Goal: Task Accomplishment & Management: Manage account settings

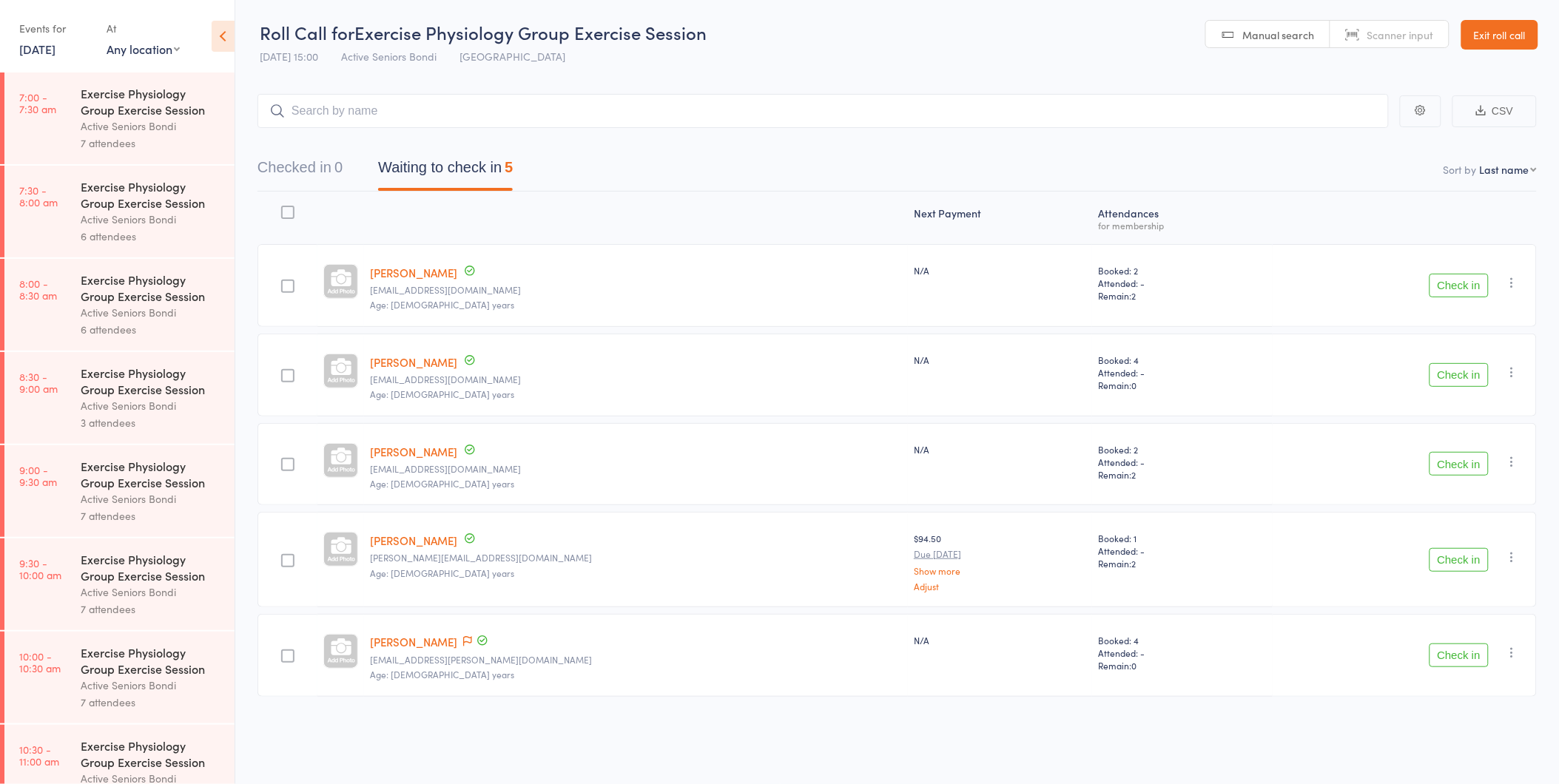
scroll to position [691, 0]
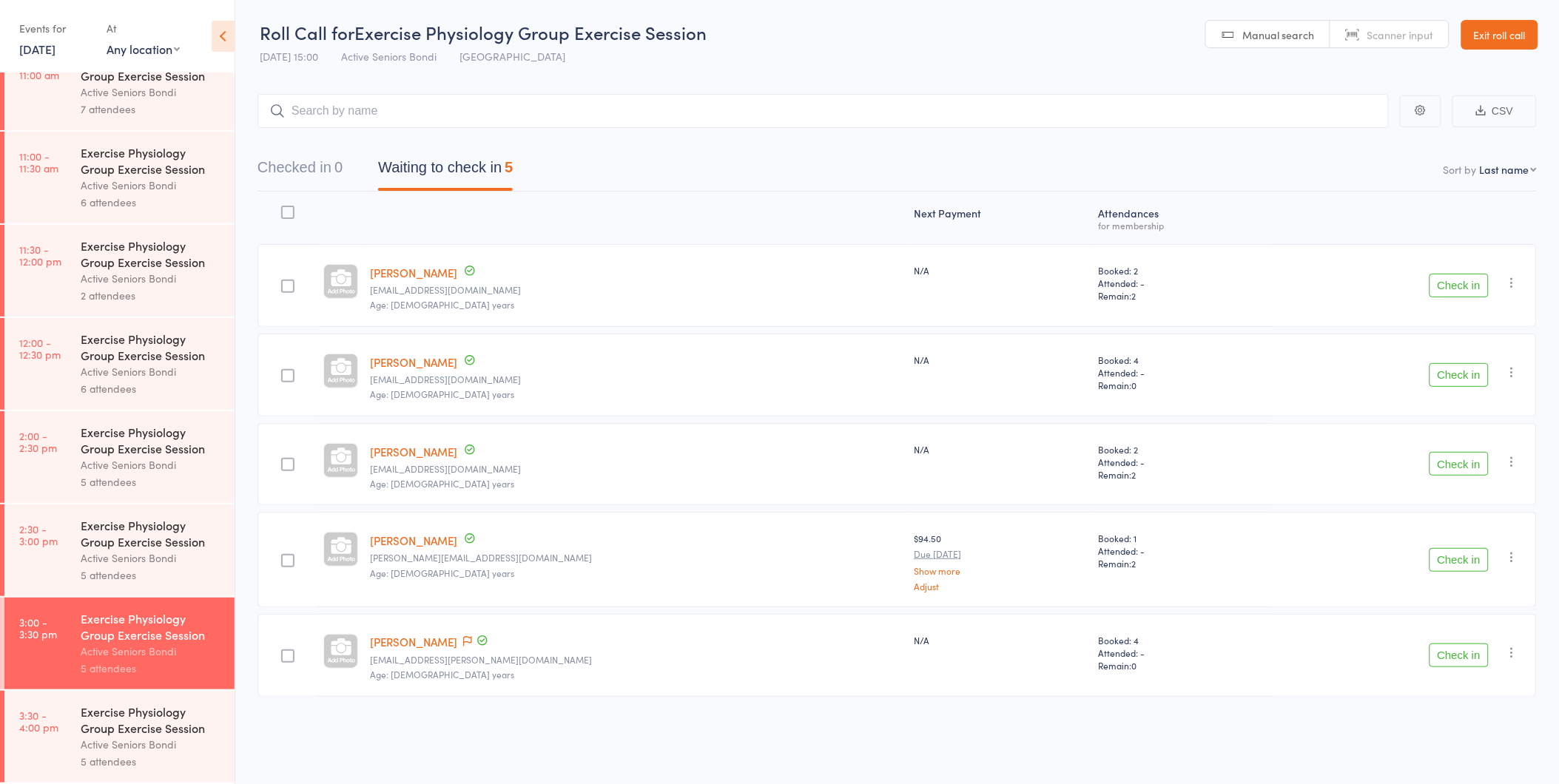
click at [1491, 35] on link "Exit roll call" at bounding box center [1500, 35] width 77 height 29
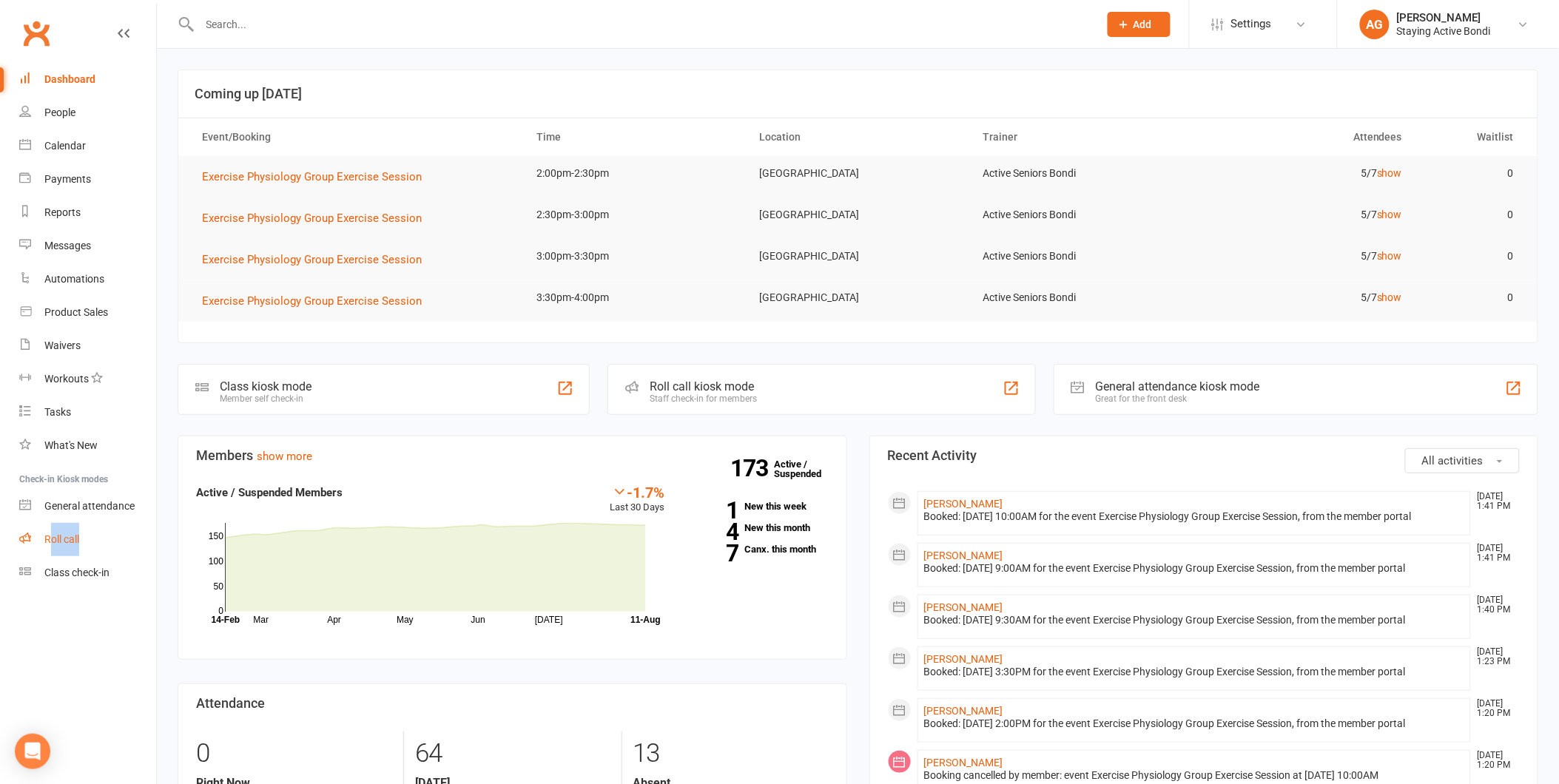
drag, startPoint x: 46, startPoint y: 565, endPoint x: 49, endPoint y: 551, distance: 14.3
click at [49, 551] on ul "Dashboard People Calendar Payments Reports Messages Automations Product Sales W…" at bounding box center [78, 326] width 156 height 526
click at [46, 544] on link "Roll call" at bounding box center [87, 539] width 137 height 33
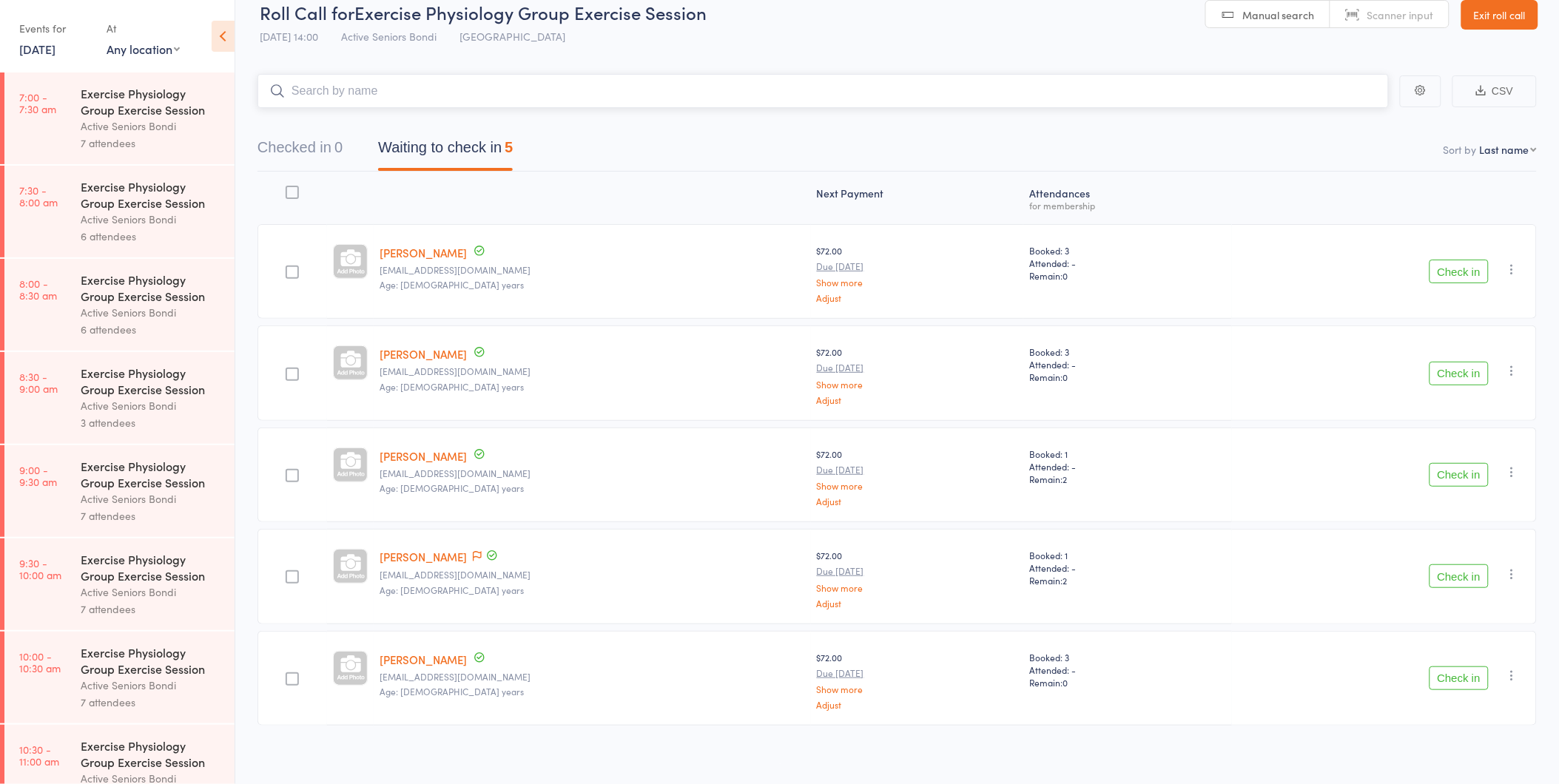
scroll to position [27, 0]
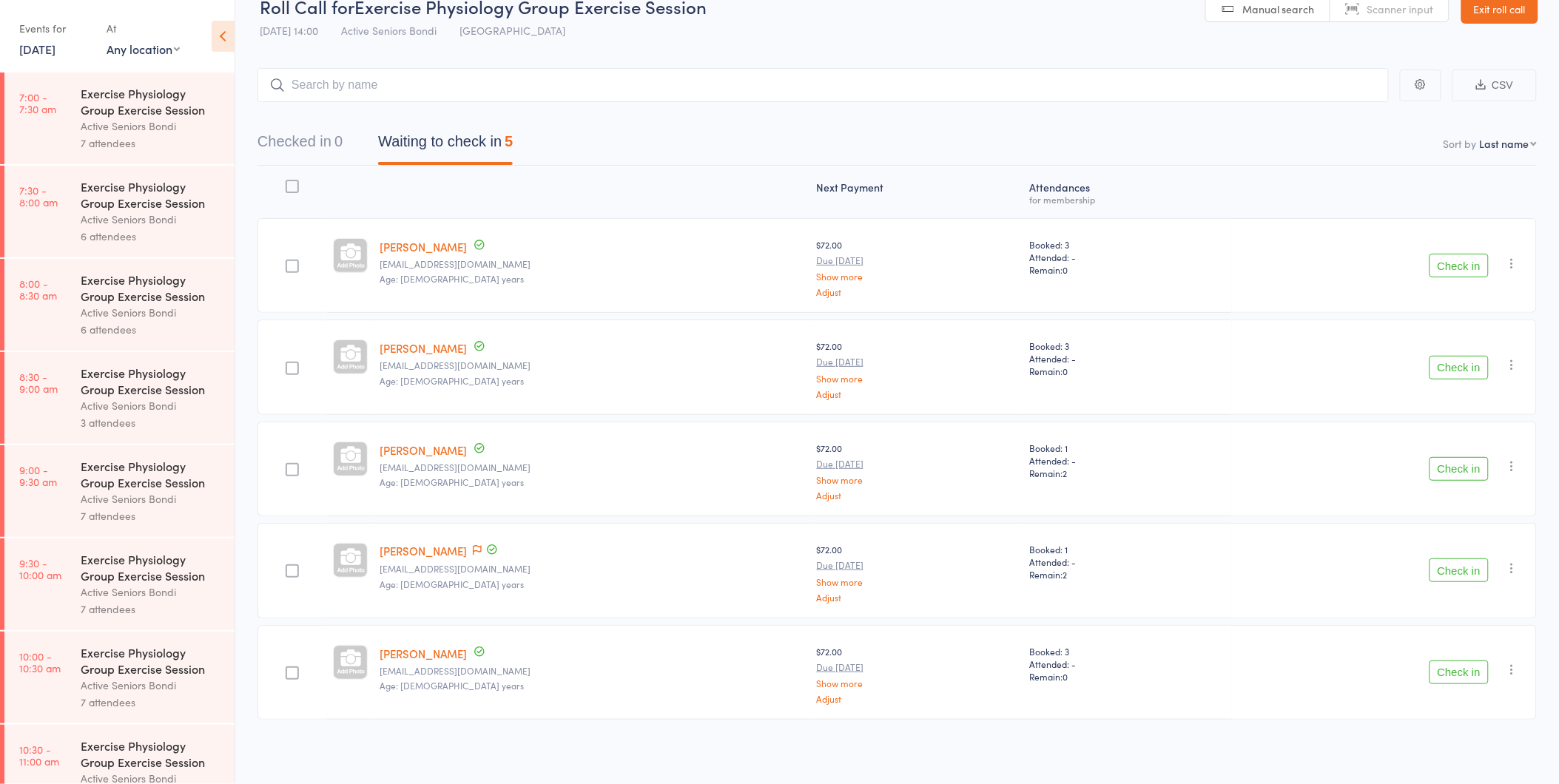
click at [1455, 260] on button "Check in" at bounding box center [1459, 265] width 59 height 24
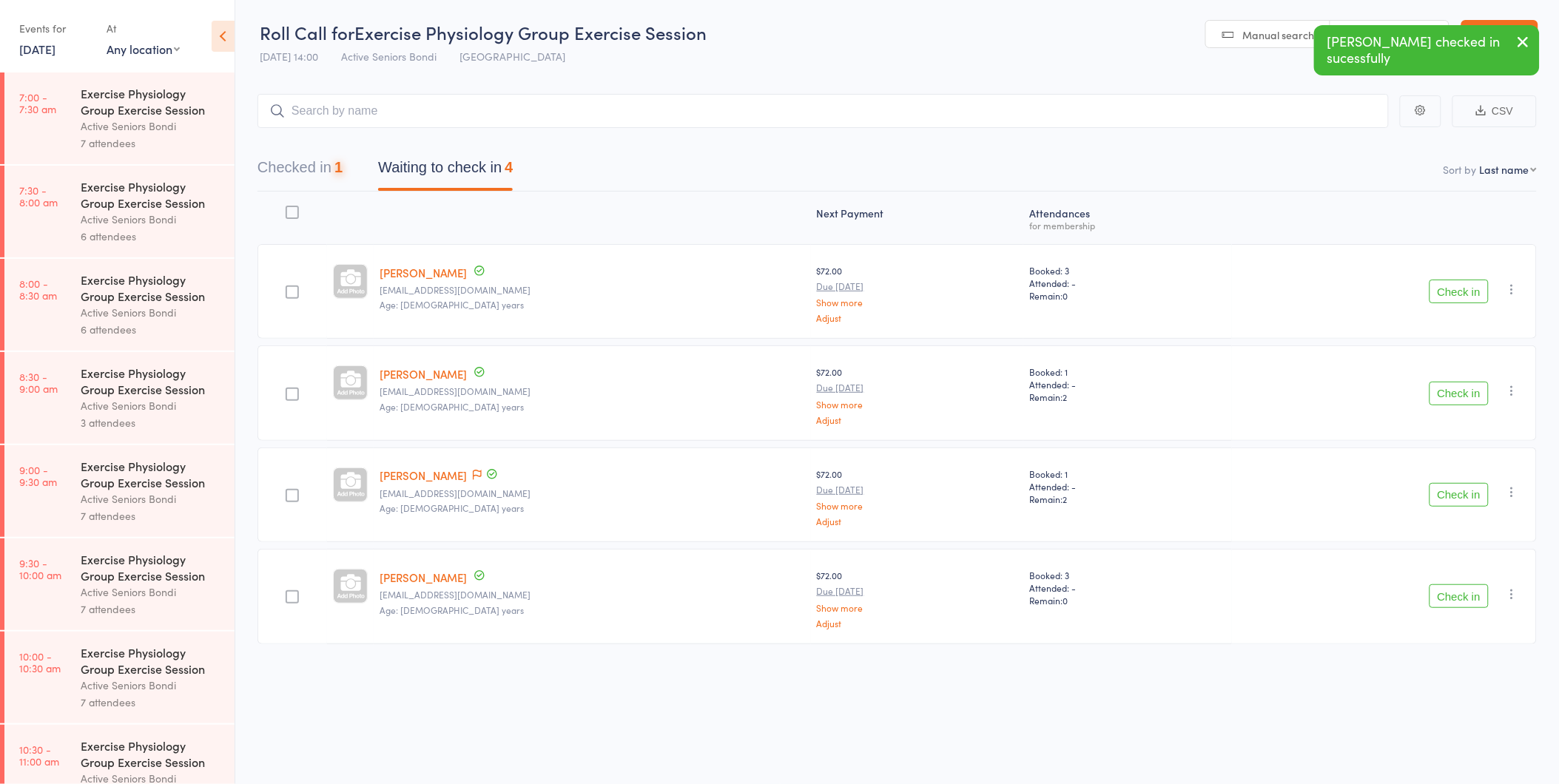
click at [1455, 260] on div "Check in Check in Send message Add Note Add Task Add Flag Remove Mark absent" at bounding box center [1384, 291] width 305 height 95
drag, startPoint x: 1455, startPoint y: 260, endPoint x: 1458, endPoint y: 287, distance: 27.2
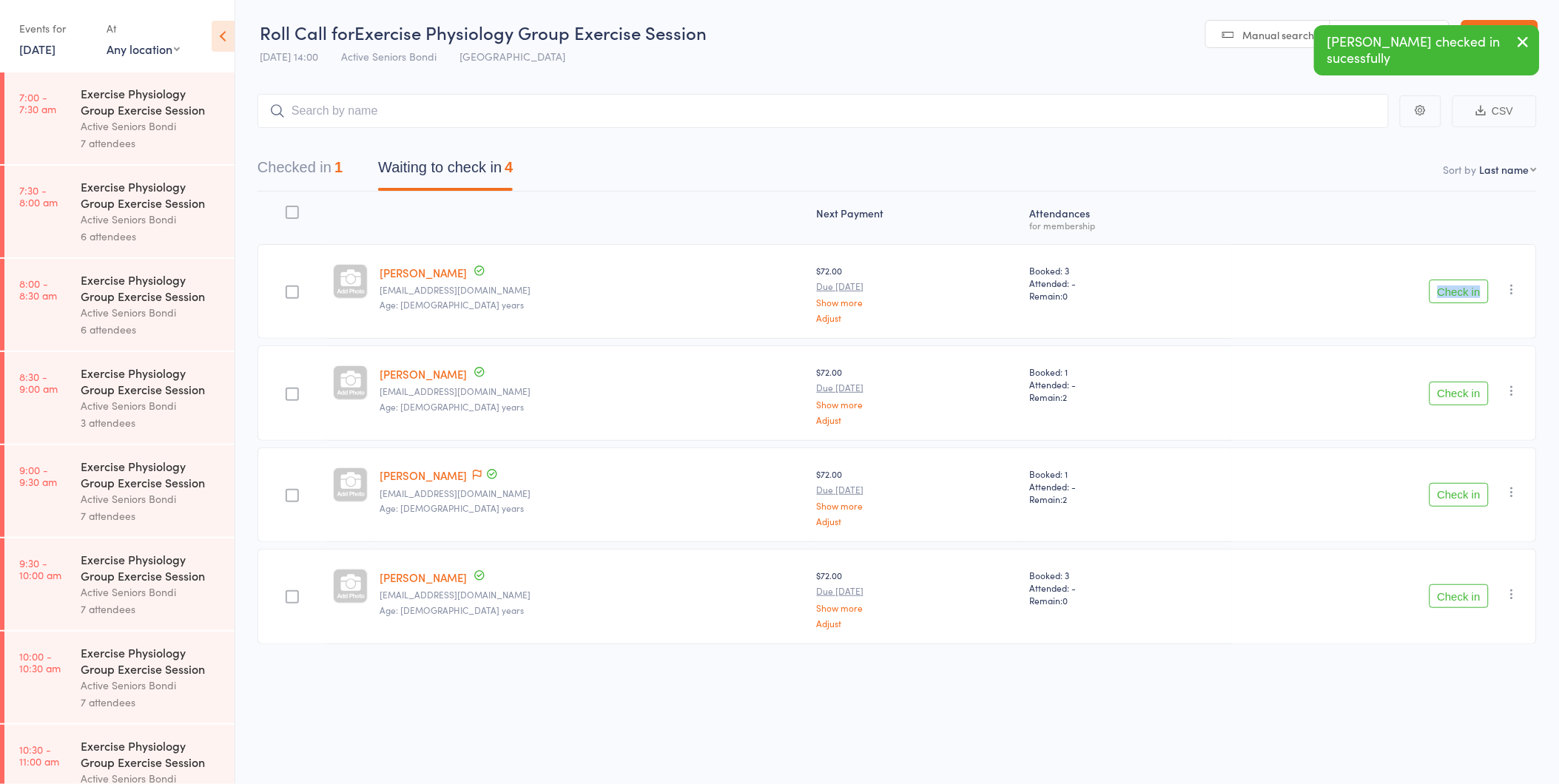
click at [1458, 287] on button "Check in" at bounding box center [1459, 291] width 59 height 24
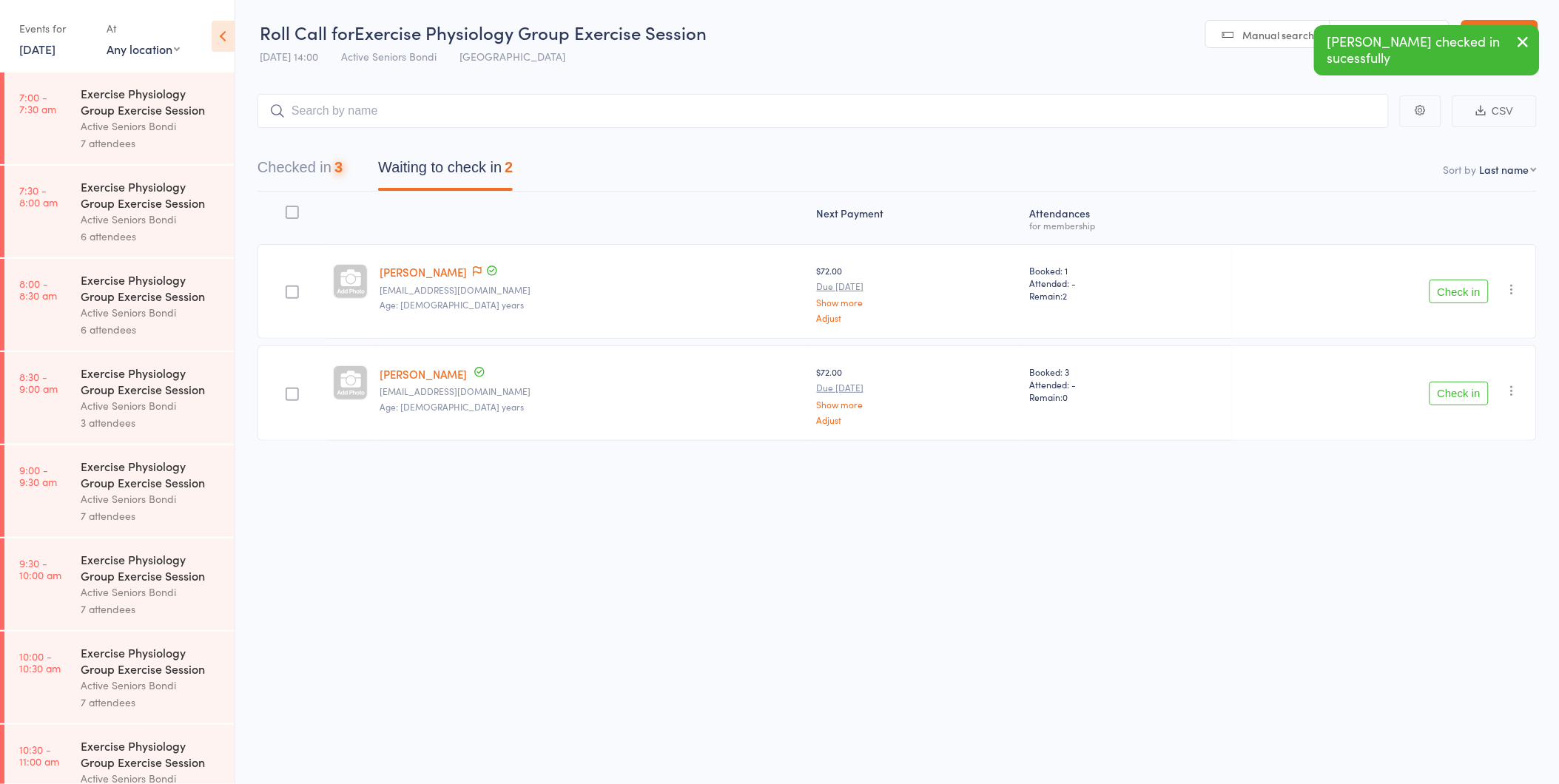
click at [1458, 287] on button "Check in" at bounding box center [1459, 291] width 59 height 24
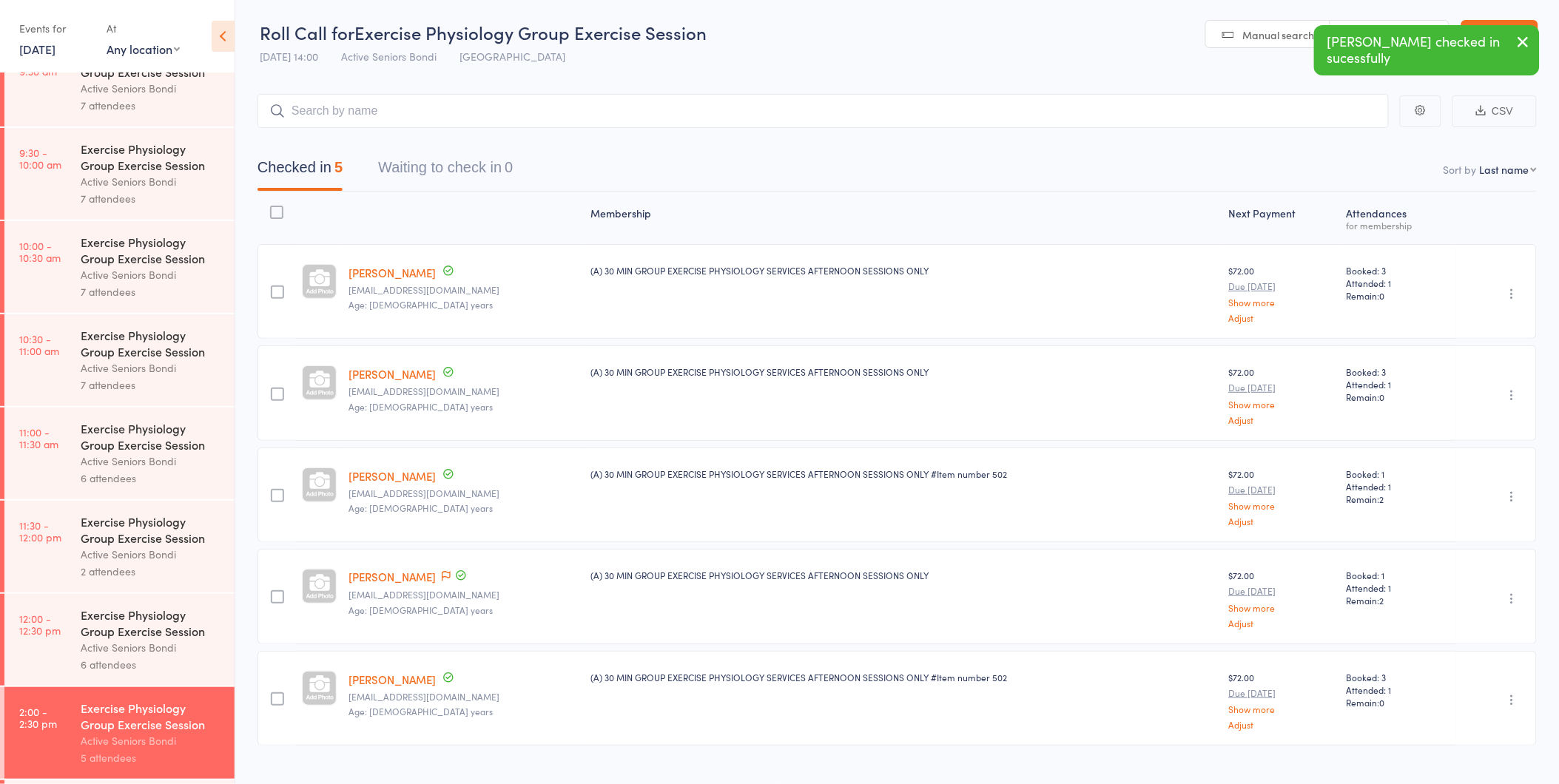
scroll to position [691, 0]
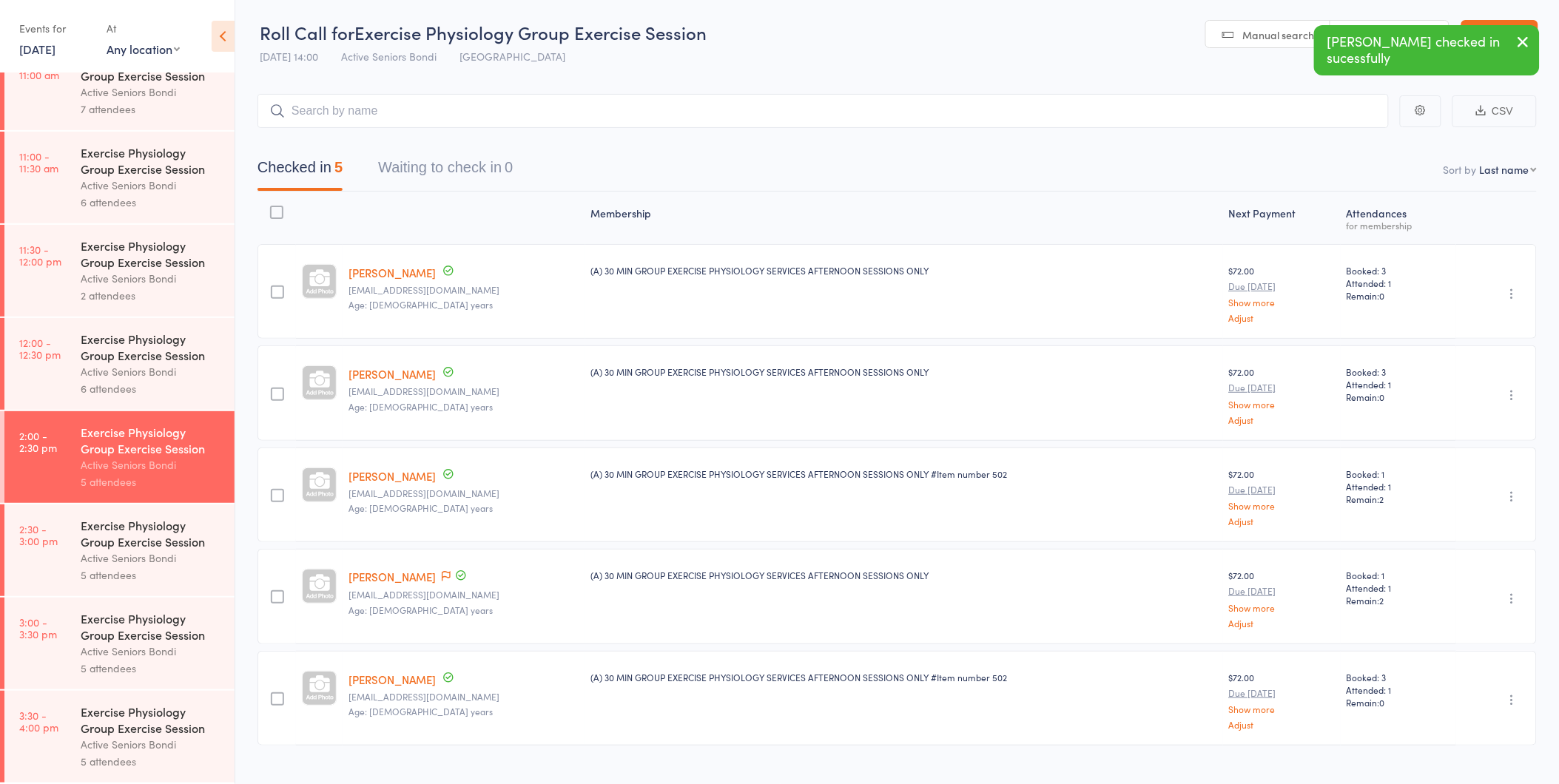
click at [150, 563] on div "Active Seniors Bondi" at bounding box center [150, 558] width 141 height 17
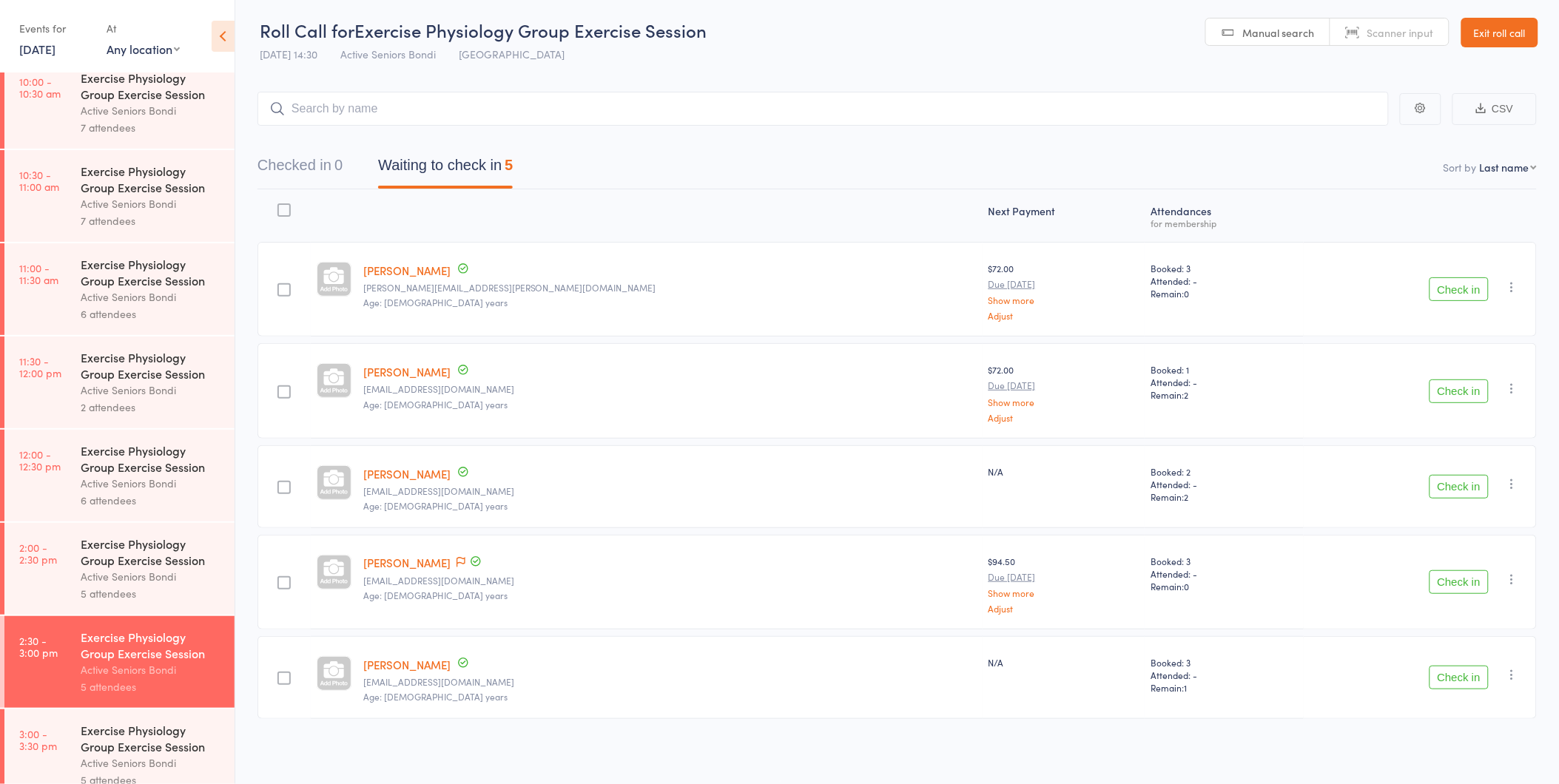
scroll to position [691, 0]
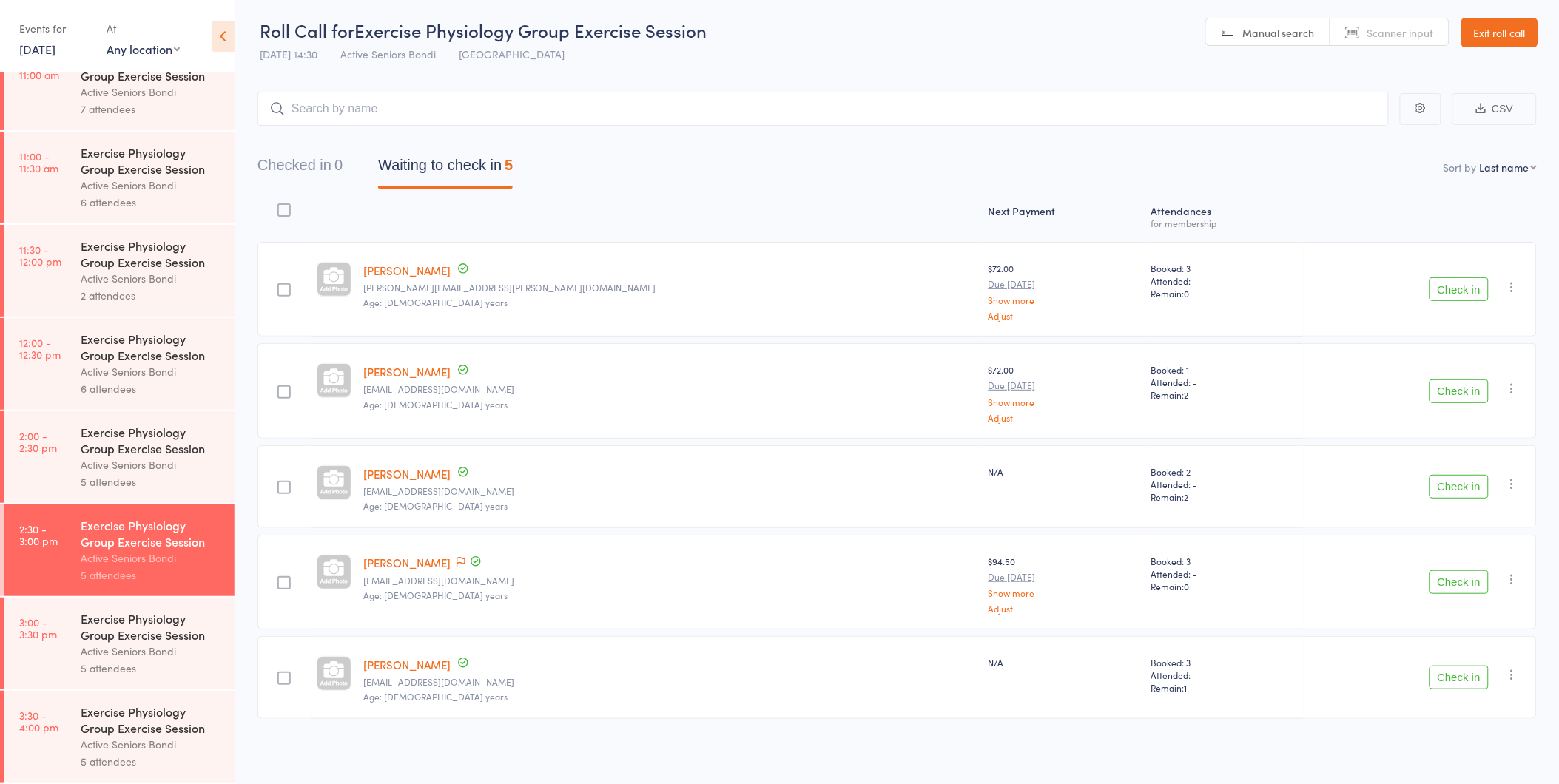
click at [1496, 26] on link "Exit roll call" at bounding box center [1500, 32] width 77 height 29
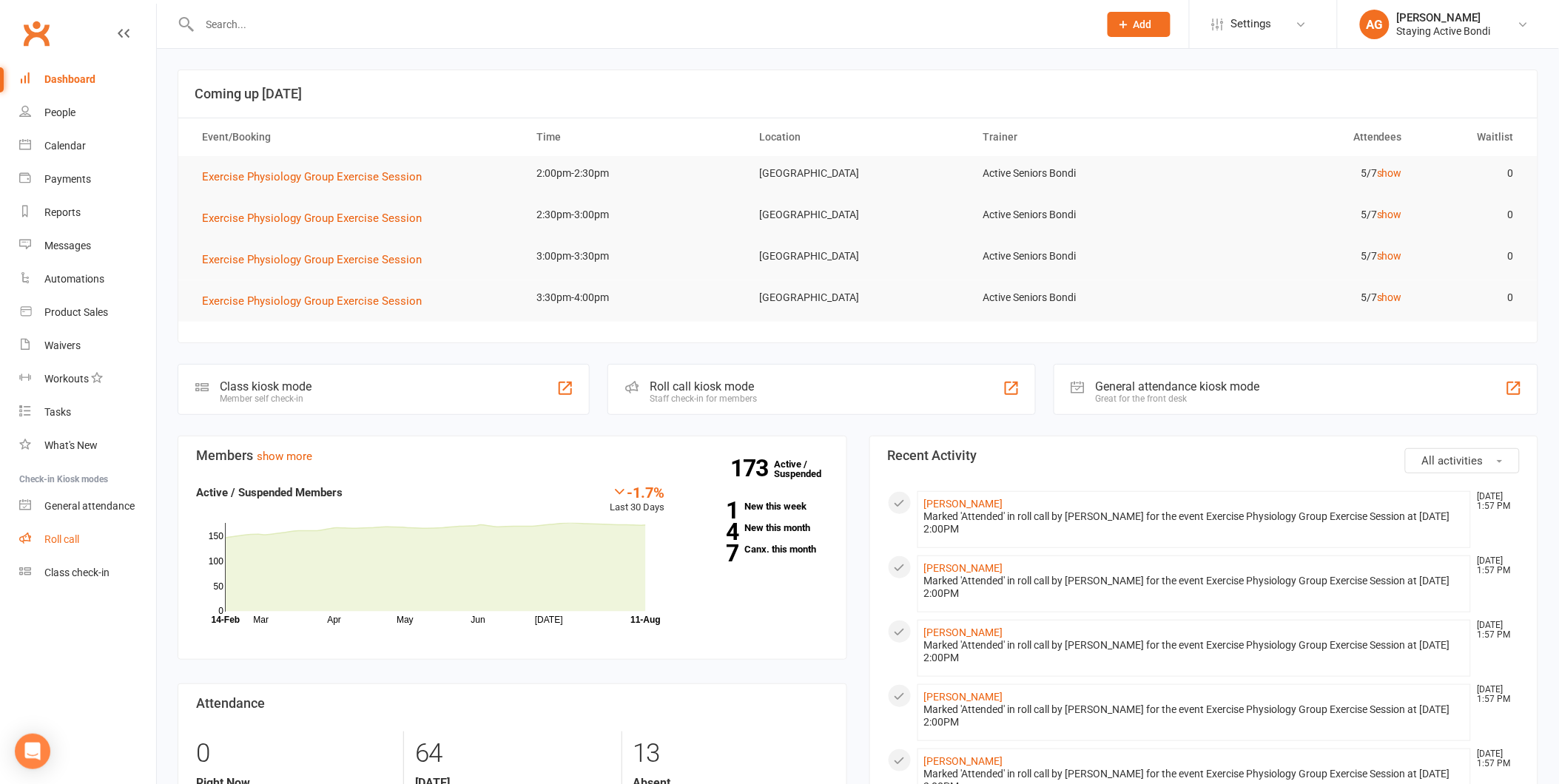
click at [123, 529] on link "Roll call" at bounding box center [87, 539] width 137 height 33
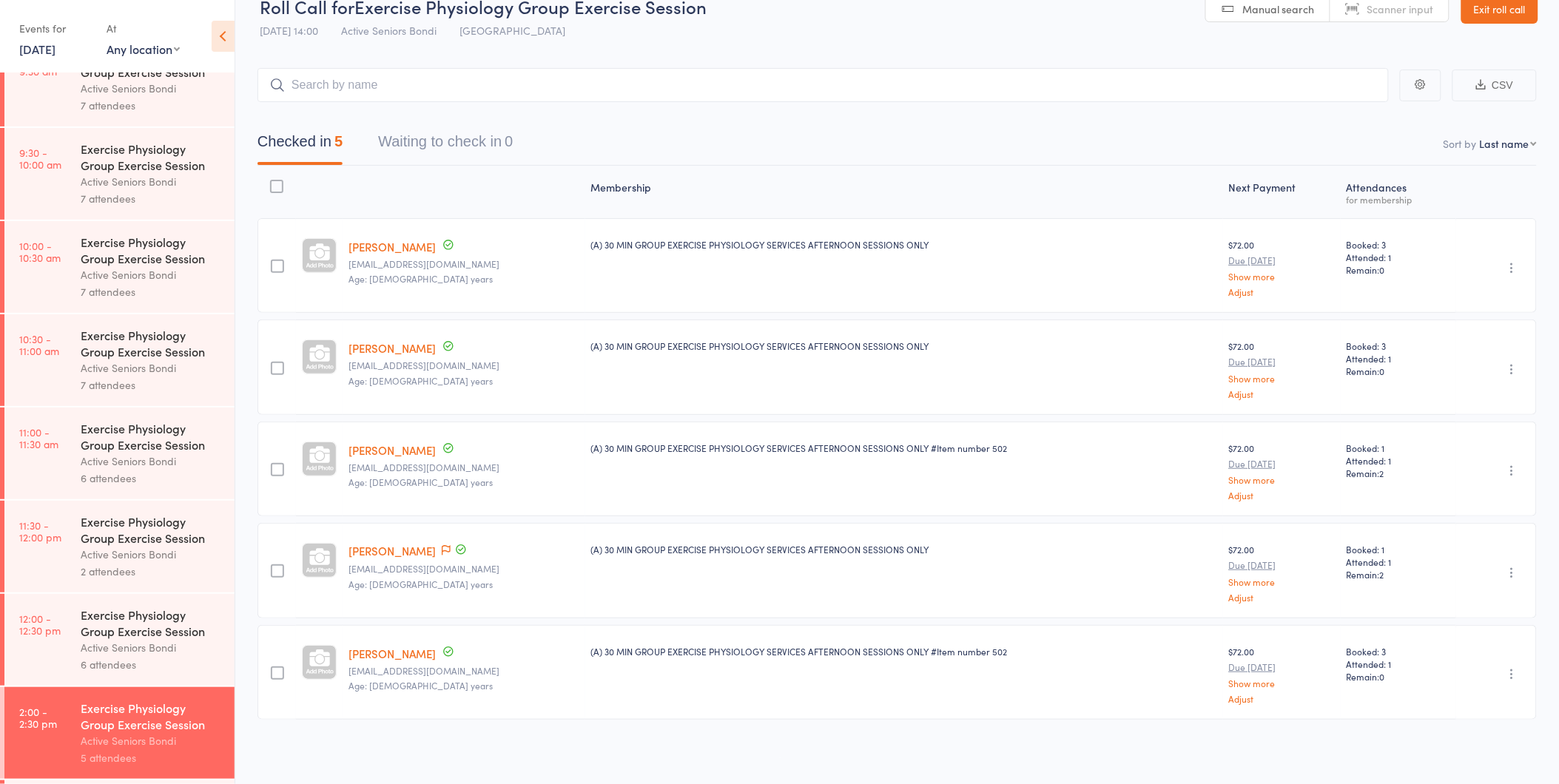
scroll to position [691, 0]
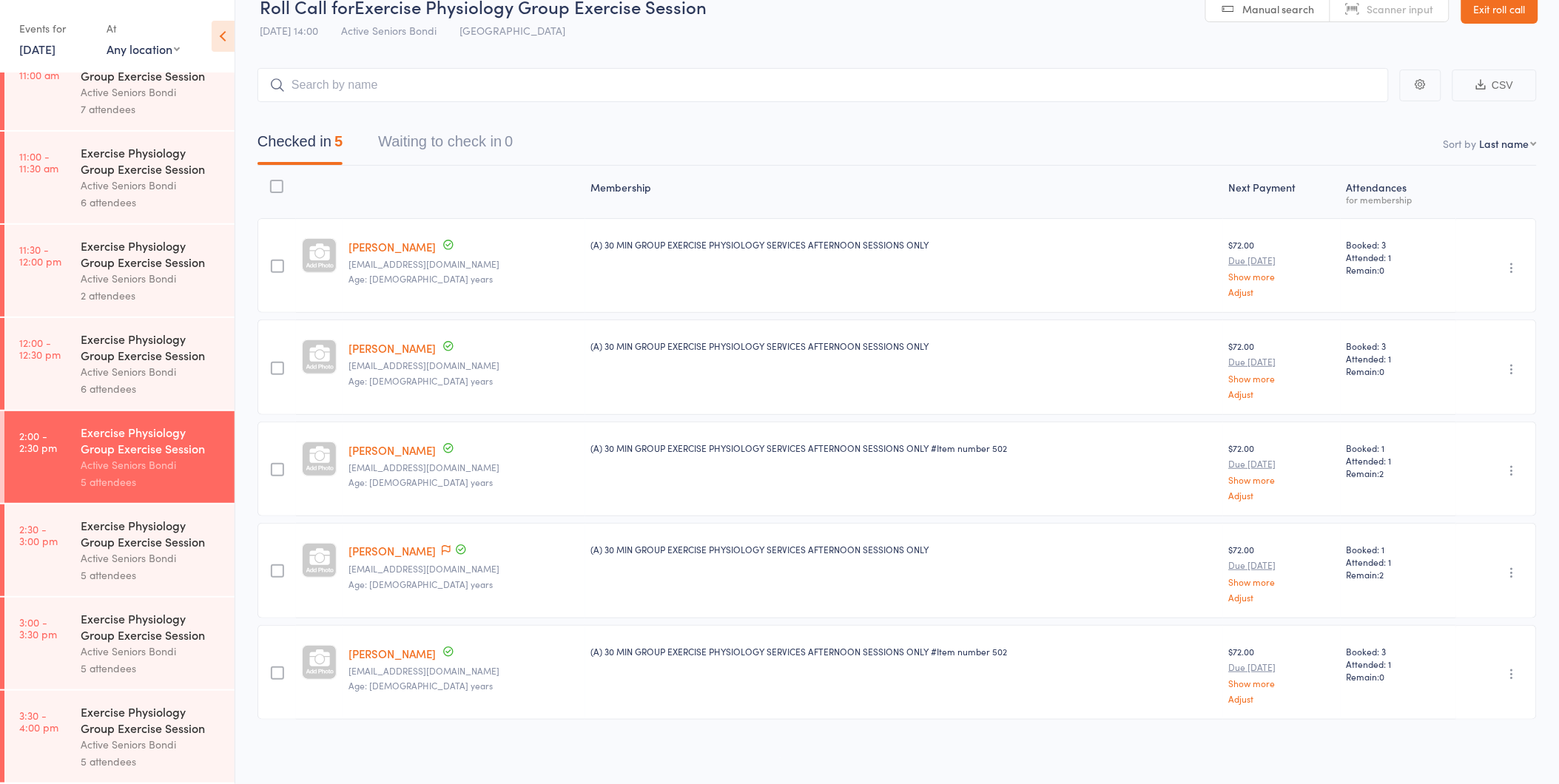
click at [86, 566] on div "5 attendees" at bounding box center [150, 575] width 141 height 17
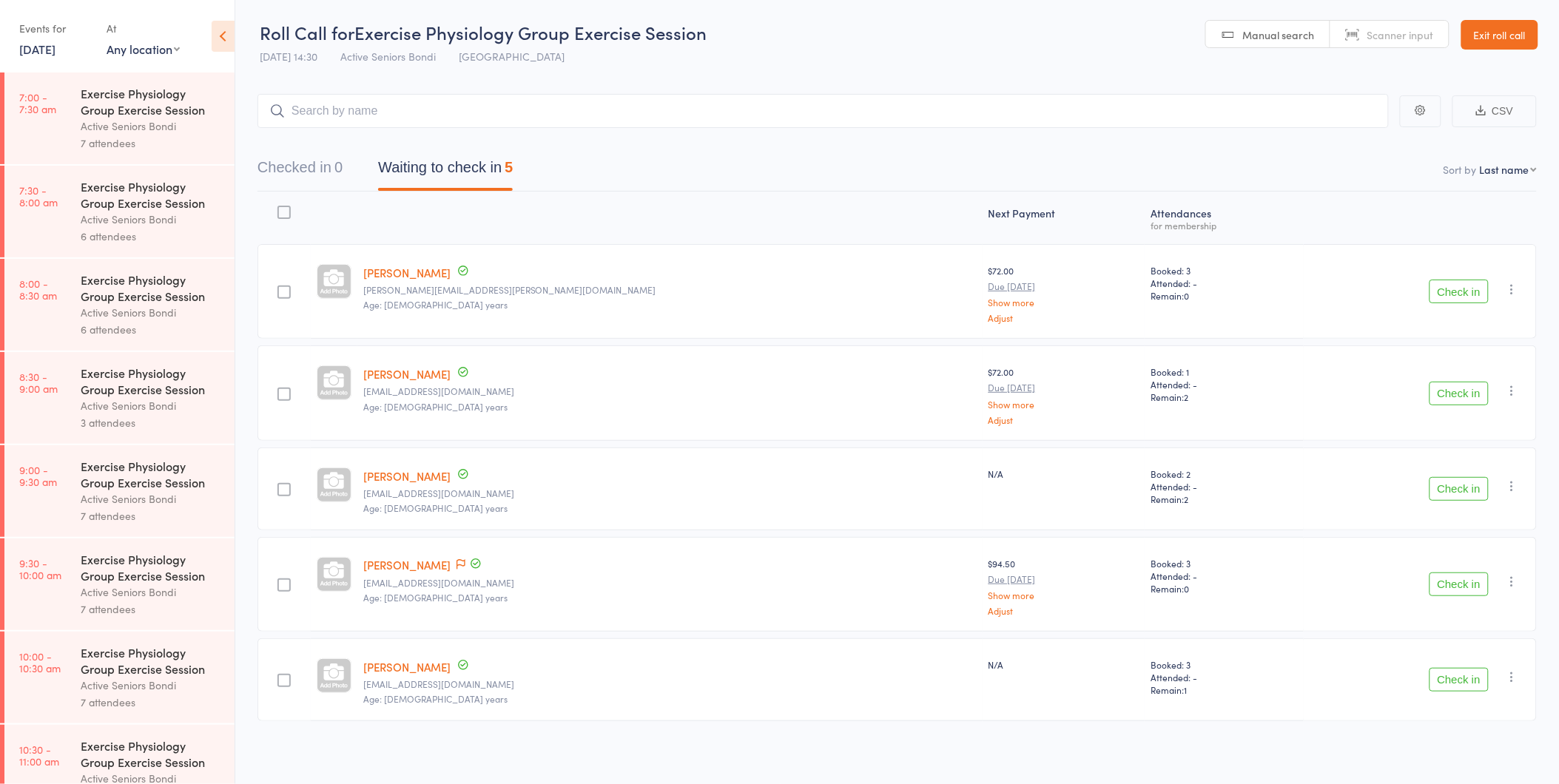
scroll to position [3, 0]
click at [1448, 575] on button "Check in" at bounding box center [1459, 582] width 59 height 24
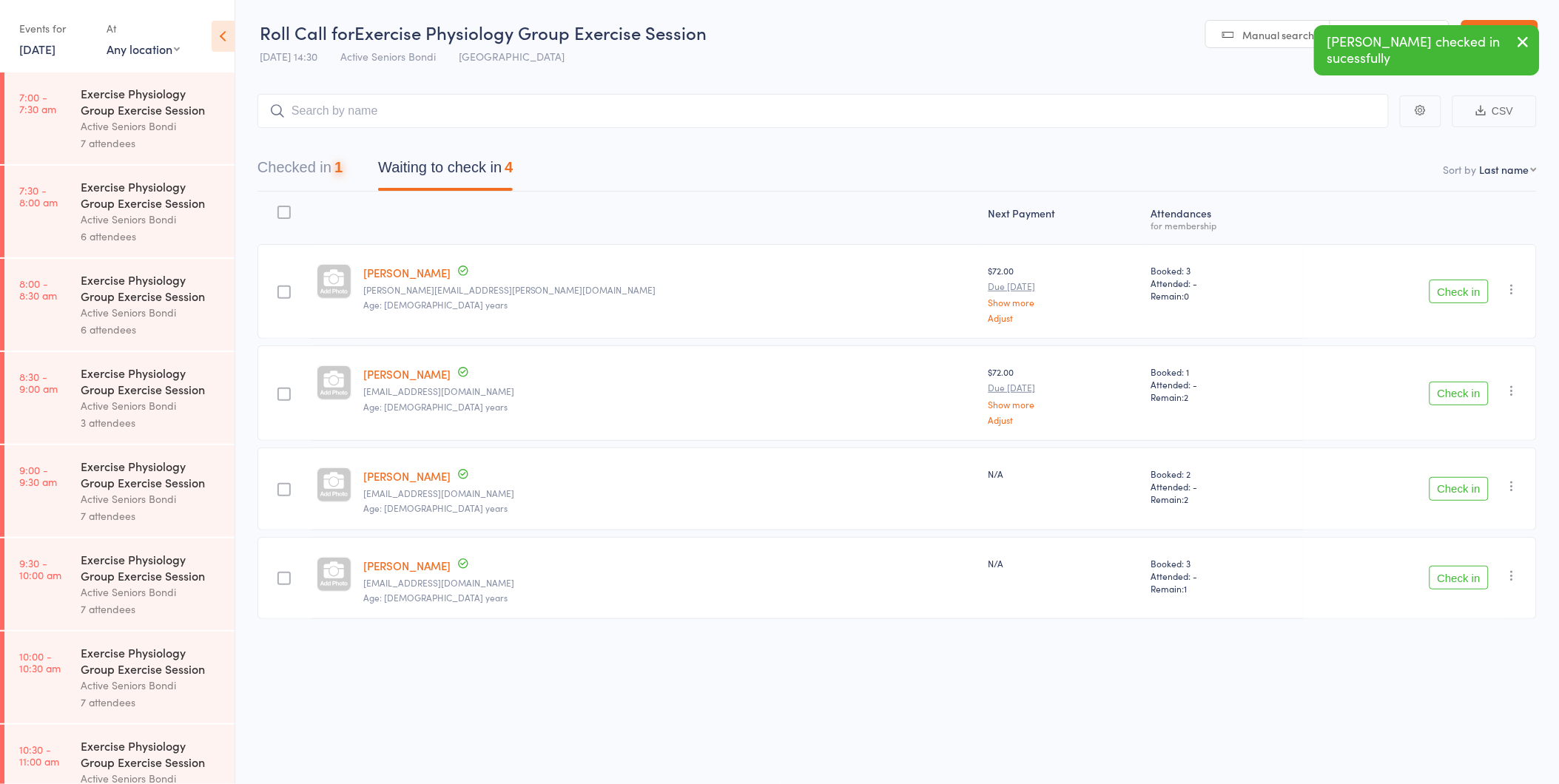
scroll to position [1, 0]
click at [298, 158] on button "Checked in 1" at bounding box center [300, 171] width 85 height 39
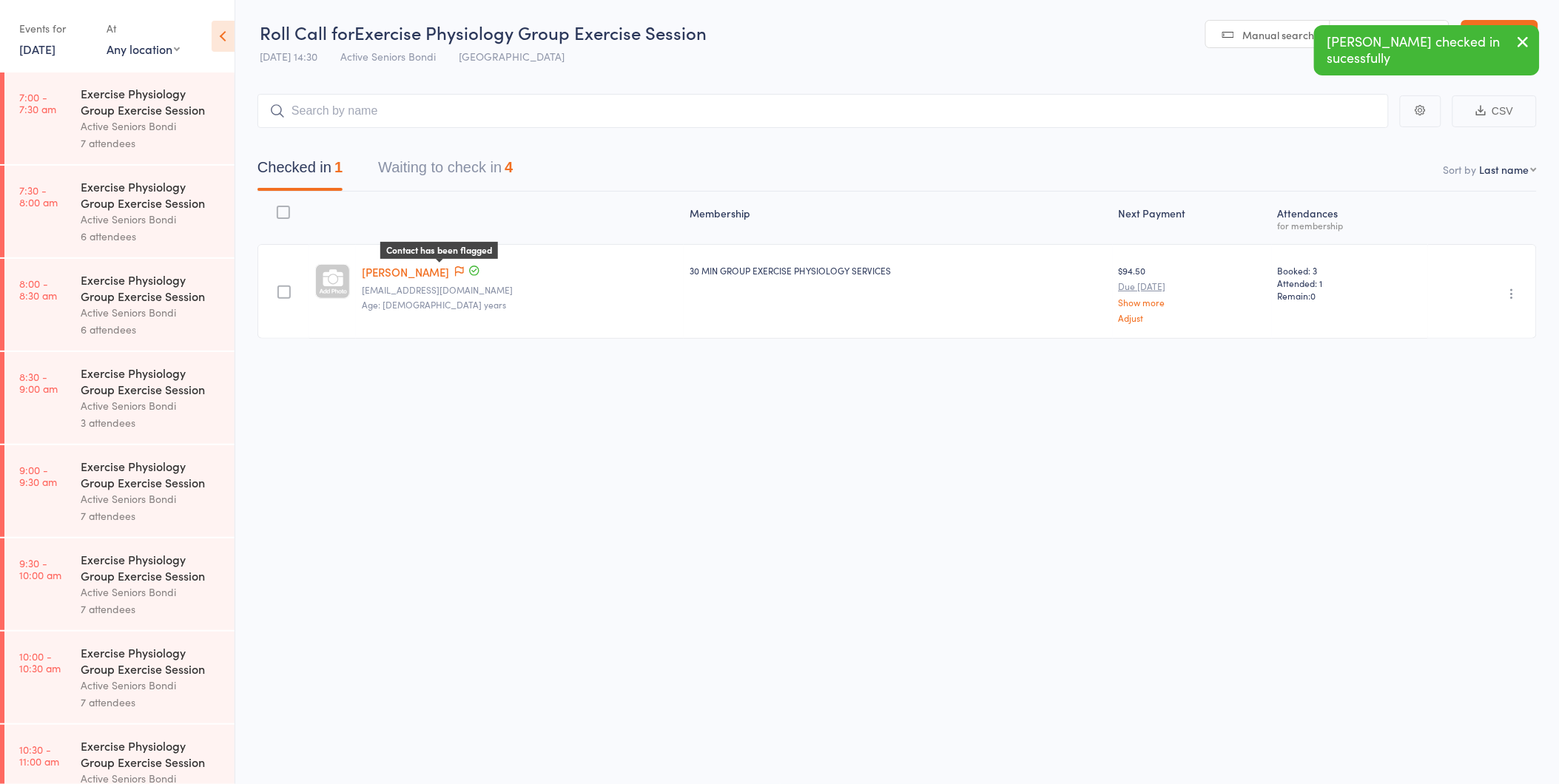
click at [455, 266] on icon at bounding box center [459, 271] width 9 height 10
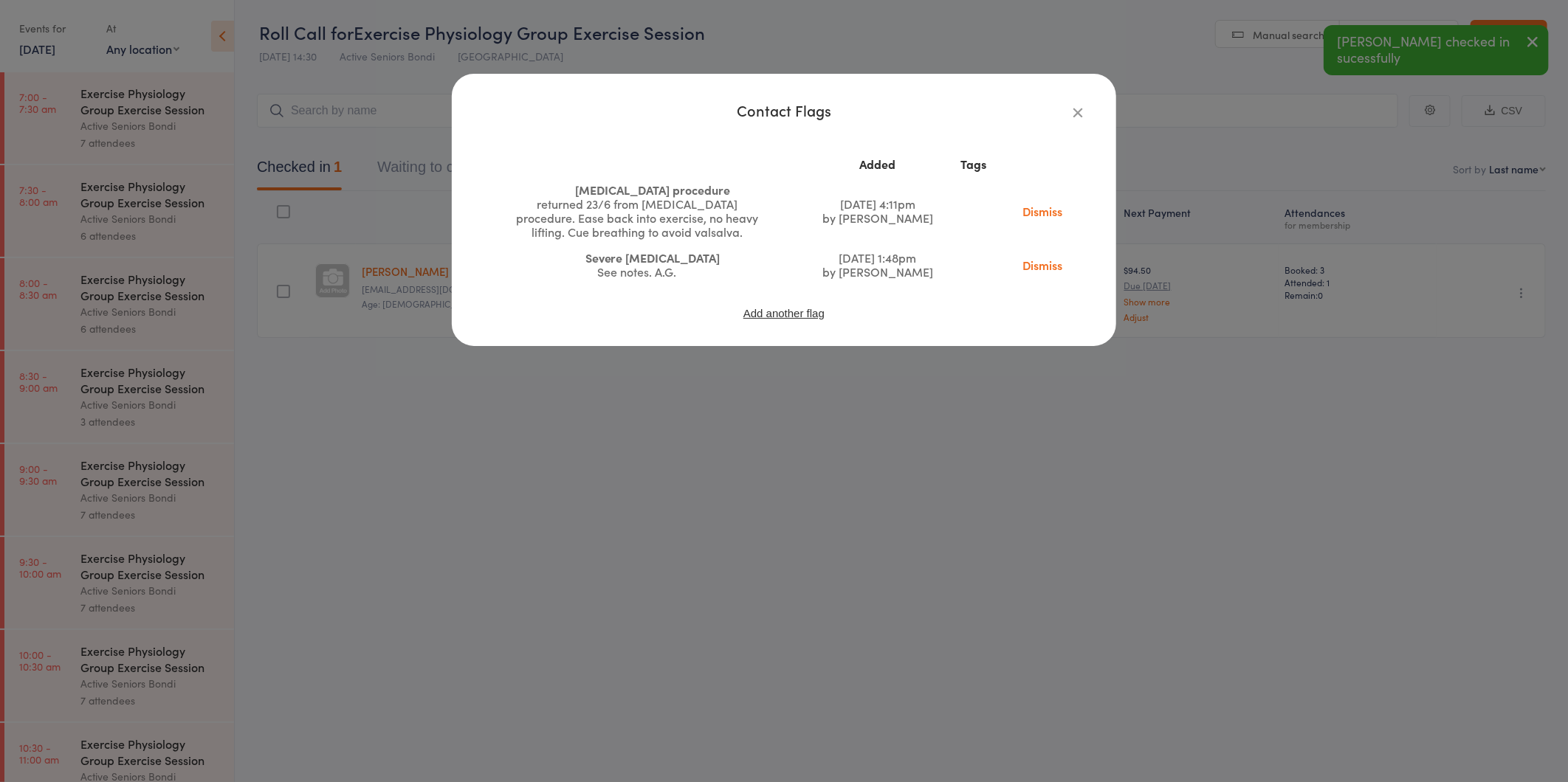
click at [415, 323] on div "Contact Flags Added Tags Prostate procedure returned 23/6 from prostate procedu…" at bounding box center [784, 391] width 1568 height 782
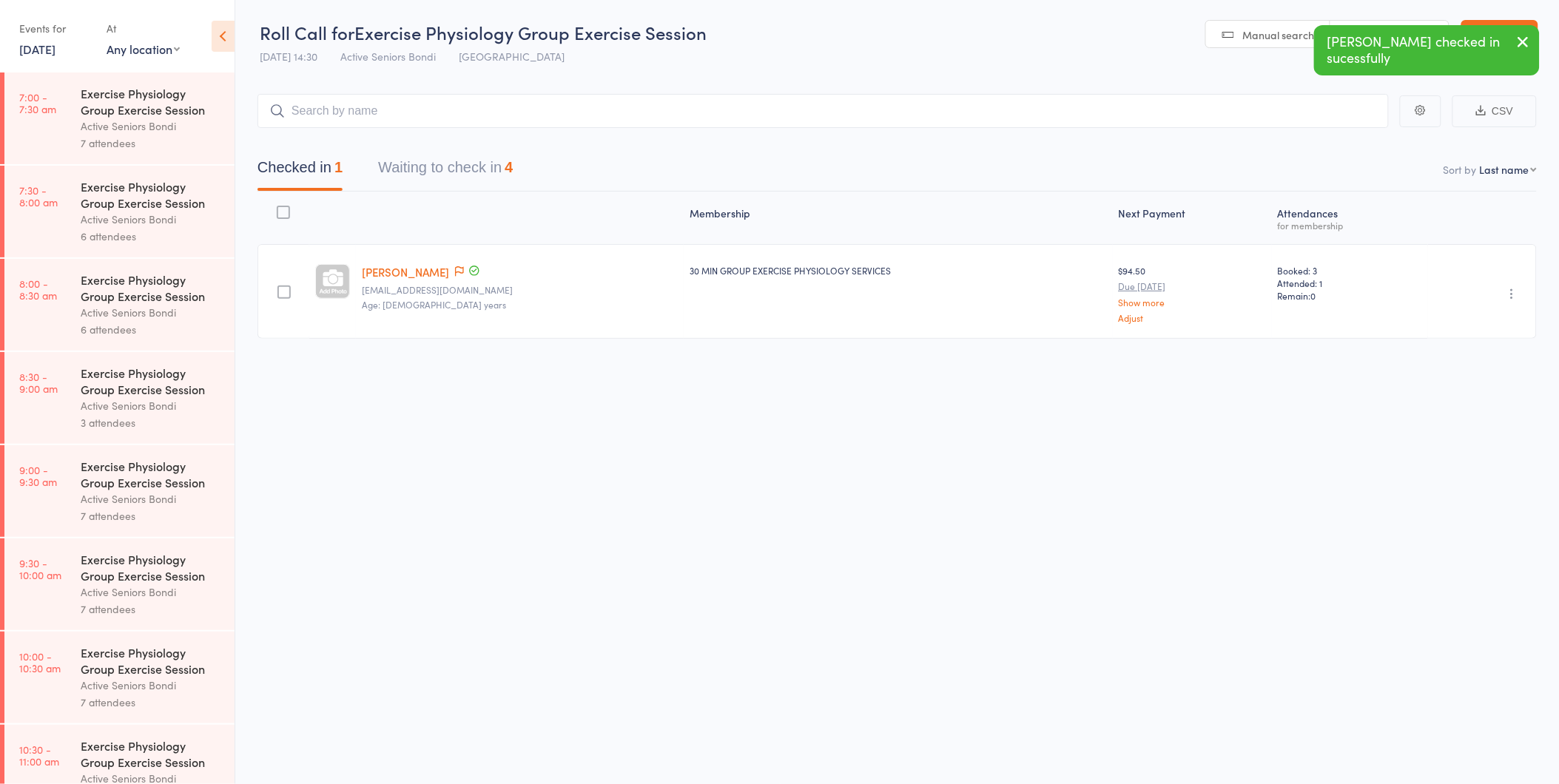
click at [408, 159] on button "Waiting to check in 4" at bounding box center [445, 171] width 134 height 39
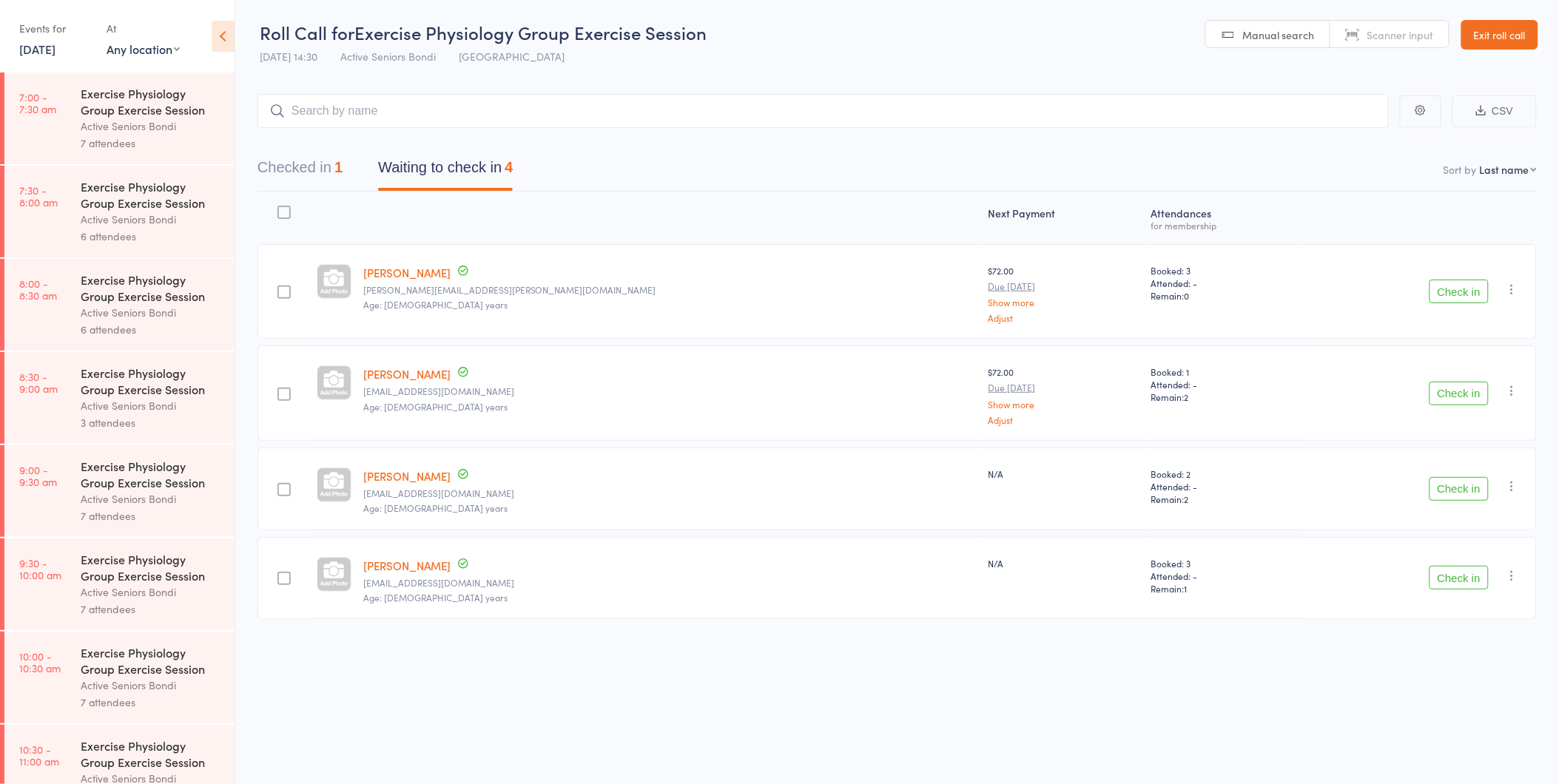
click at [1476, 386] on button "Check in" at bounding box center [1459, 394] width 59 height 24
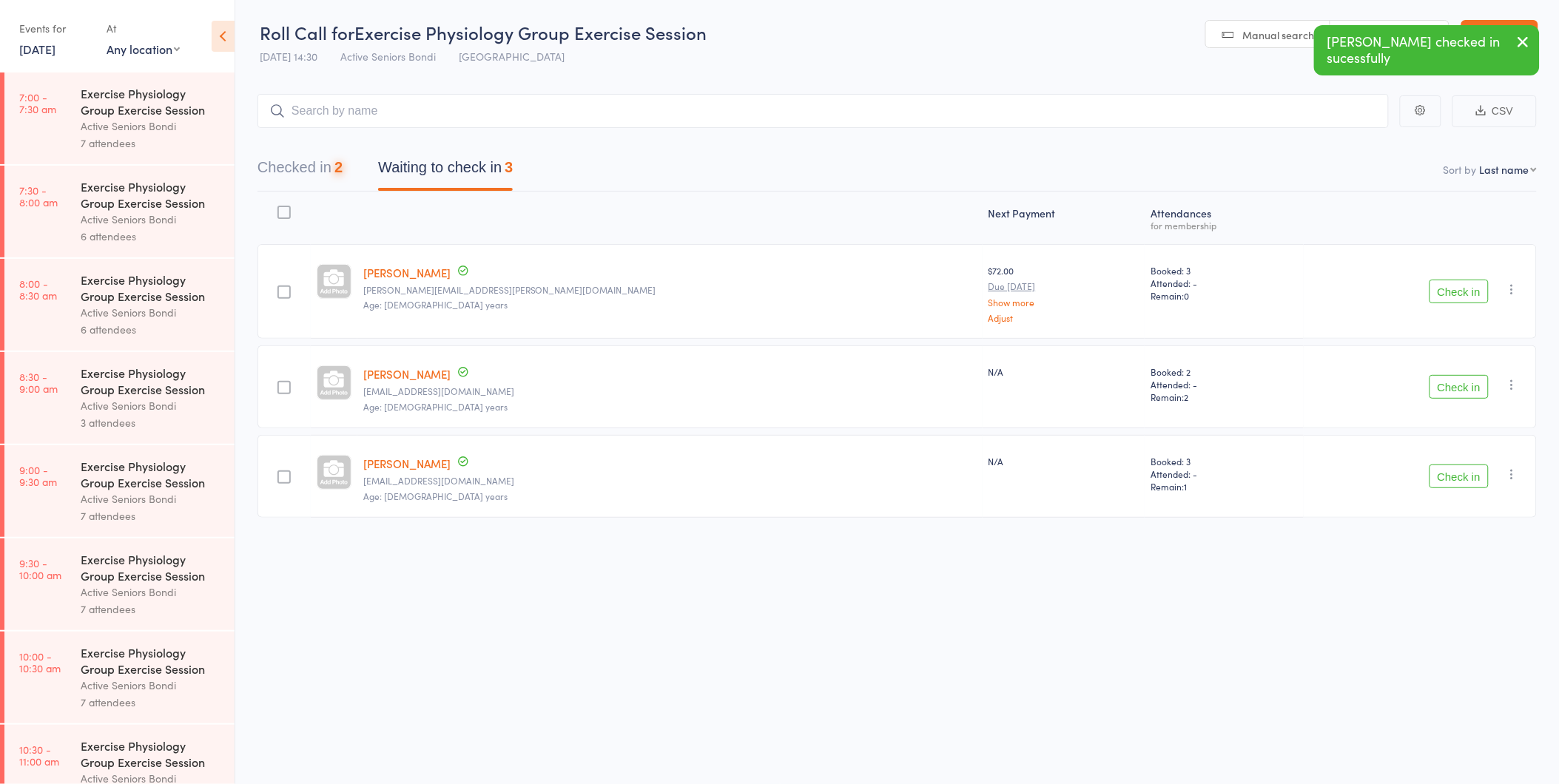
click at [283, 181] on button "Checked in 2" at bounding box center [300, 171] width 85 height 39
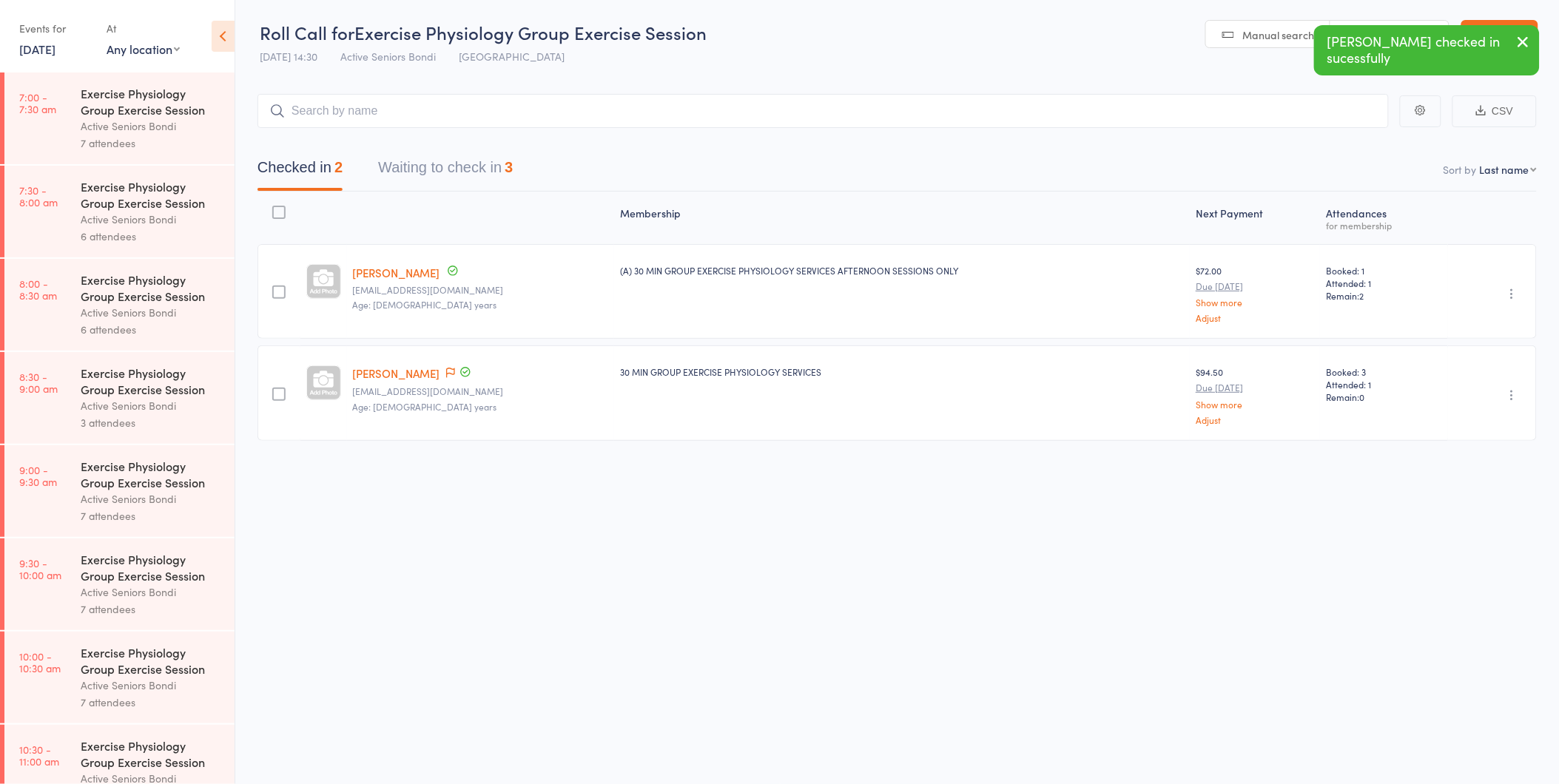
click at [412, 171] on button "Waiting to check in 3" at bounding box center [445, 171] width 134 height 39
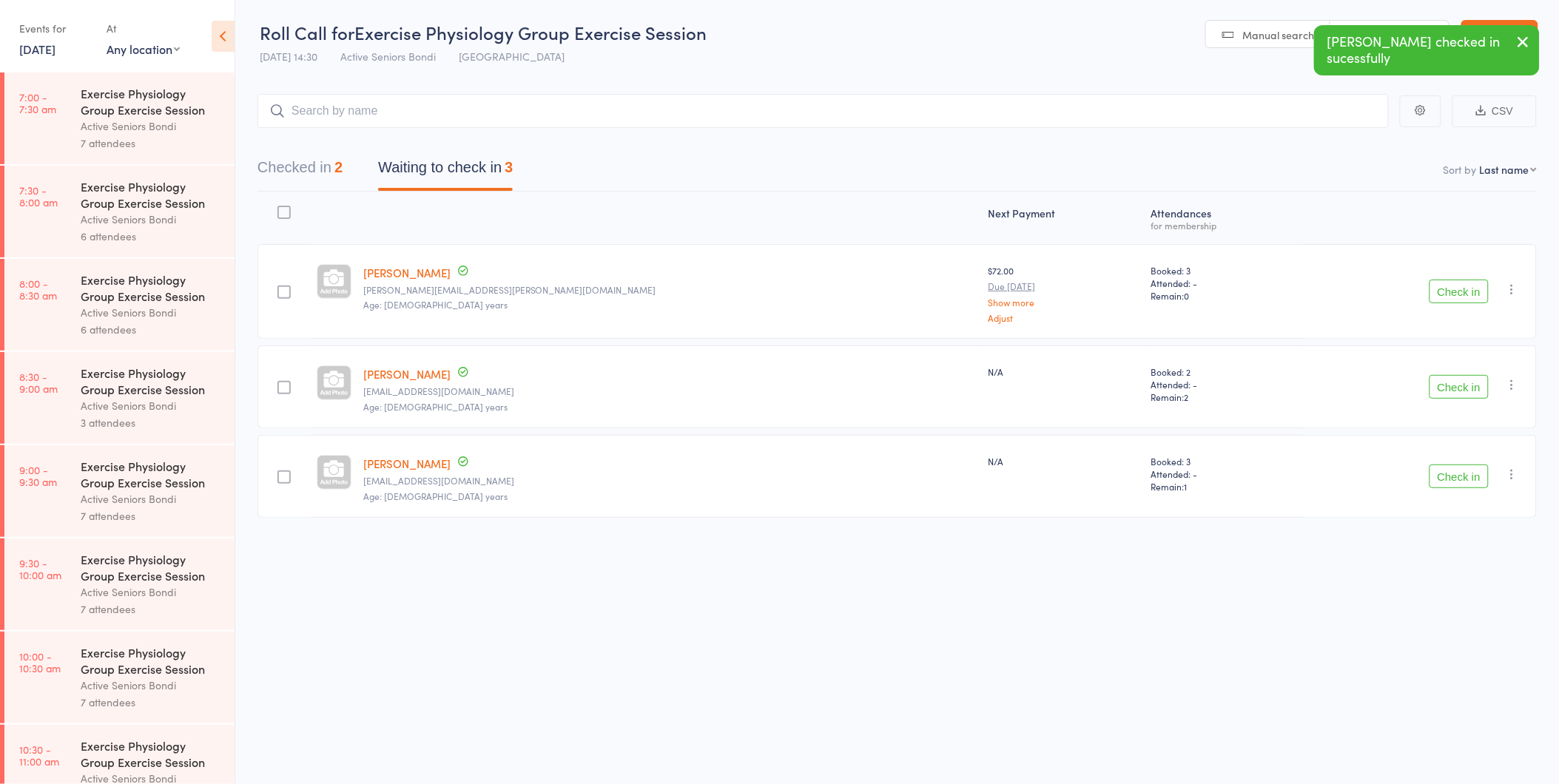
click at [1514, 31] on button "button" at bounding box center [1523, 43] width 32 height 34
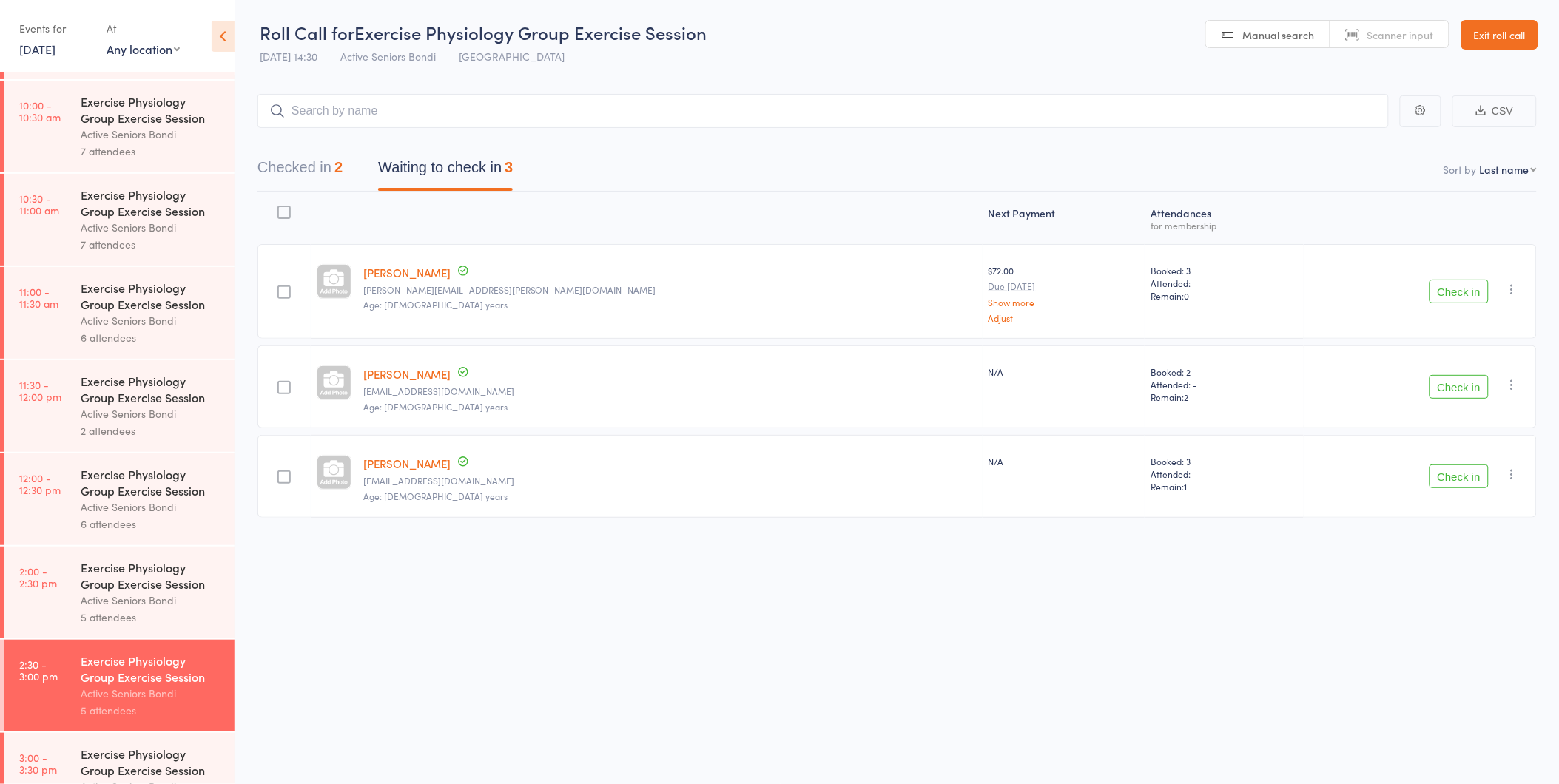
scroll to position [691, 0]
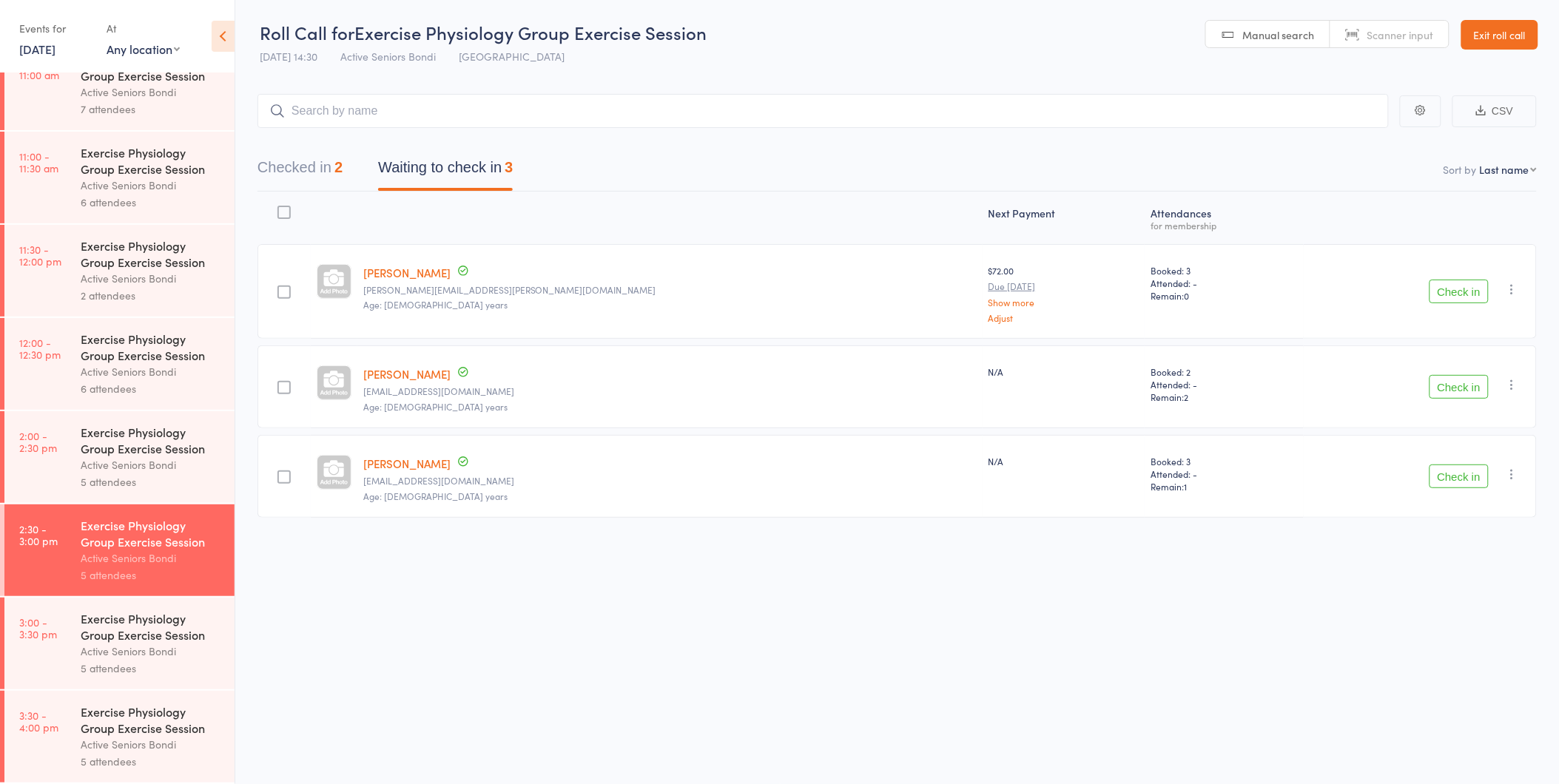
click at [83, 626] on div "Exercise Physiology Group Exercise Session" at bounding box center [150, 627] width 141 height 32
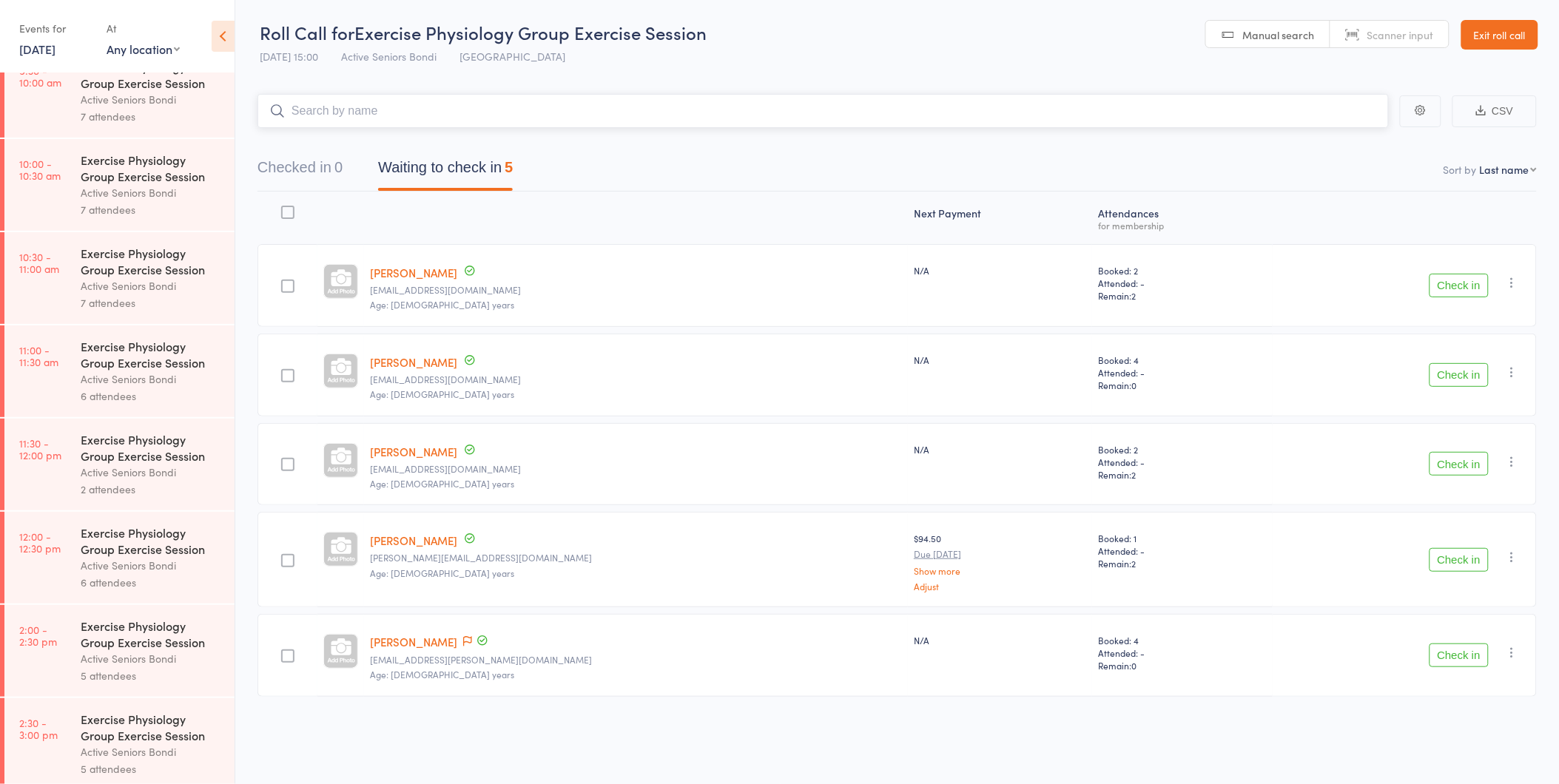
scroll to position [691, 0]
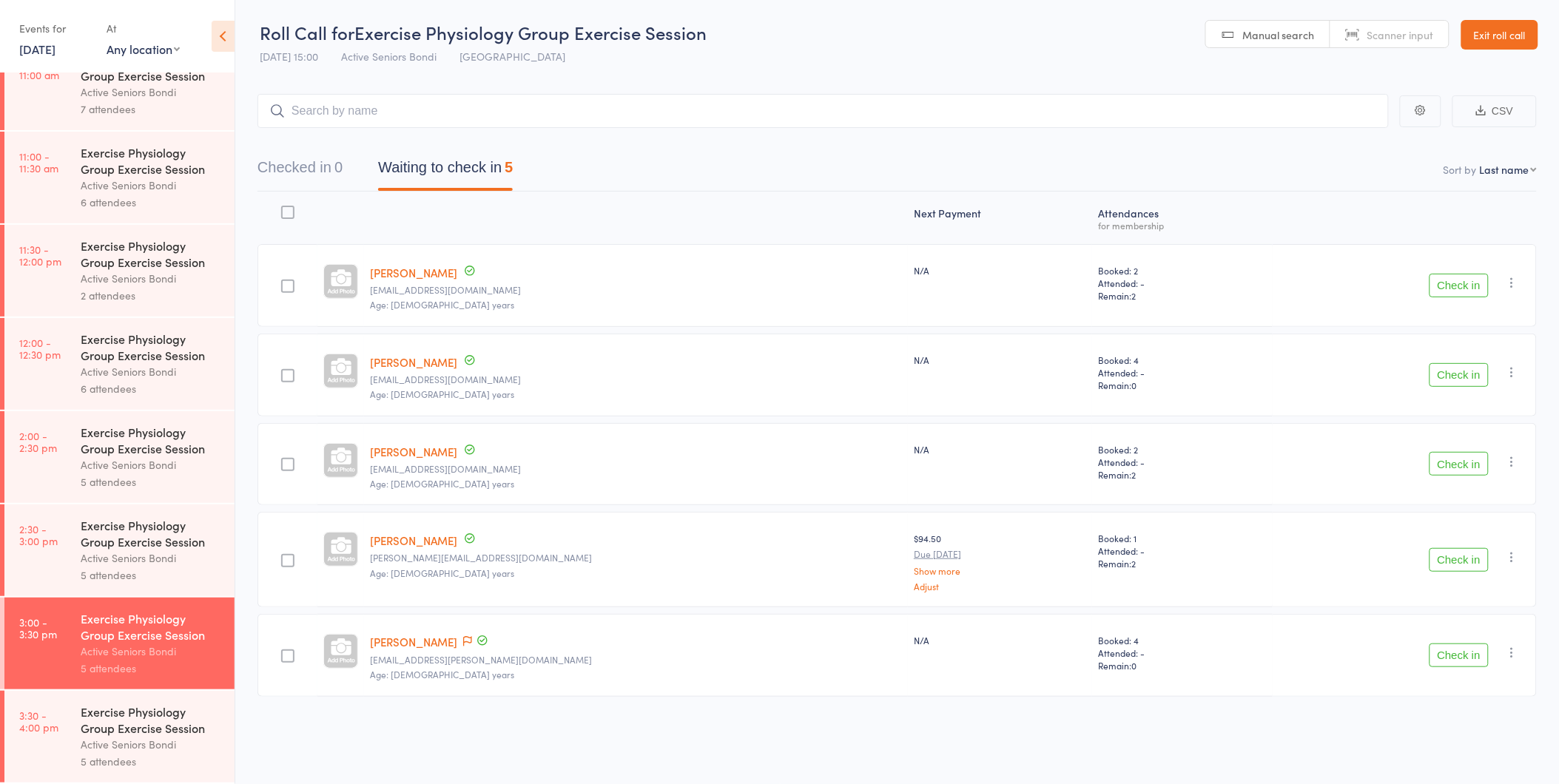
click at [77, 574] on link "2:30 - 3:00 pm Exercise Physiology Group Exercise Session Active Seniors Bondi …" at bounding box center [120, 550] width 230 height 92
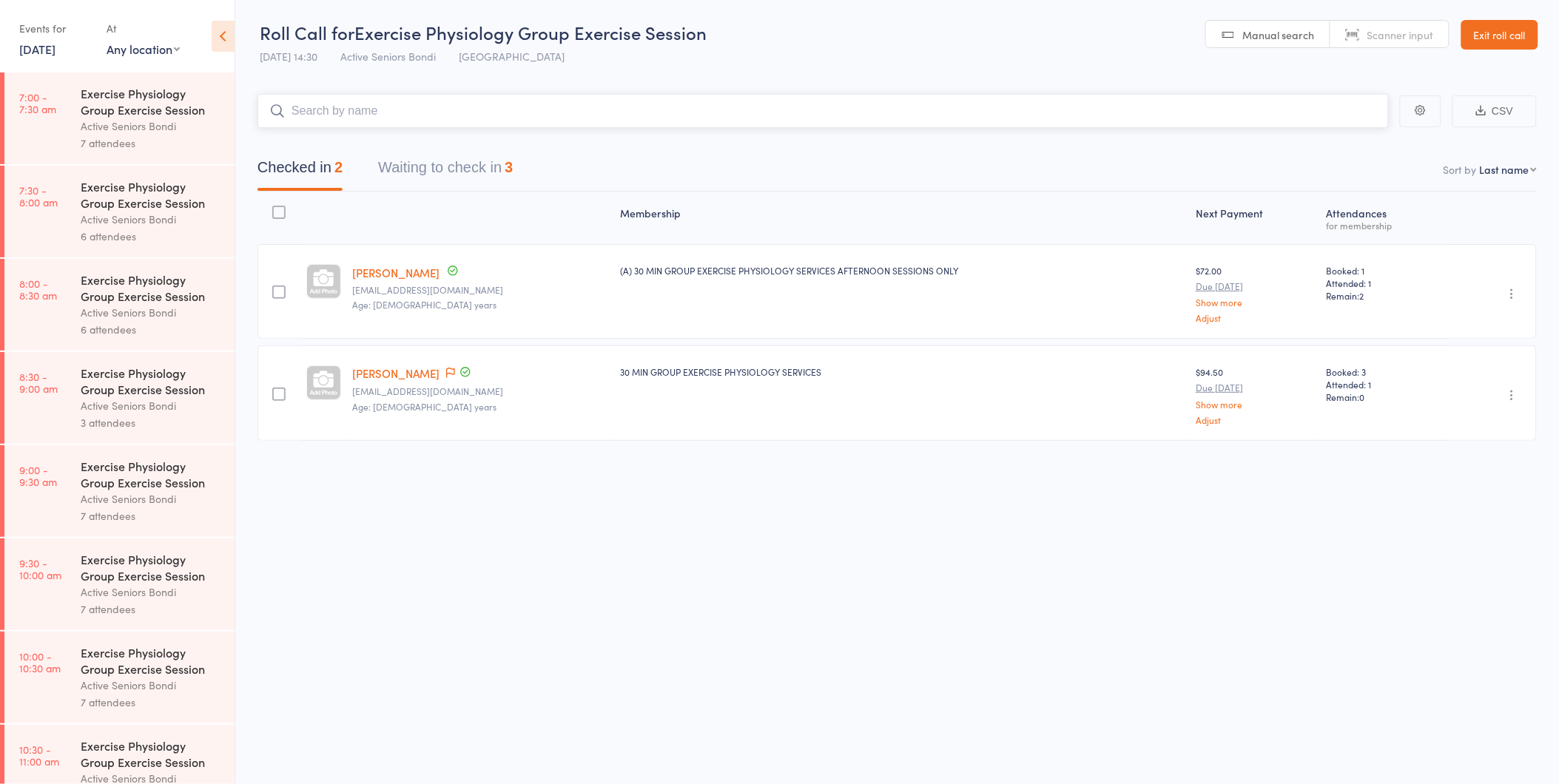
click at [444, 157] on button "Waiting to check in 3" at bounding box center [445, 171] width 134 height 39
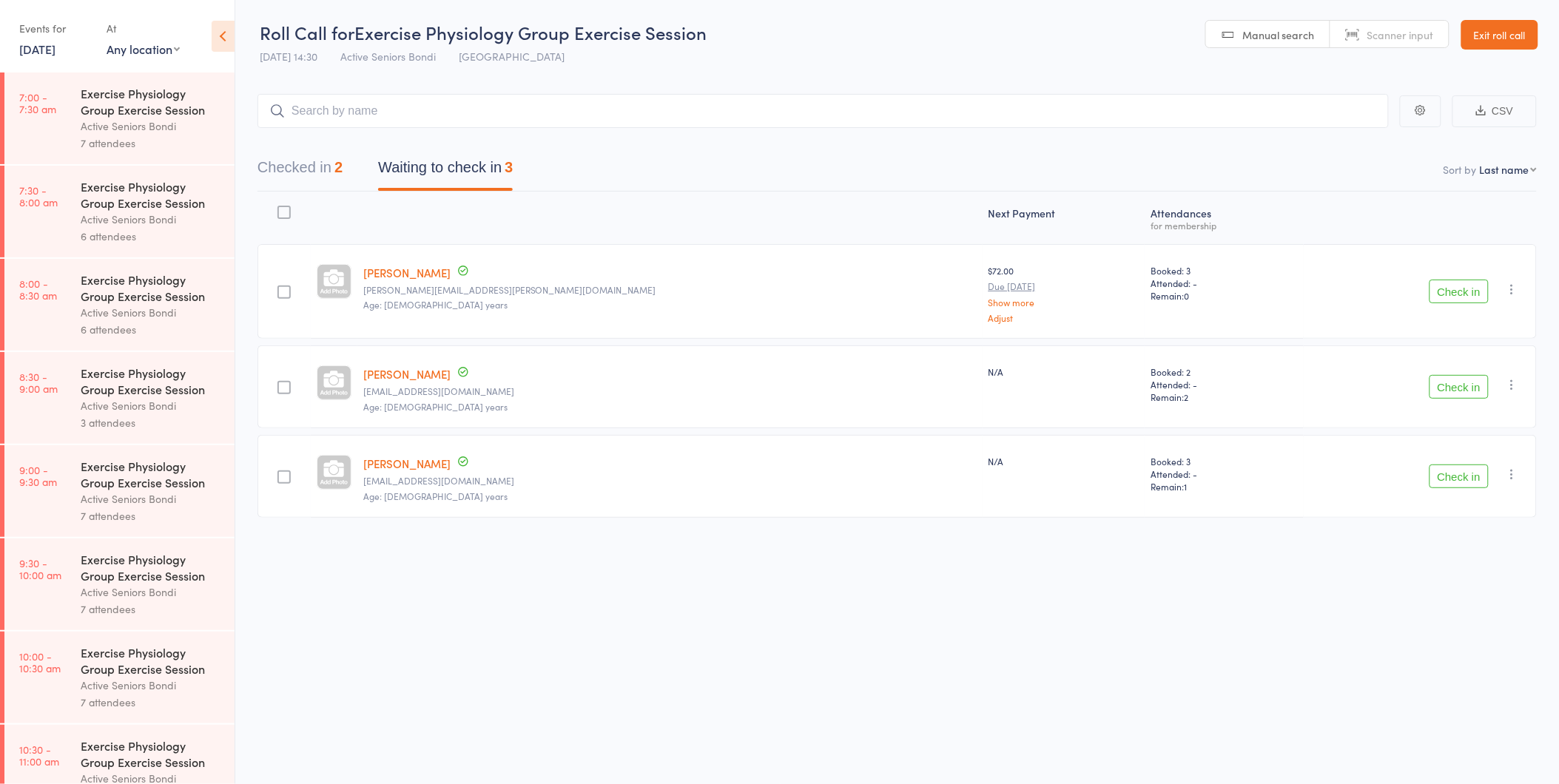
click at [1461, 469] on button "Check in" at bounding box center [1459, 476] width 59 height 24
click at [1442, 294] on button "Check in" at bounding box center [1459, 291] width 59 height 24
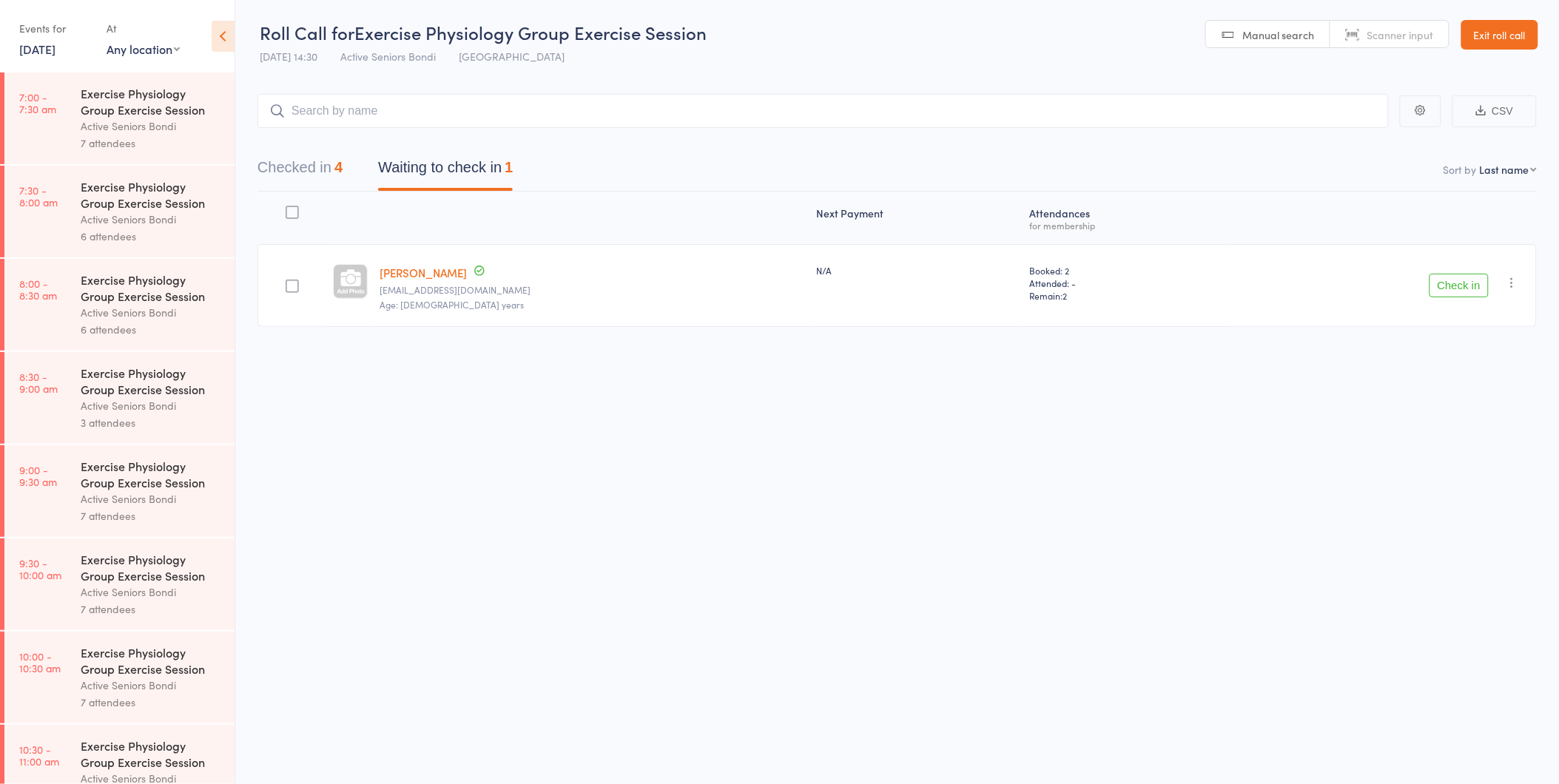
click at [1459, 286] on button "Check in" at bounding box center [1459, 286] width 59 height 24
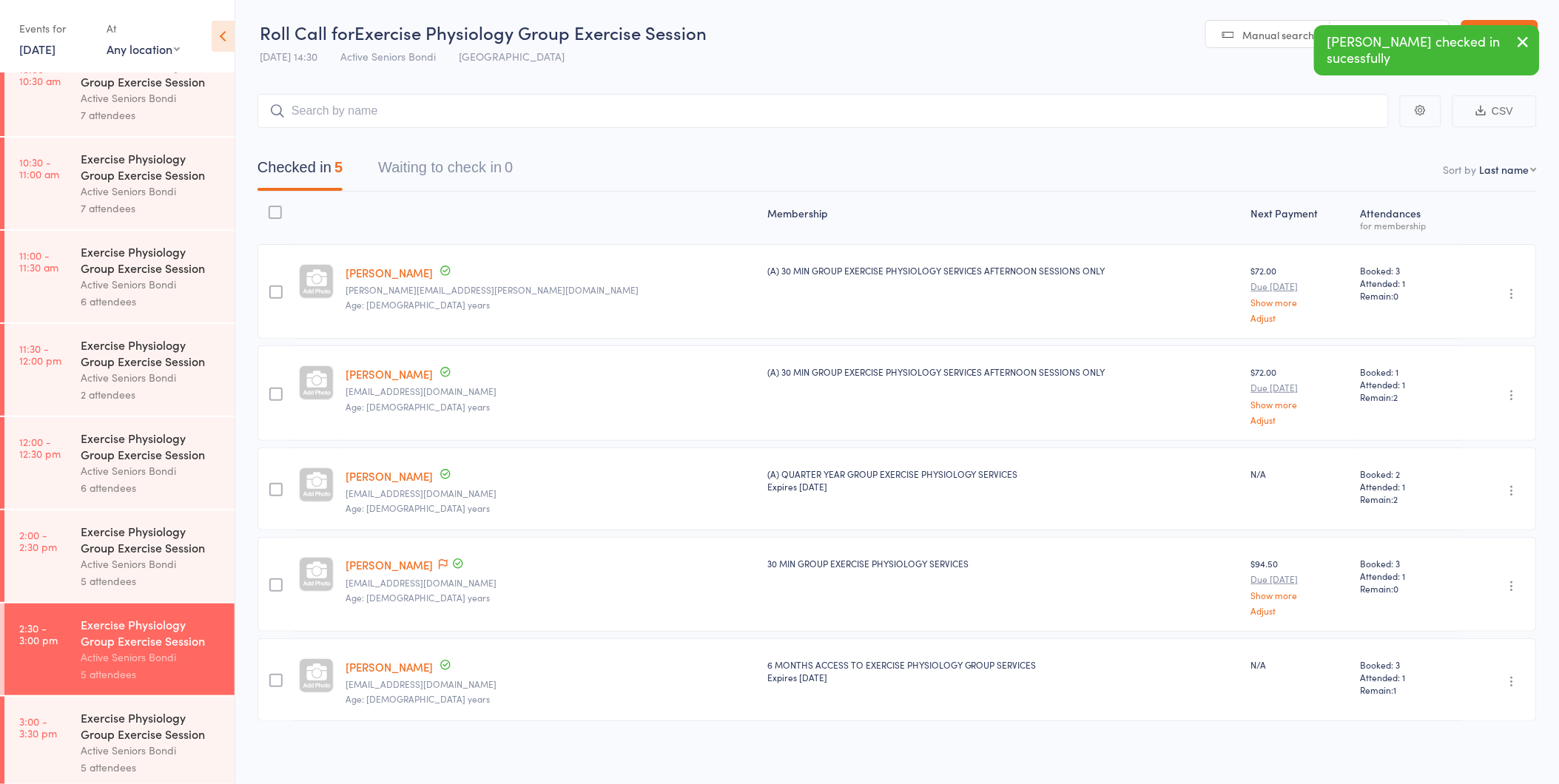
scroll to position [691, 0]
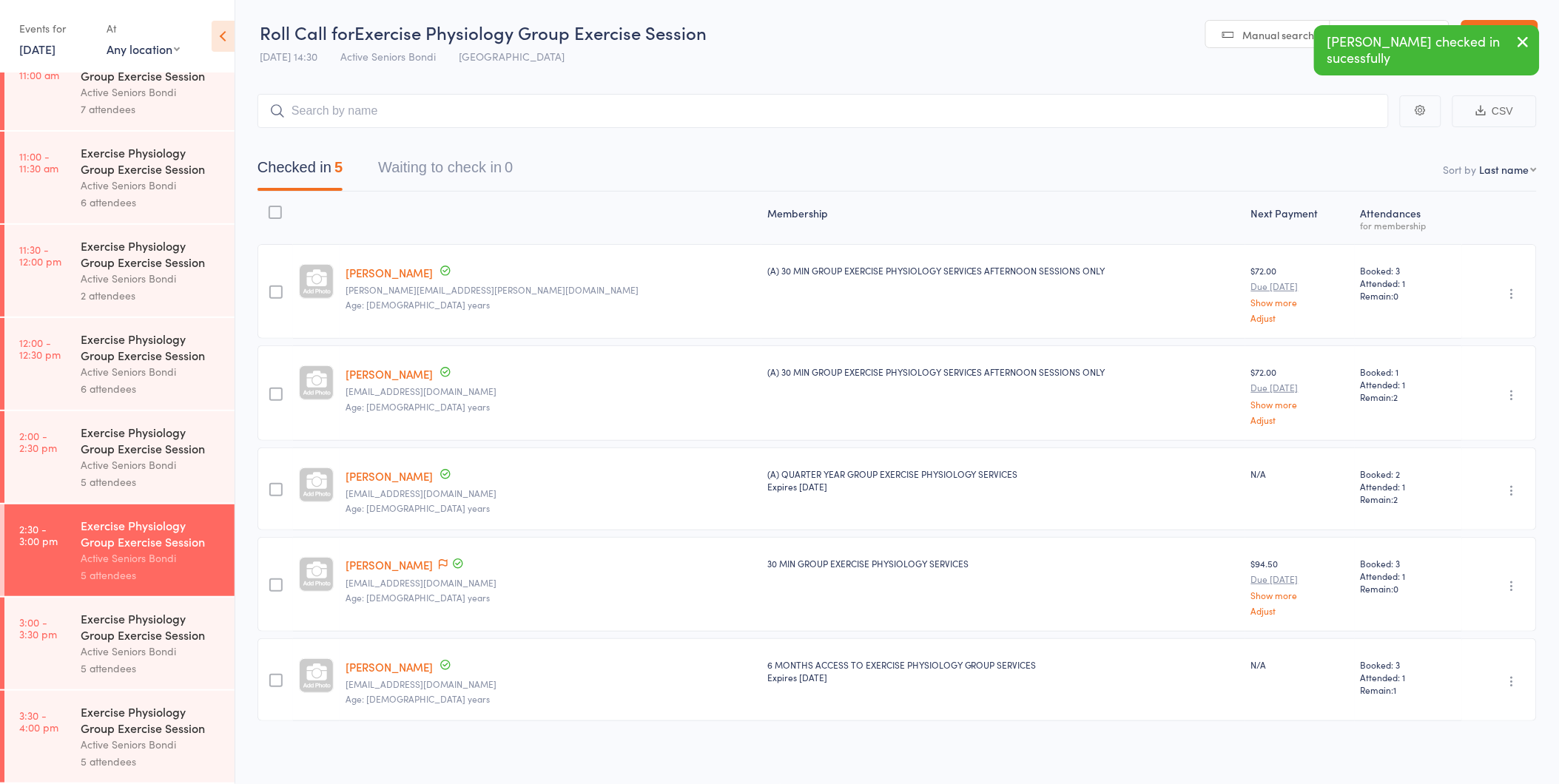
click at [151, 612] on div "Exercise Physiology Group Exercise Session" at bounding box center [150, 627] width 141 height 32
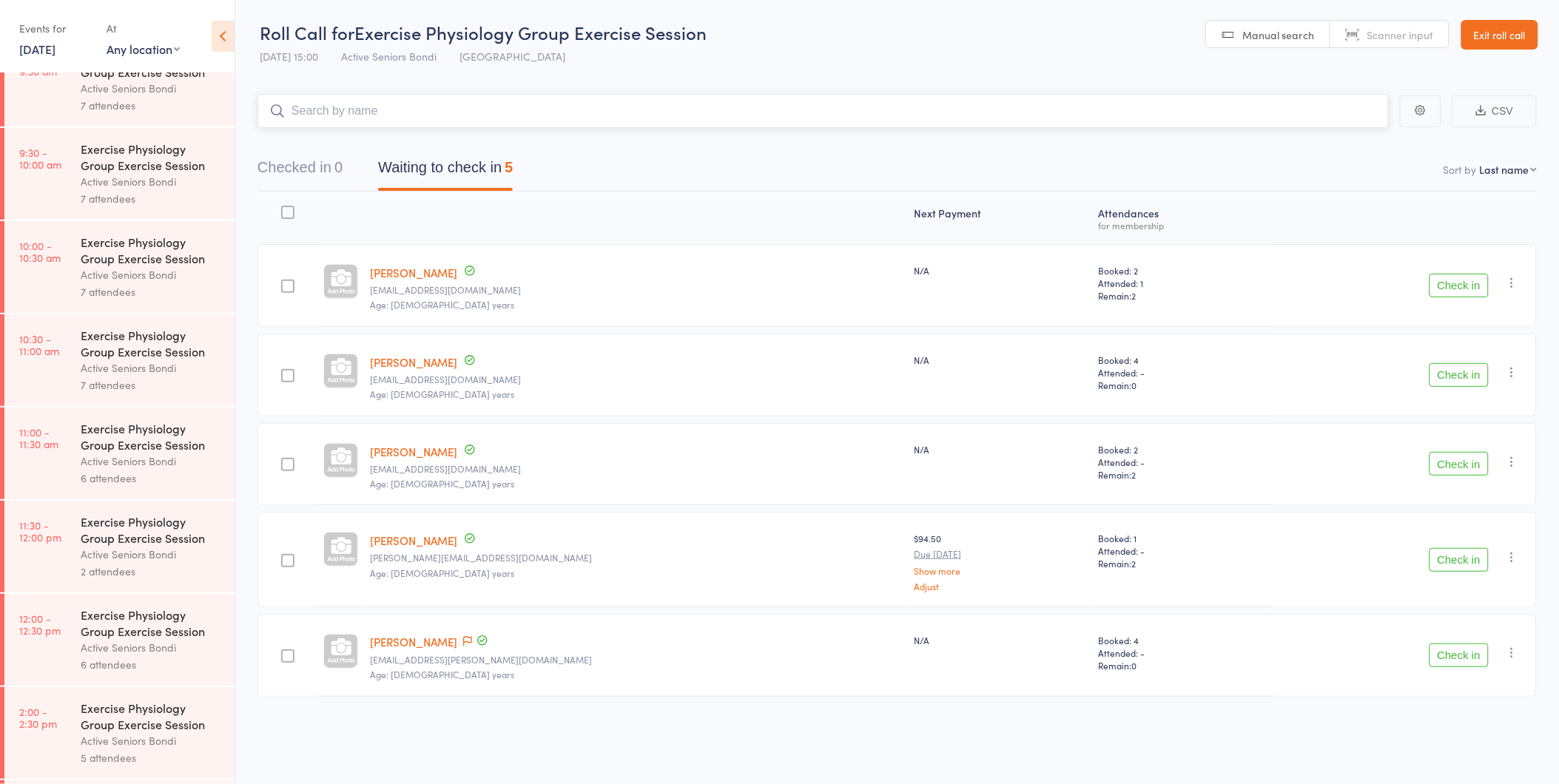
scroll to position [691, 0]
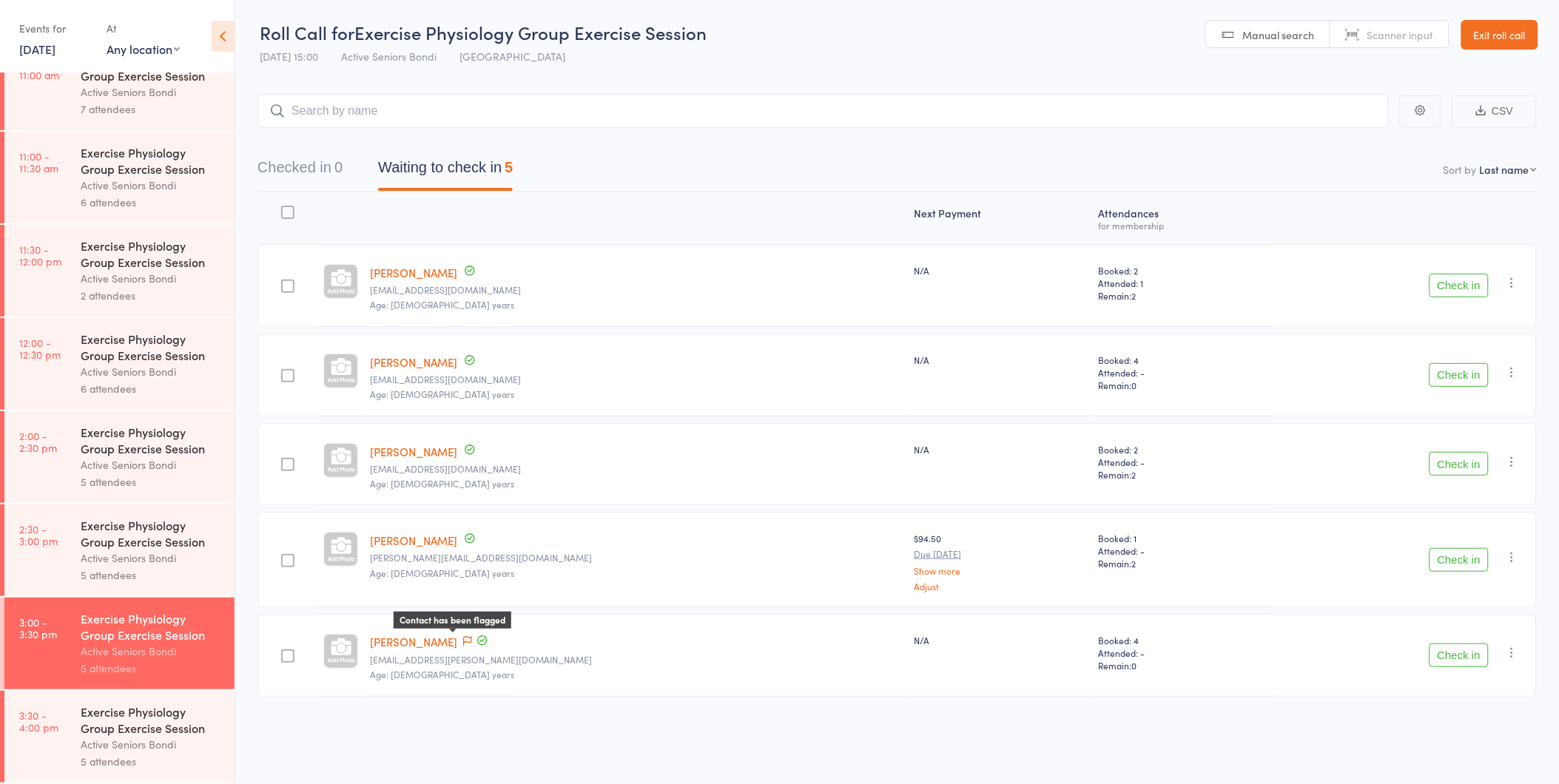
click at [463, 640] on icon at bounding box center [468, 640] width 9 height 10
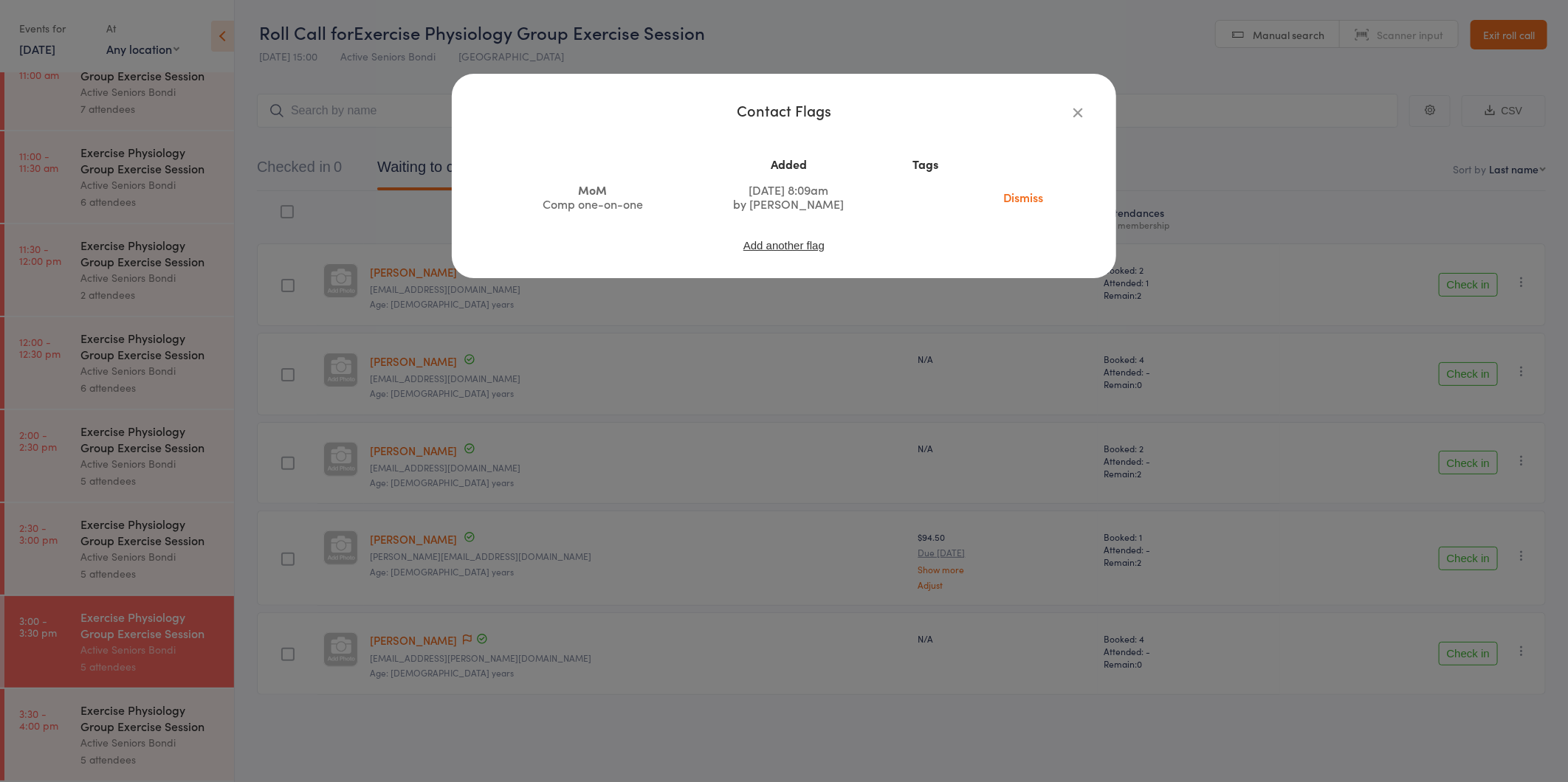
click at [533, 638] on div "Contact Flags Added Tags MoM Comp one-on-one Aug 2, 2025 8:09am by Avi Goodman …" at bounding box center [784, 391] width 1568 height 782
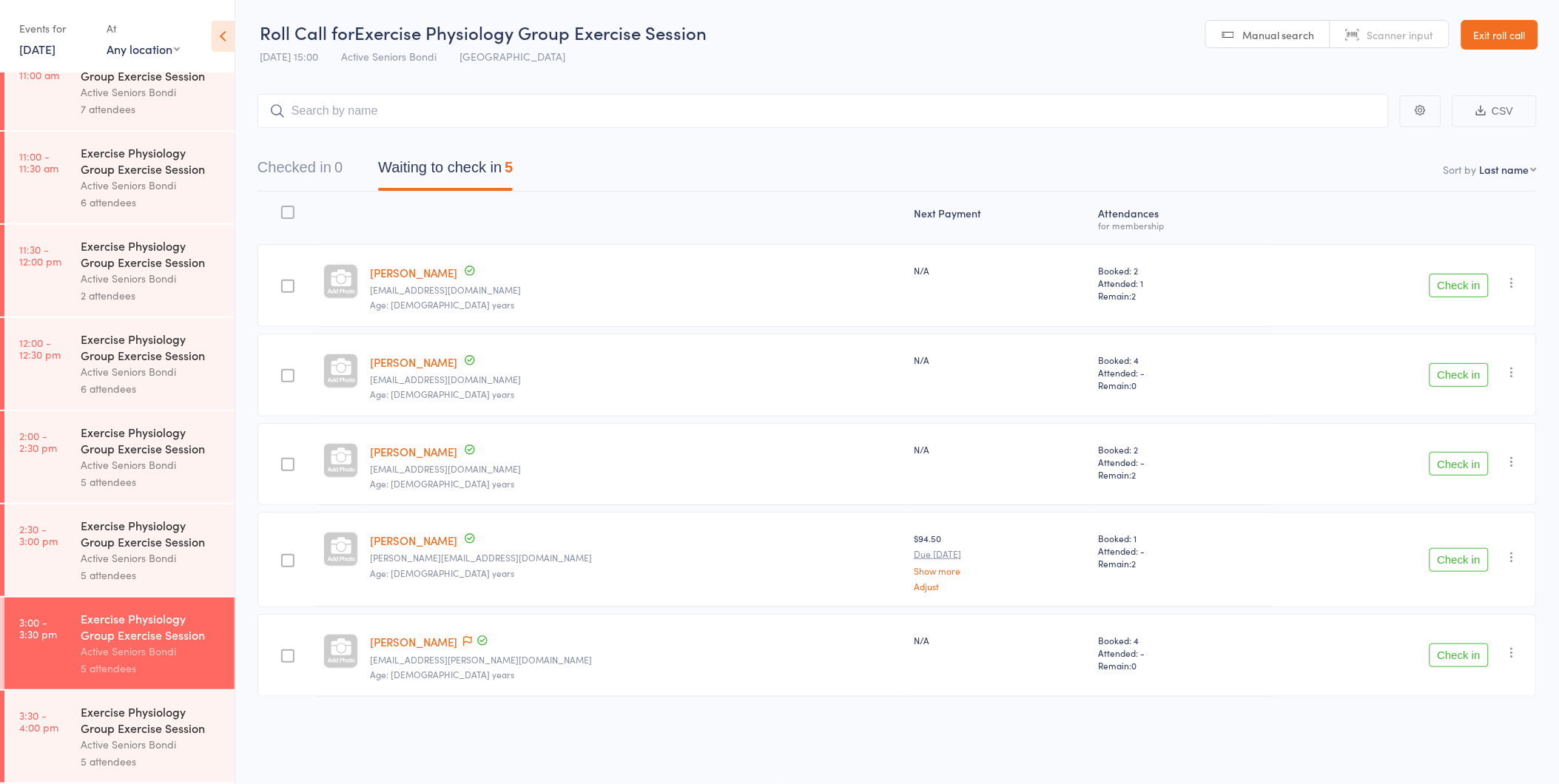
click at [1455, 661] on button "Check in" at bounding box center [1459, 655] width 59 height 24
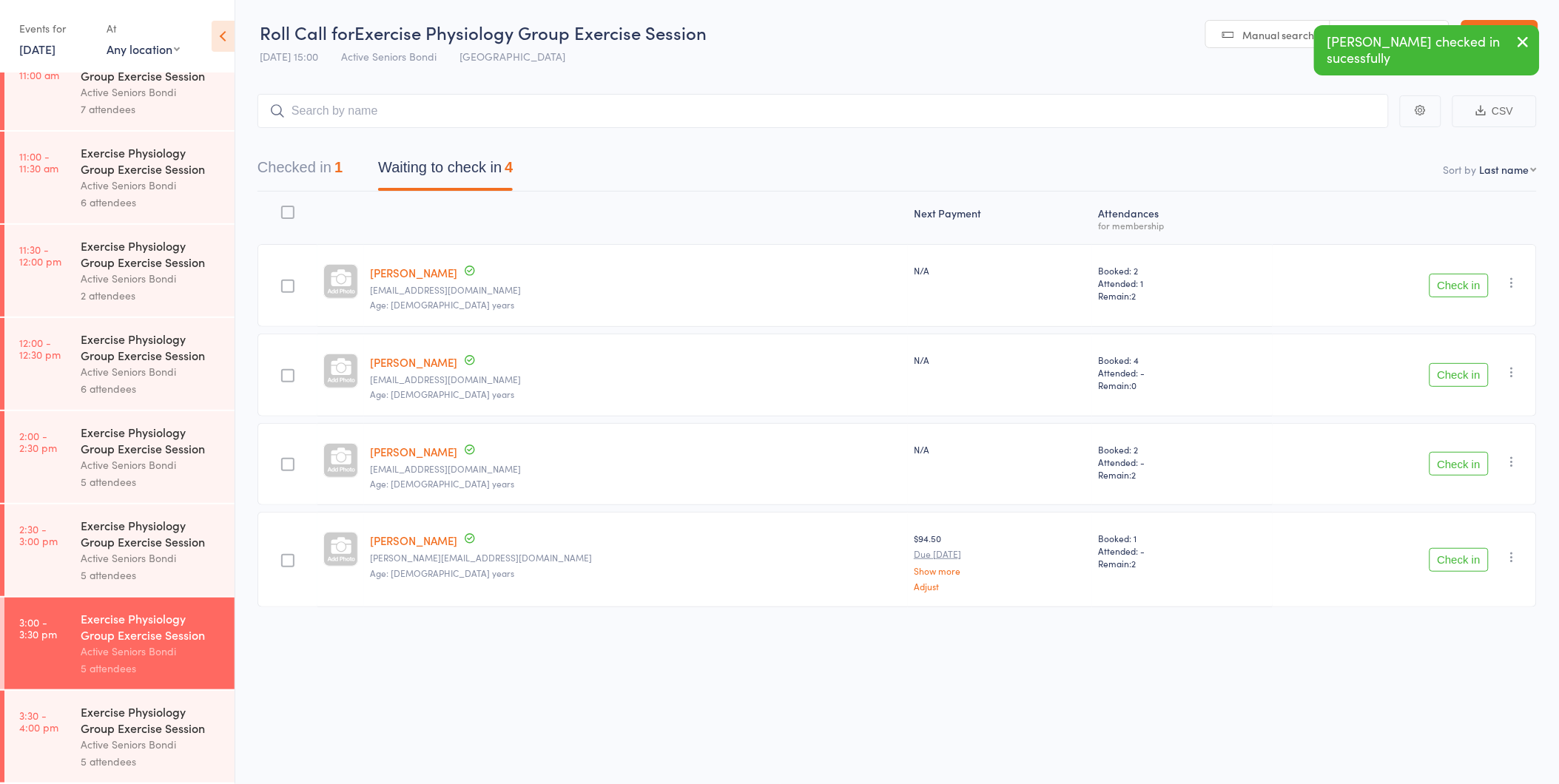
click at [330, 165] on button "Checked in 1" at bounding box center [300, 171] width 85 height 39
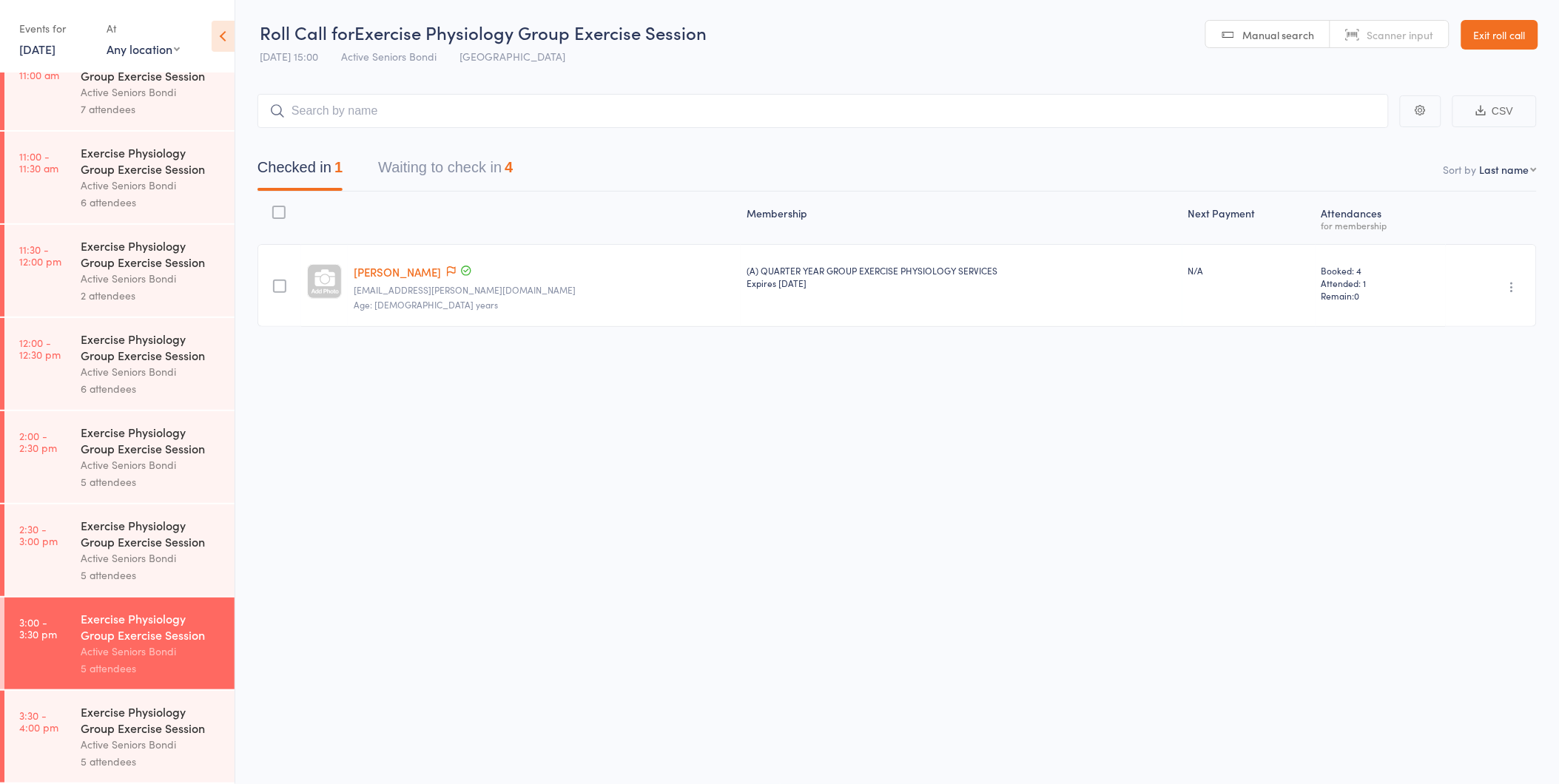
click at [494, 166] on button "Waiting to check in 4" at bounding box center [445, 171] width 134 height 39
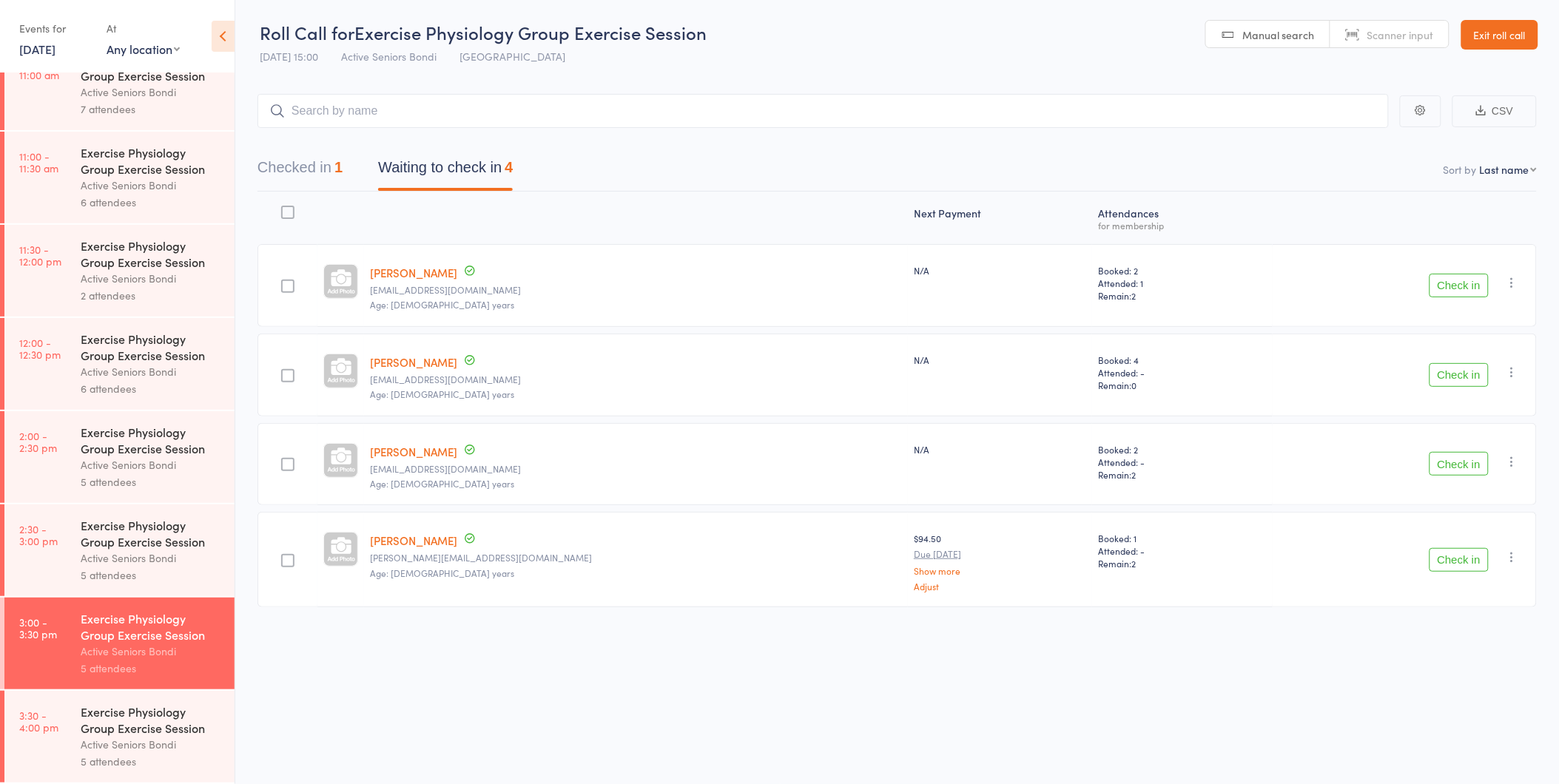
click at [337, 166] on button "Checked in 1" at bounding box center [300, 171] width 85 height 39
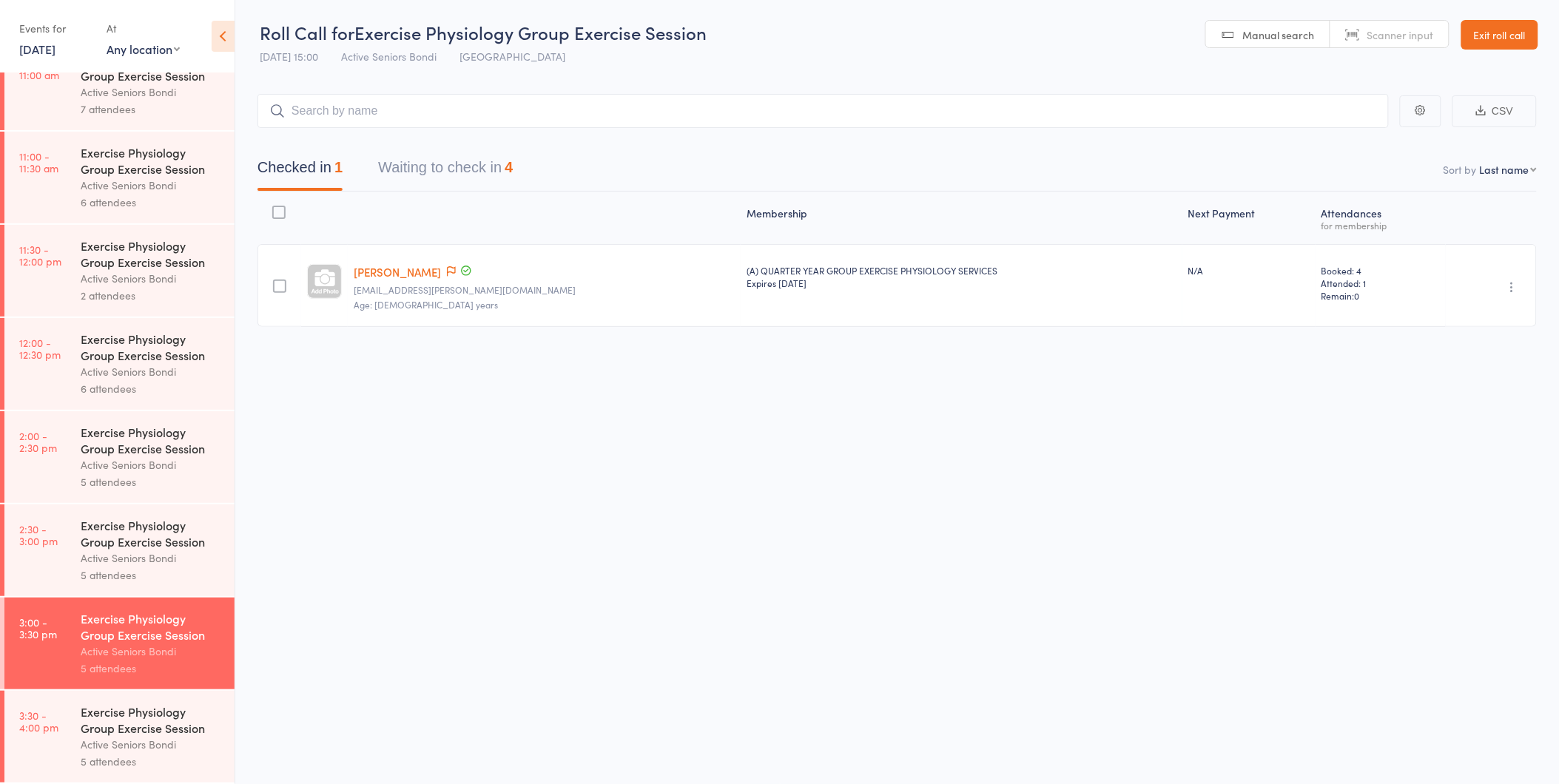
drag, startPoint x: 450, startPoint y: 139, endPoint x: 447, endPoint y: 172, distance: 33.1
click at [450, 150] on div "Checked in 1 Waiting to check in 4" at bounding box center [897, 160] width 1279 height 63
drag, startPoint x: 447, startPoint y: 172, endPoint x: 449, endPoint y: 160, distance: 12.2
click at [449, 160] on button "Waiting to check in 4" at bounding box center [445, 171] width 134 height 39
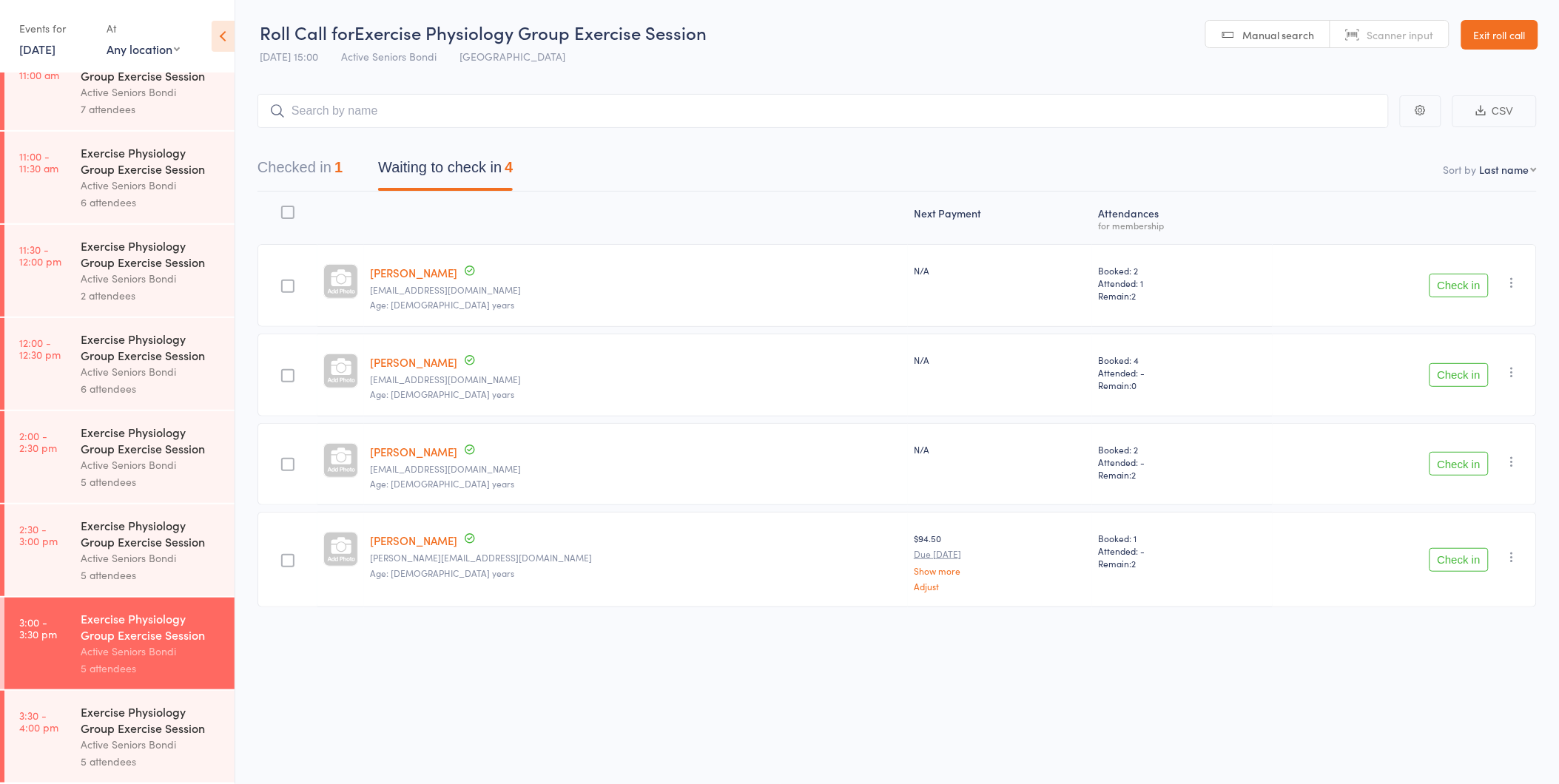
click at [328, 173] on button "Checked in 1" at bounding box center [300, 171] width 85 height 39
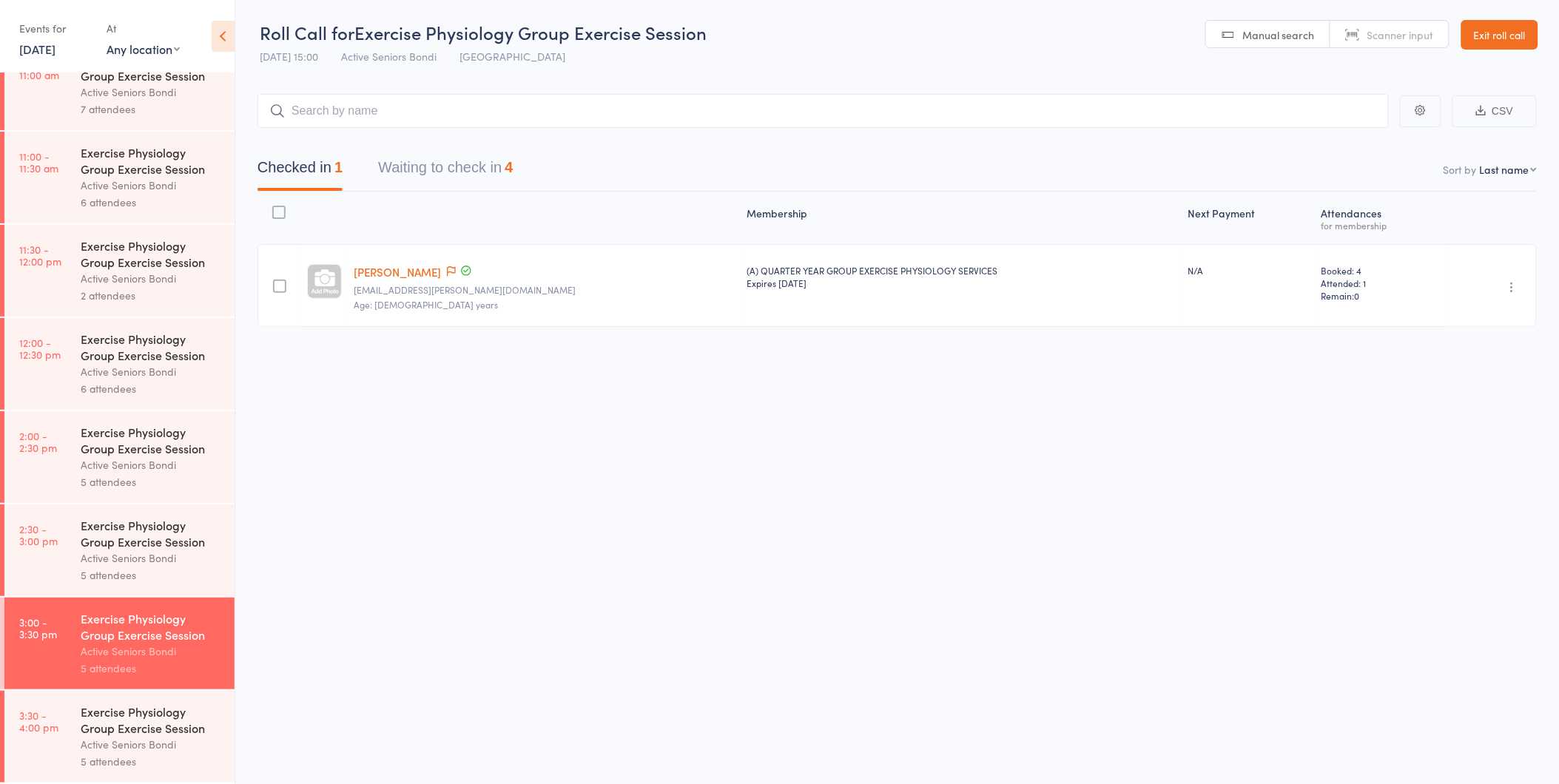
drag, startPoint x: 433, startPoint y: 224, endPoint x: 437, endPoint y: 207, distance: 17.5
click at [433, 223] on div at bounding box center [543, 218] width 393 height 39
click at [479, 169] on button "Waiting to check in 4" at bounding box center [445, 171] width 134 height 39
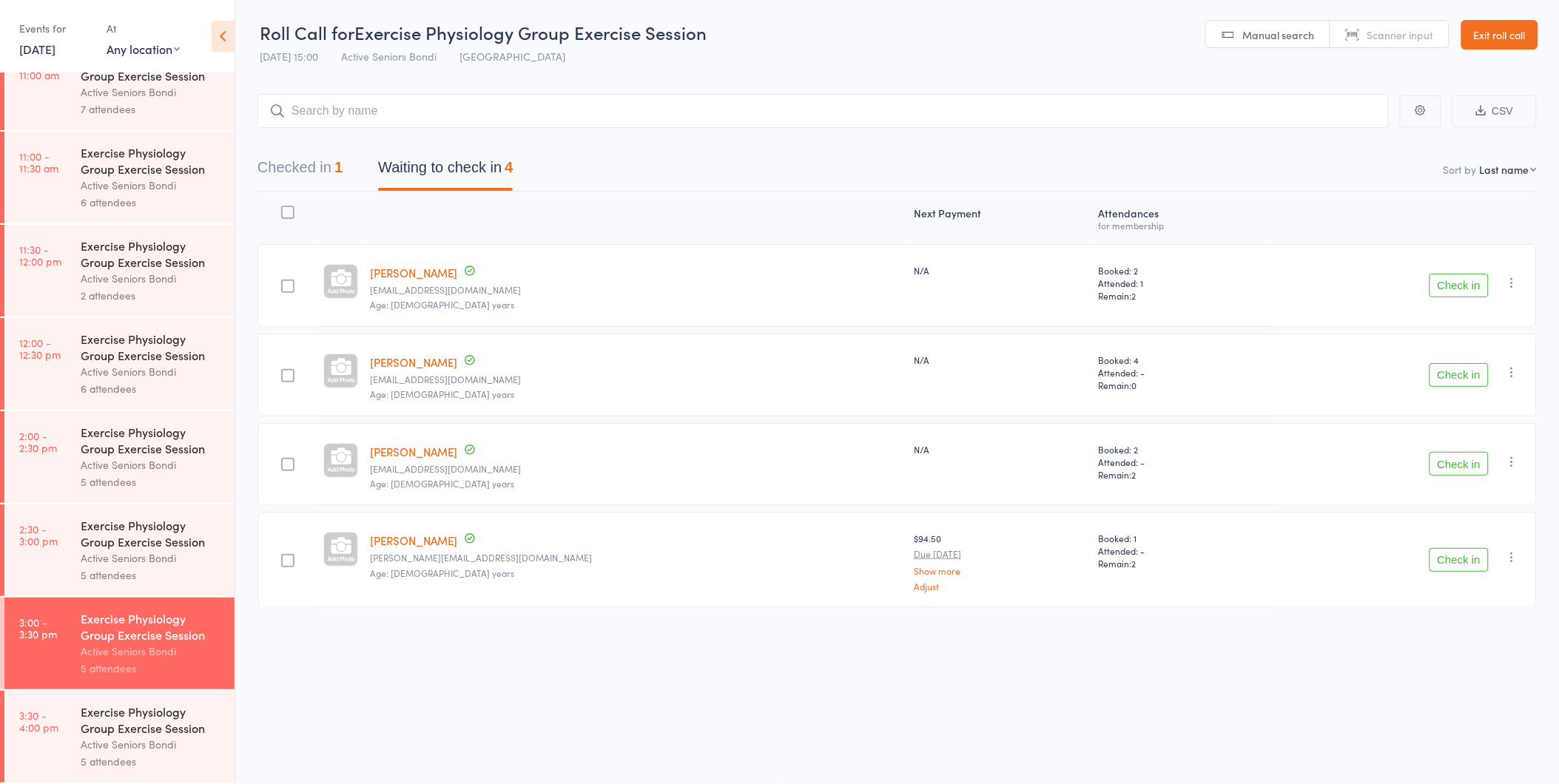
click at [1459, 279] on button "Check in" at bounding box center [1459, 286] width 59 height 24
click at [335, 165] on button "Checked in 2" at bounding box center [300, 171] width 85 height 39
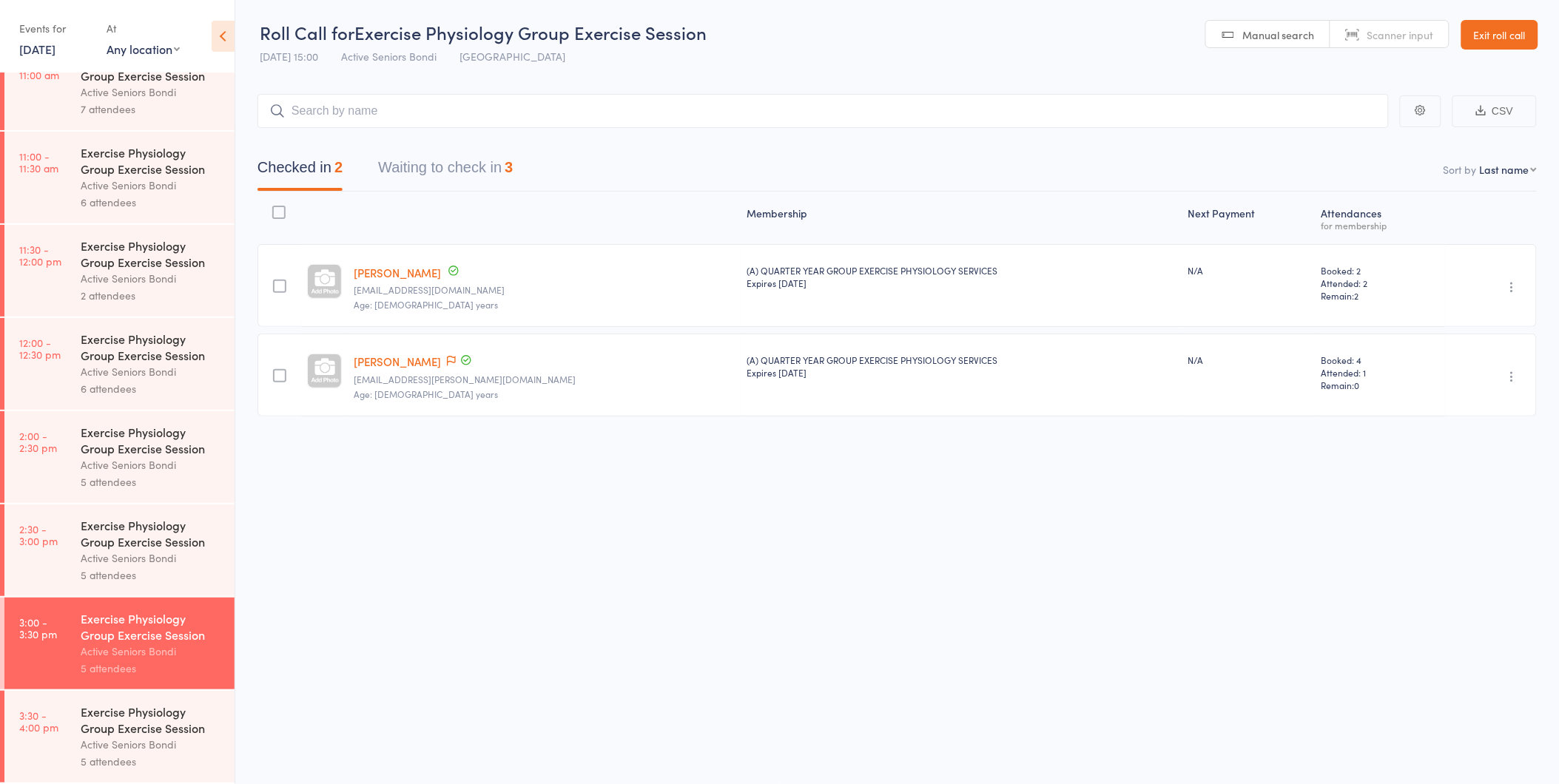
click at [512, 182] on button "Waiting to check in 3" at bounding box center [445, 171] width 134 height 39
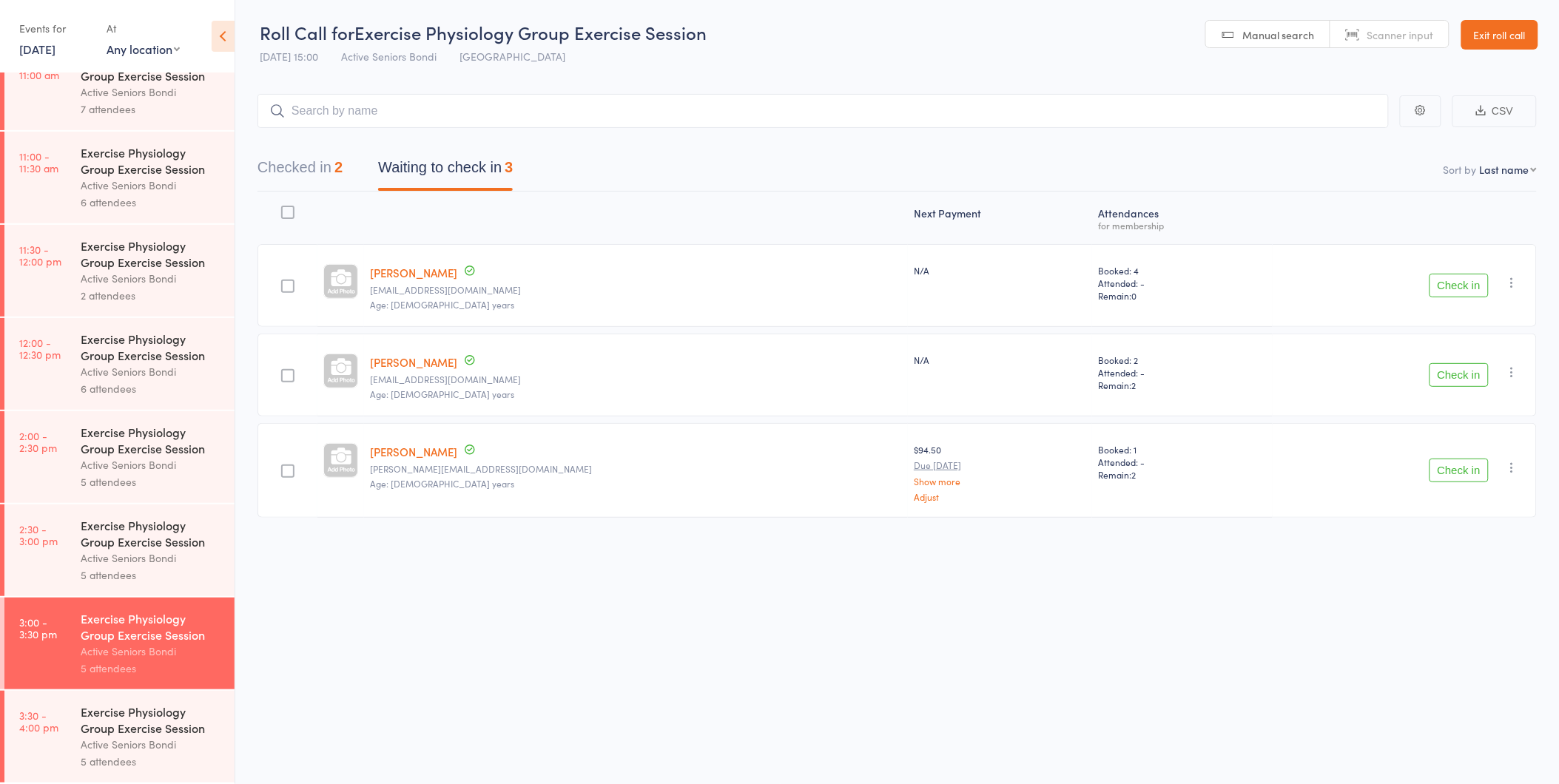
click at [1444, 470] on button "Check in" at bounding box center [1459, 470] width 59 height 24
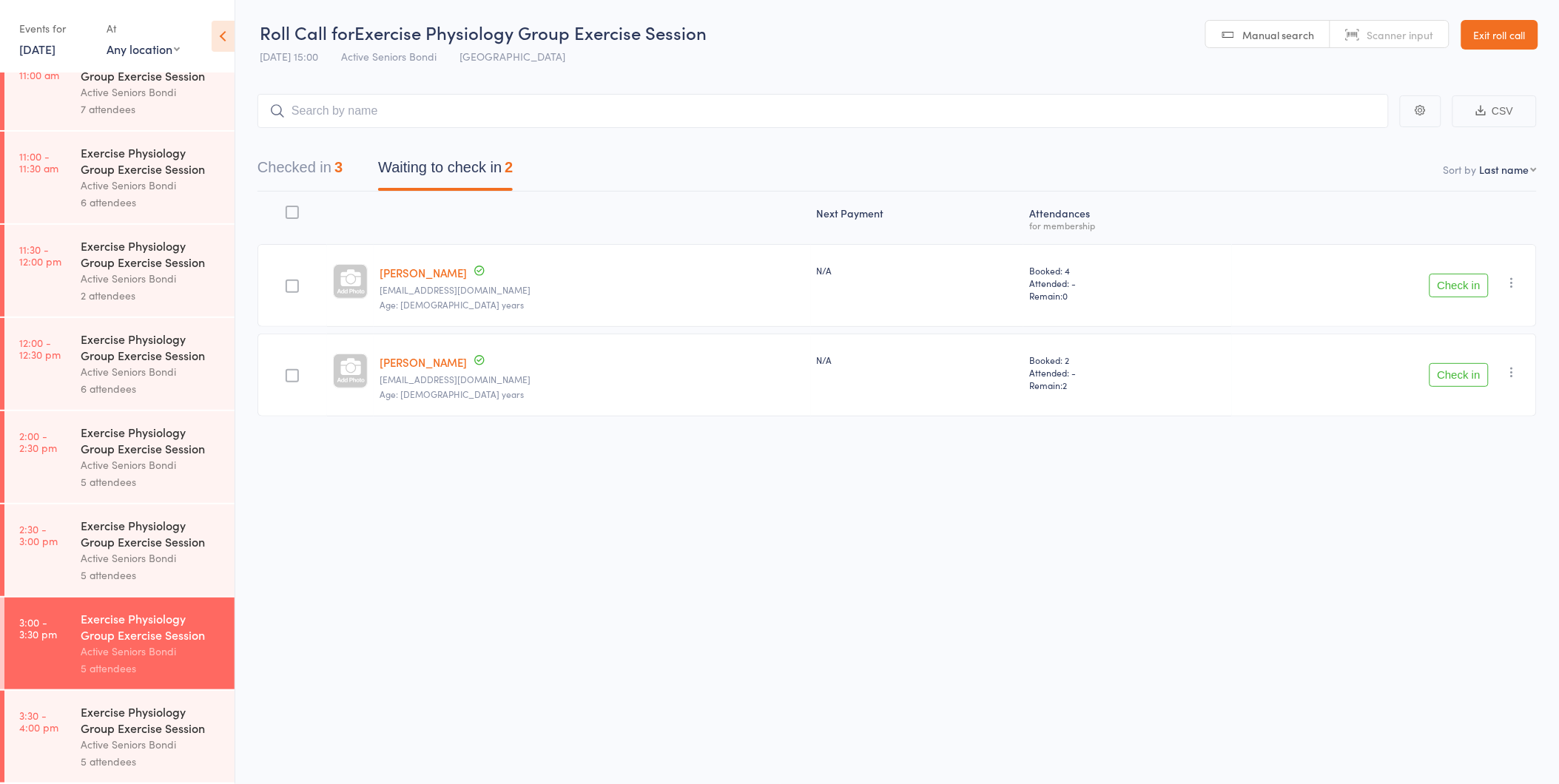
click at [351, 166] on div "Checked in 3 Waiting to check in 2" at bounding box center [385, 171] width 291 height 39
click at [330, 169] on button "Checked in 3" at bounding box center [300, 171] width 85 height 39
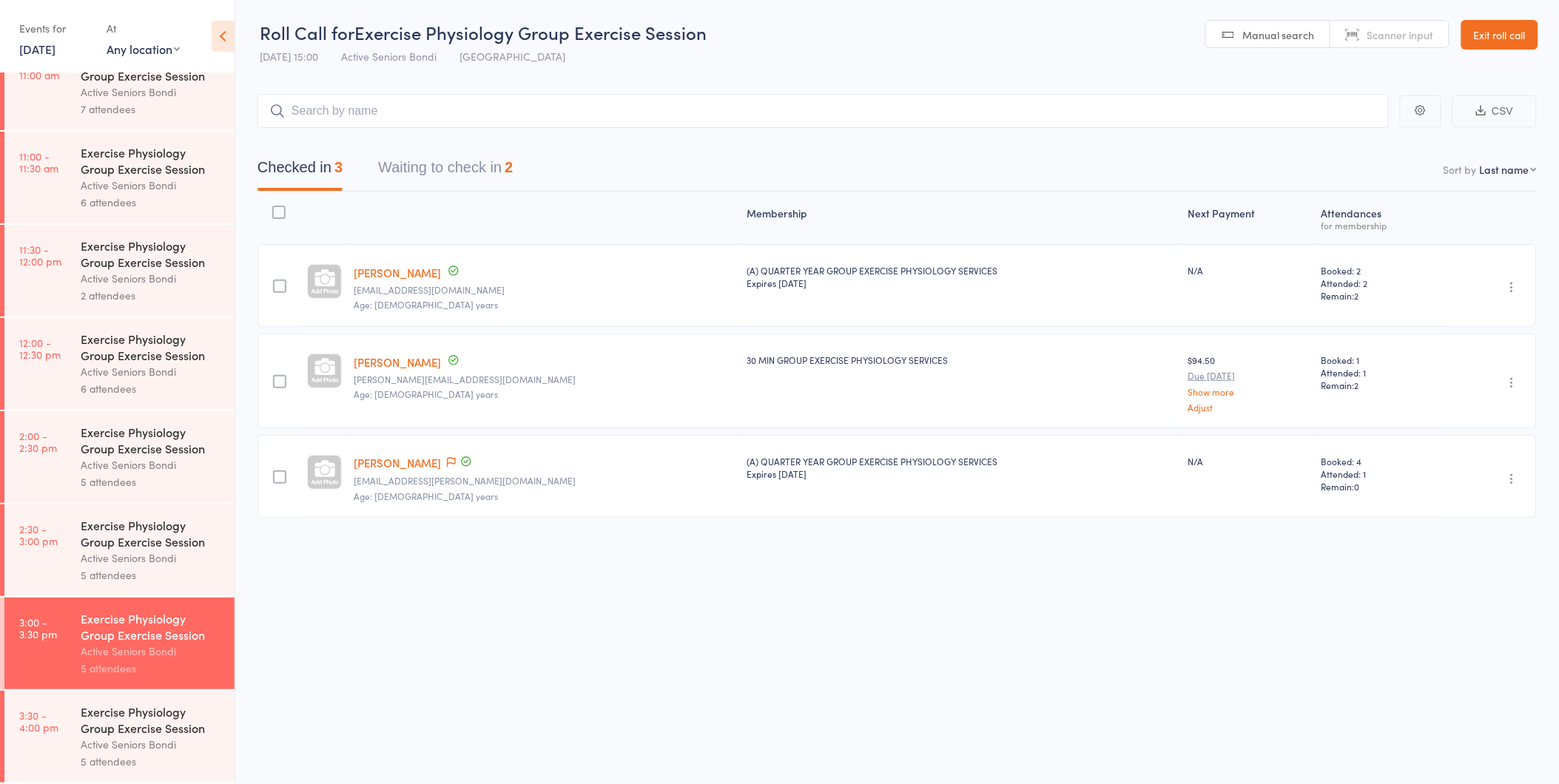
click at [482, 188] on button "Waiting to check in 2" at bounding box center [445, 171] width 134 height 39
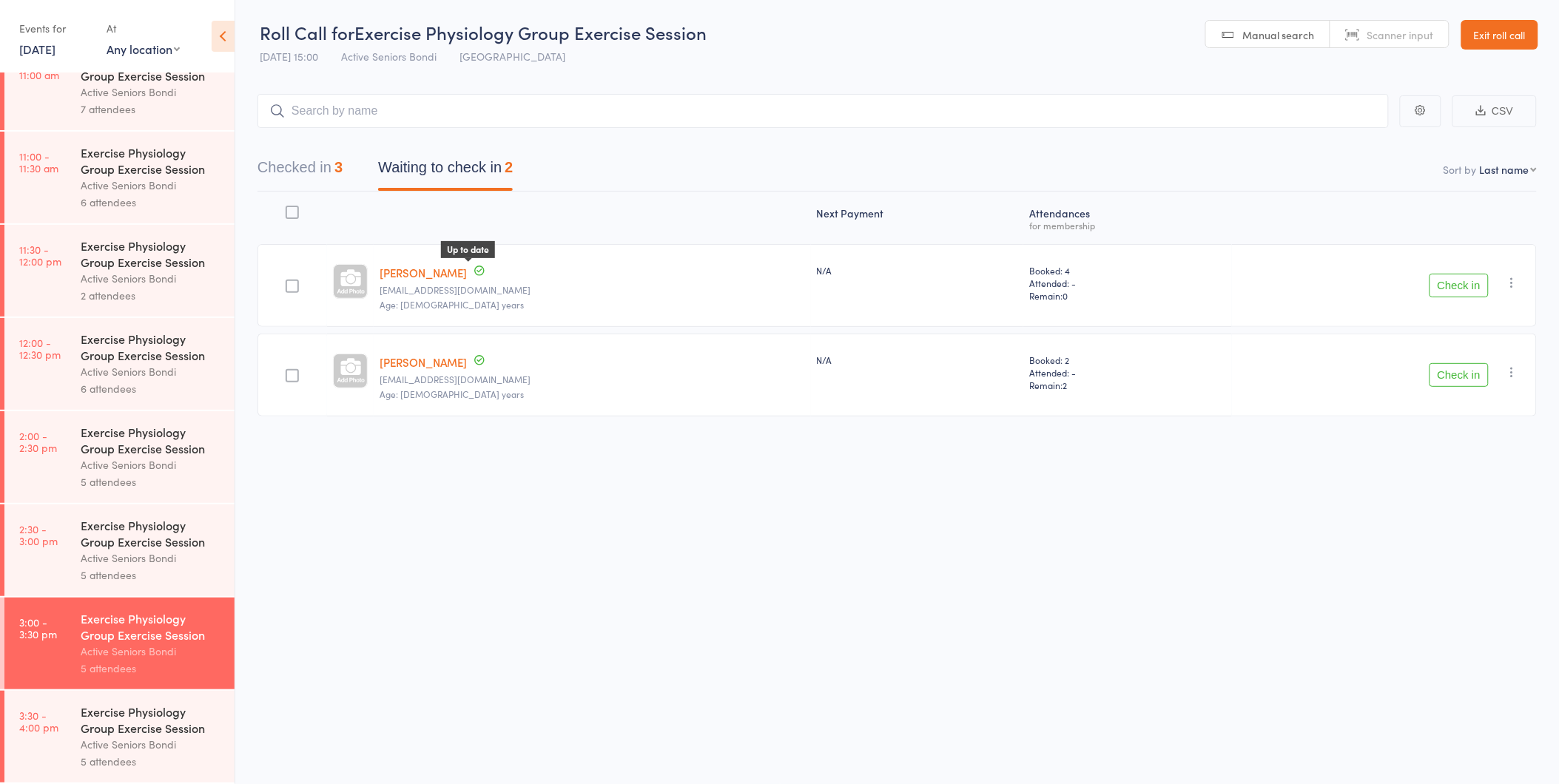
click at [475, 267] on circle at bounding box center [479, 271] width 9 height 9
click at [475, 356] on circle at bounding box center [479, 360] width 9 height 9
click at [343, 175] on button "Checked in 3" at bounding box center [300, 171] width 85 height 39
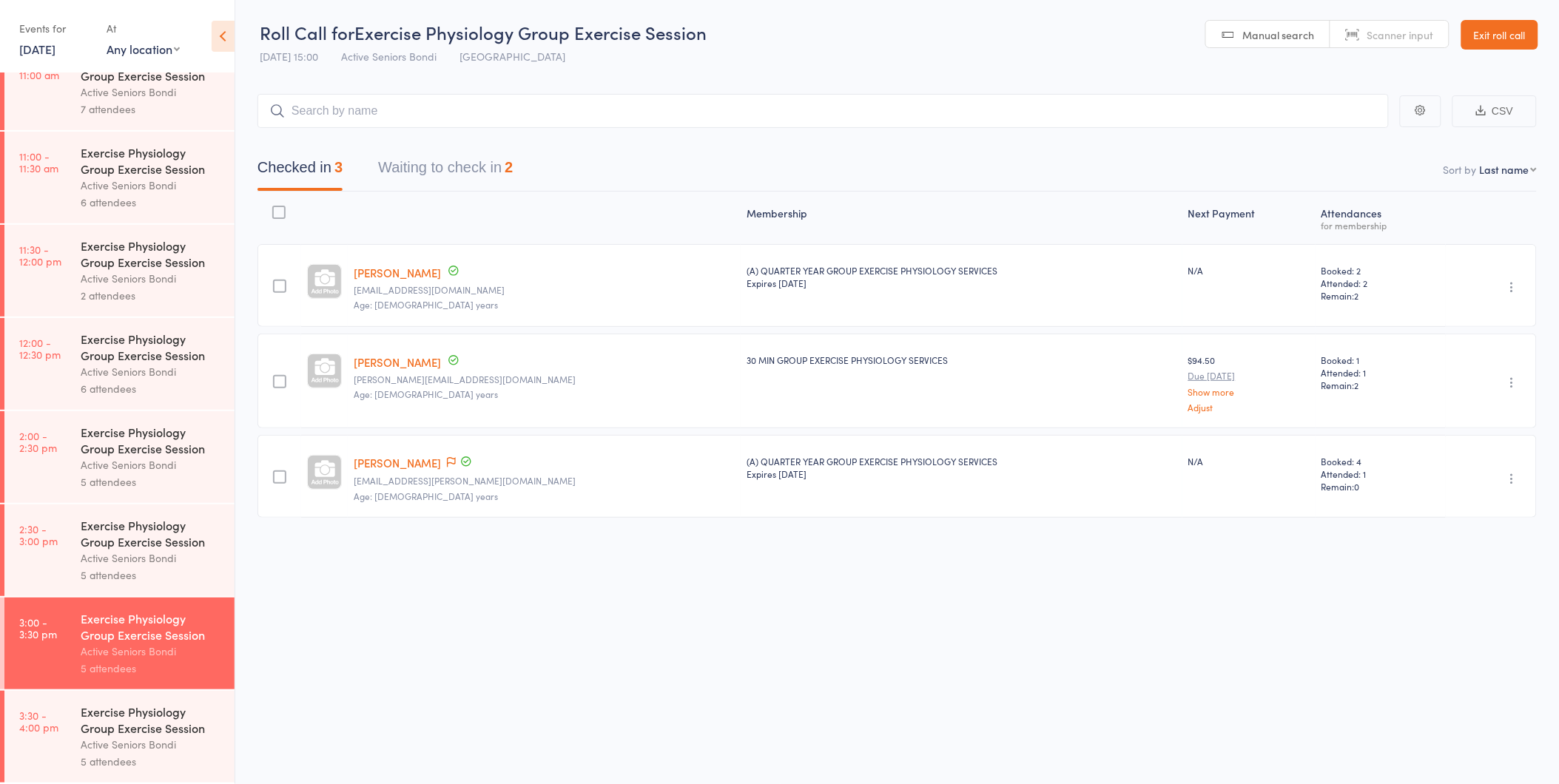
click at [437, 176] on button "Waiting to check in 2" at bounding box center [445, 171] width 134 height 39
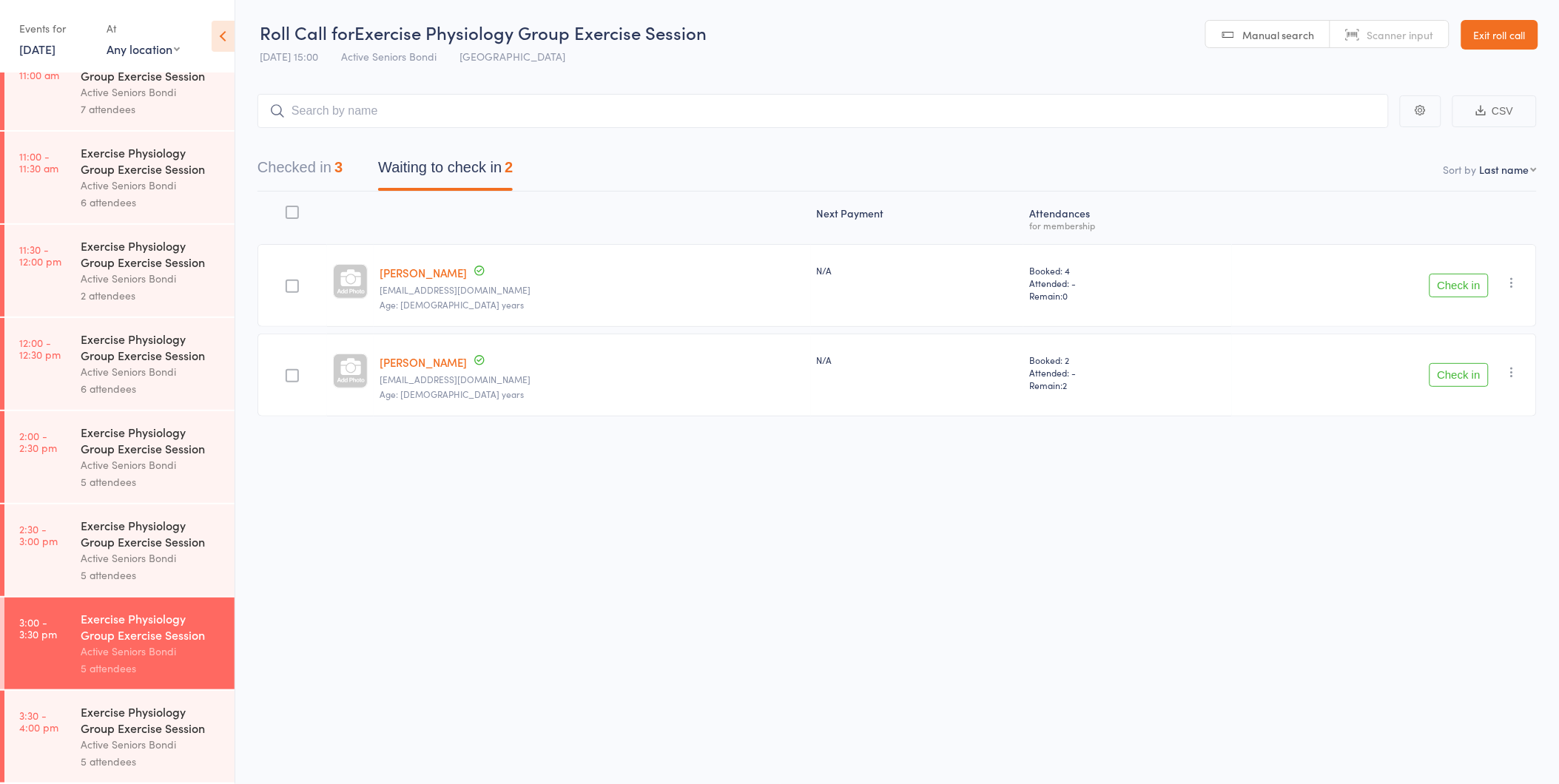
click at [1446, 380] on button "Check in" at bounding box center [1459, 375] width 59 height 24
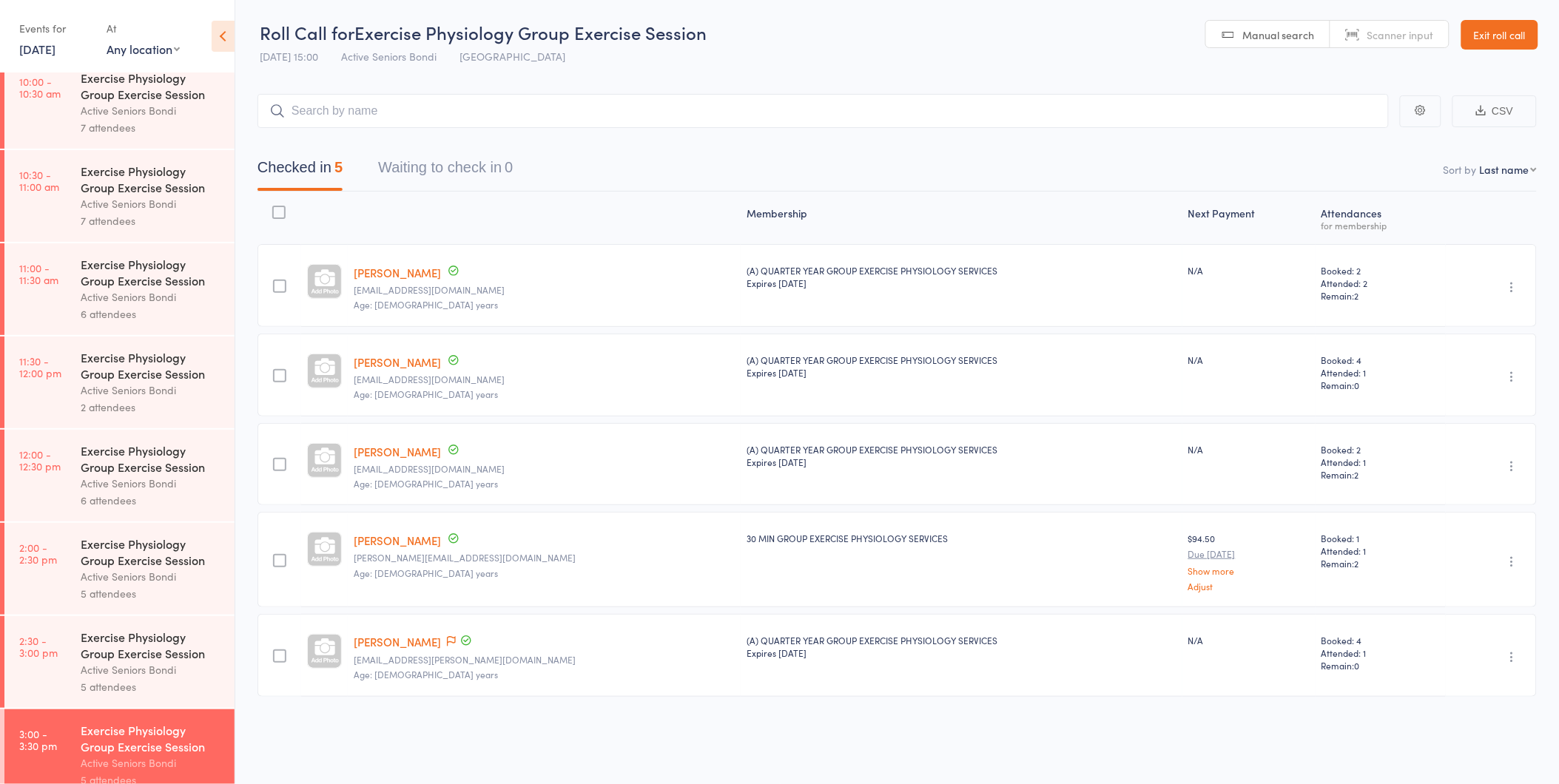
scroll to position [691, 0]
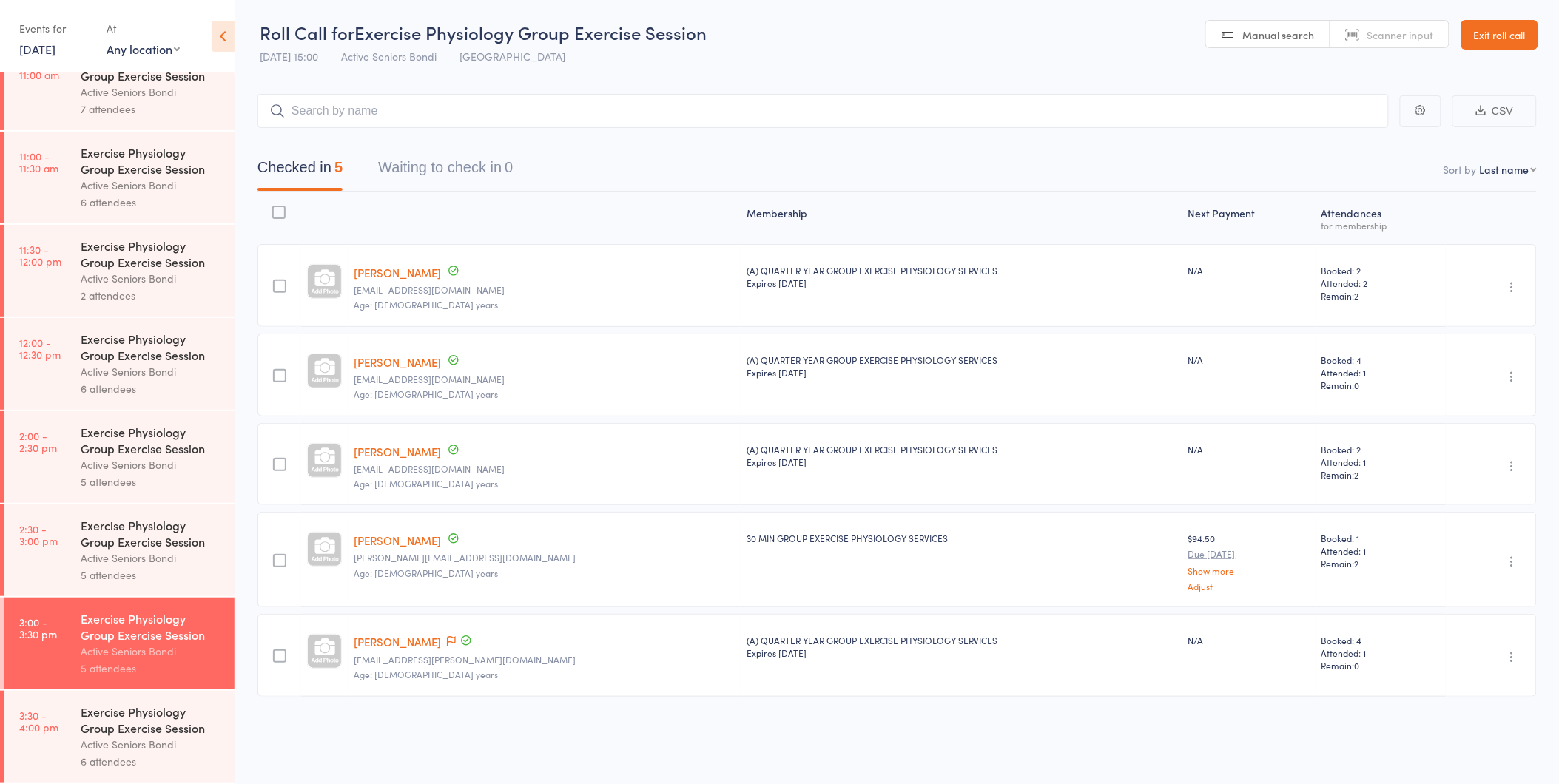
click at [191, 755] on div "6 attendees" at bounding box center [150, 762] width 141 height 17
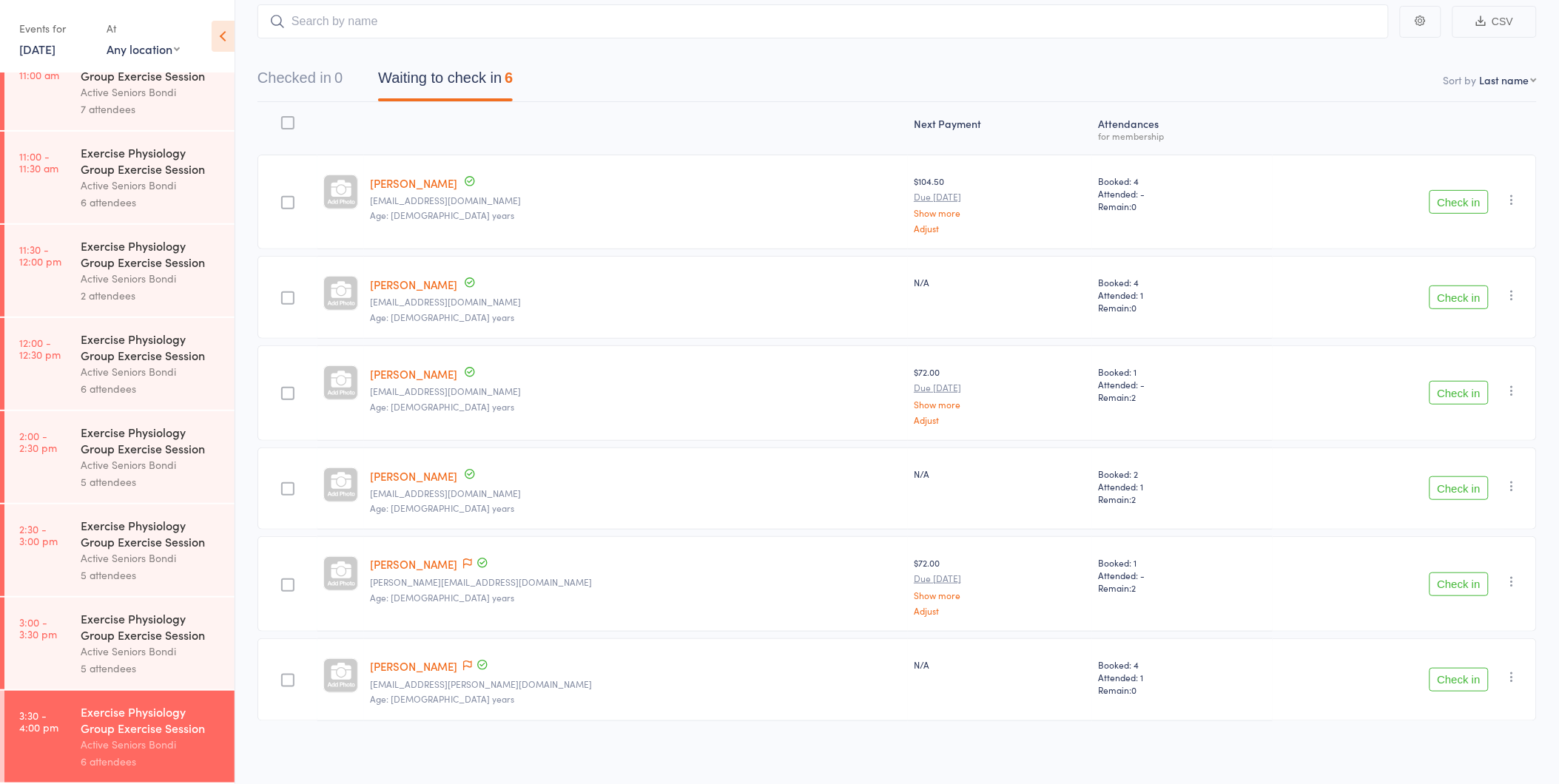
scroll to position [92, 0]
click at [1452, 287] on button "Check in" at bounding box center [1459, 296] width 59 height 24
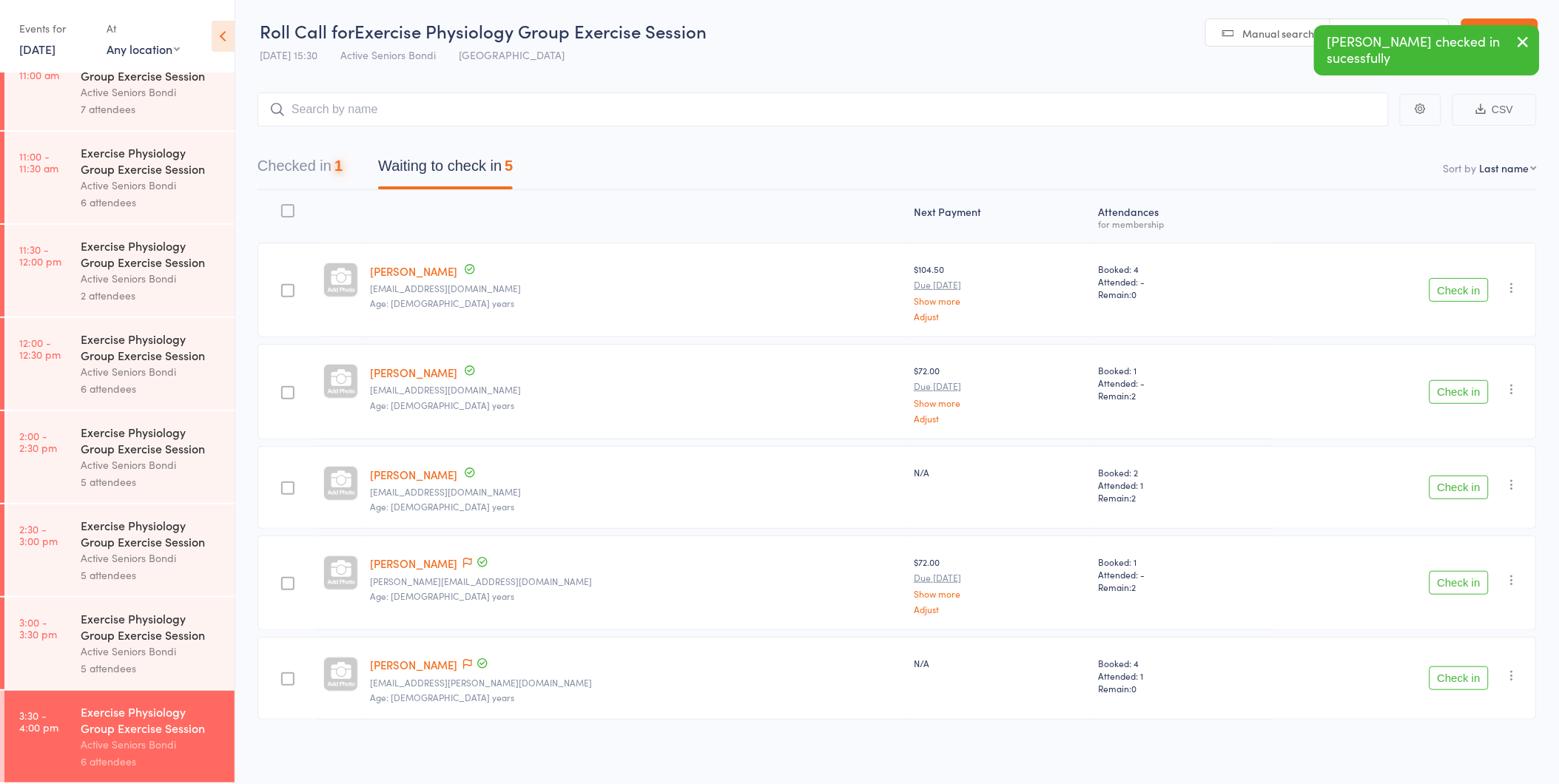
click at [1452, 490] on button "Check in" at bounding box center [1459, 487] width 59 height 24
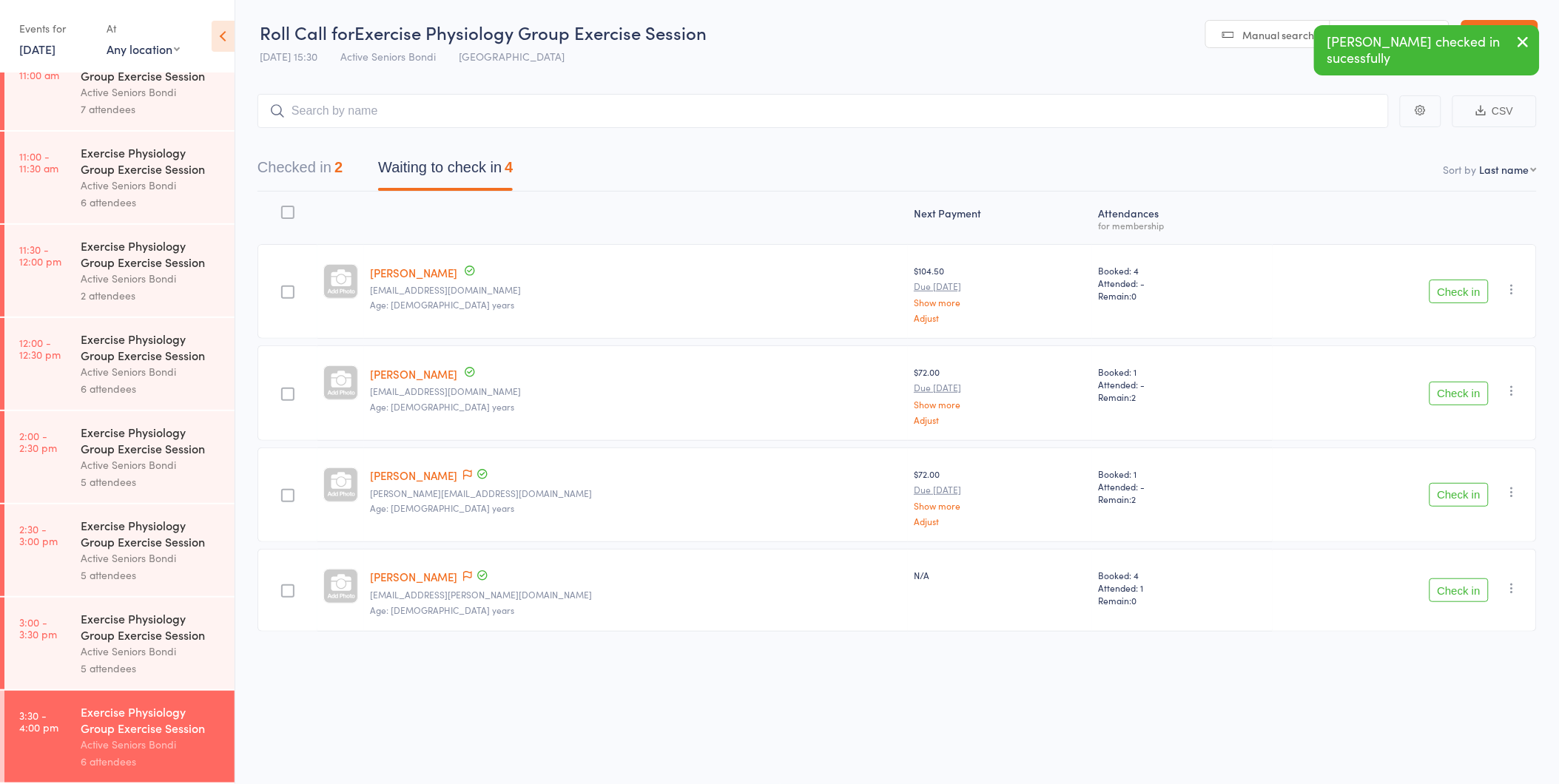
click at [1450, 600] on button "Check in" at bounding box center [1459, 590] width 59 height 24
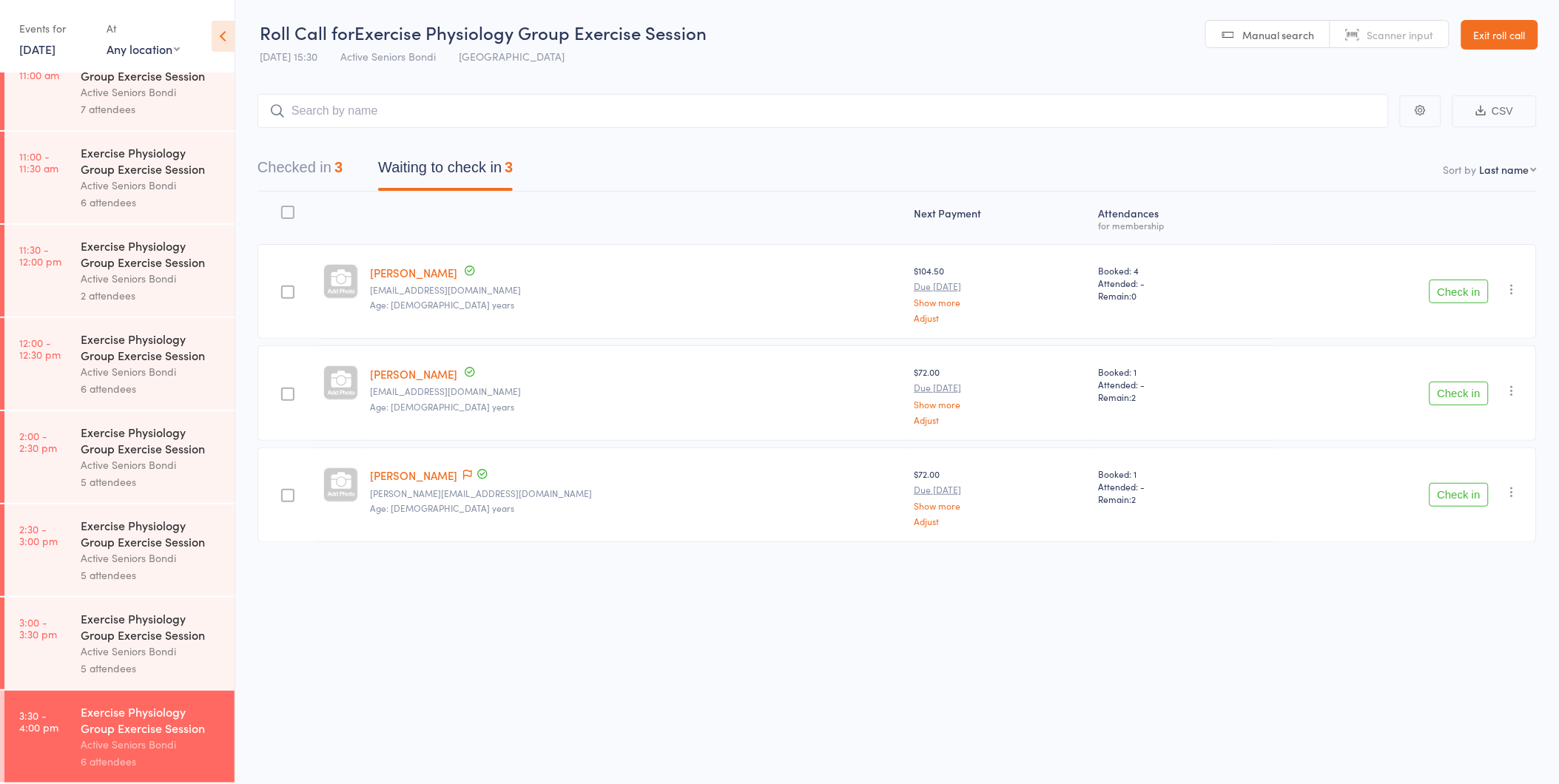
click at [1500, 38] on link "Exit roll call" at bounding box center [1500, 35] width 77 height 29
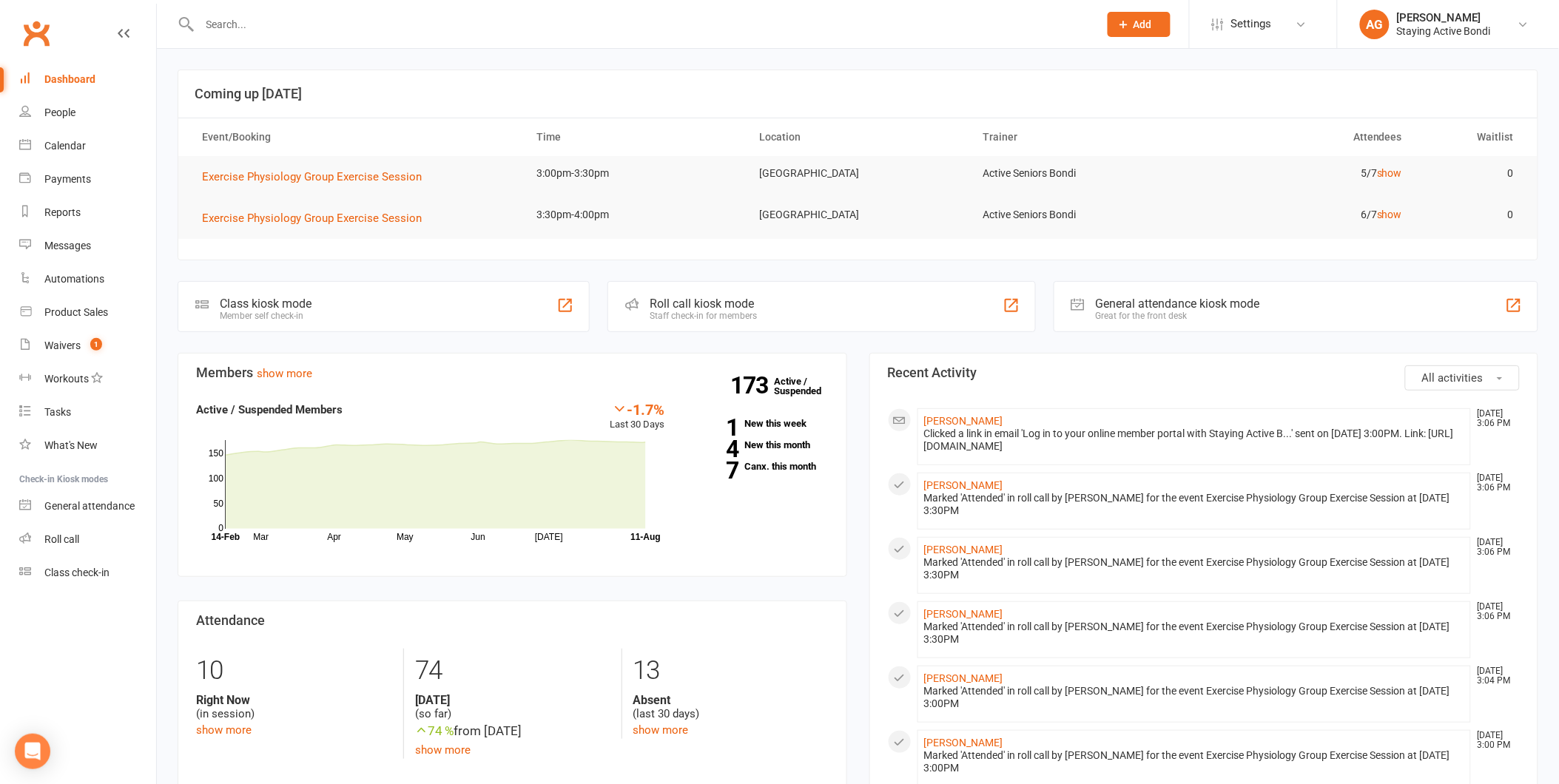
click at [242, 19] on input "text" at bounding box center [641, 24] width 893 height 21
click at [103, 361] on link "Waivers 1" at bounding box center [87, 346] width 137 height 33
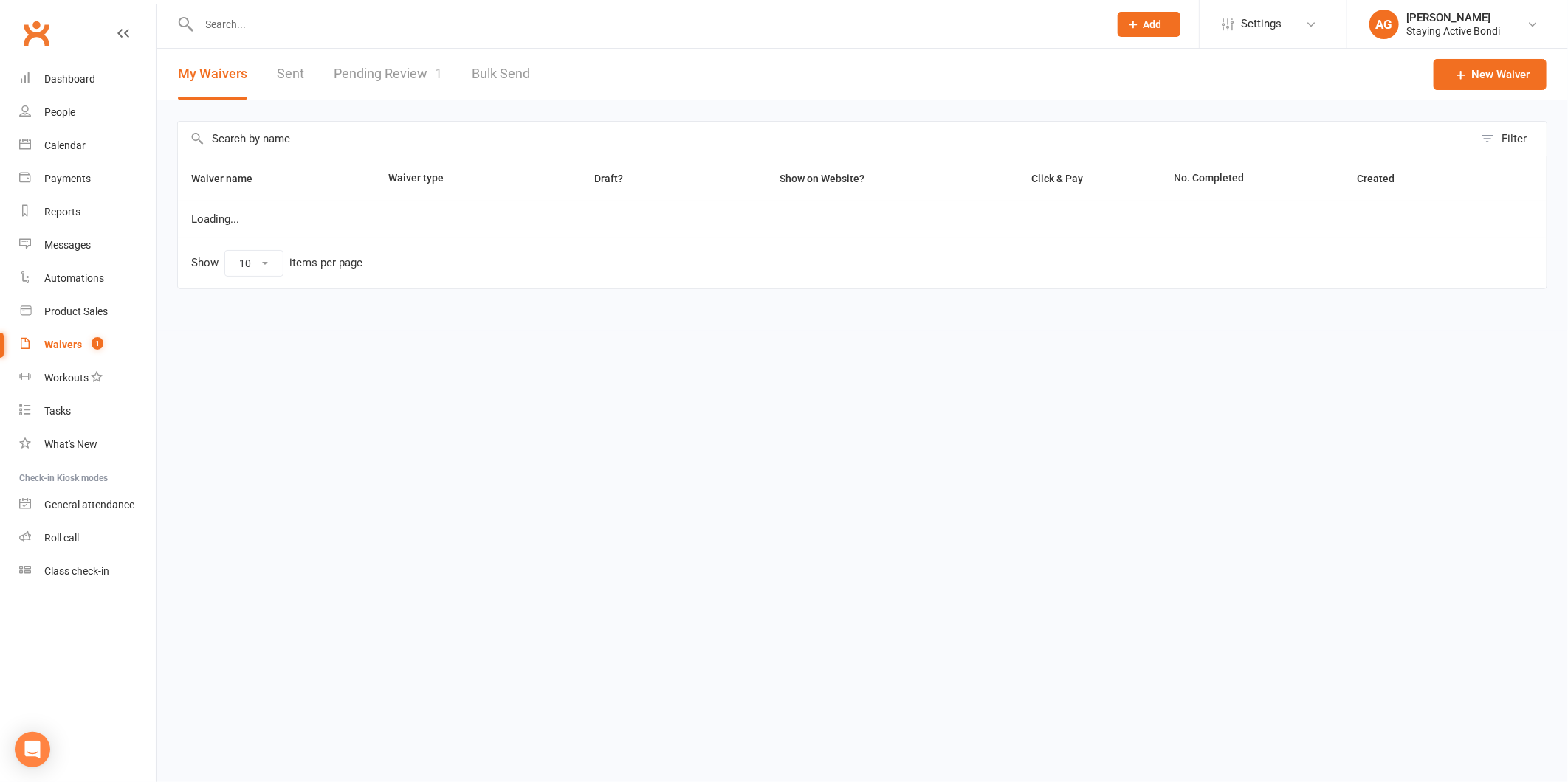
click at [378, 65] on link "Pending Review 1" at bounding box center [387, 74] width 109 height 51
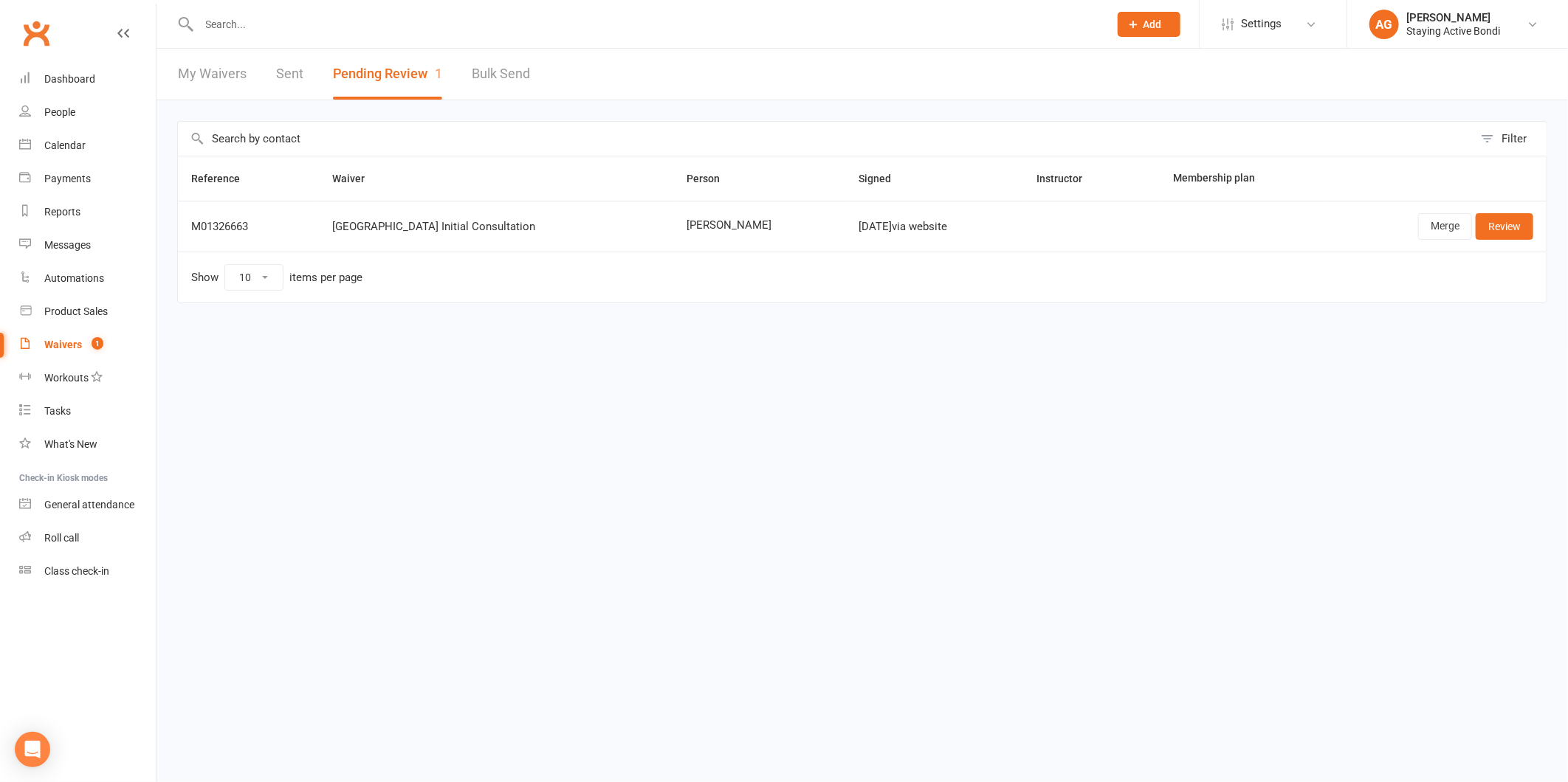
click at [542, 28] on input "text" at bounding box center [646, 24] width 903 height 21
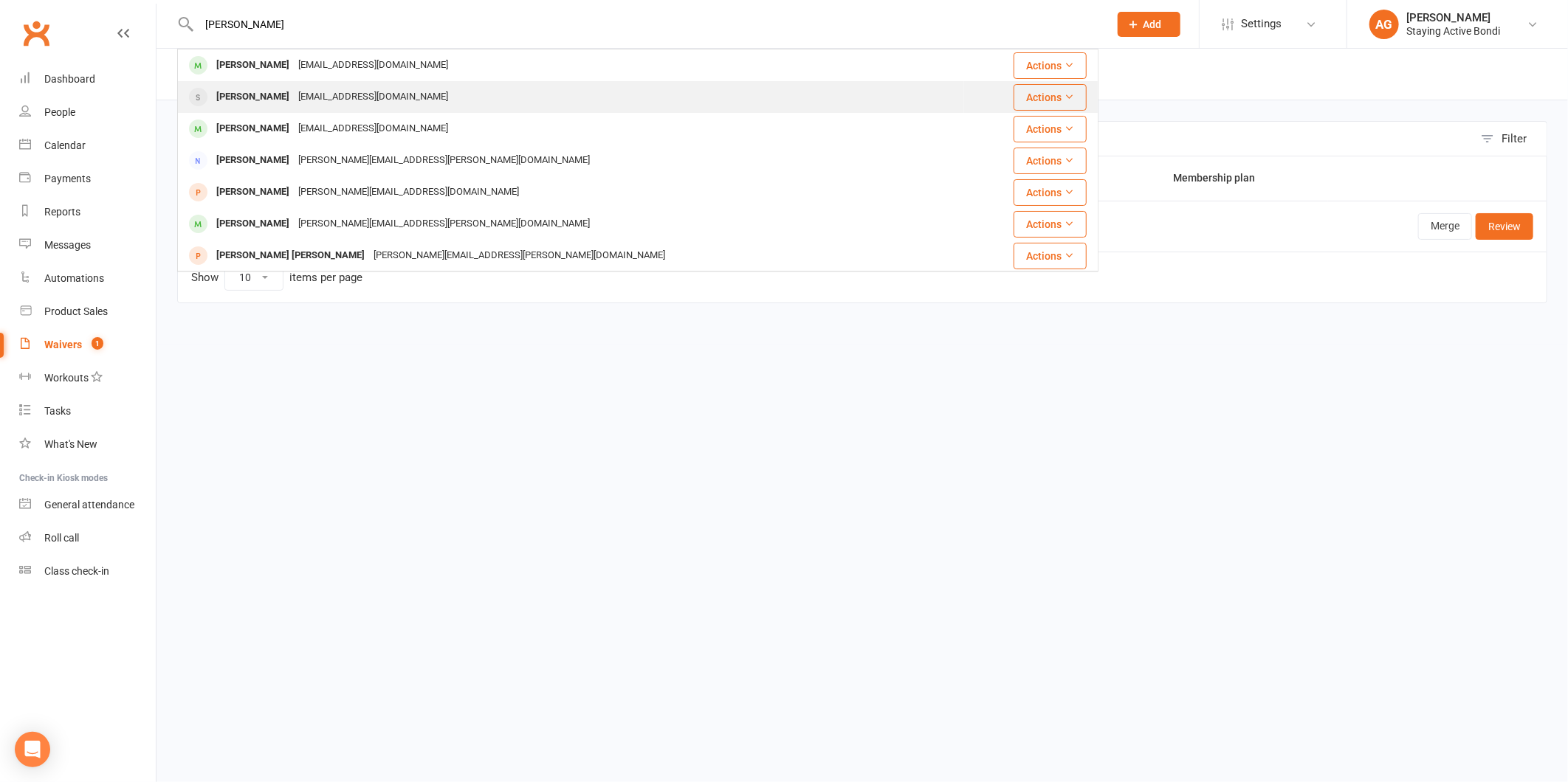
type input "lynch"
click at [514, 91] on div "Jennifer Lynch Jenniferflynch@icloud.com" at bounding box center [571, 96] width 785 height 30
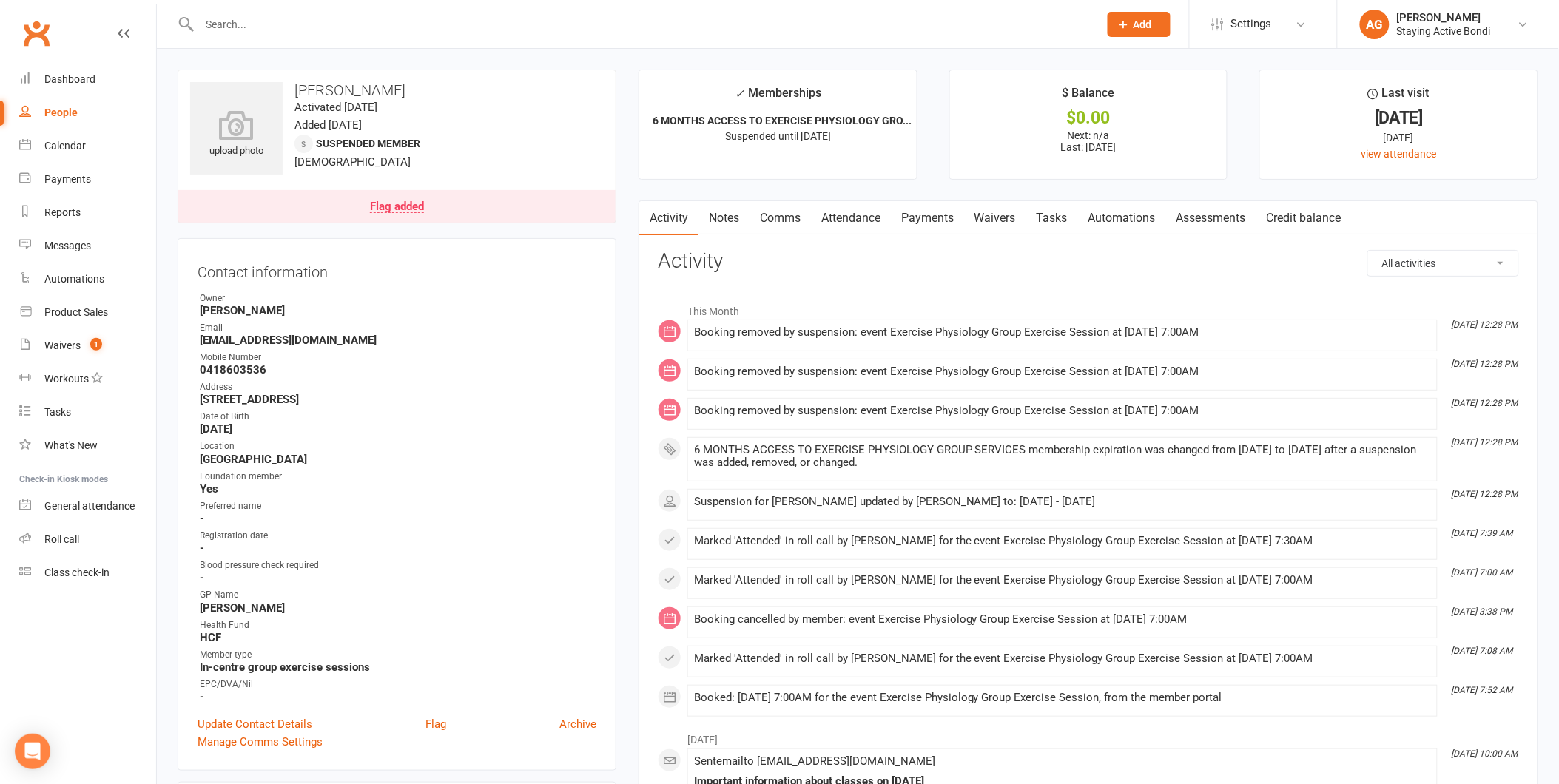
click at [719, 222] on link "Notes" at bounding box center [724, 218] width 51 height 34
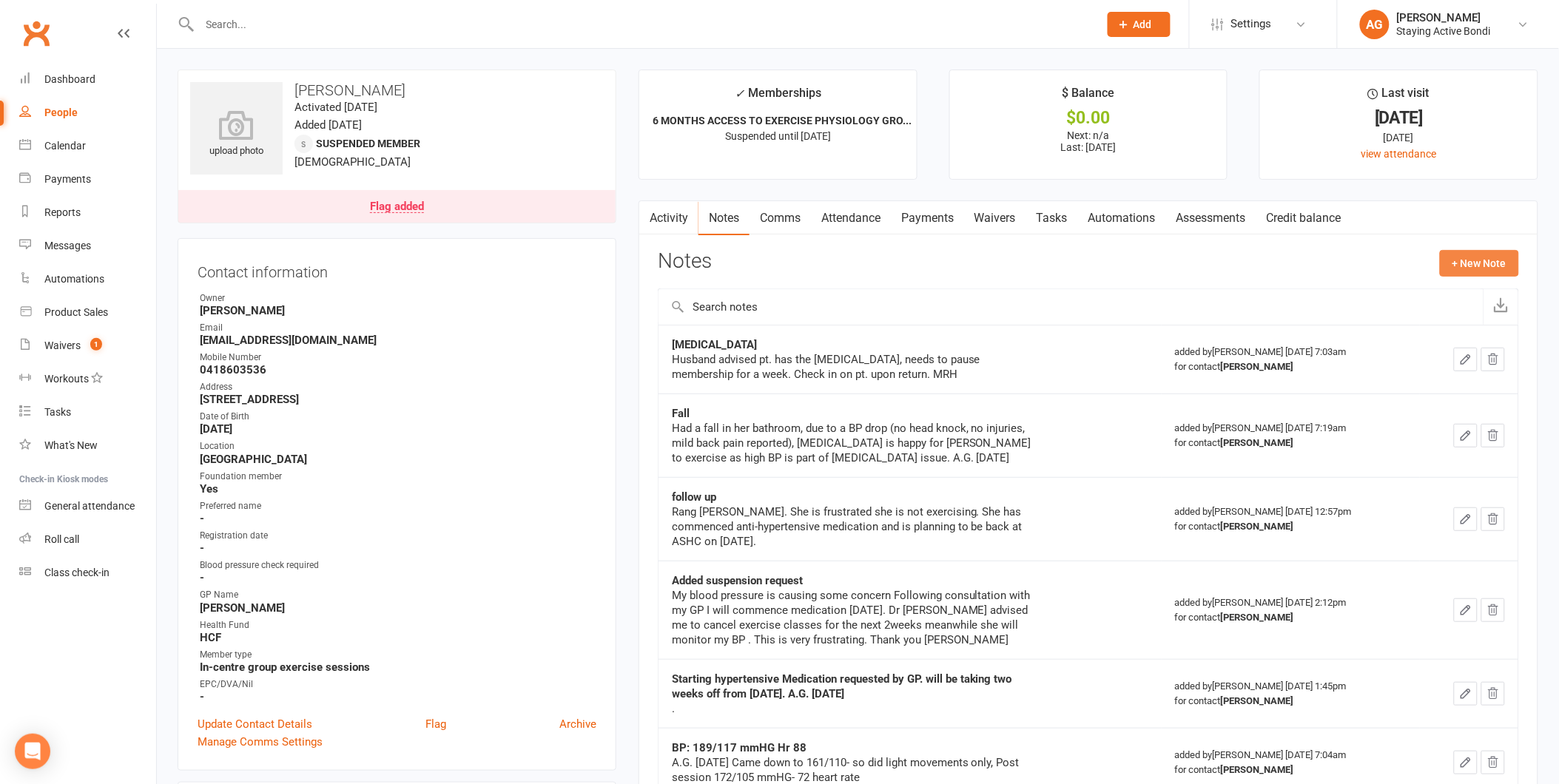
click at [1481, 262] on button "+ New Note" at bounding box center [1479, 263] width 79 height 27
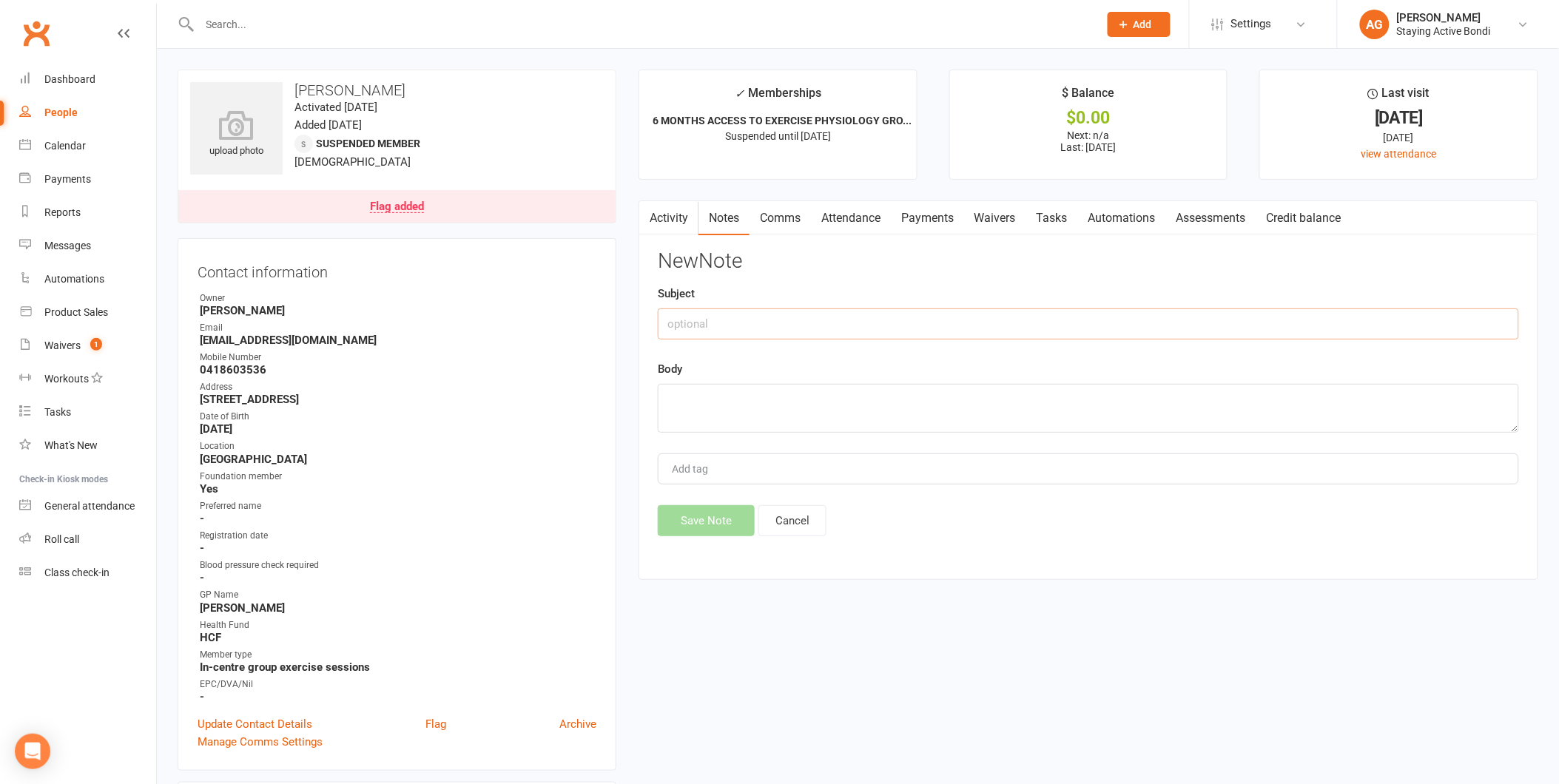
click at [849, 324] on input "text" at bounding box center [1088, 324] width 861 height 31
type input "Fall"
click at [868, 427] on textarea at bounding box center [1088, 407] width 861 height 49
type textarea "Fall last week- Thursday. Broken femur- surgery to repair it. Currently in hosp…"
click at [693, 526] on button "Save Note" at bounding box center [706, 521] width 97 height 31
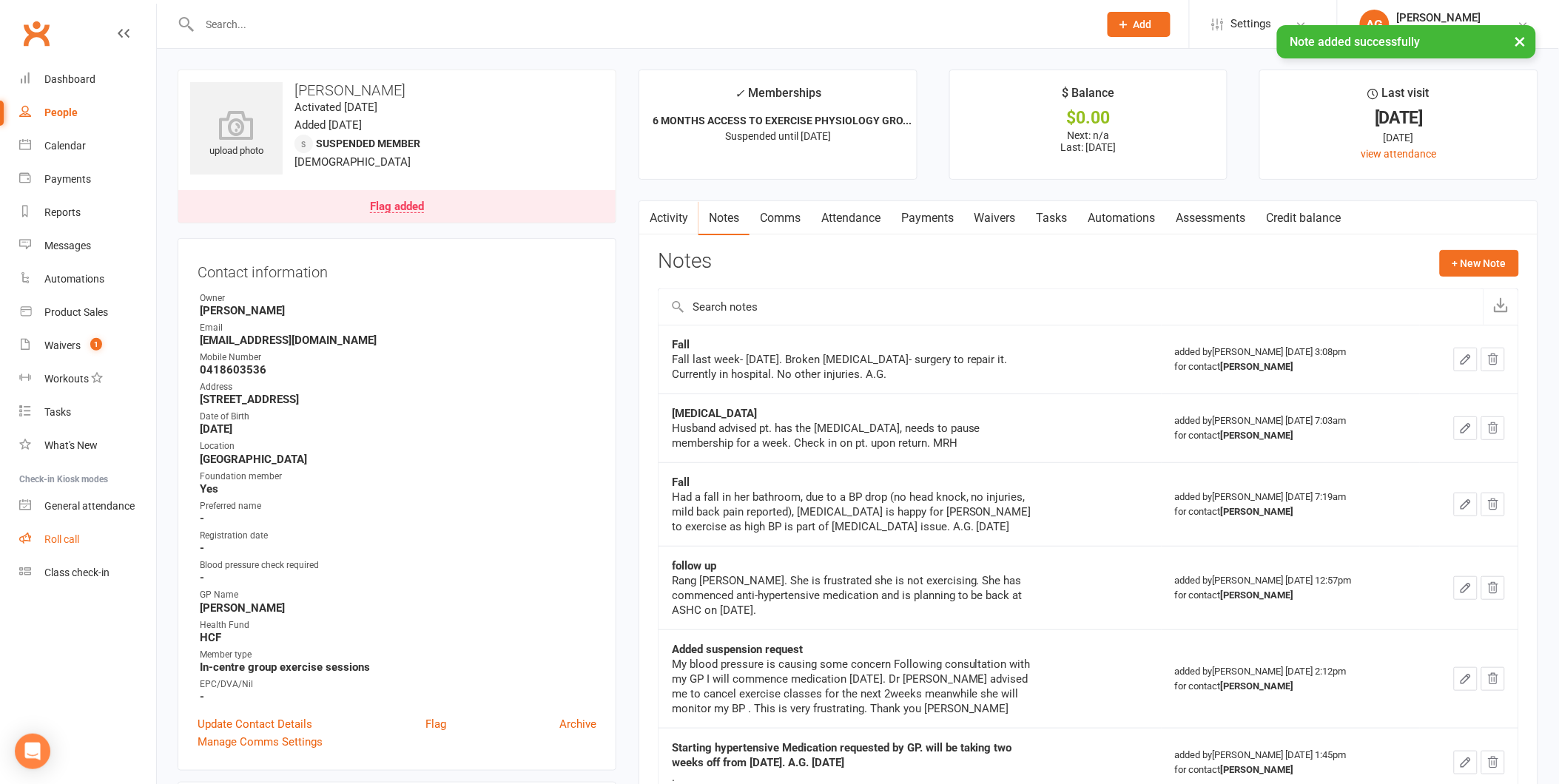
click at [61, 543] on div "Roll call" at bounding box center [62, 539] width 35 height 12
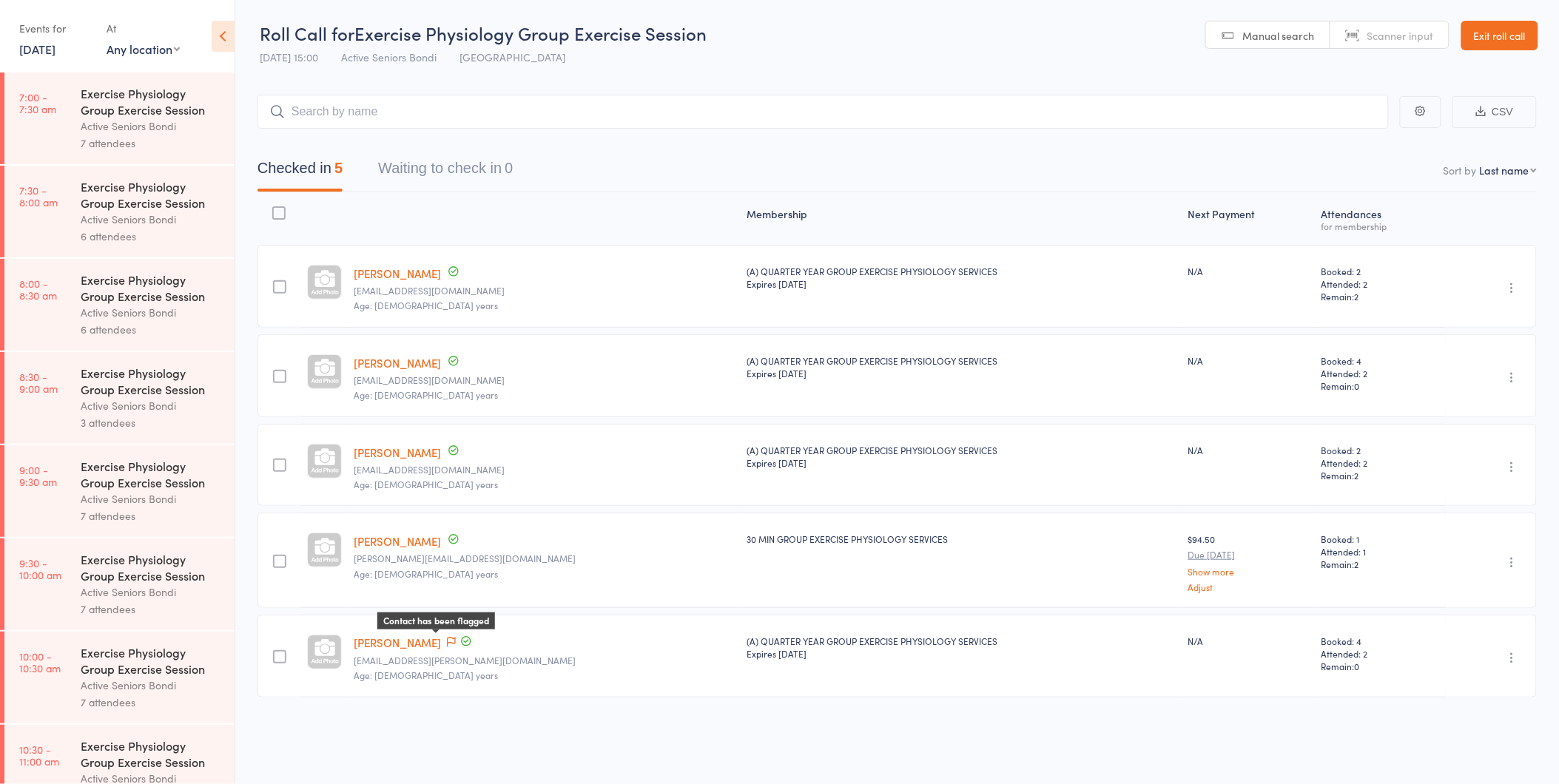
click at [447, 637] on icon at bounding box center [451, 641] width 9 height 10
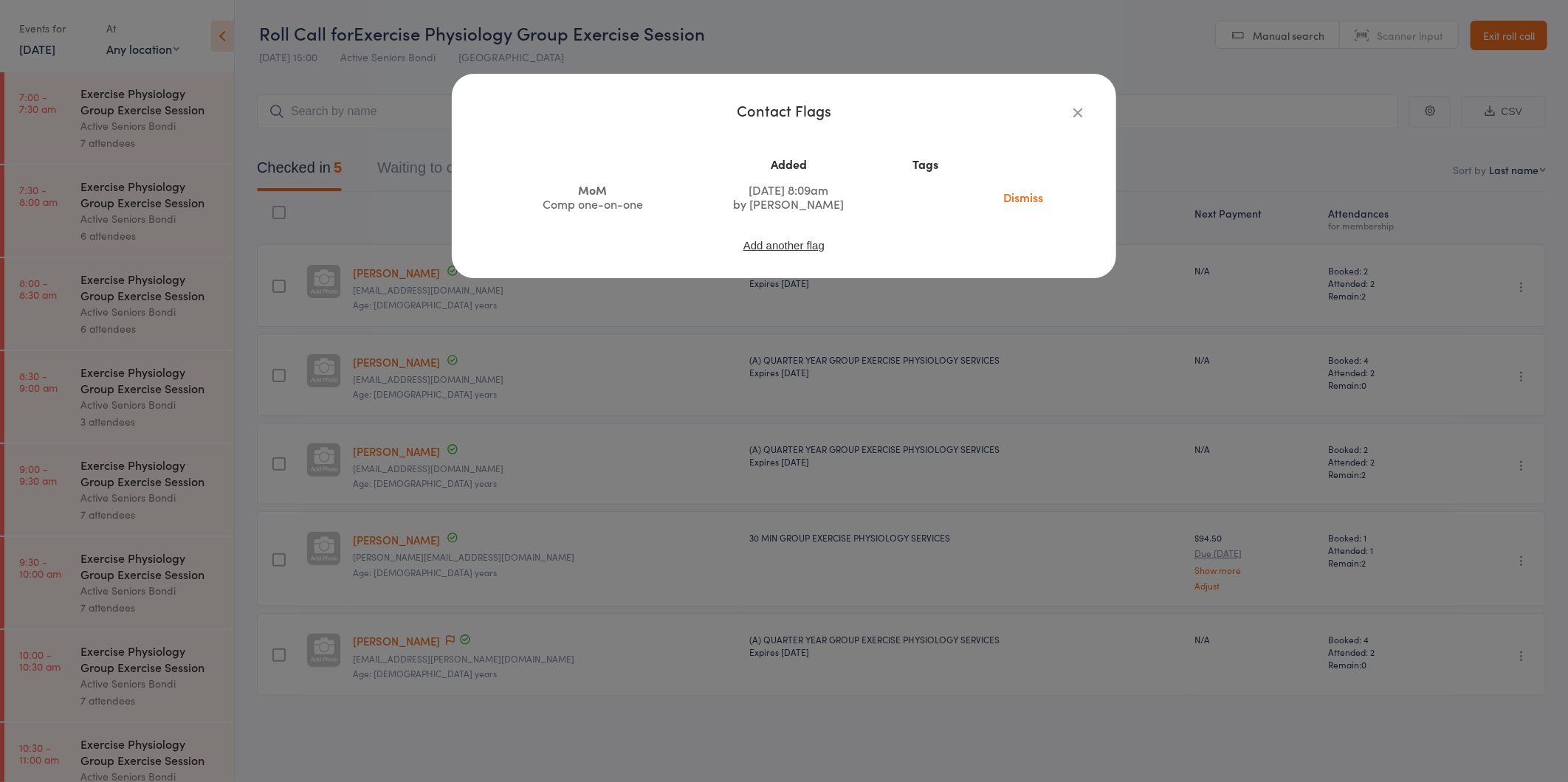
click at [444, 636] on div "Contact Flags Added Tags MoM Comp one-on-one Aug 2, 2025 8:09am by Avi Goodman …" at bounding box center [784, 391] width 1568 height 782
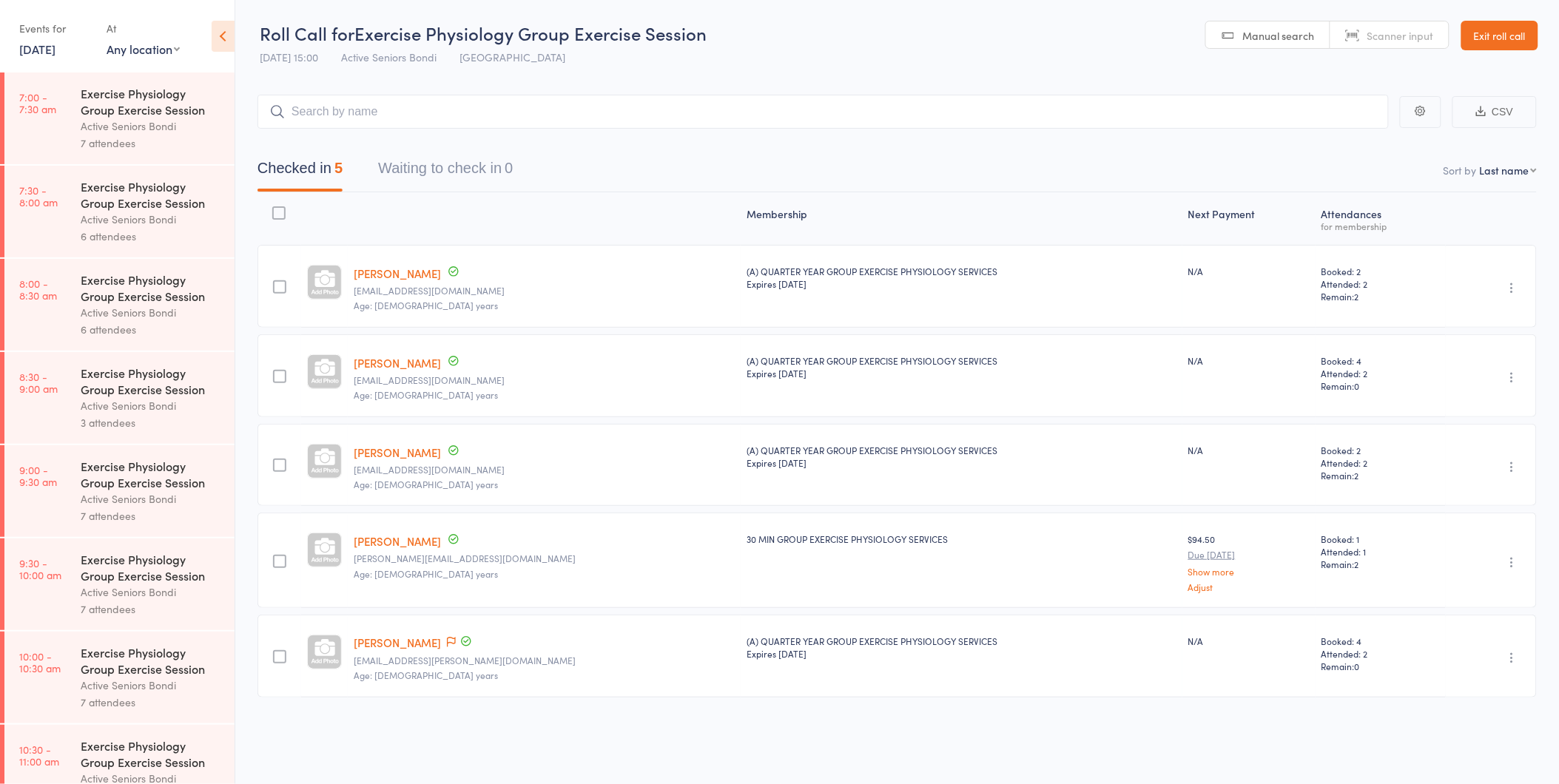
click at [1162, 712] on div "Membership Next Payment Atten­dances for membership Des Kahn deskahn@gmail.com …" at bounding box center [897, 478] width 1279 height 571
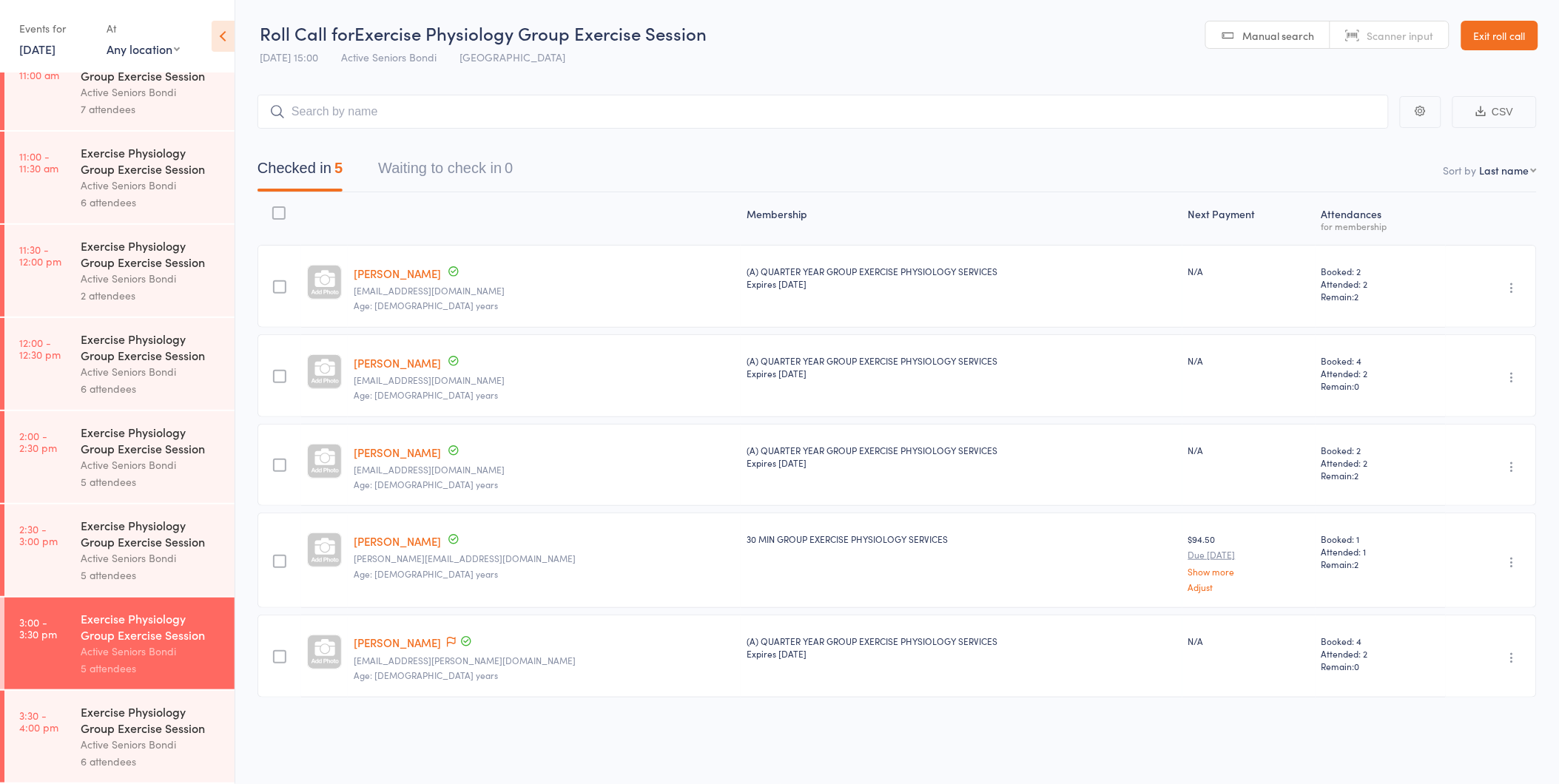
scroll to position [1, 0]
click at [130, 727] on div "Exercise Physiology Group Exercise Session" at bounding box center [150, 720] width 141 height 32
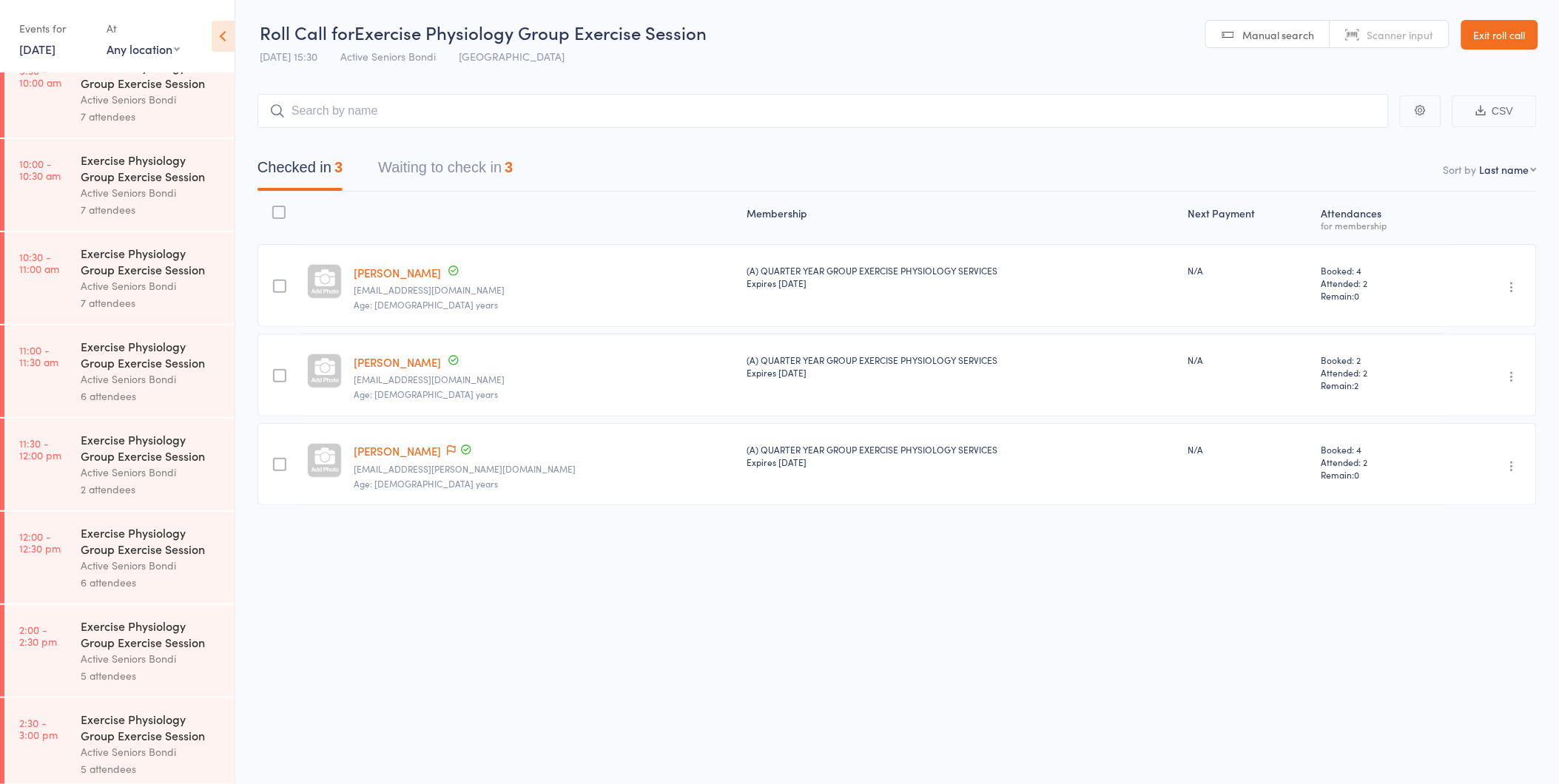
scroll to position [691, 0]
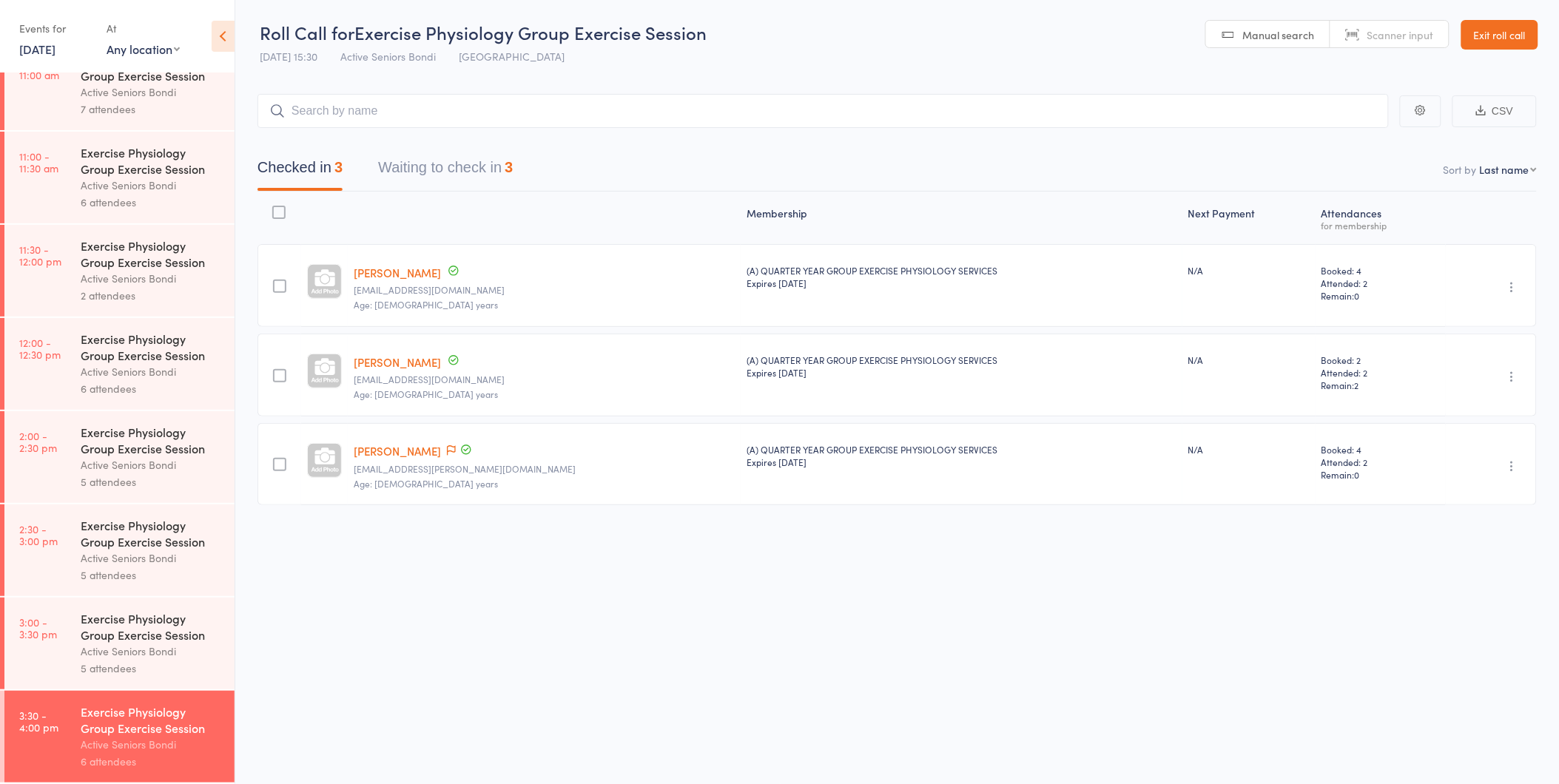
click at [151, 634] on div "Exercise Physiology Group Exercise Session" at bounding box center [150, 627] width 141 height 32
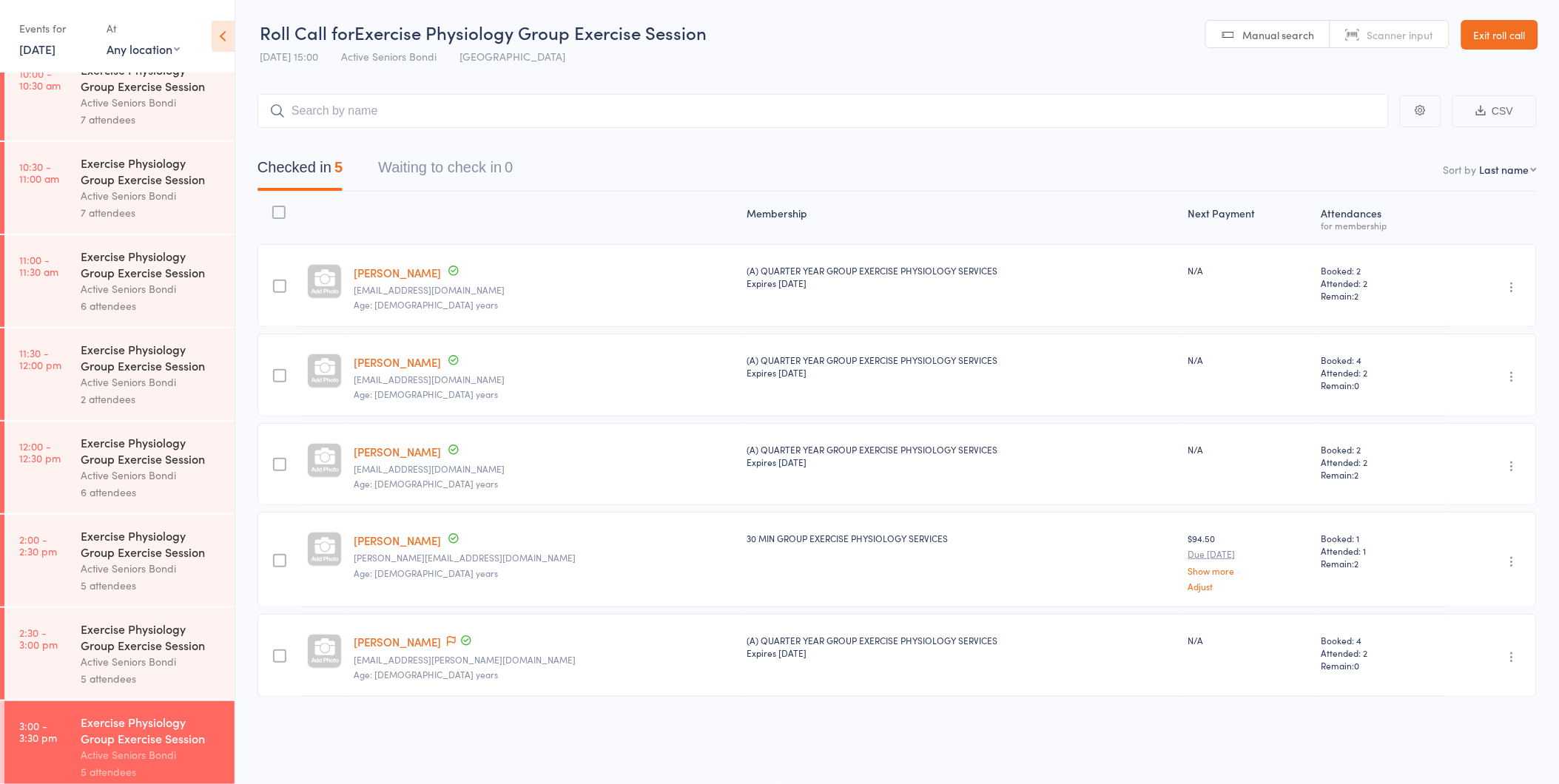
scroll to position [691, 0]
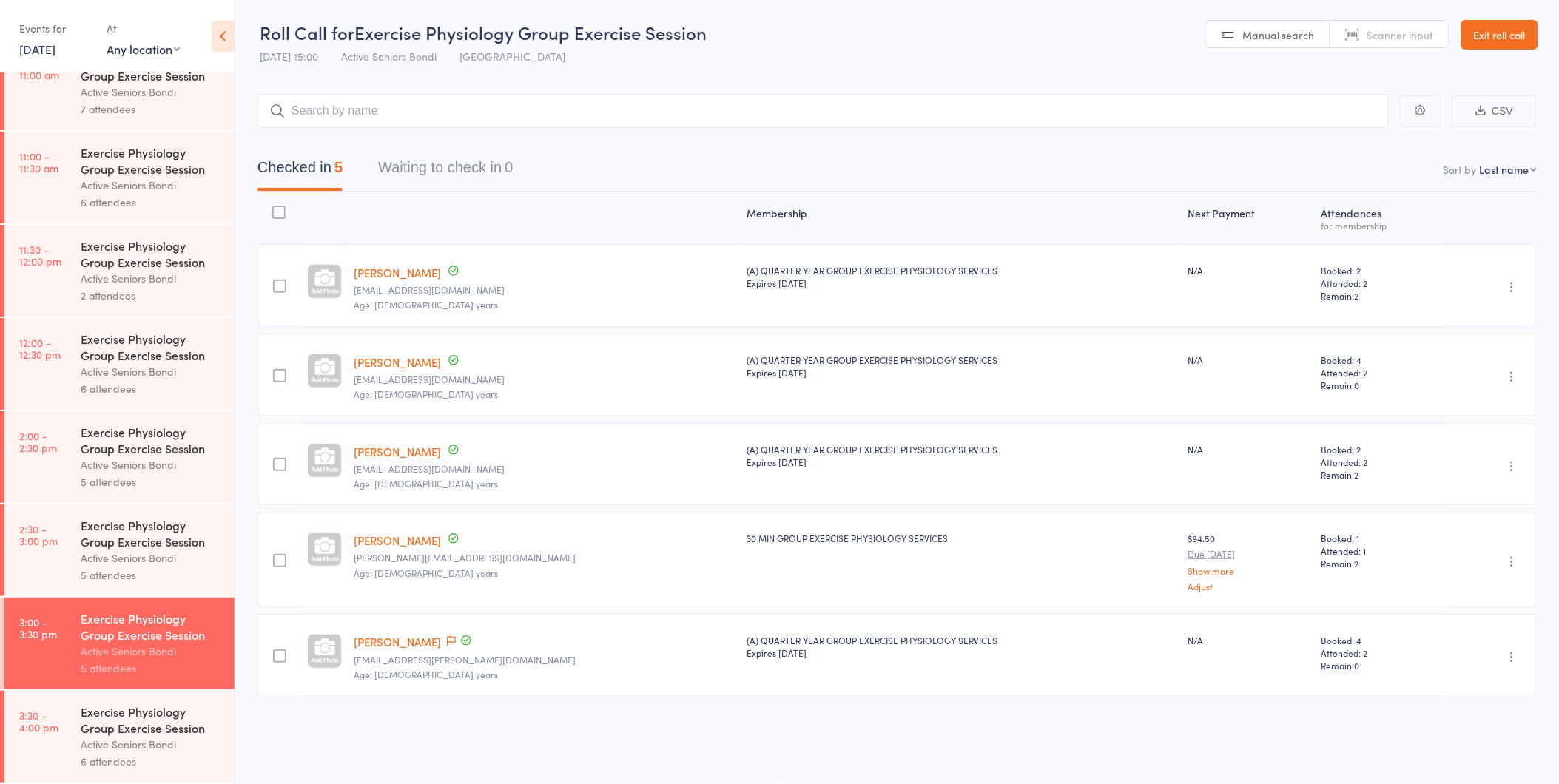
click at [117, 737] on div "Active Seniors Bondi" at bounding box center [150, 745] width 141 height 17
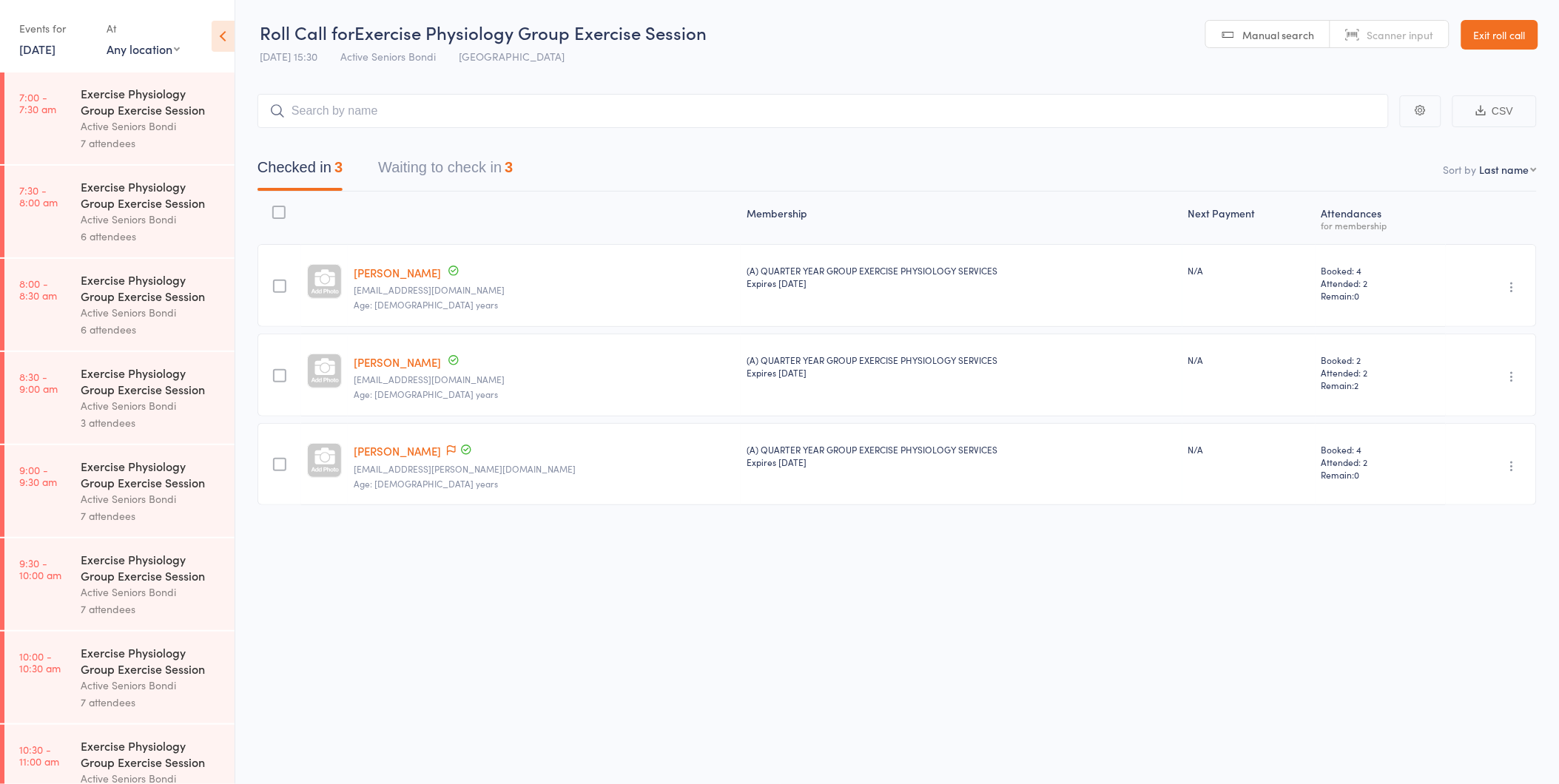
click at [390, 272] on link "[PERSON_NAME]" at bounding box center [397, 272] width 87 height 15
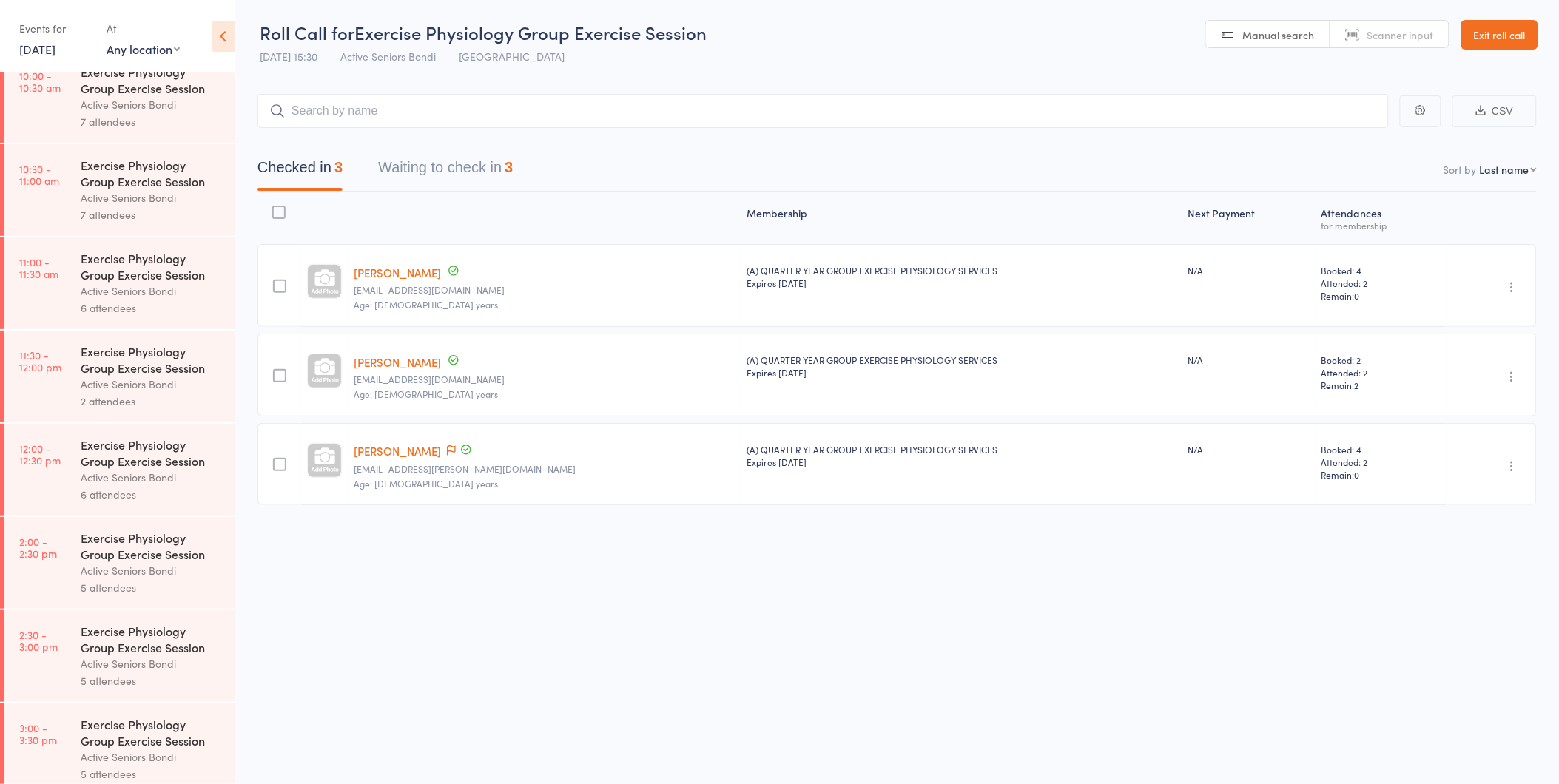
scroll to position [691, 0]
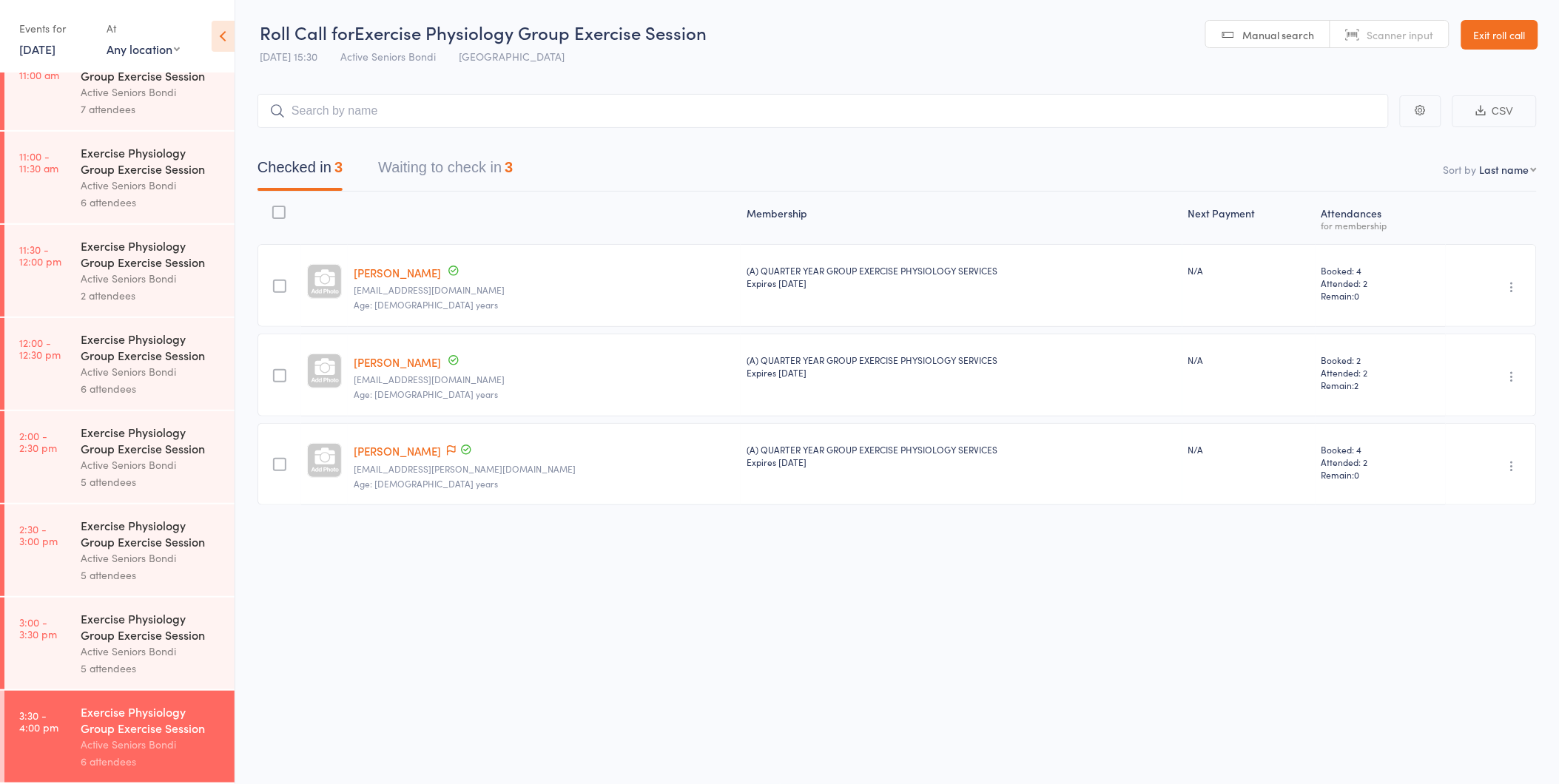
click at [134, 634] on div "Exercise Physiology Group Exercise Session" at bounding box center [150, 627] width 141 height 32
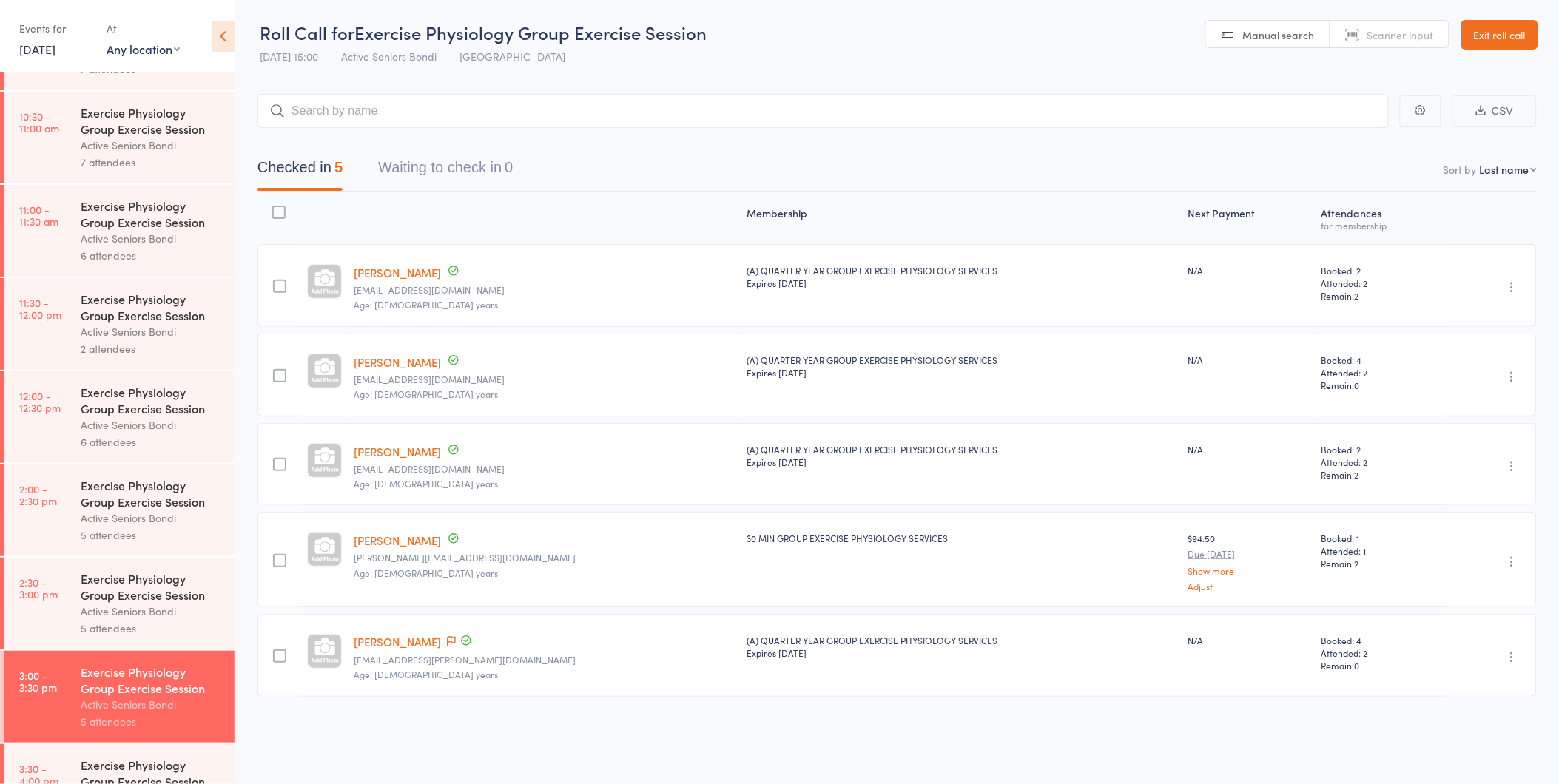
scroll to position [691, 0]
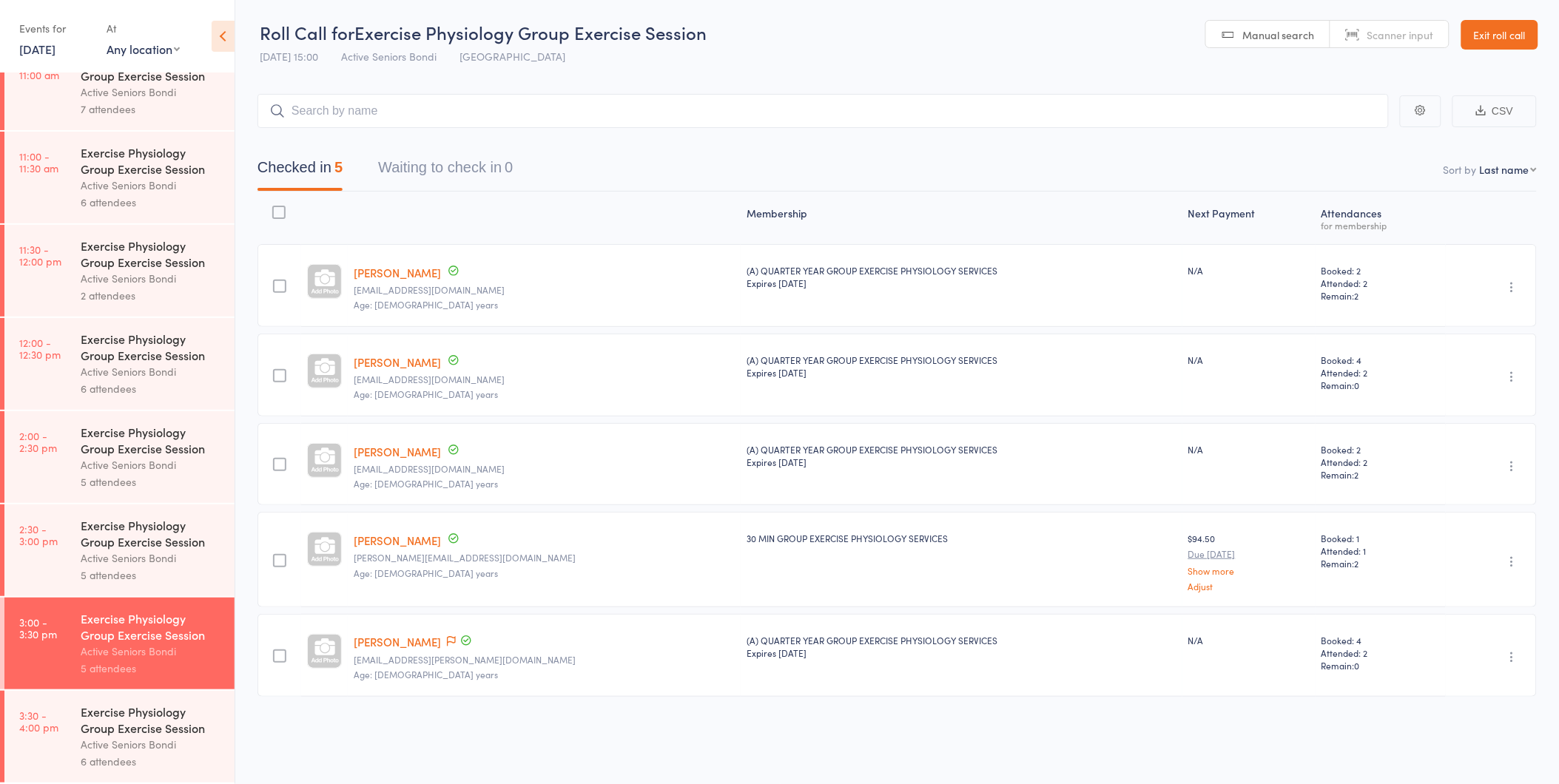
click at [127, 727] on div "Exercise Physiology Group Exercise Session" at bounding box center [150, 720] width 141 height 32
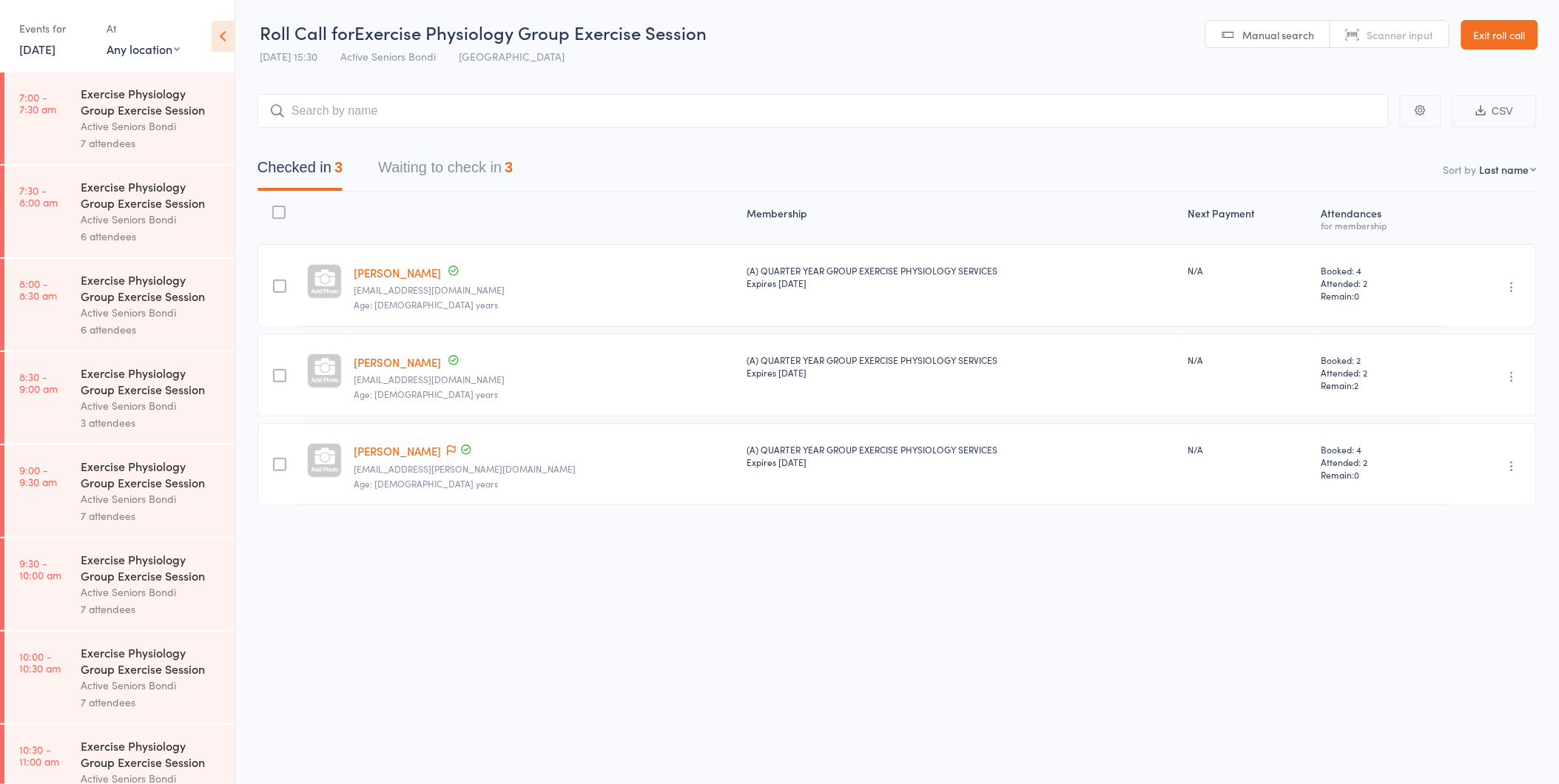
click at [437, 166] on button "Waiting to check in 3" at bounding box center [445, 171] width 134 height 39
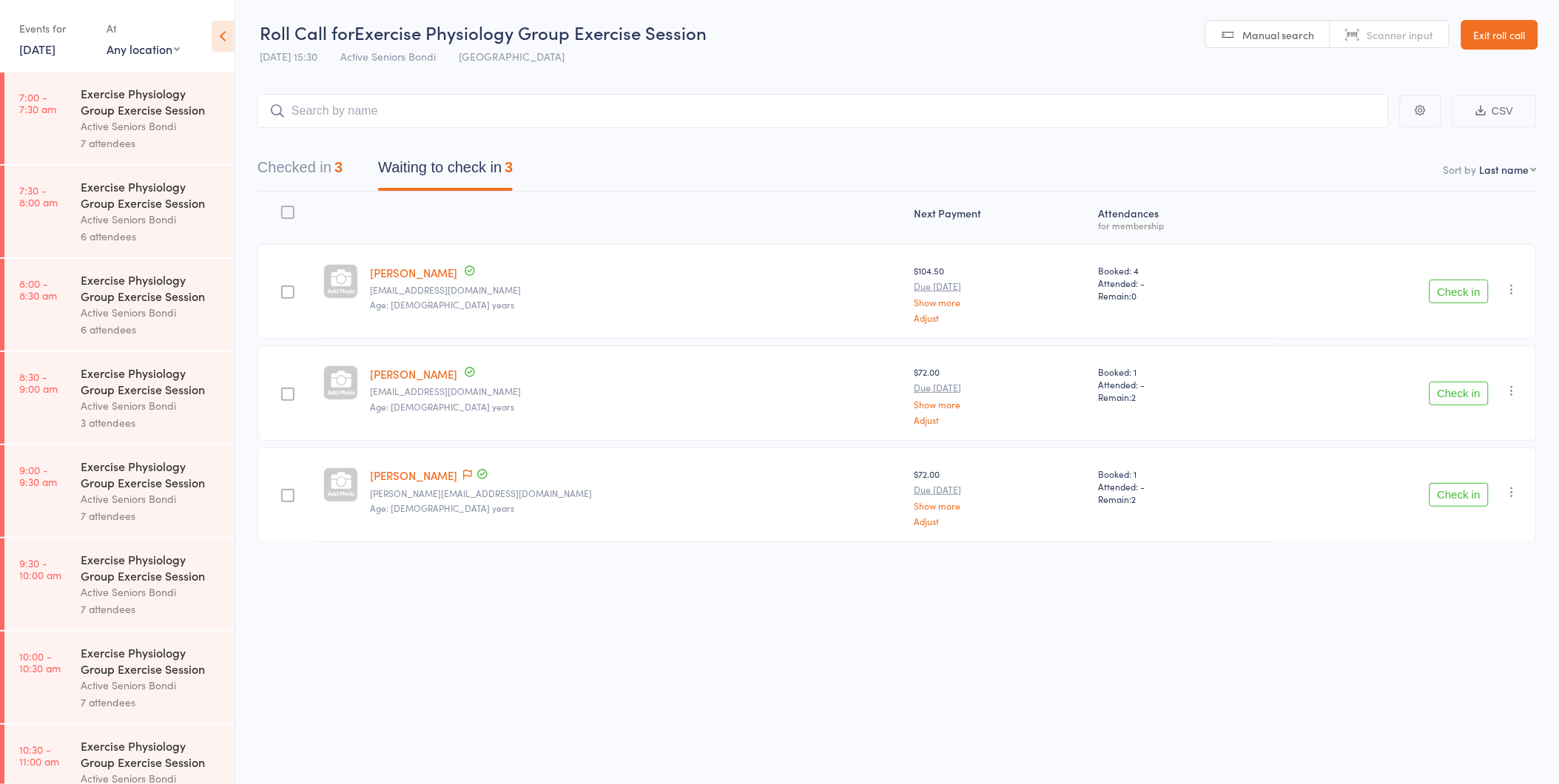
click at [1443, 387] on button "Check in" at bounding box center [1459, 394] width 59 height 24
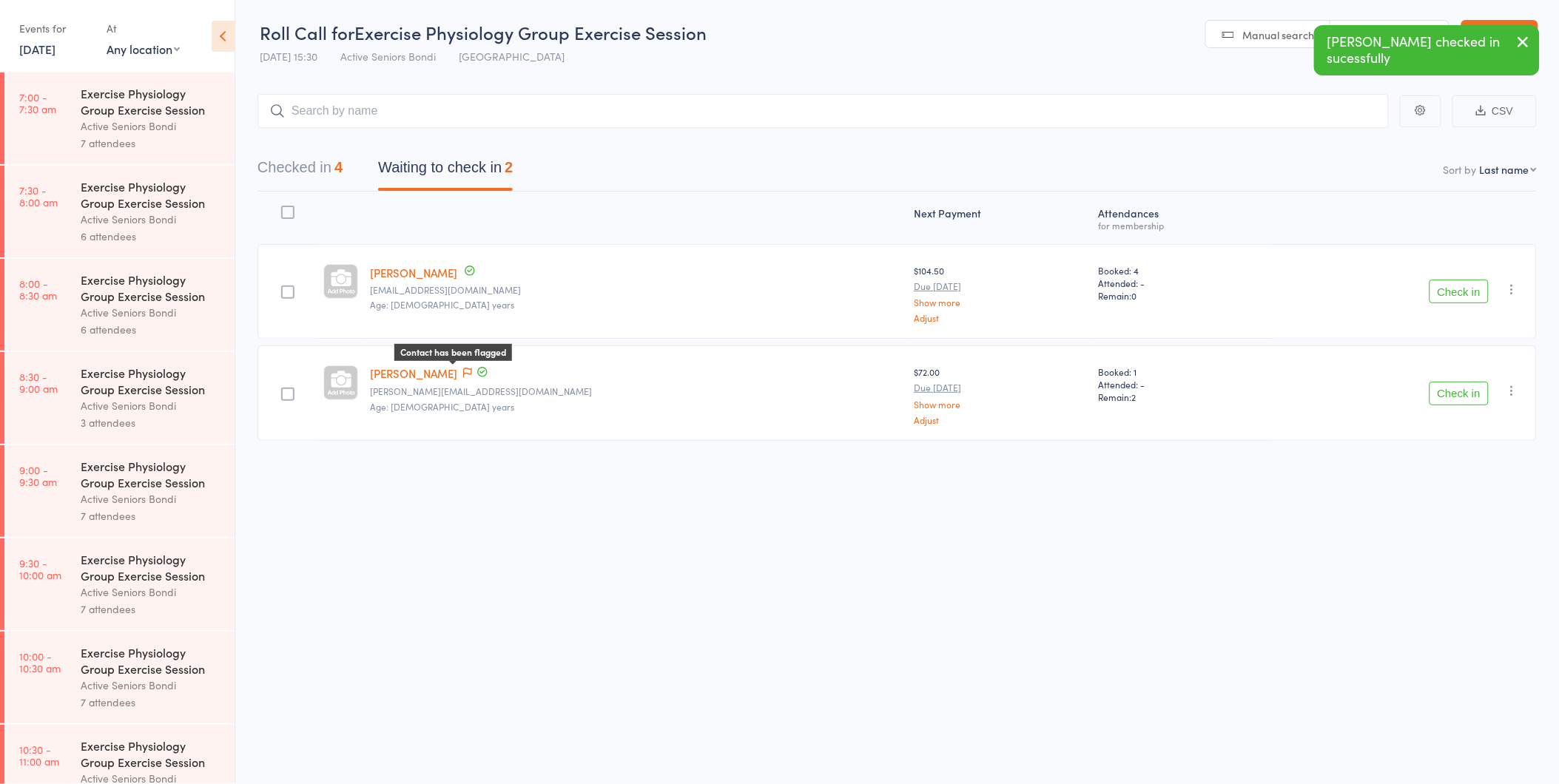
click at [466, 371] on icon at bounding box center [468, 372] width 9 height 10
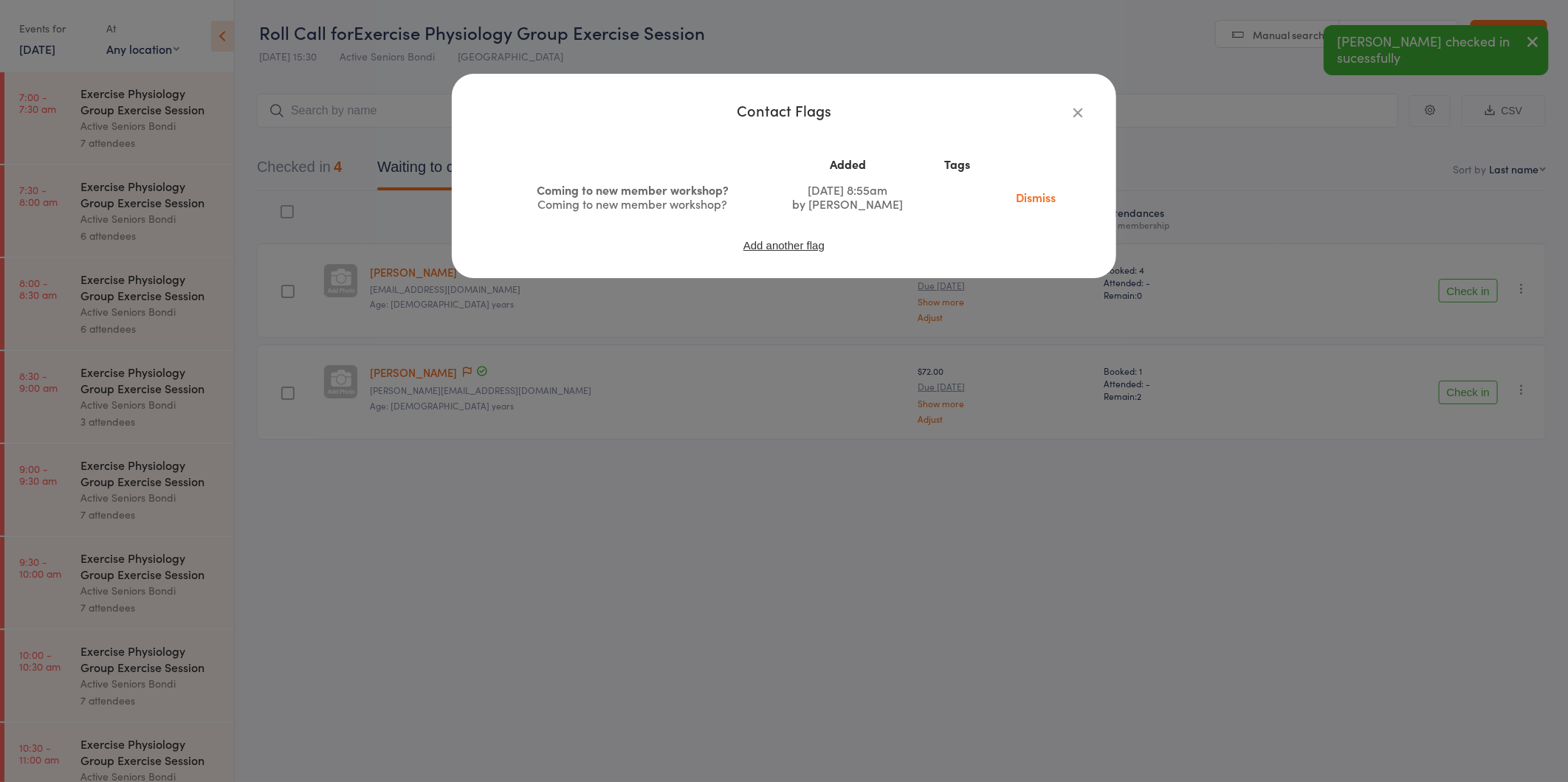
click at [1032, 197] on link "Dismiss" at bounding box center [1035, 196] width 62 height 16
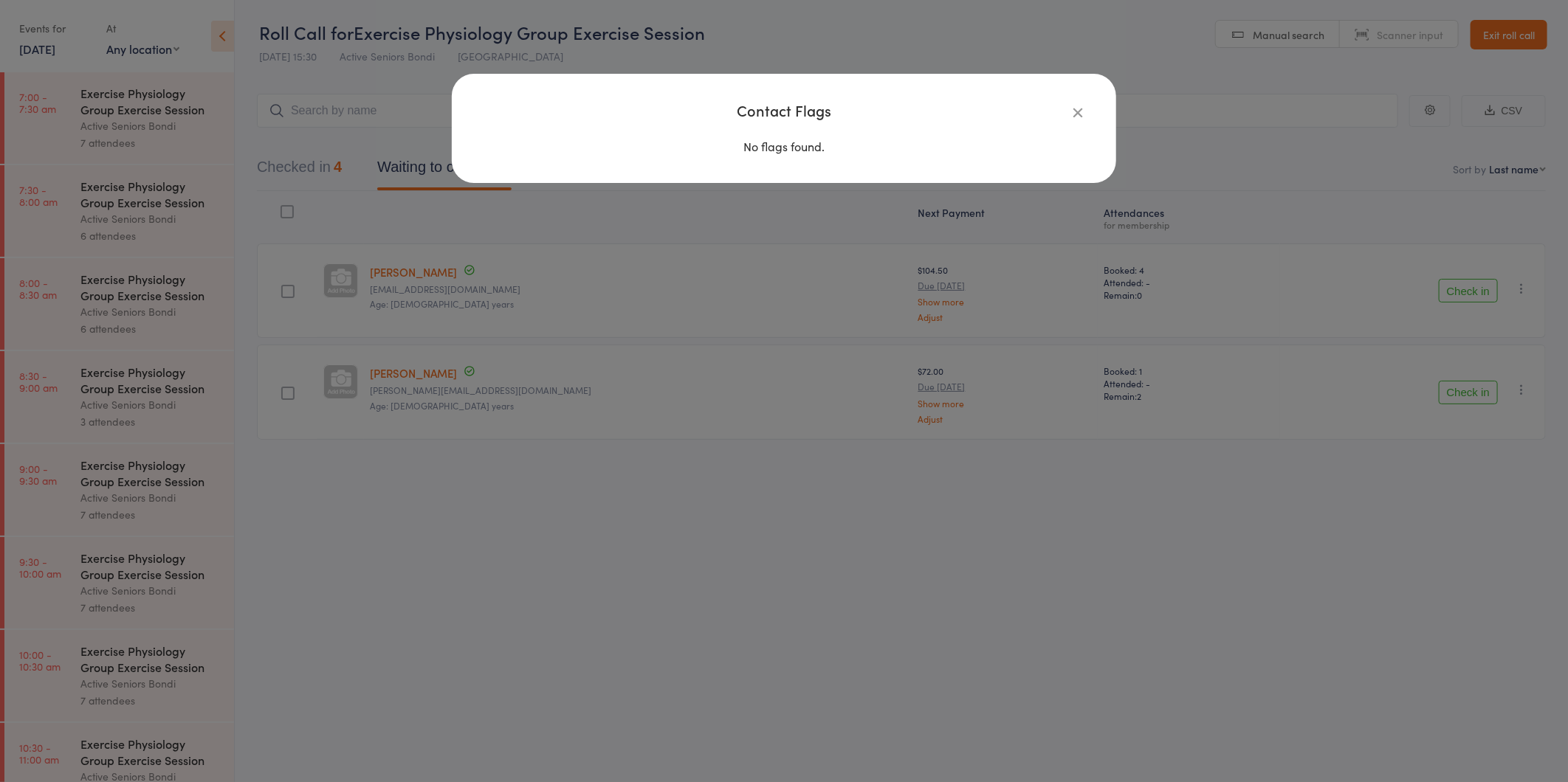
click at [1078, 113] on icon "button" at bounding box center [1077, 112] width 16 height 16
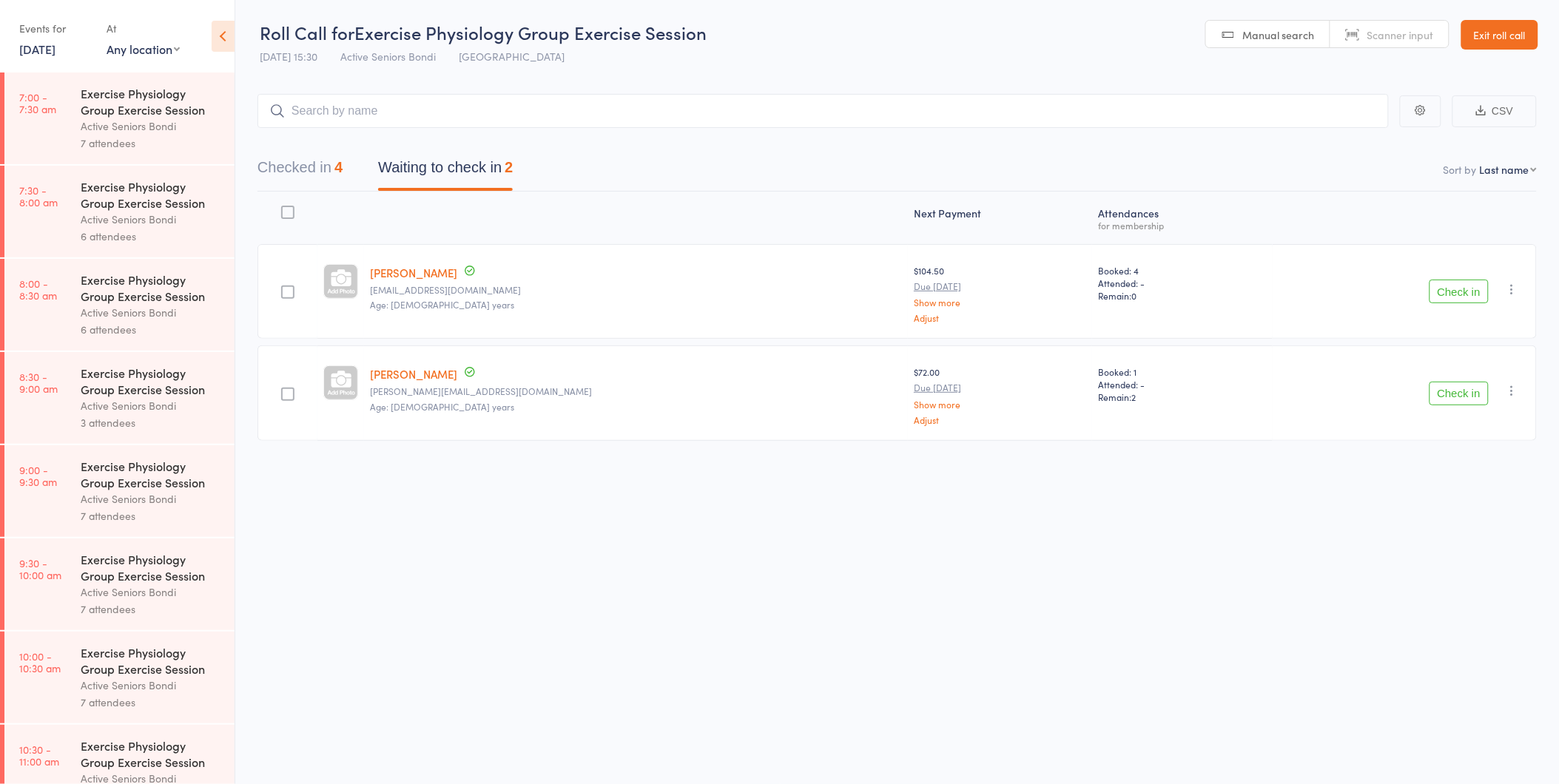
click at [1437, 380] on div "Check in Check in Send message Add Note Add Task Add Flag Remove Mark absent" at bounding box center [1405, 393] width 264 height 95
click at [1440, 390] on button "Check in" at bounding box center [1459, 394] width 59 height 24
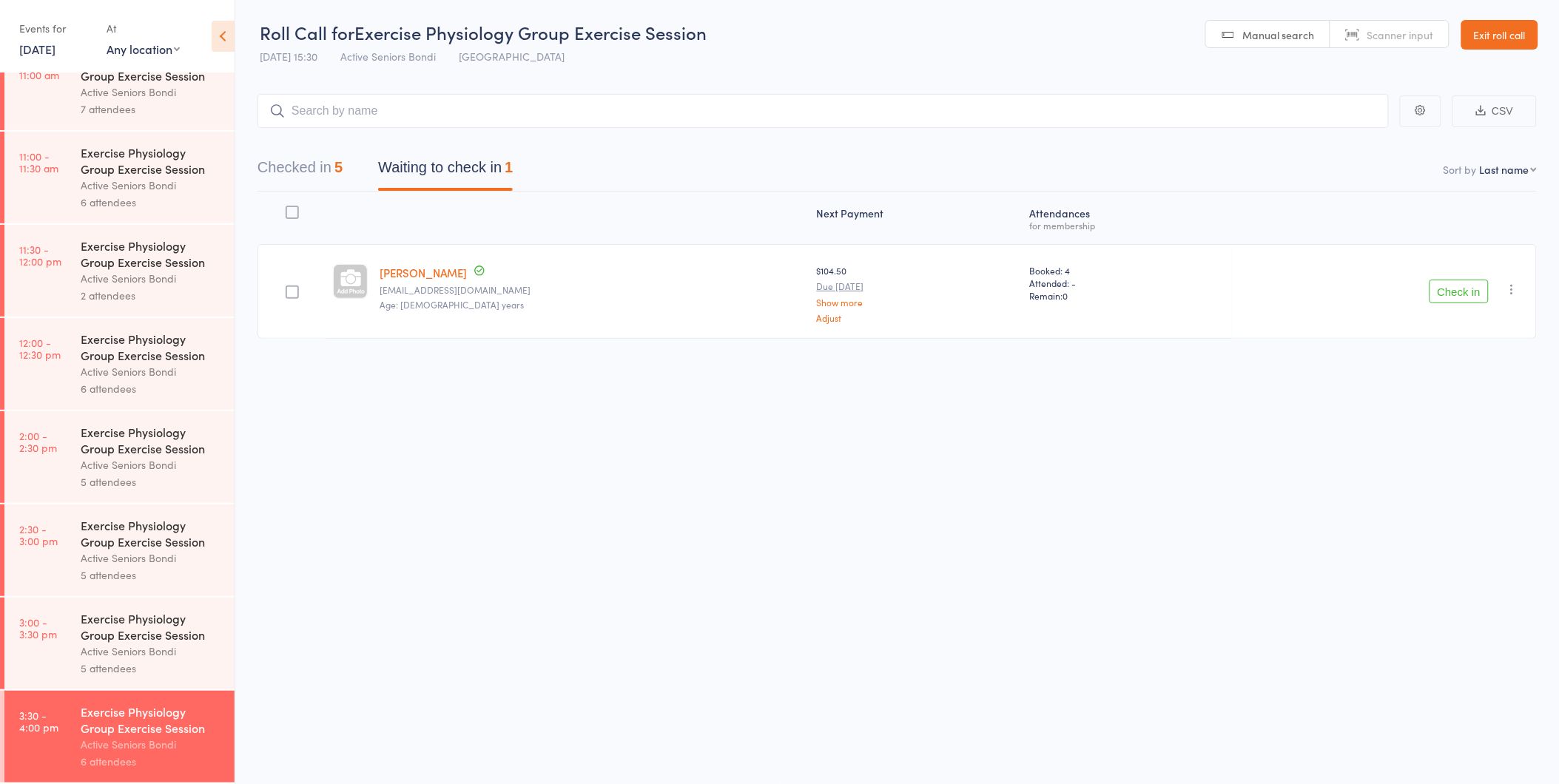
scroll to position [691, 0]
click at [433, 490] on div "Roll Call for Exercise Physiology Group Exercise Session 11 Aug 15:30 Active Se…" at bounding box center [780, 391] width 1559 height 784
click at [149, 630] on div "Exercise Physiology Group Exercise Session" at bounding box center [150, 627] width 141 height 32
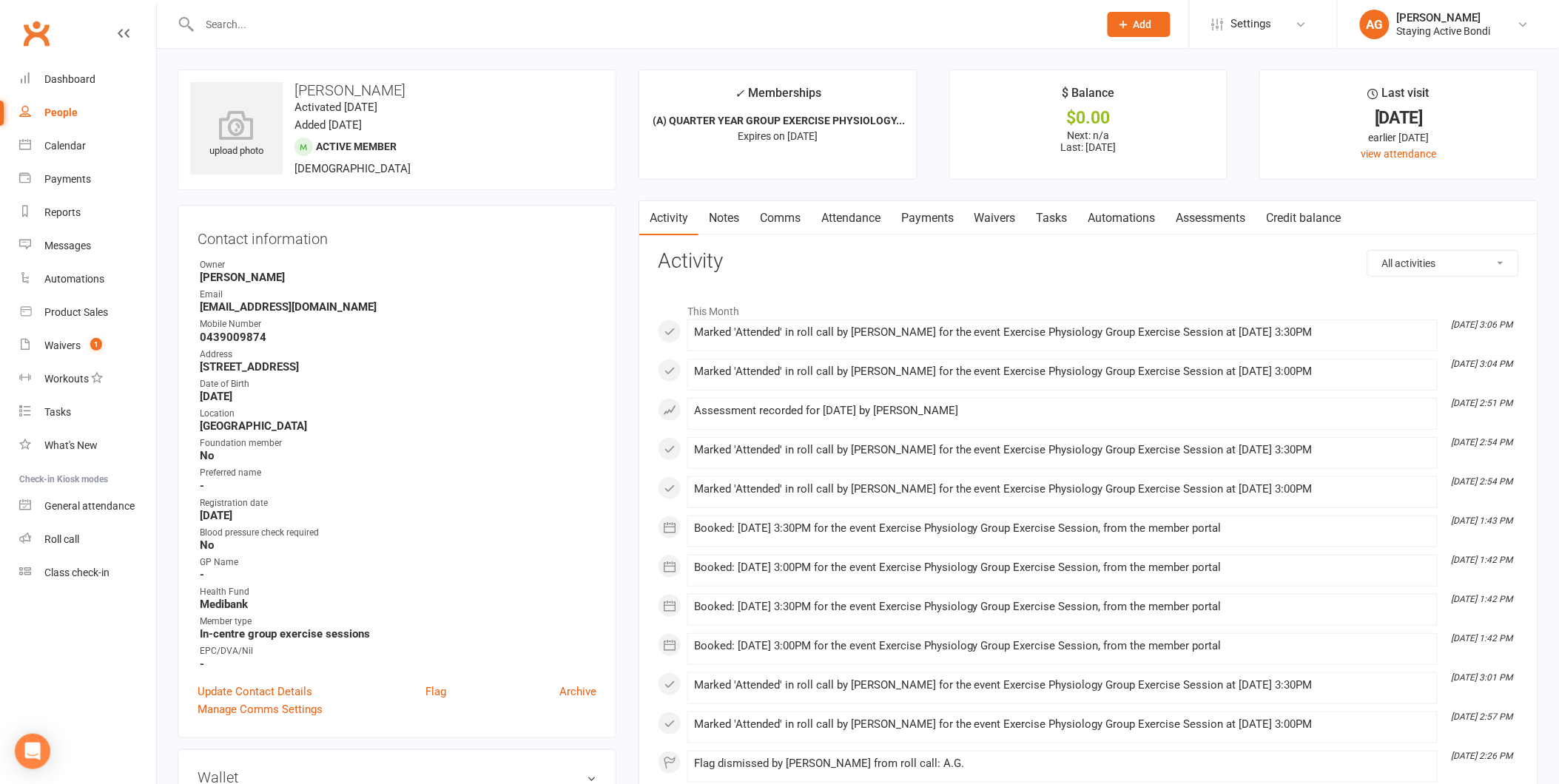
click at [378, 27] on input "text" at bounding box center [641, 24] width 893 height 21
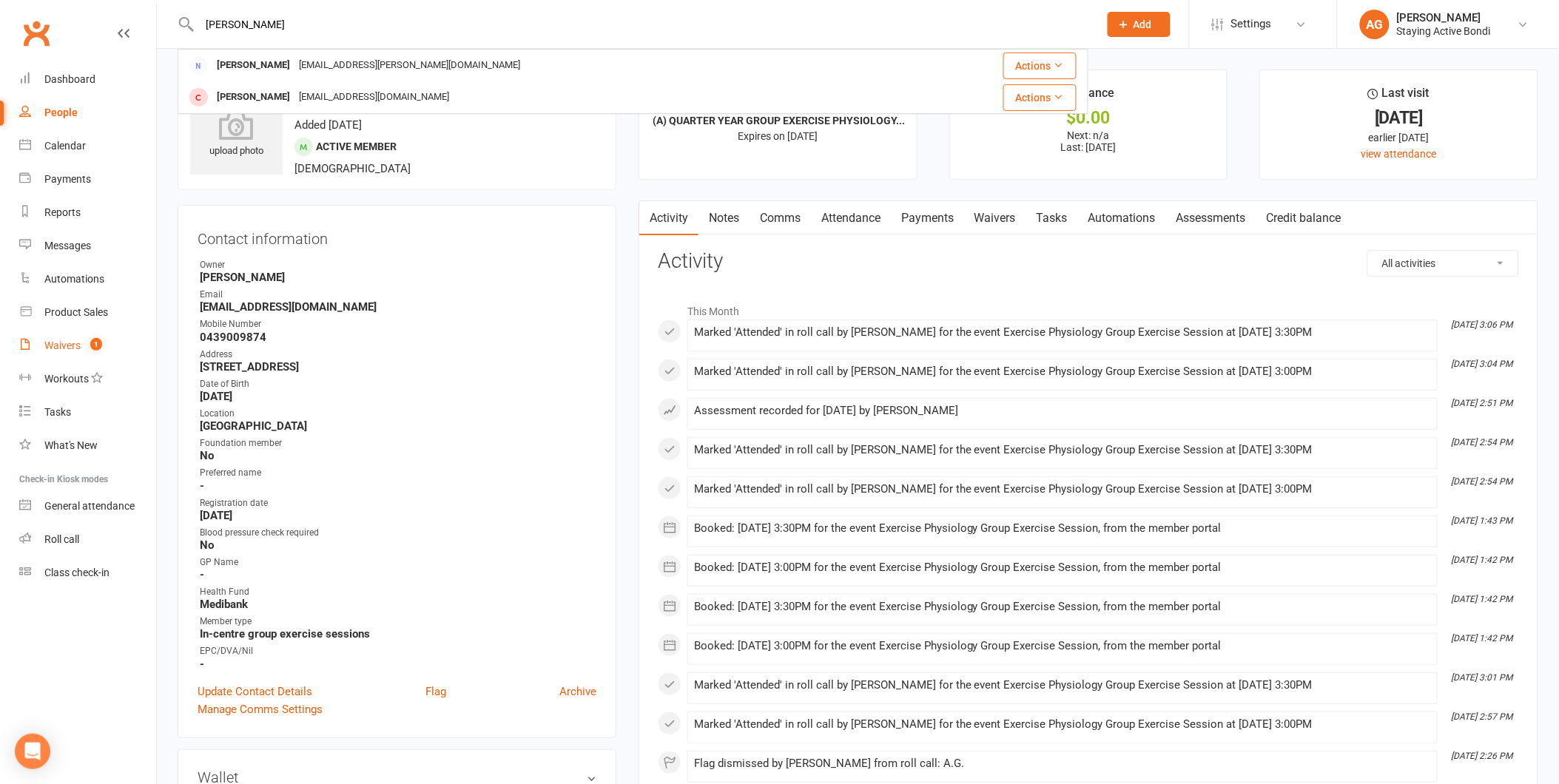
type input "[PERSON_NAME]"
click at [66, 342] on div "Waivers" at bounding box center [63, 345] width 36 height 12
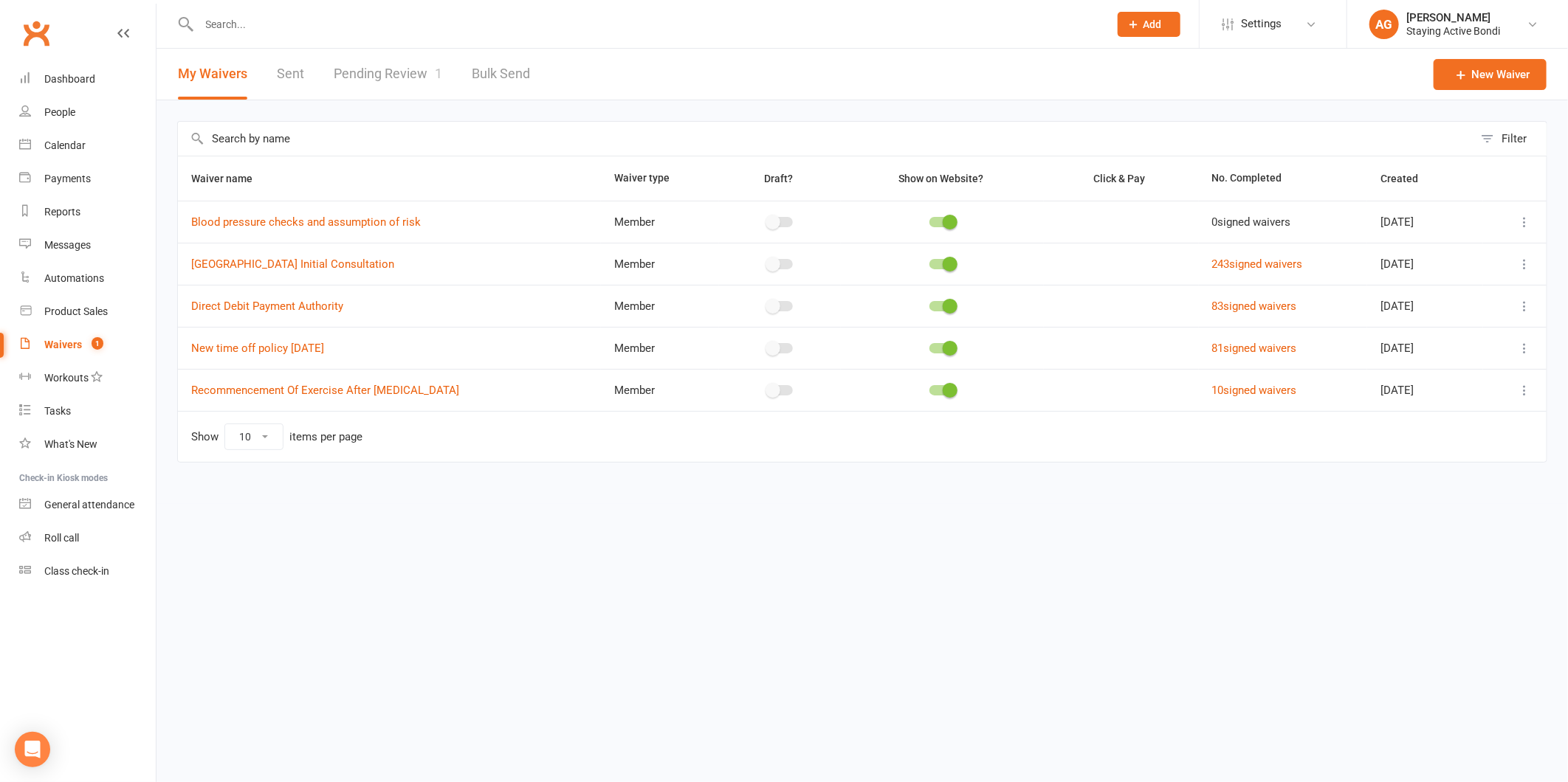
click at [382, 80] on link "Pending Review 1" at bounding box center [387, 74] width 109 height 51
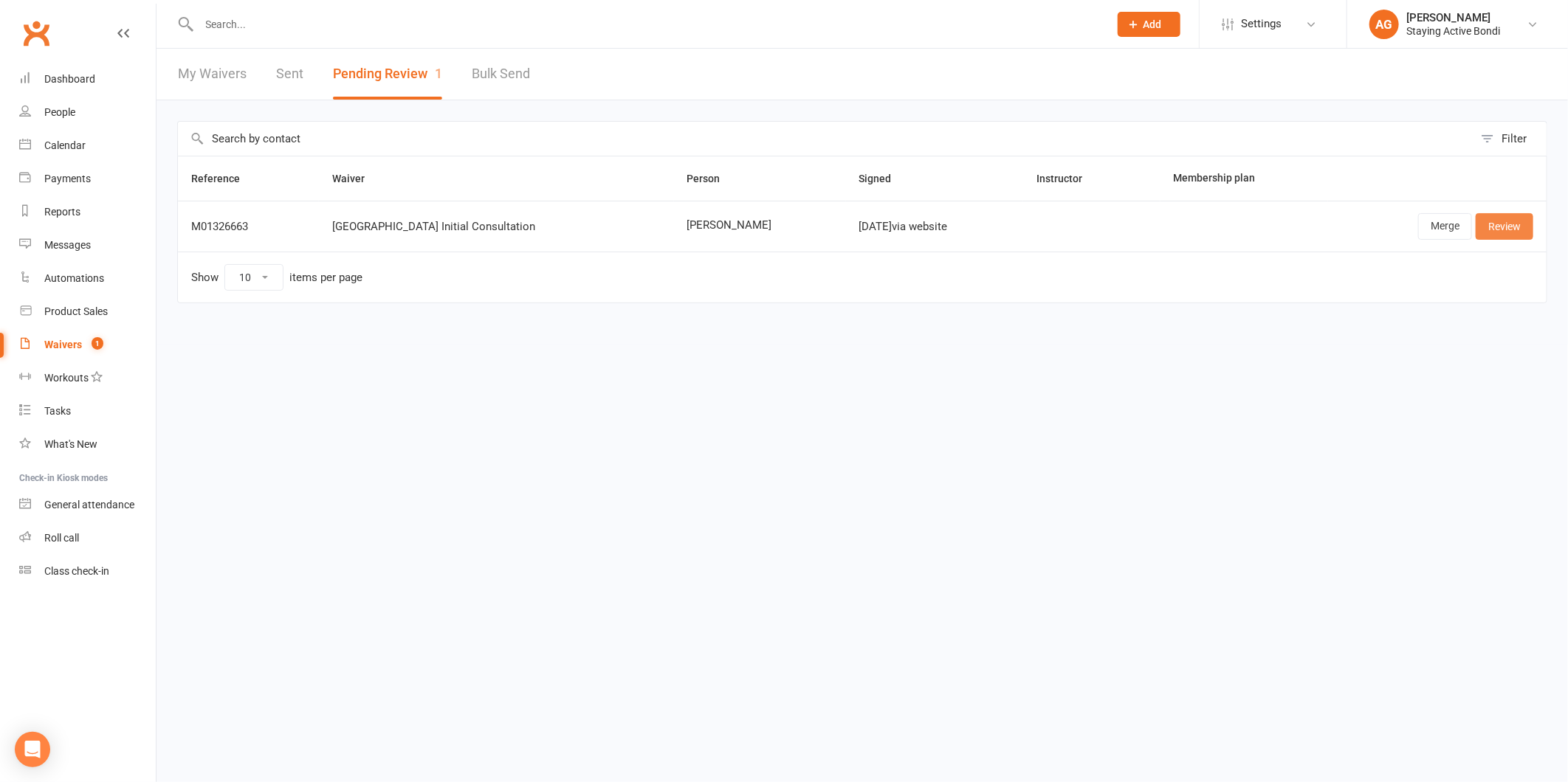
click at [1485, 222] on link "Review" at bounding box center [1504, 226] width 58 height 27
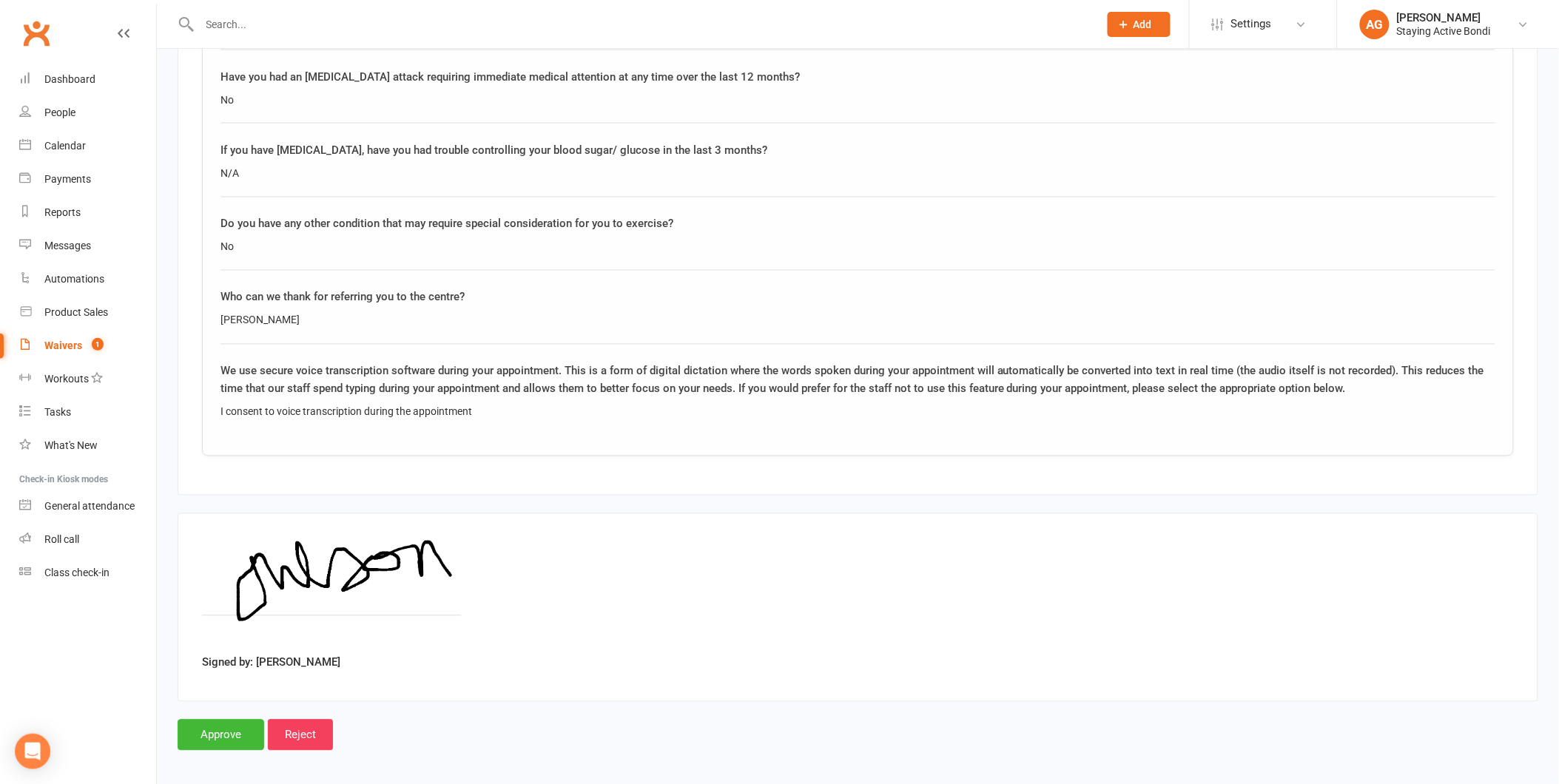
scroll to position [2805, 0]
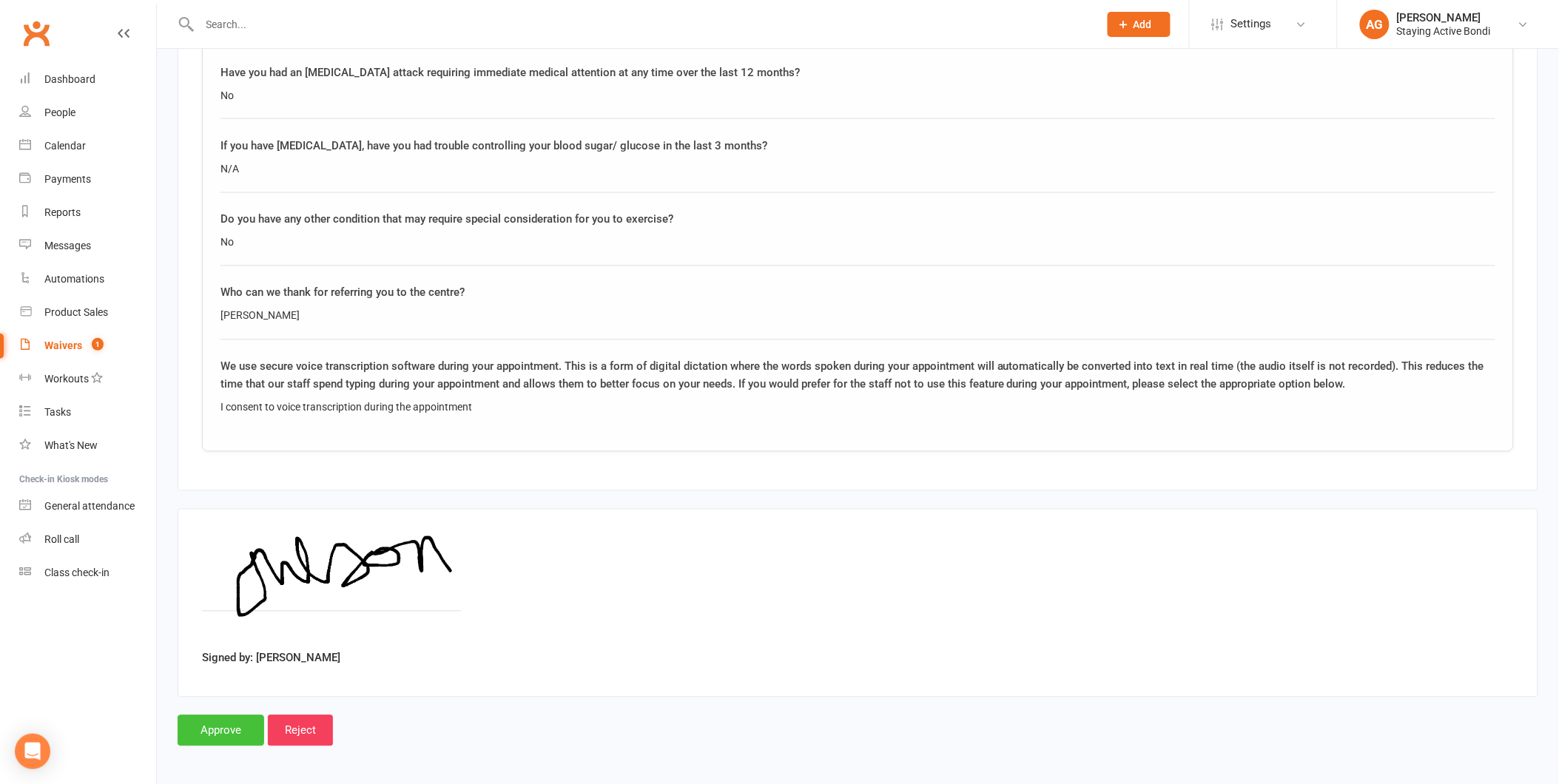
click at [219, 723] on input "Approve" at bounding box center [221, 731] width 86 height 31
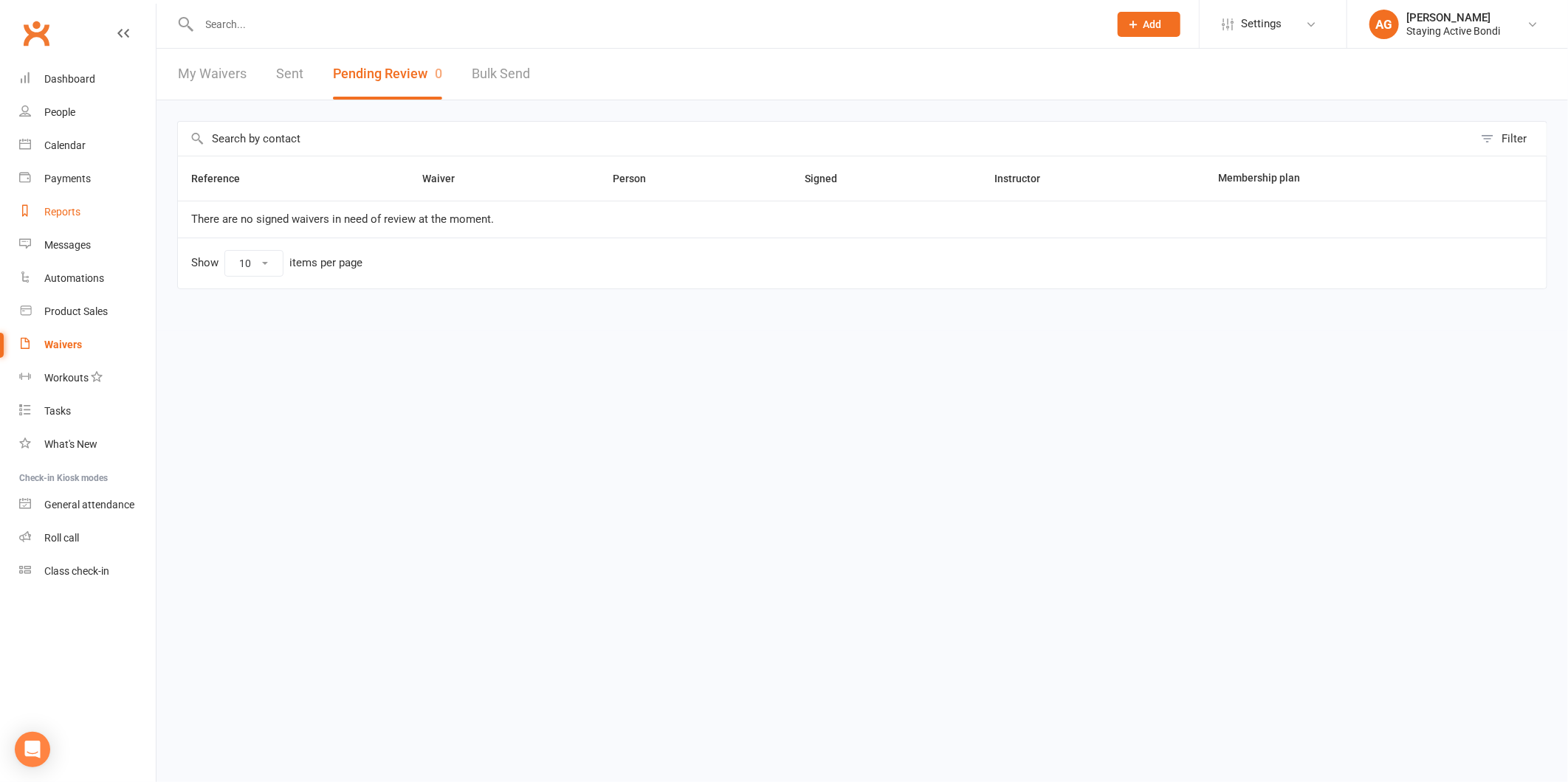
click at [53, 209] on div "Reports" at bounding box center [62, 211] width 36 height 12
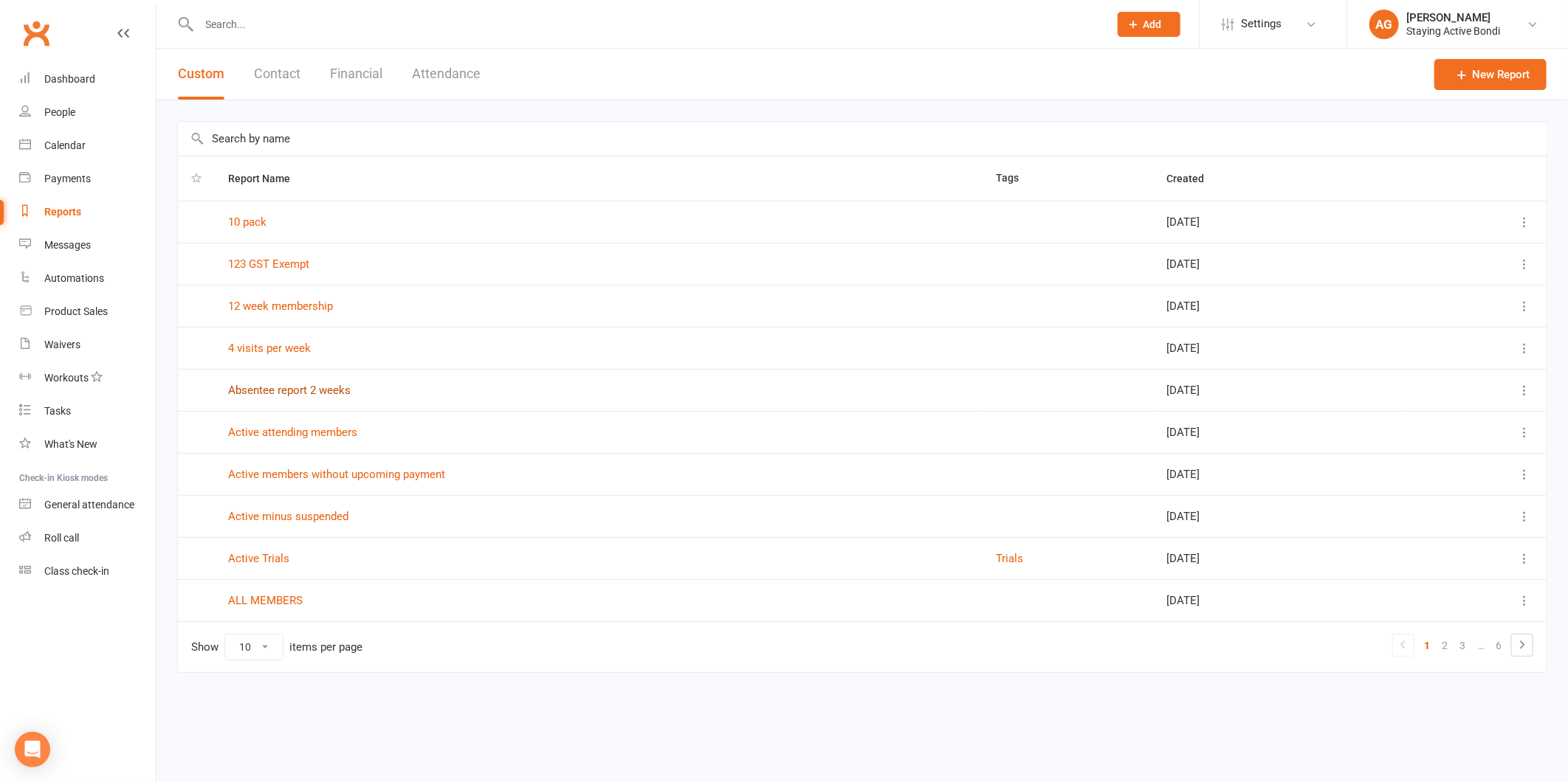
click at [272, 391] on link "Absentee report 2 weeks" at bounding box center [289, 389] width 122 height 13
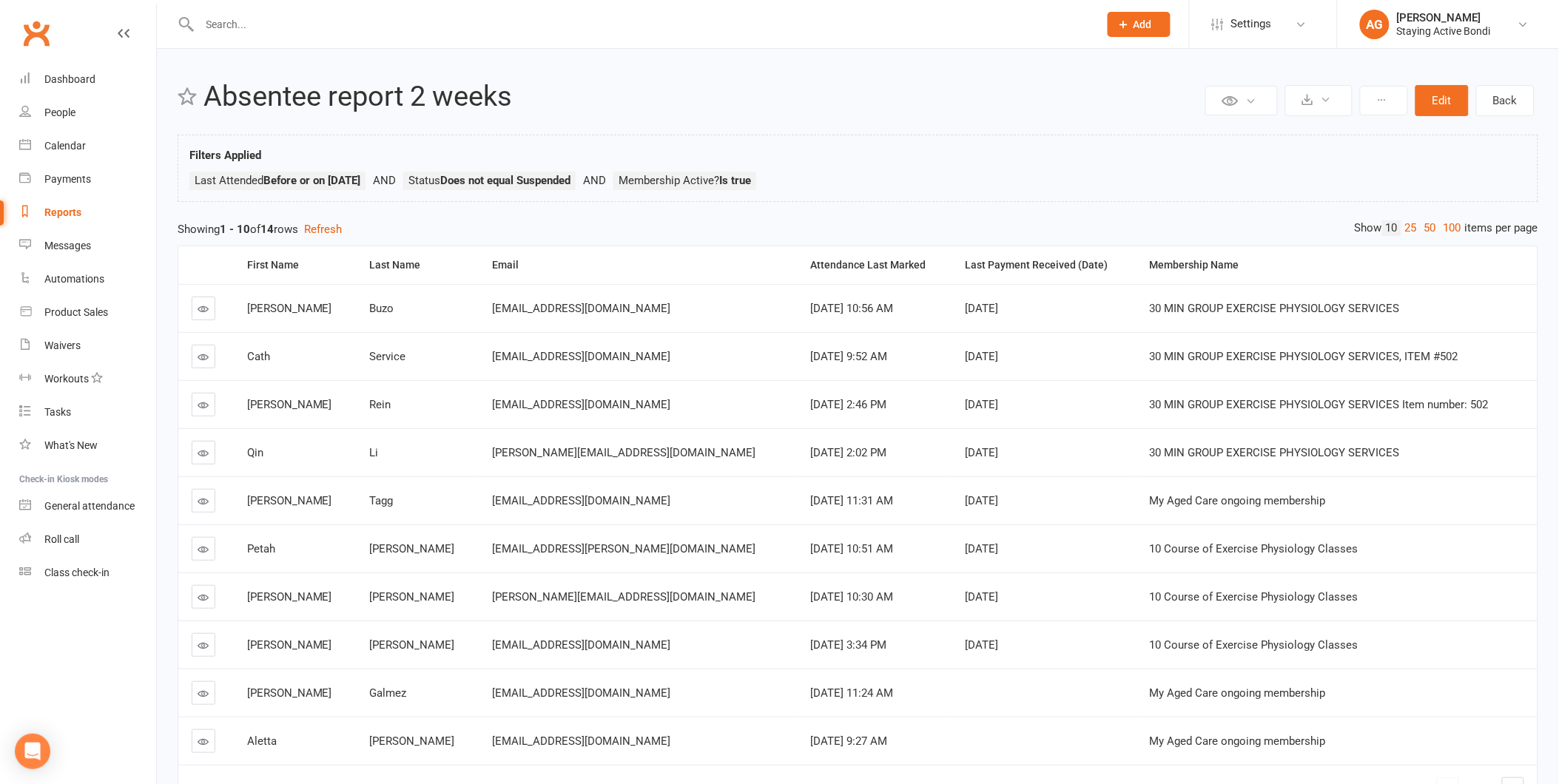
click at [205, 311] on icon at bounding box center [204, 309] width 11 height 11
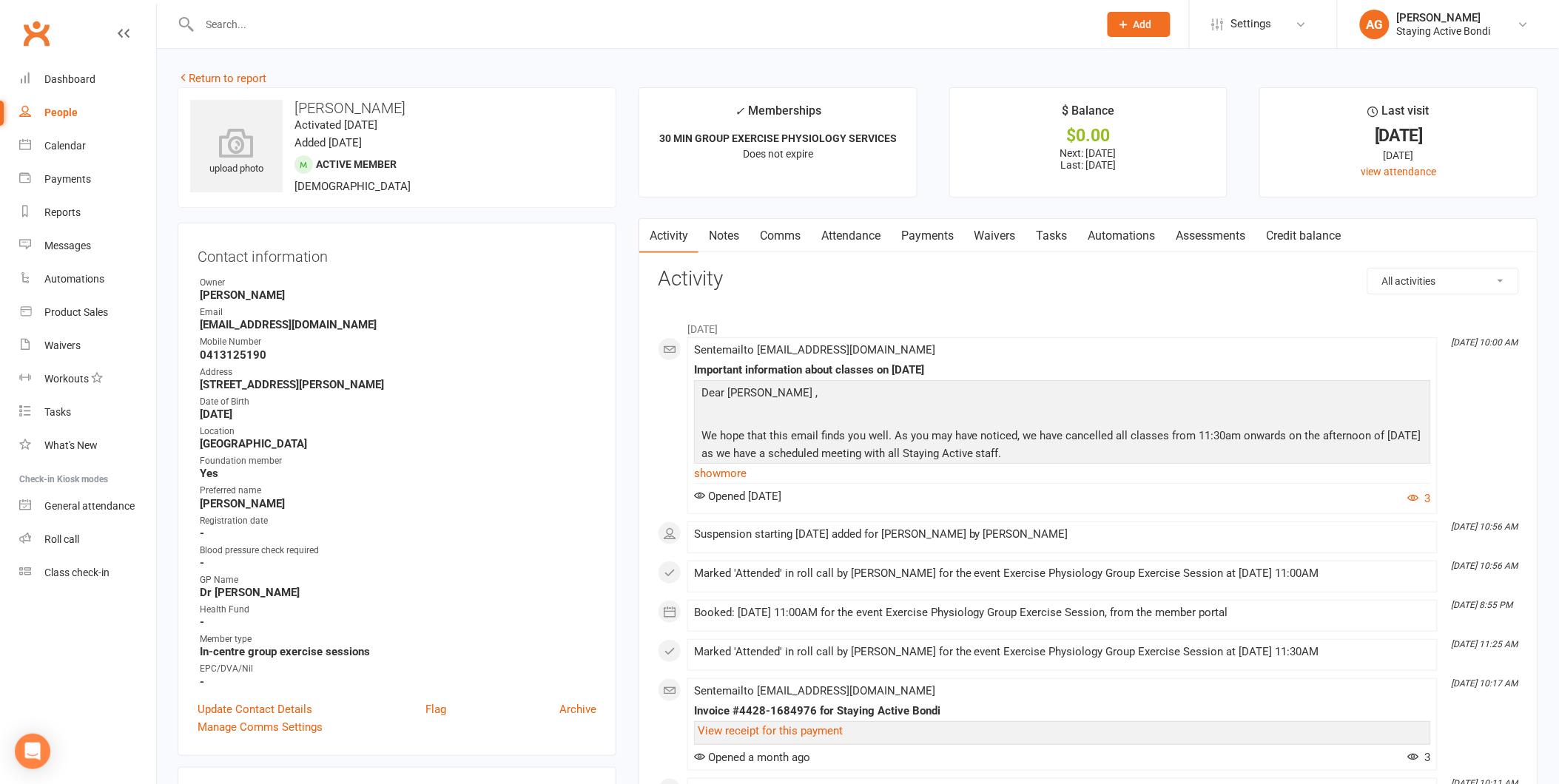
click at [923, 226] on link "Payments" at bounding box center [927, 236] width 73 height 34
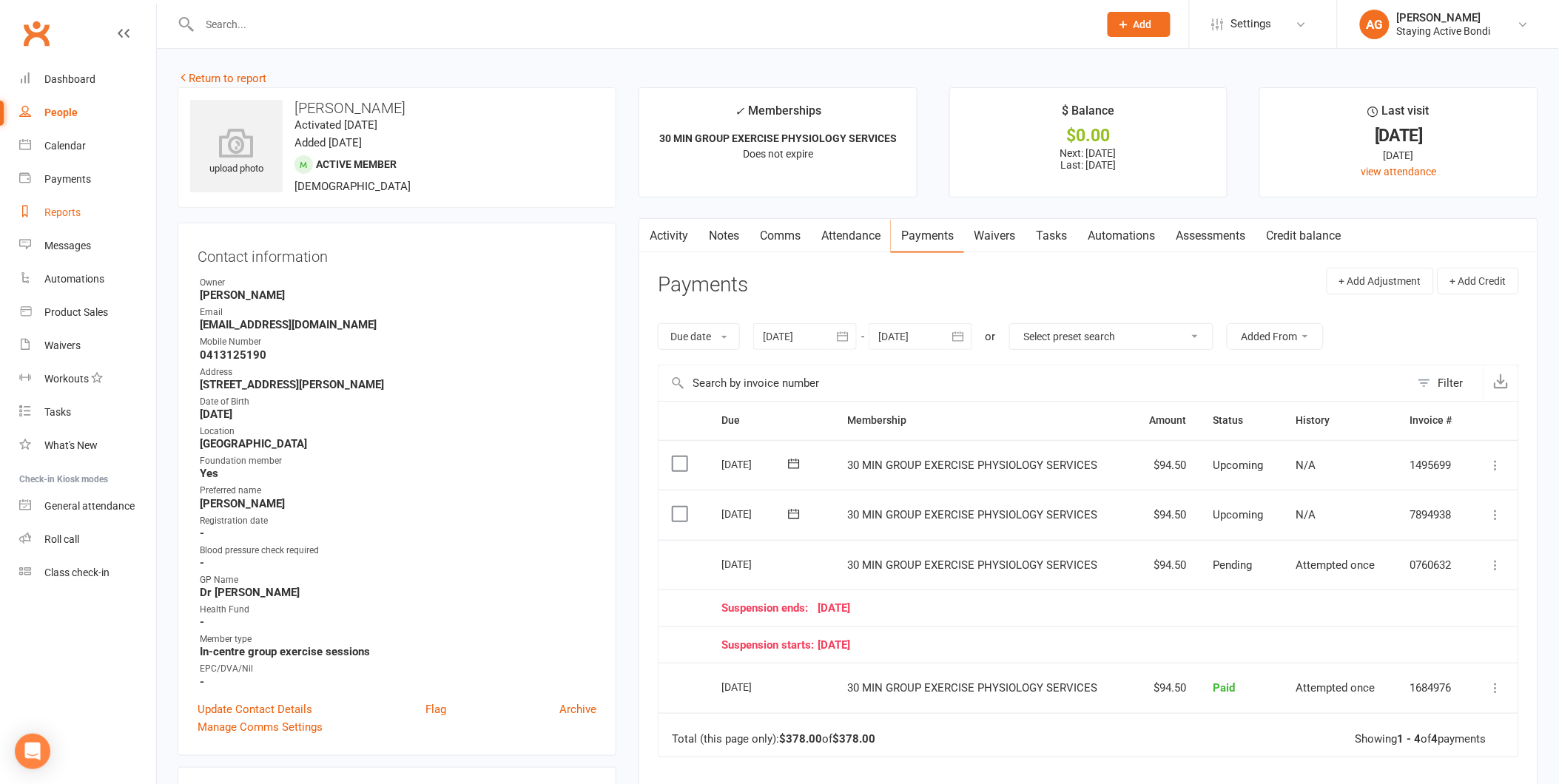
click at [66, 212] on div "Reports" at bounding box center [63, 211] width 36 height 12
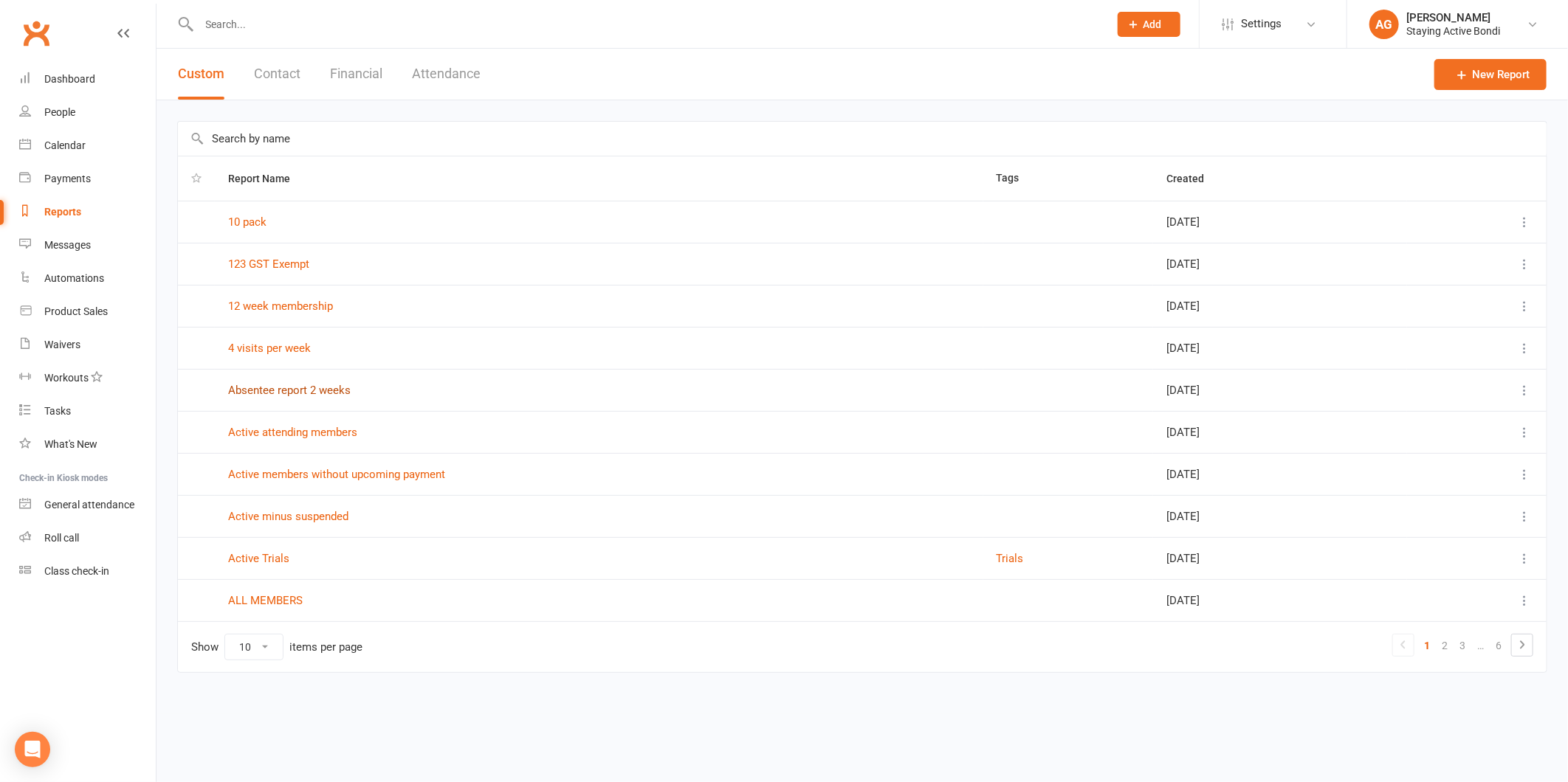
click at [290, 386] on link "Absentee report 2 weeks" at bounding box center [289, 389] width 122 height 13
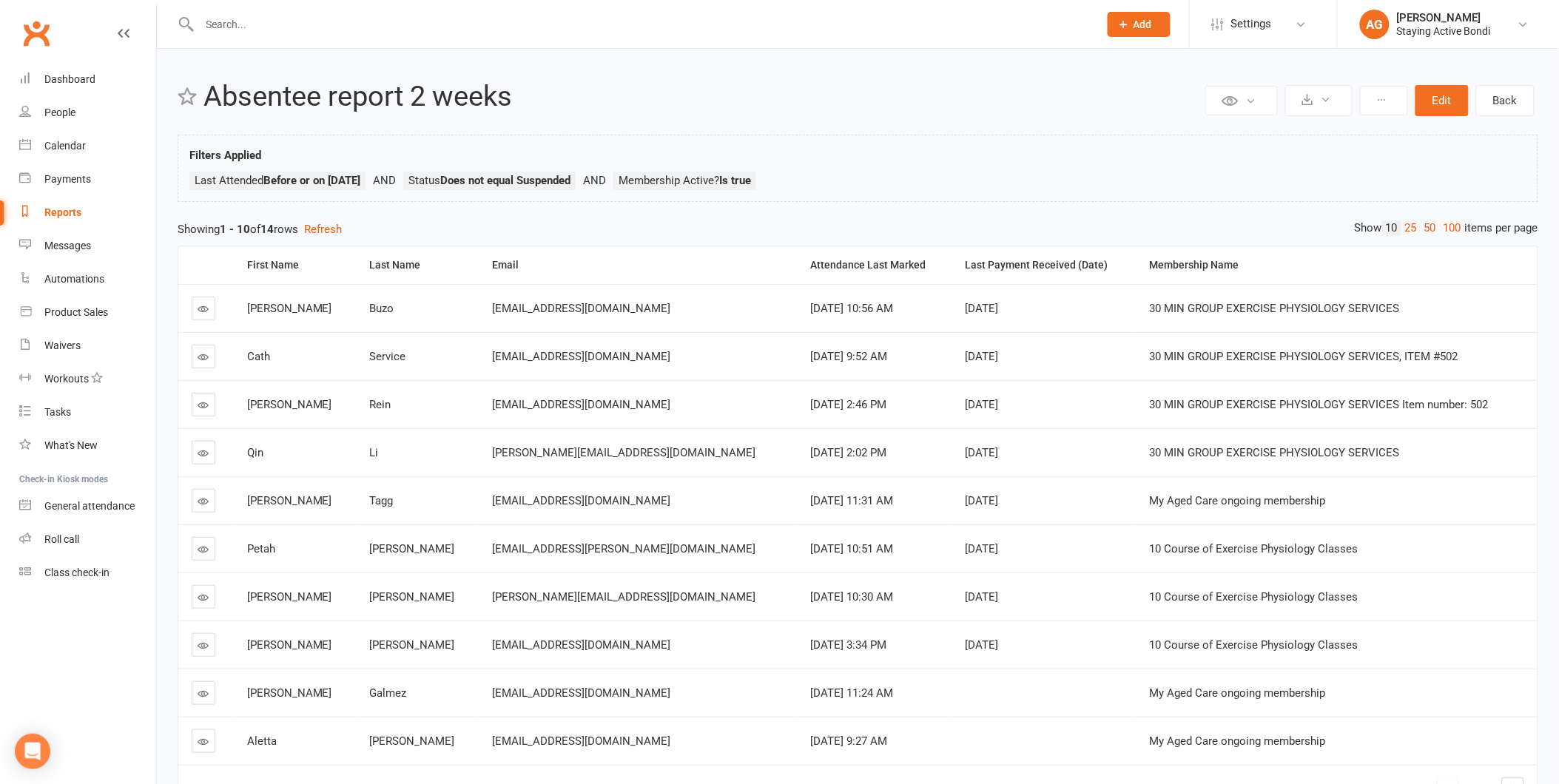
click at [209, 359] on link at bounding box center [203, 357] width 24 height 24
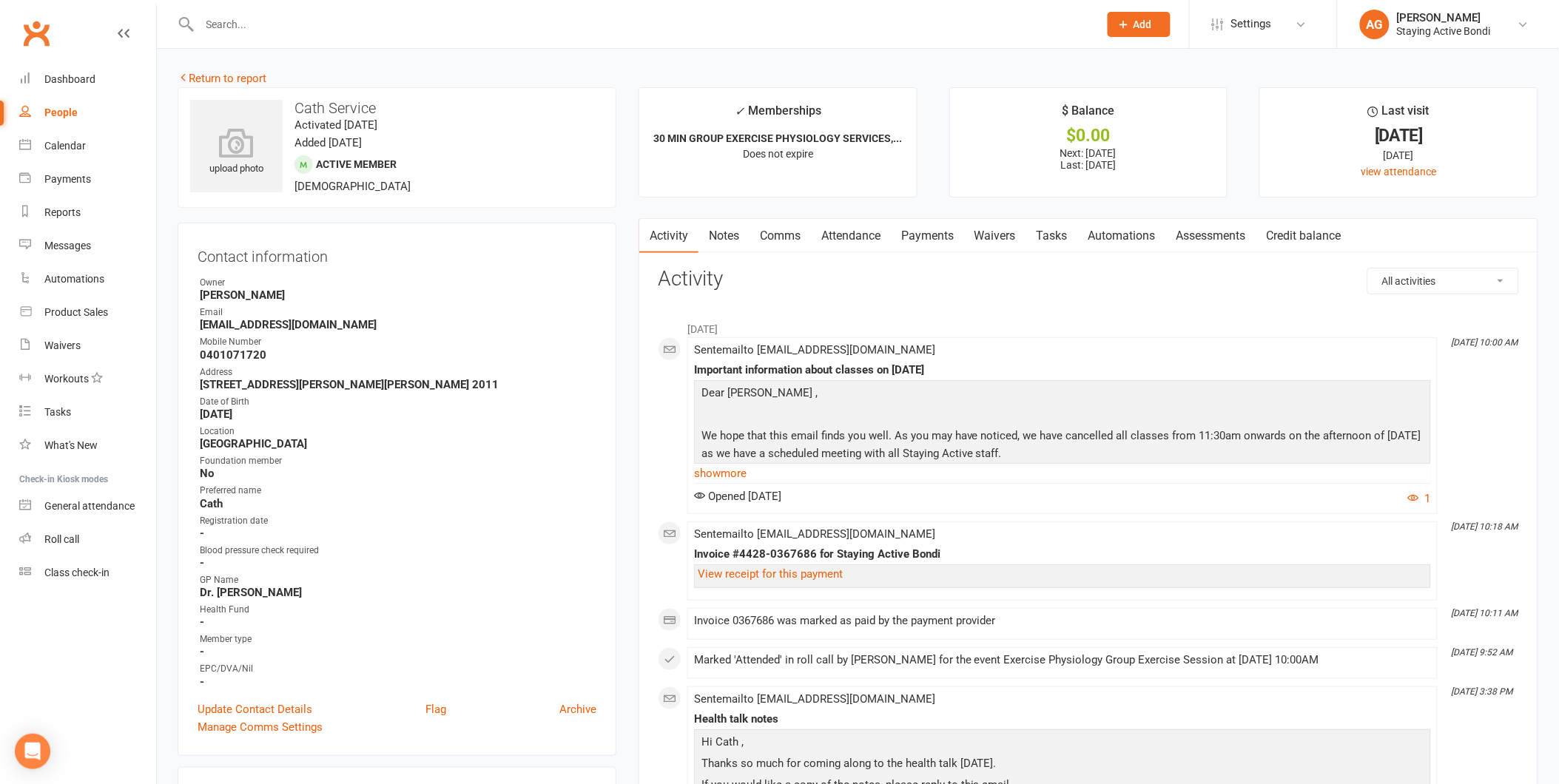
click at [940, 231] on link "Payments" at bounding box center [927, 236] width 73 height 34
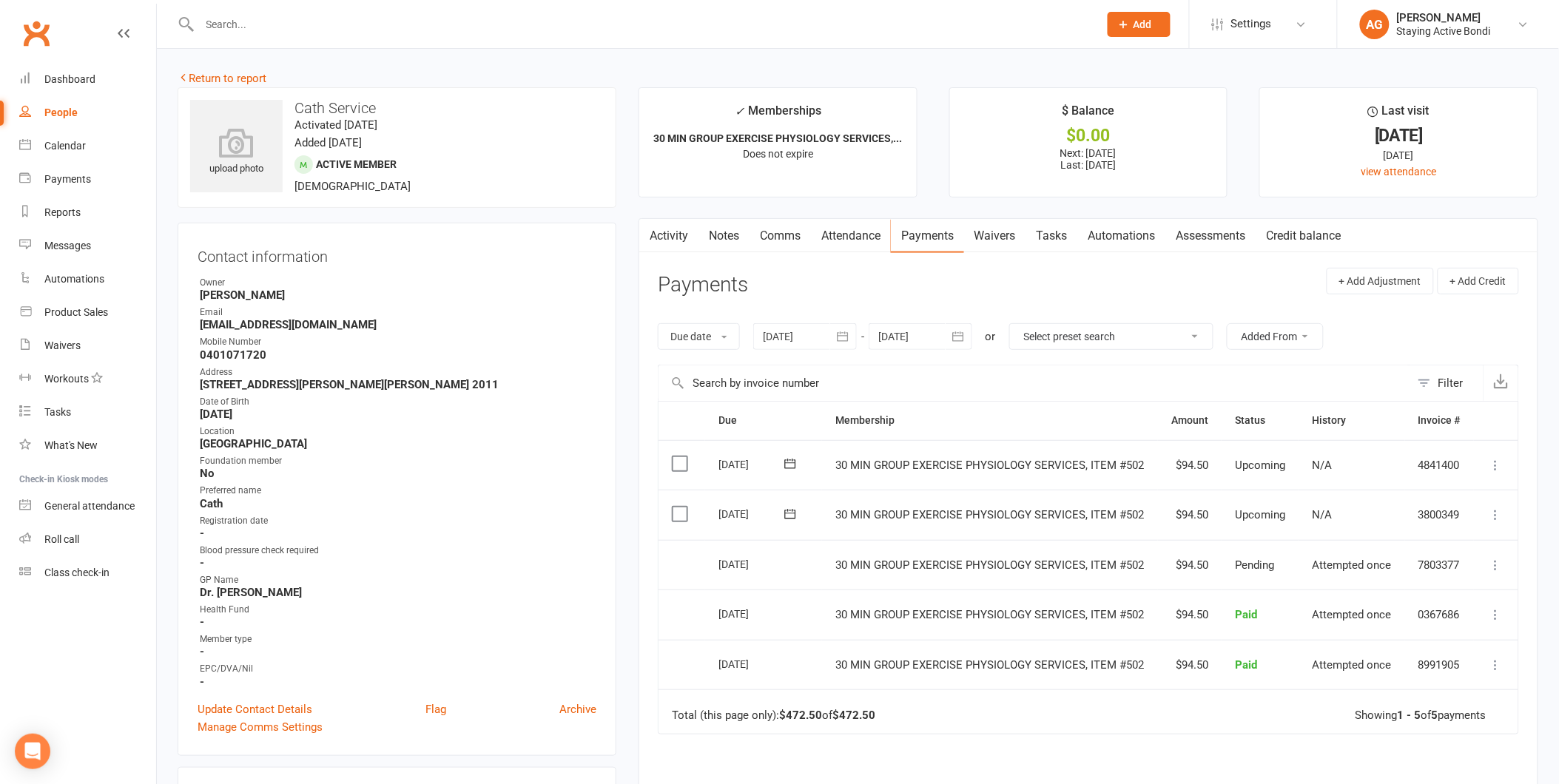
click at [718, 237] on link "Notes" at bounding box center [724, 236] width 51 height 34
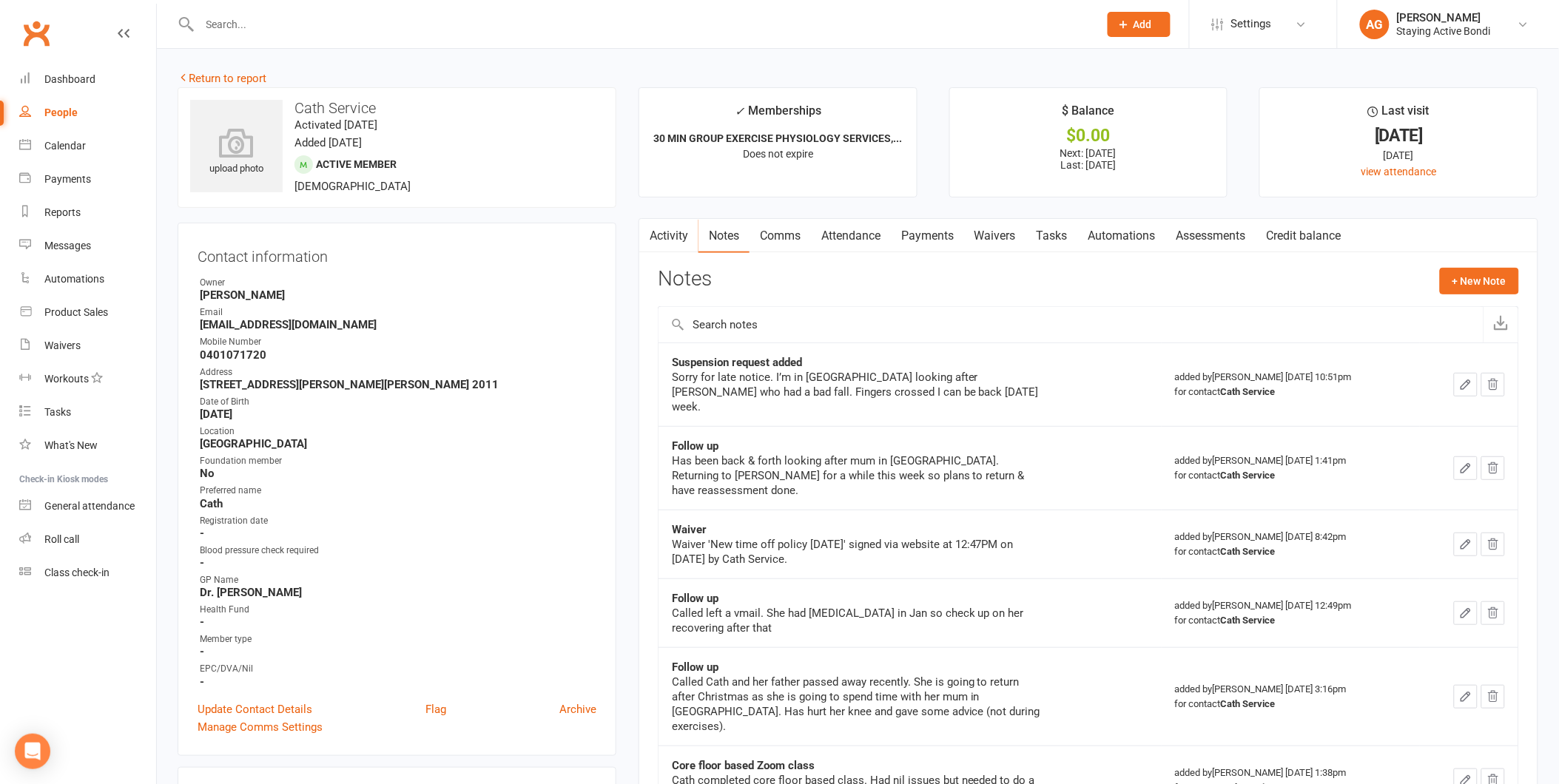
click at [864, 400] on div "Sorry for late notice. I’m in [GEOGRAPHIC_DATA] looking after [PERSON_NAME] who…" at bounding box center [856, 392] width 370 height 45
click at [778, 238] on link "Comms" at bounding box center [780, 236] width 62 height 34
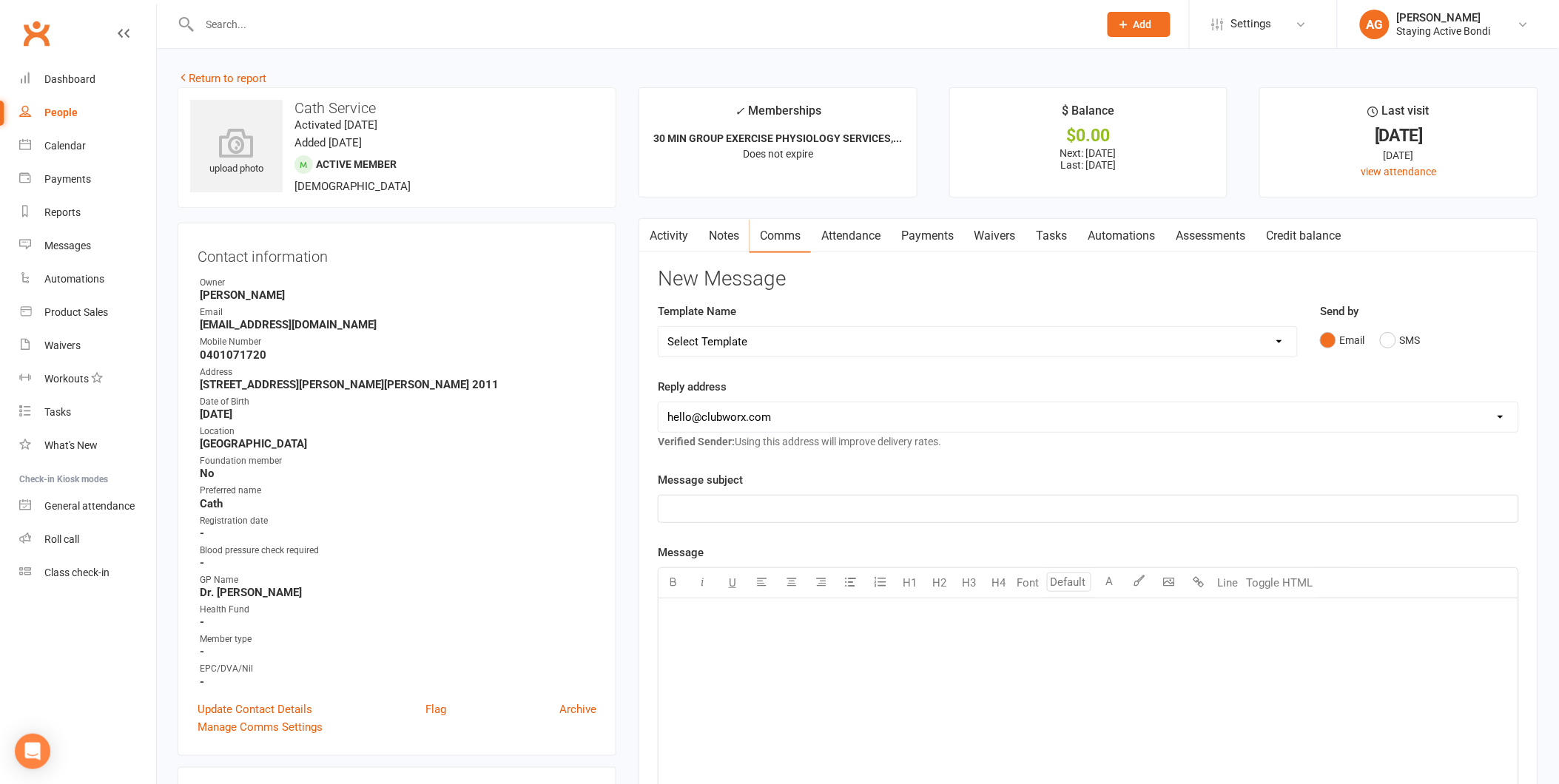
click at [722, 226] on link "Notes" at bounding box center [724, 236] width 51 height 34
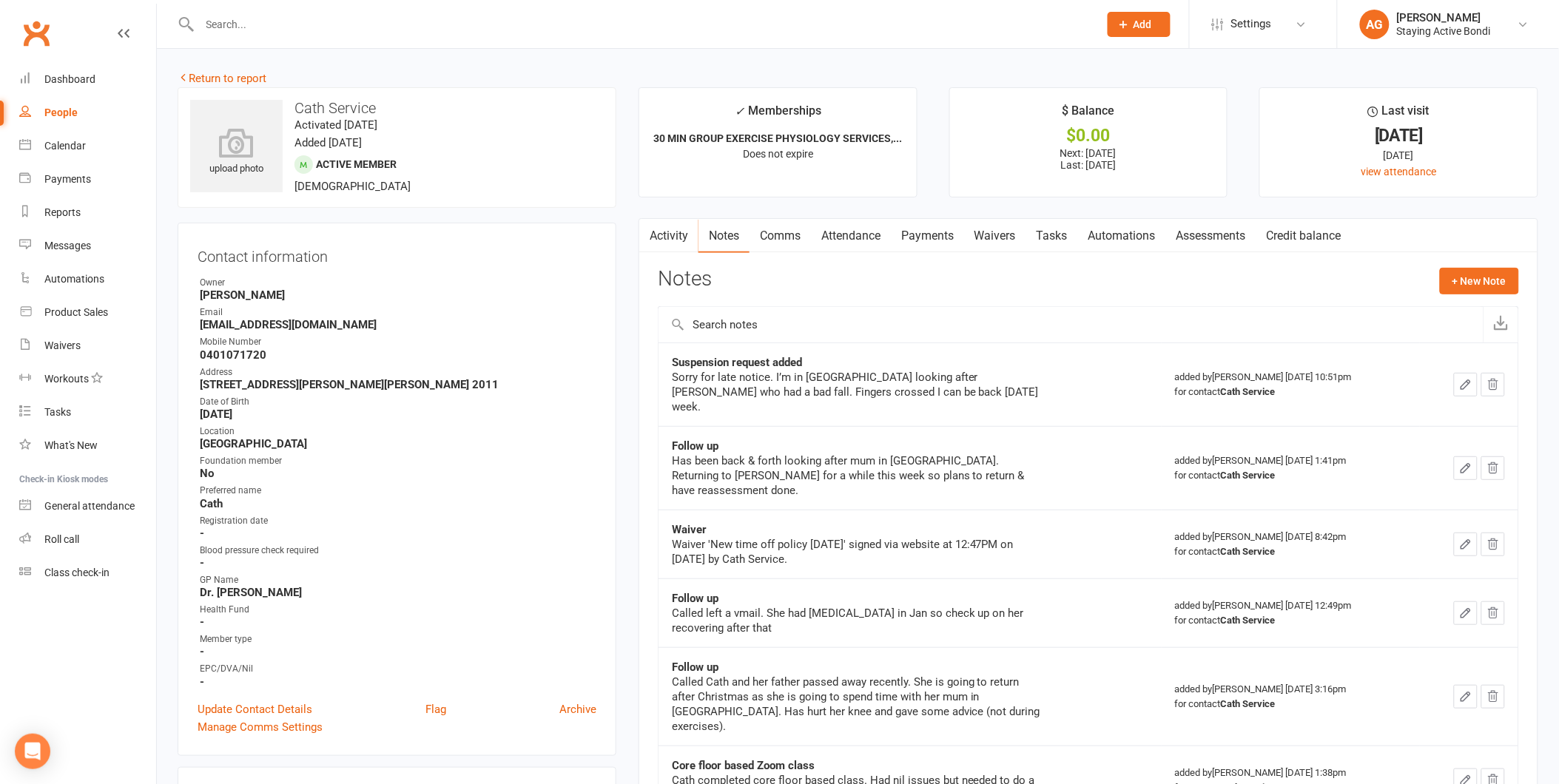
click at [837, 233] on link "Attendance" at bounding box center [851, 236] width 80 height 34
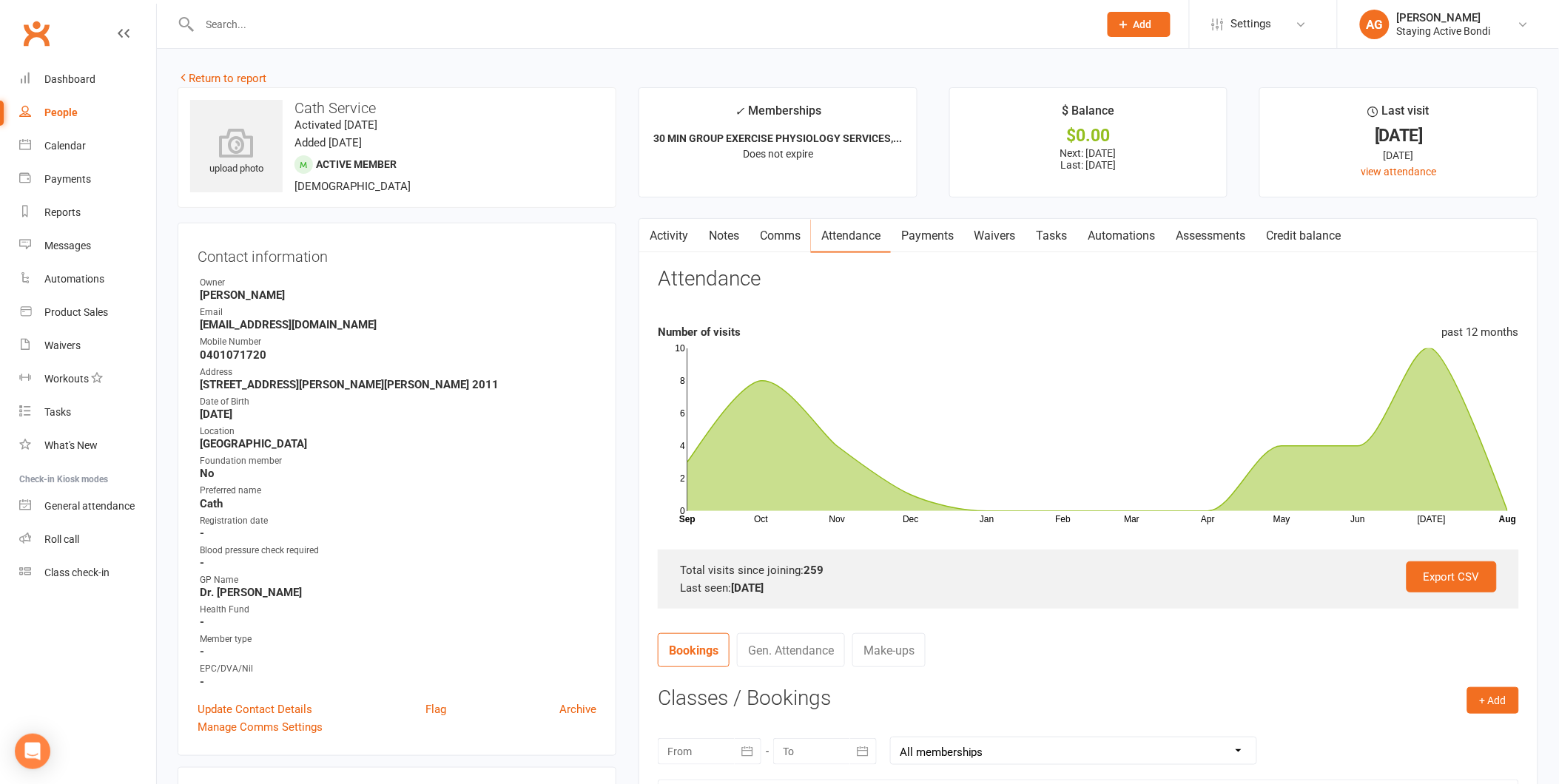
click at [931, 234] on link "Payments" at bounding box center [927, 236] width 73 height 34
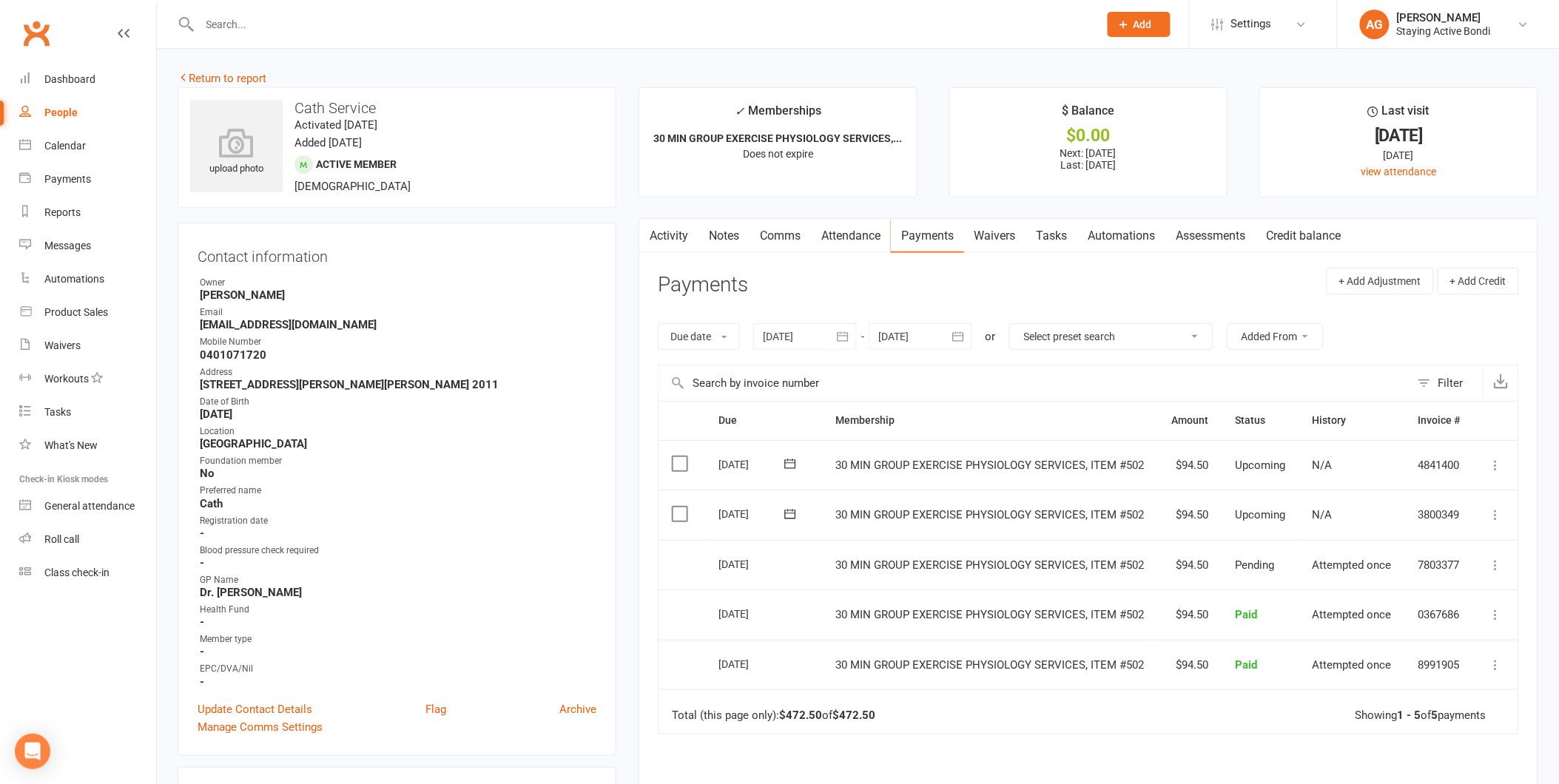
click at [781, 227] on link "Comms" at bounding box center [780, 236] width 62 height 34
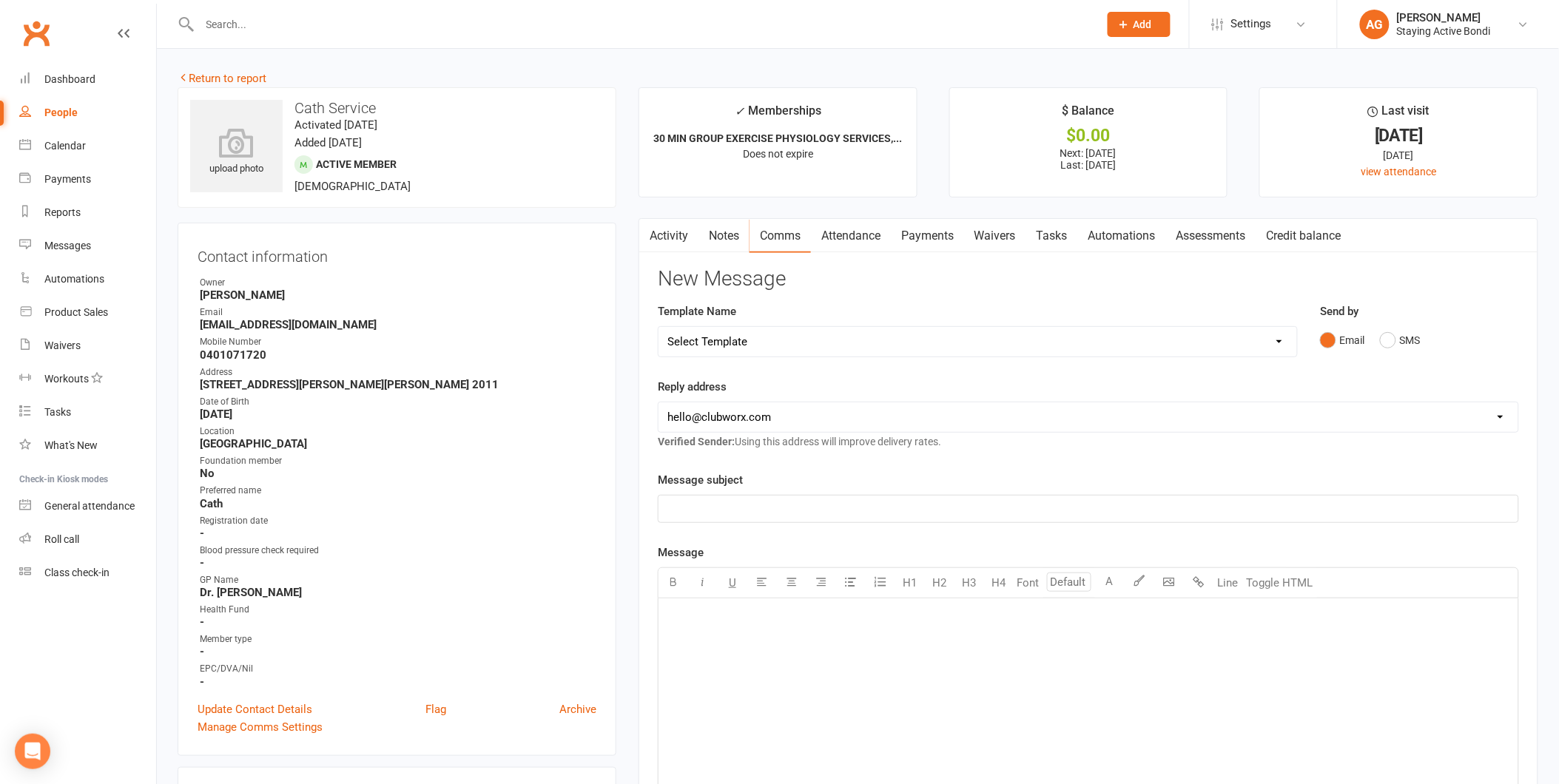
click at [808, 337] on select "Select Template [Email] 6 month - Follow ups [Email] Absentee [Email] Absentee-…" at bounding box center [977, 342] width 638 height 29
select select "2"
click at [658, 327] on select "Select Template [Email] 6 month - Follow ups [Email] Absentee [Email] Absentee-…" at bounding box center [977, 342] width 638 height 29
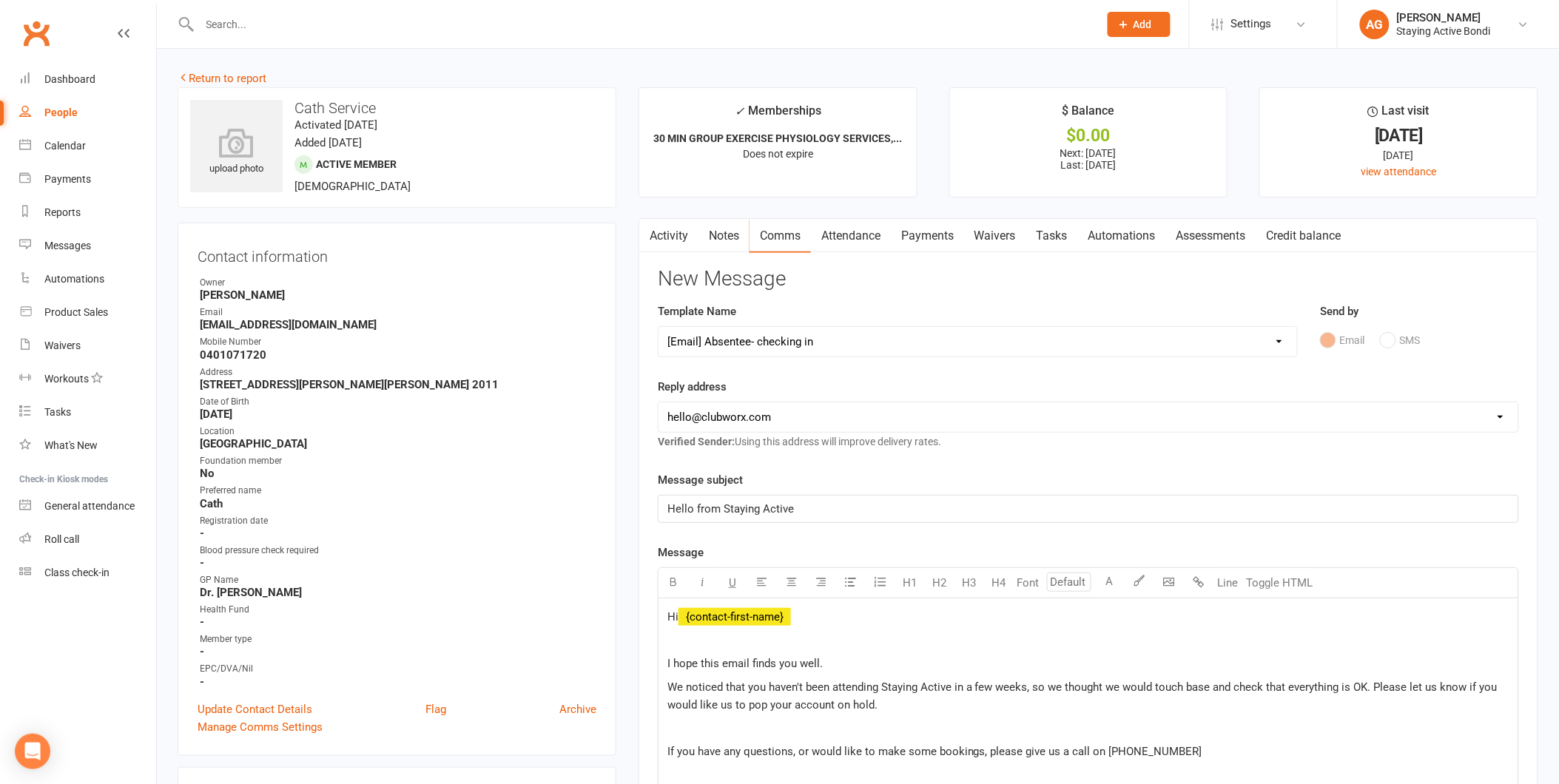
click at [822, 416] on select "[EMAIL_ADDRESS][DOMAIN_NAME] [EMAIL_ADDRESS][DOMAIN_NAME] [EMAIL_ADDRESS][DOMAI…" at bounding box center [1088, 417] width 860 height 29
select select "1"
click at [658, 402] on select "[EMAIL_ADDRESS][DOMAIN_NAME] [EMAIL_ADDRESS][DOMAIN_NAME] [EMAIL_ADDRESS][DOMAI…" at bounding box center [1088, 417] width 860 height 29
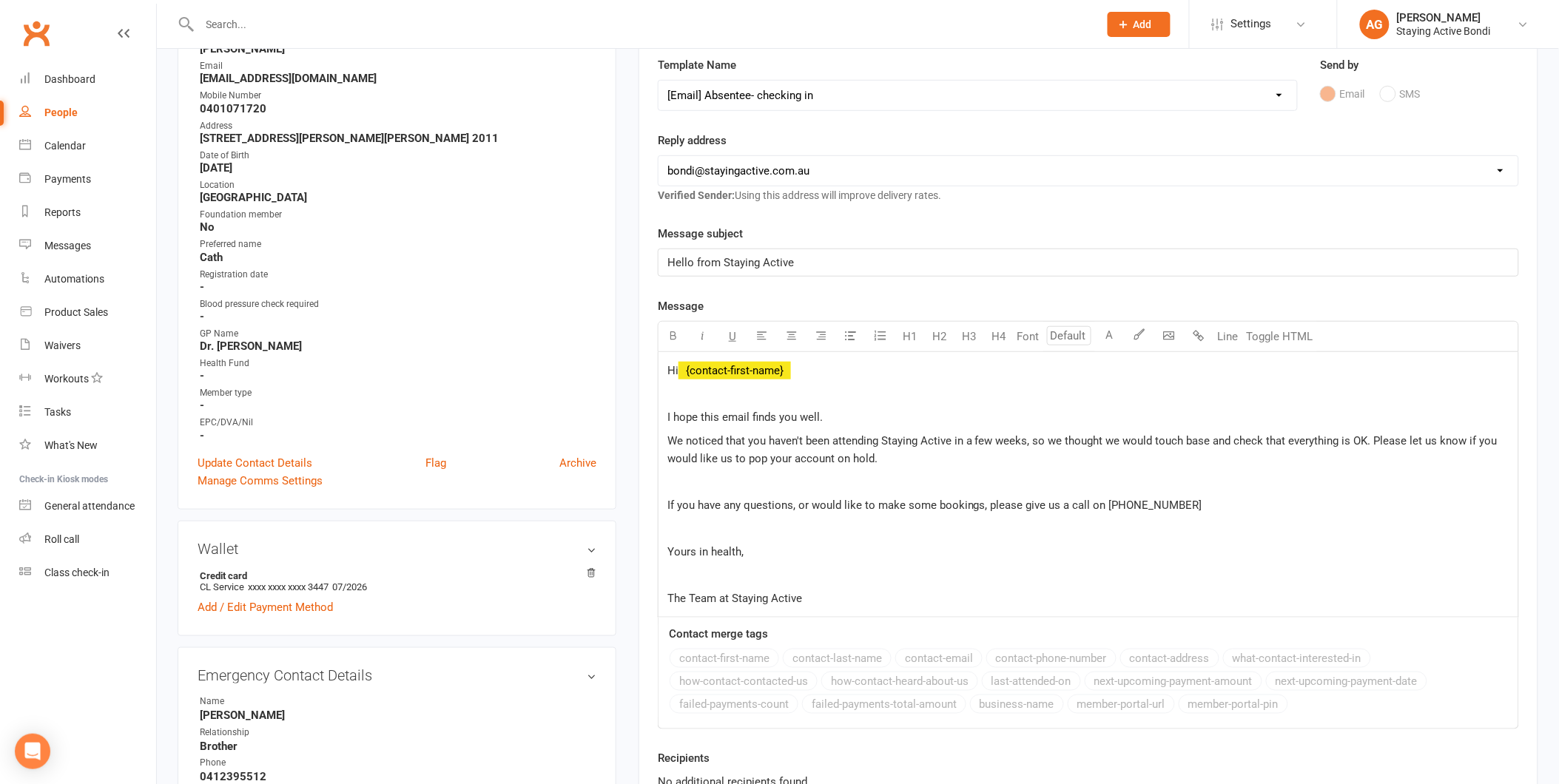
scroll to position [492, 0]
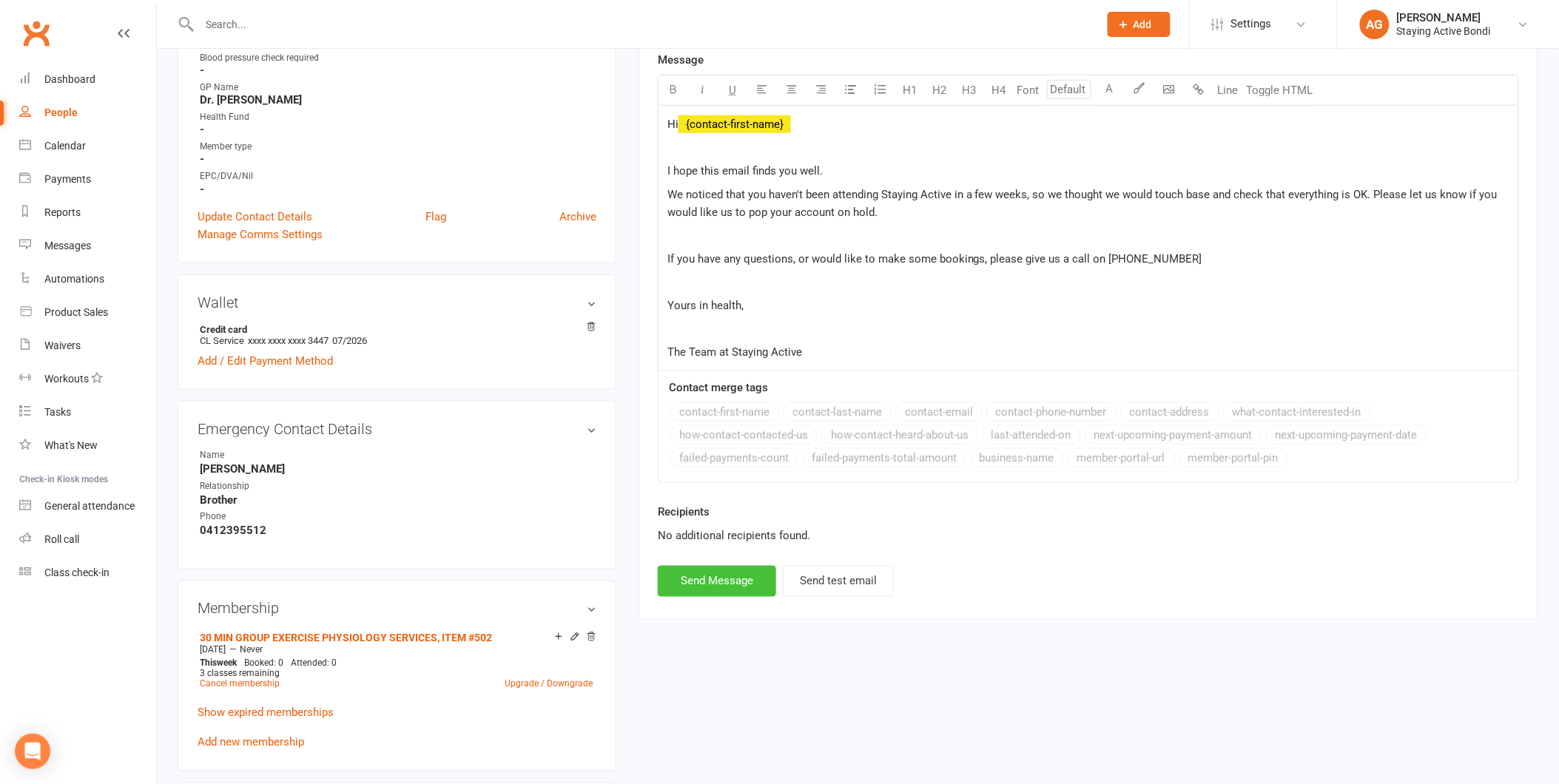
click at [725, 580] on button "Send Message" at bounding box center [716, 581] width 118 height 31
select select
select select "0"
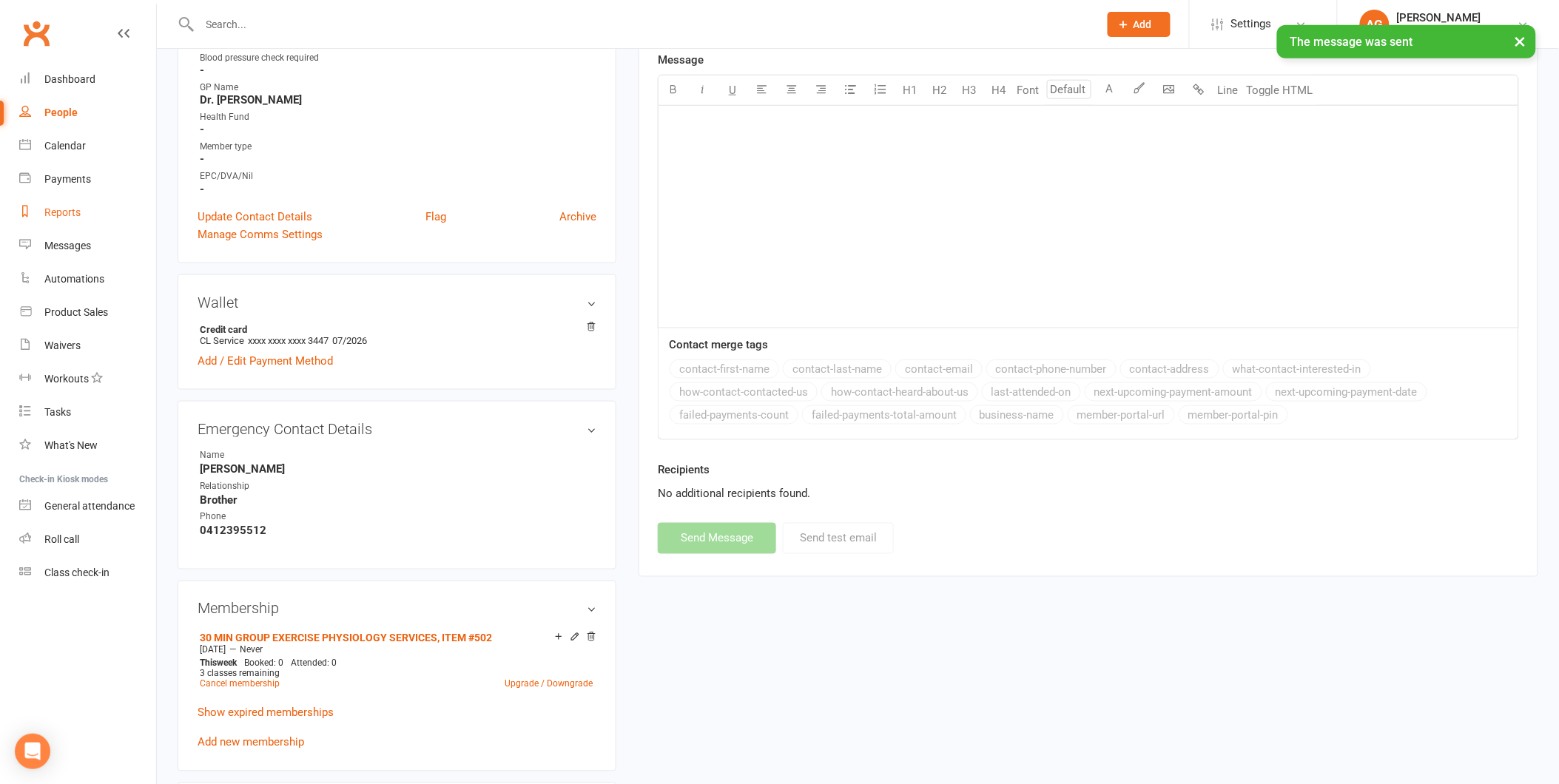
click at [70, 215] on div "Reports" at bounding box center [63, 211] width 36 height 12
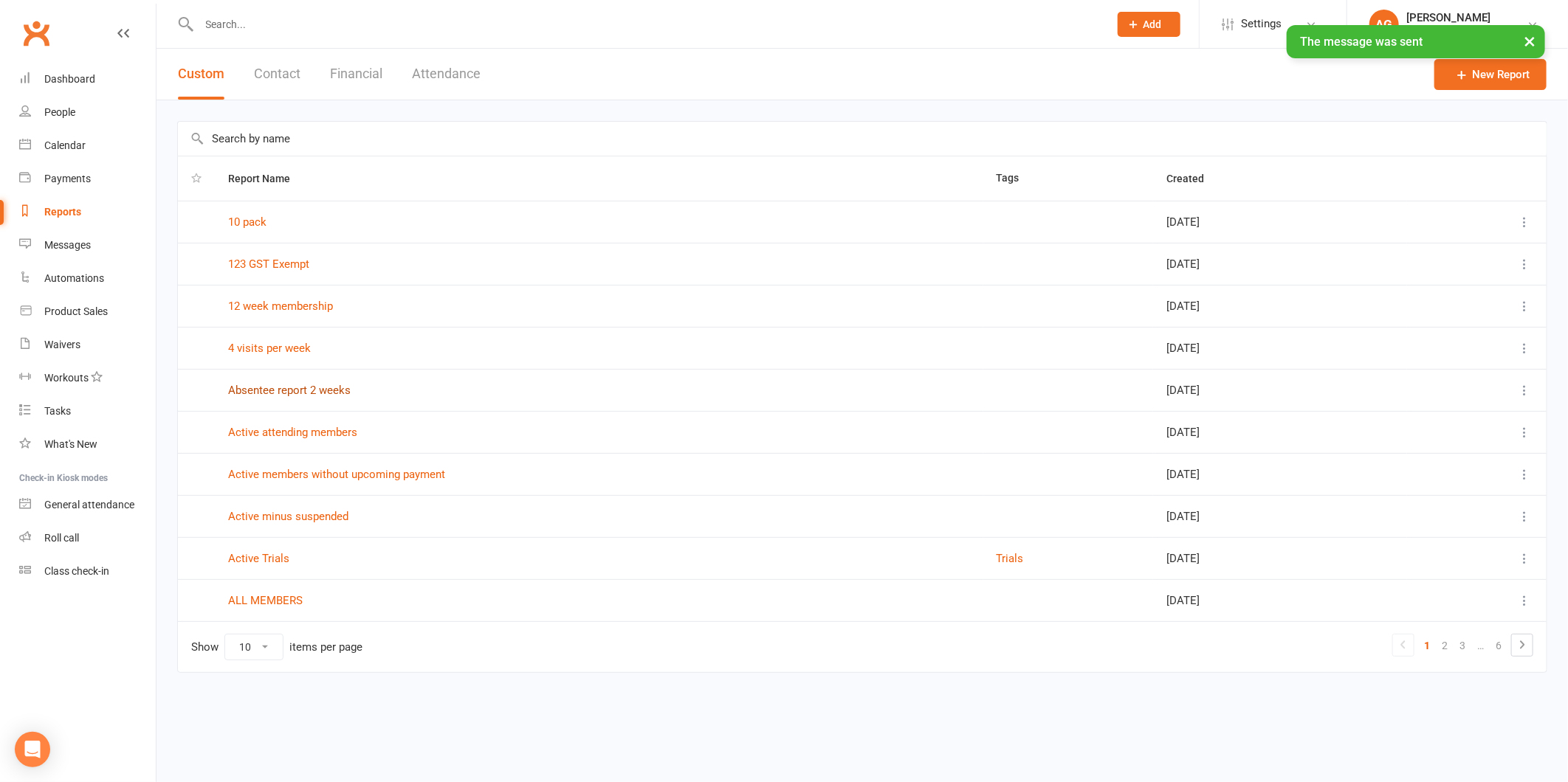
click at [290, 393] on link "Absentee report 2 weeks" at bounding box center [289, 389] width 122 height 13
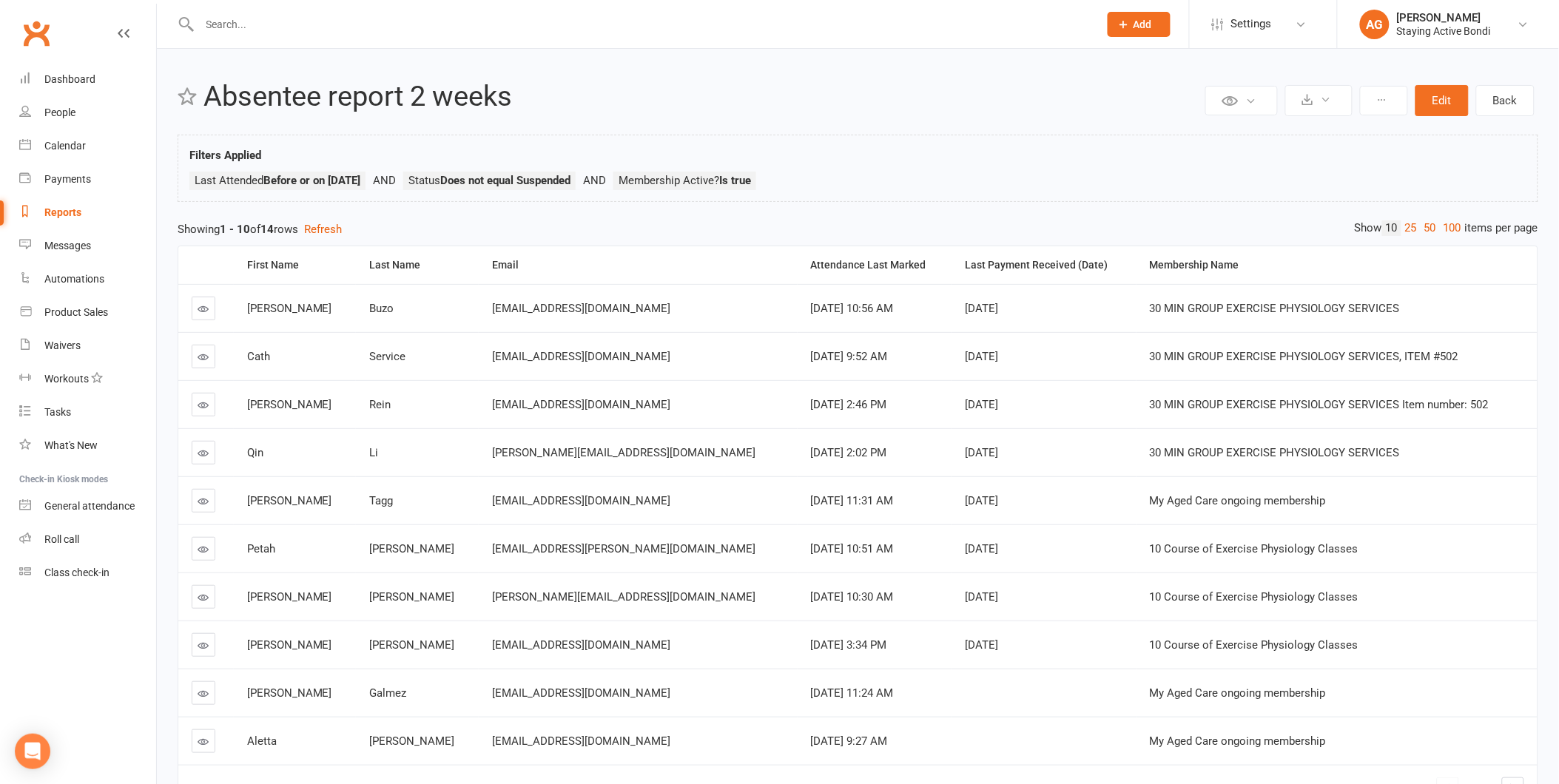
click at [210, 409] on link at bounding box center [203, 404] width 24 height 24
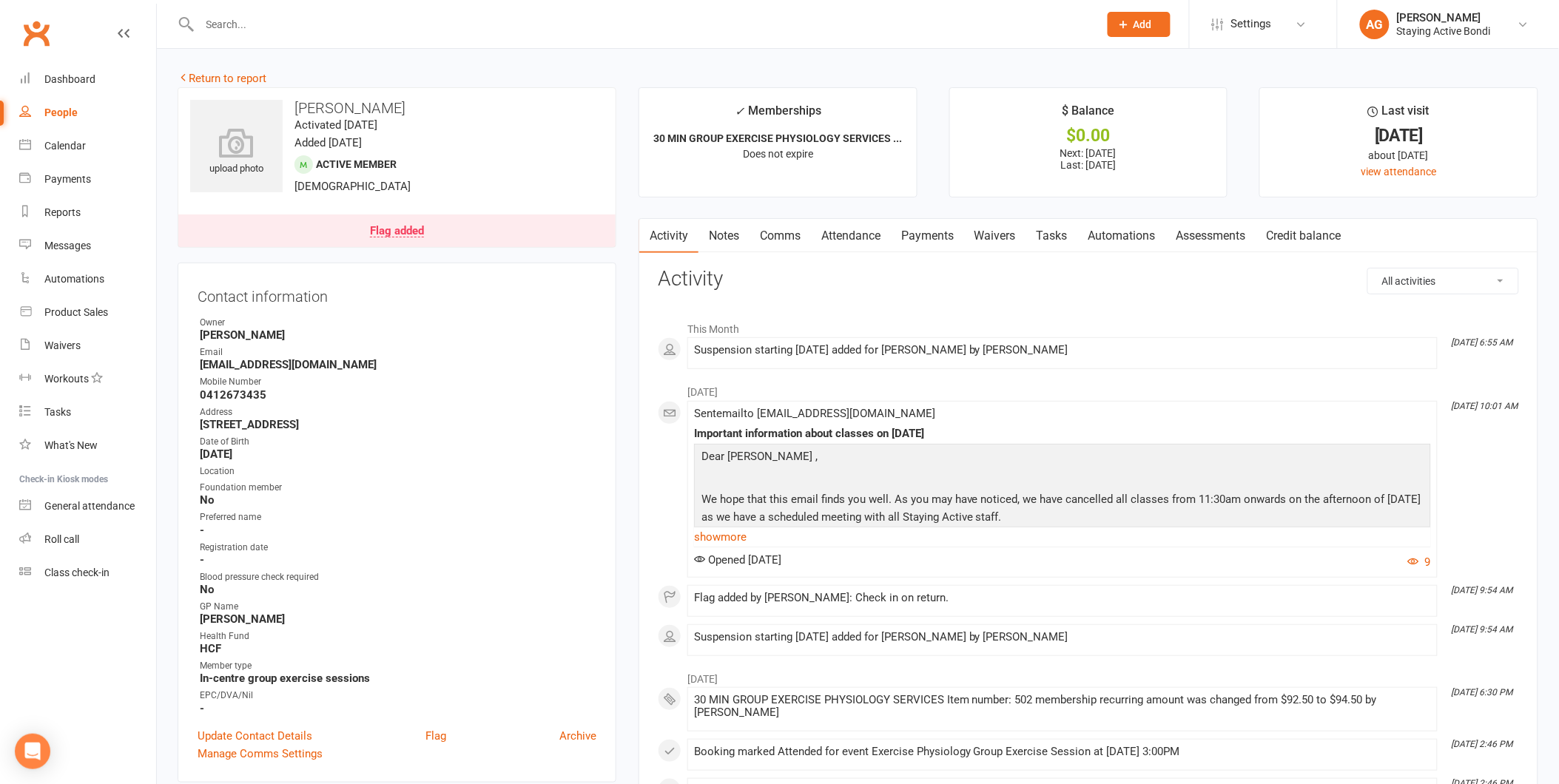
click at [952, 242] on link "Payments" at bounding box center [927, 236] width 73 height 34
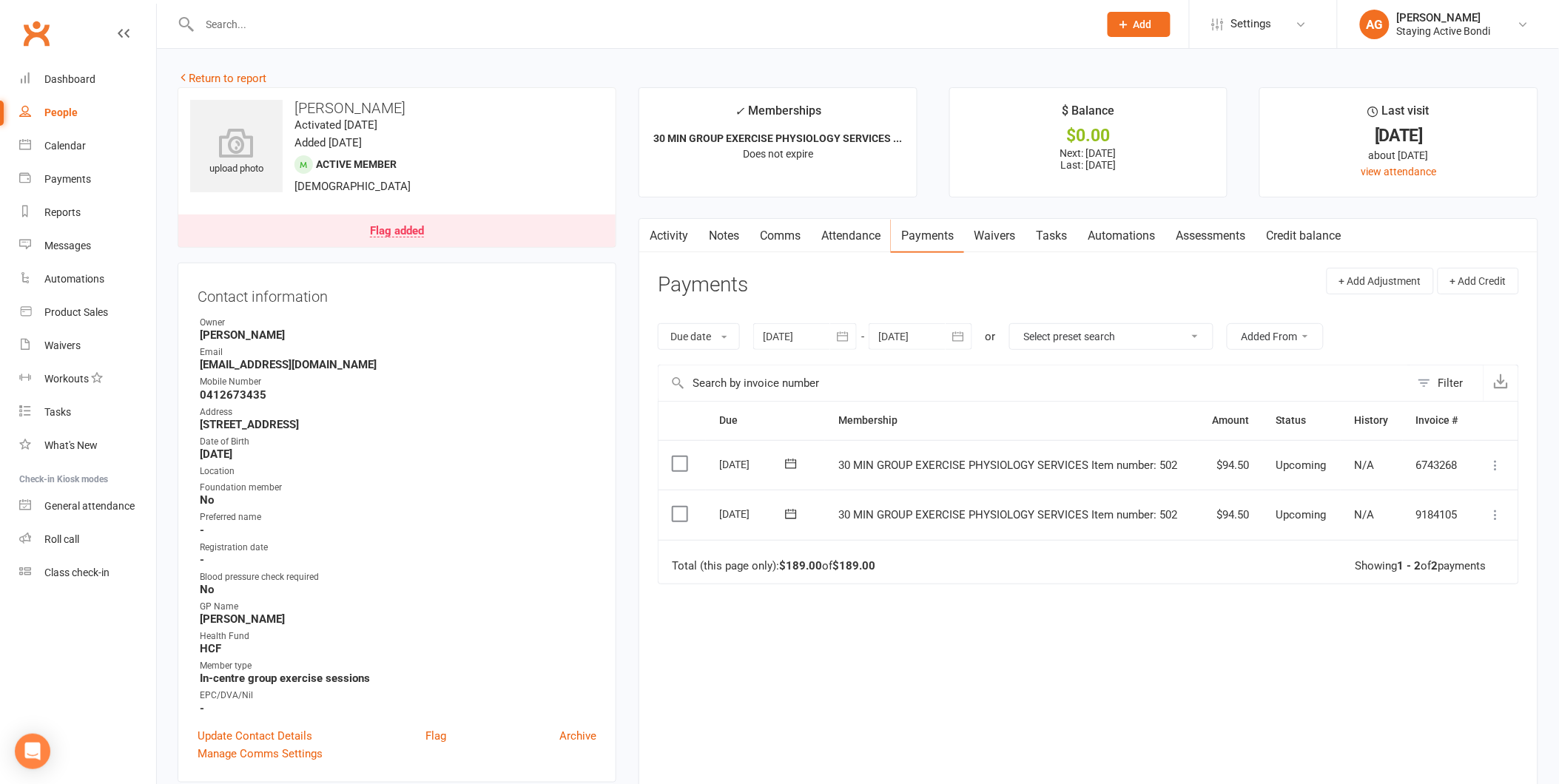
click at [730, 238] on link "Notes" at bounding box center [724, 236] width 51 height 34
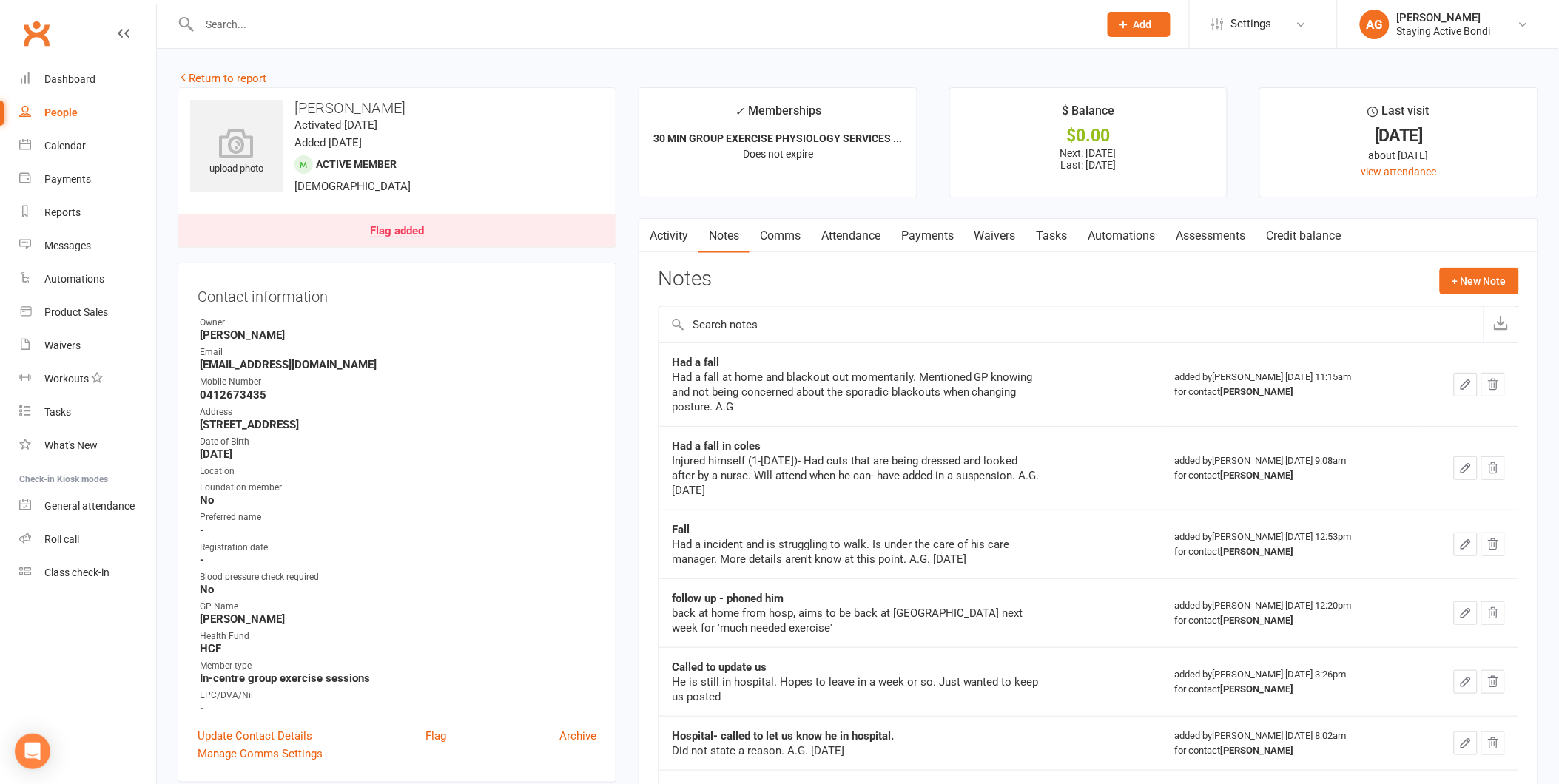
click at [414, 231] on div "Flag added" at bounding box center [397, 231] width 54 height 12
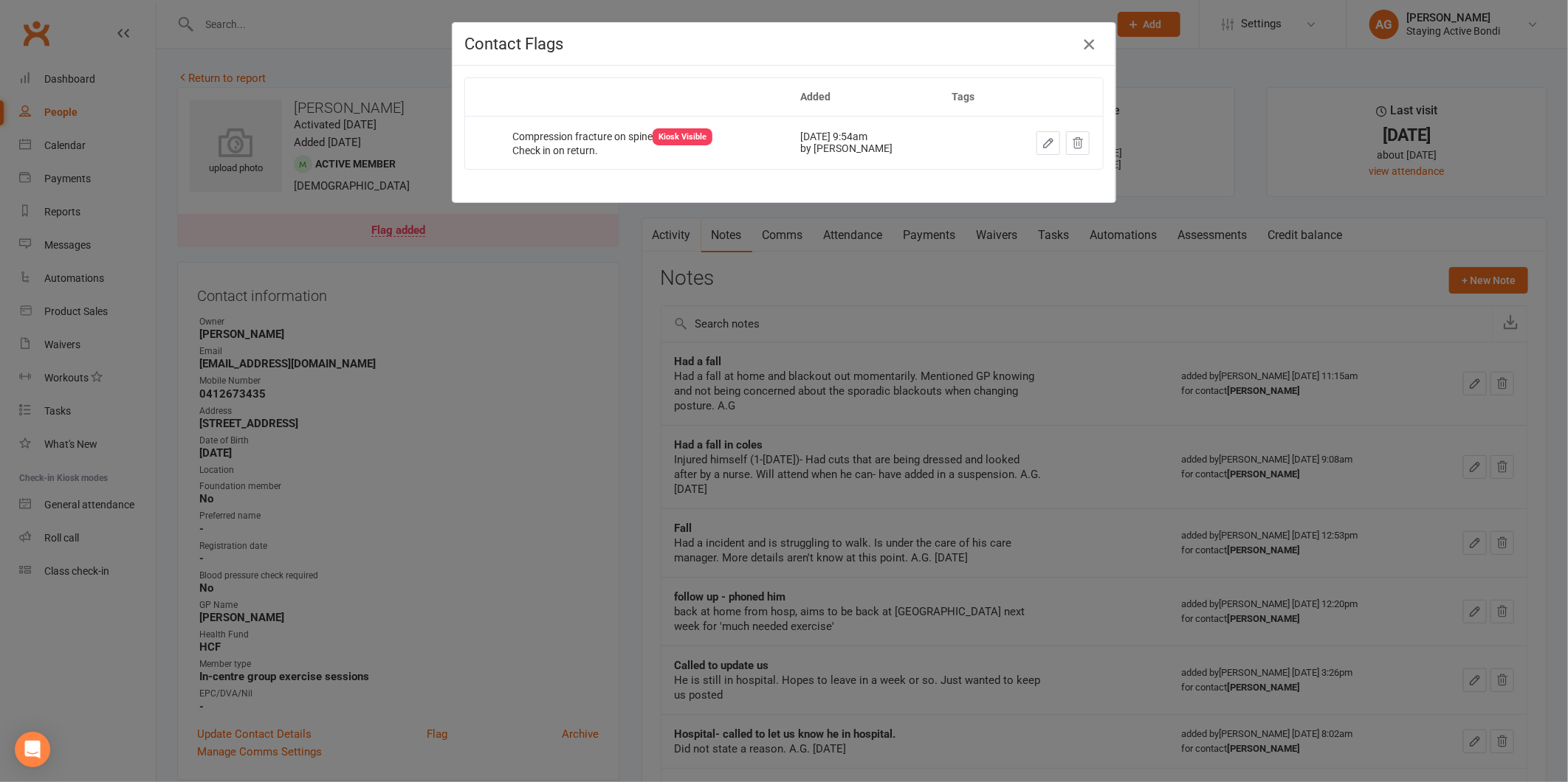
click at [1087, 45] on icon "button" at bounding box center [1088, 44] width 18 height 18
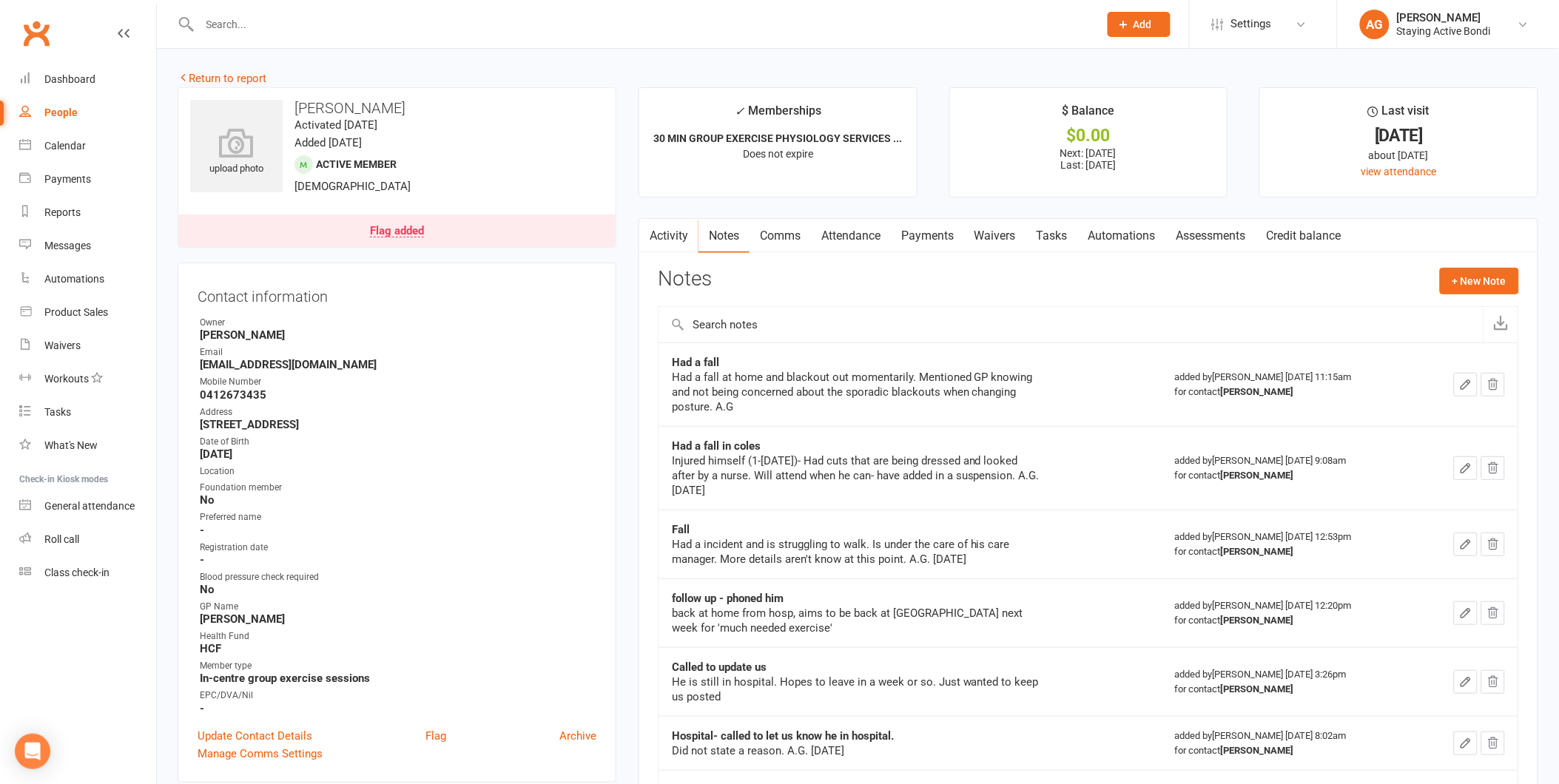
click at [789, 224] on link "Comms" at bounding box center [780, 236] width 62 height 34
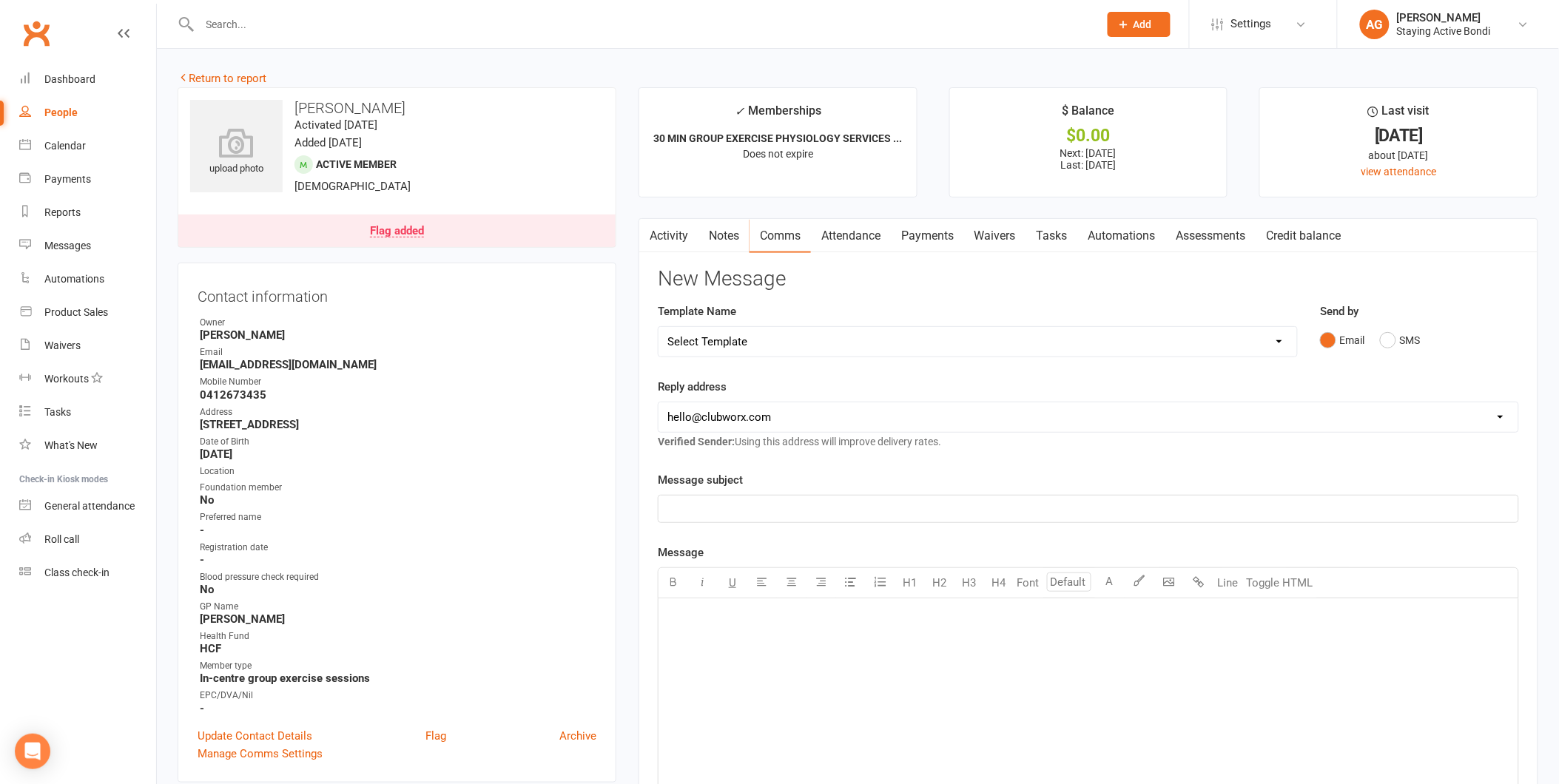
click at [937, 235] on link "Payments" at bounding box center [927, 236] width 73 height 34
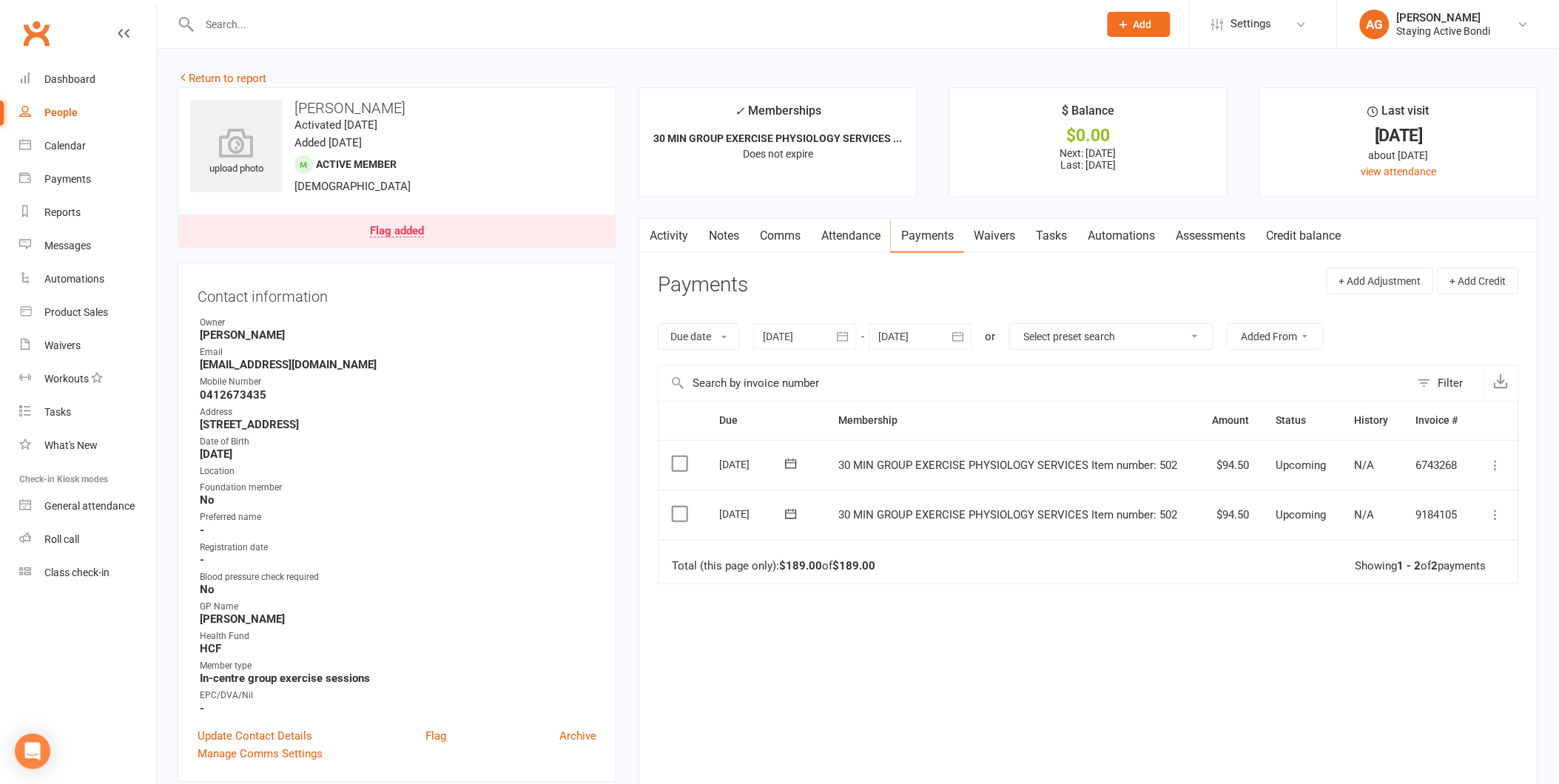
click at [840, 237] on link "Attendance" at bounding box center [851, 236] width 80 height 34
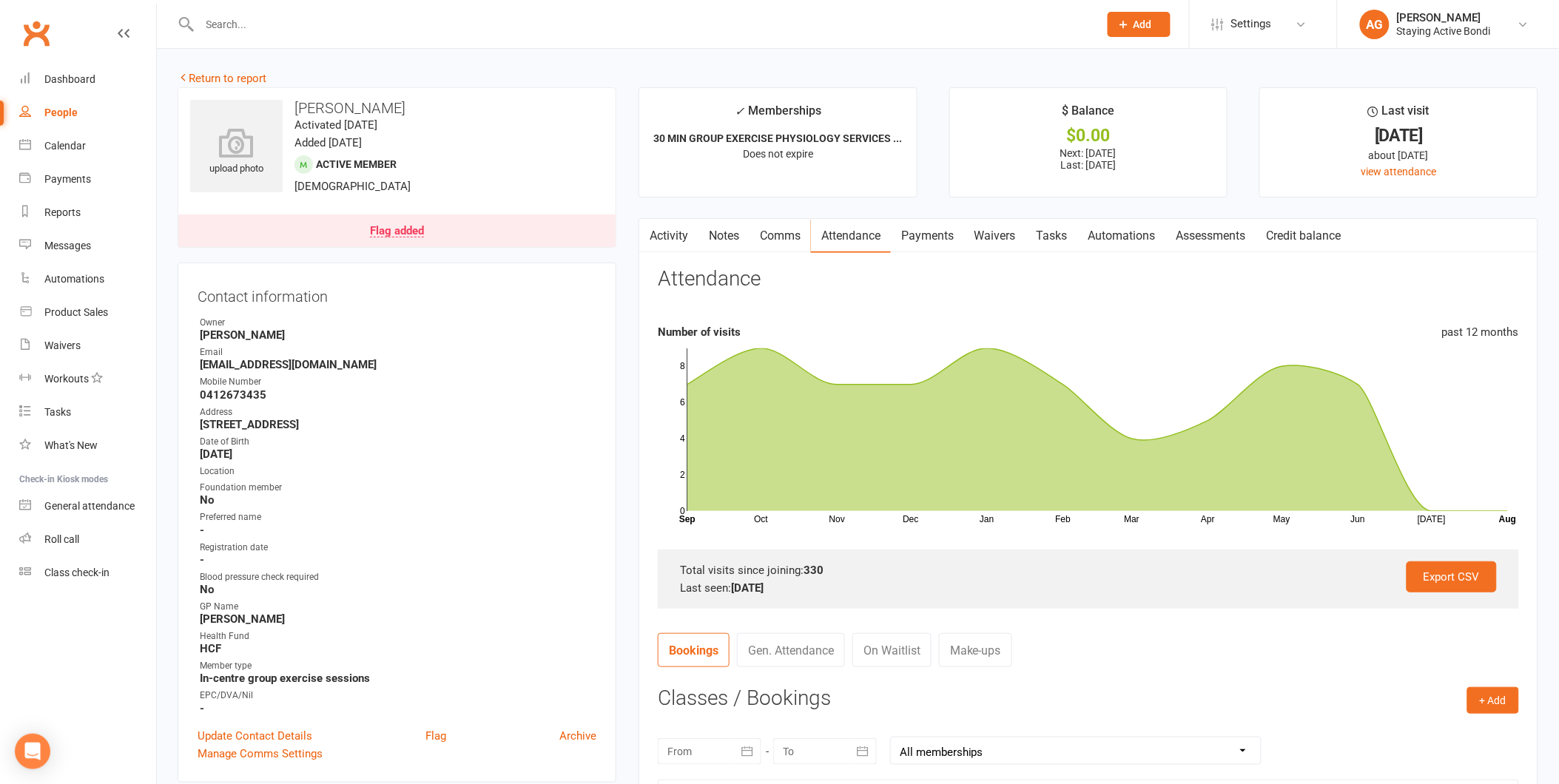
click at [921, 240] on link "Payments" at bounding box center [927, 236] width 73 height 34
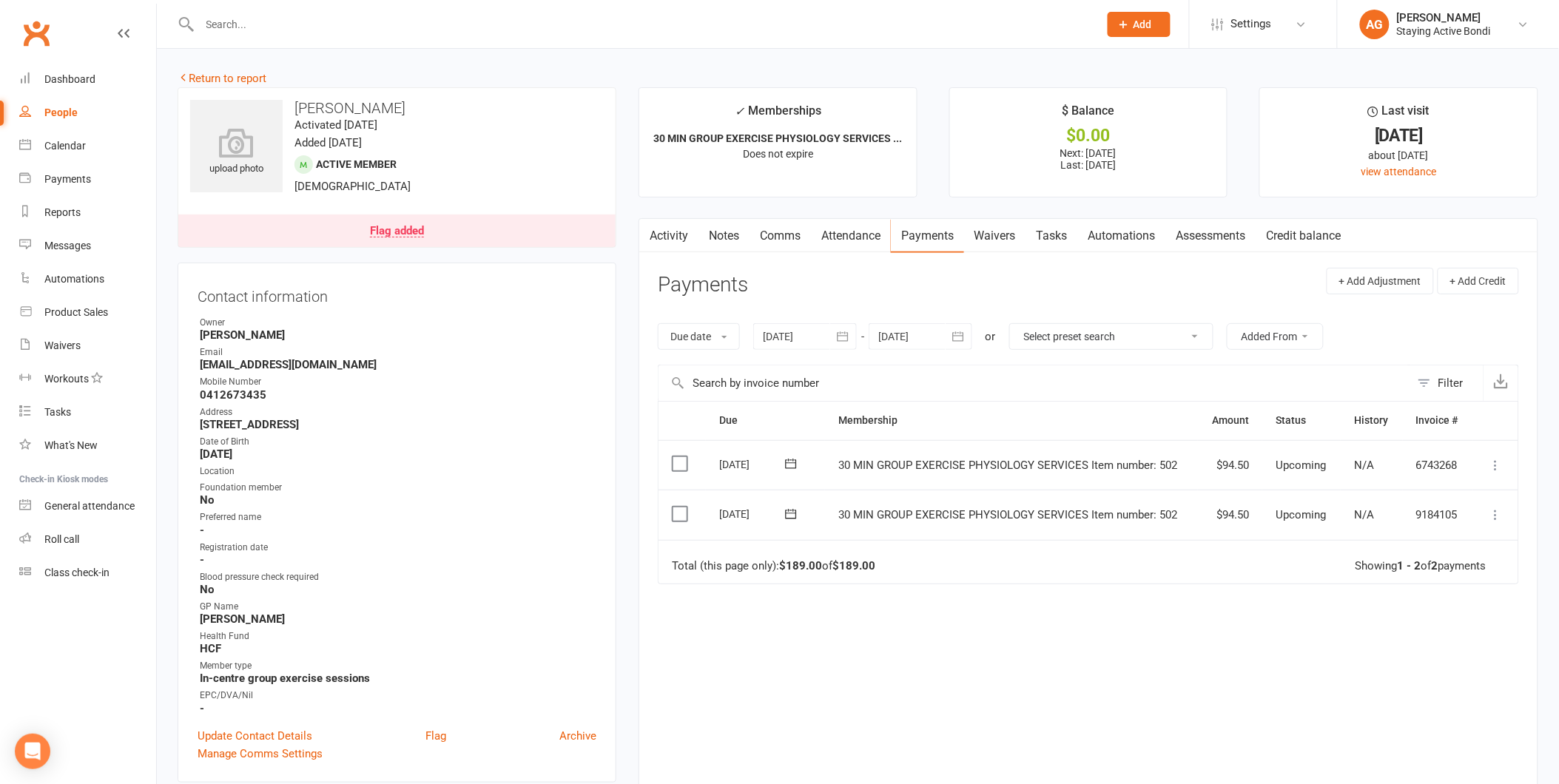
click at [789, 326] on div at bounding box center [805, 336] width 103 height 27
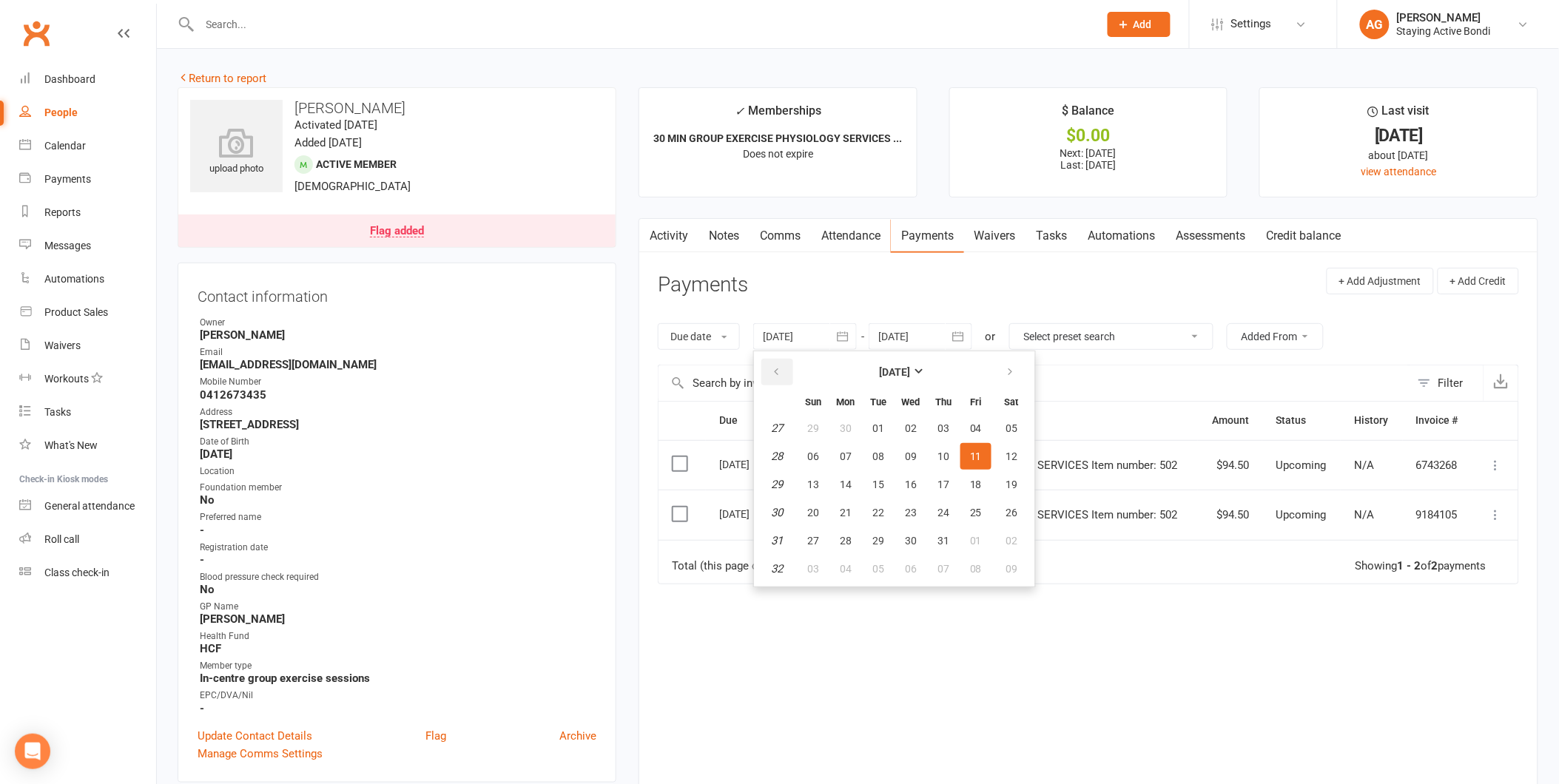
click at [780, 367] on icon "button" at bounding box center [776, 371] width 10 height 12
click at [826, 446] on button "02" at bounding box center [813, 456] width 31 height 27
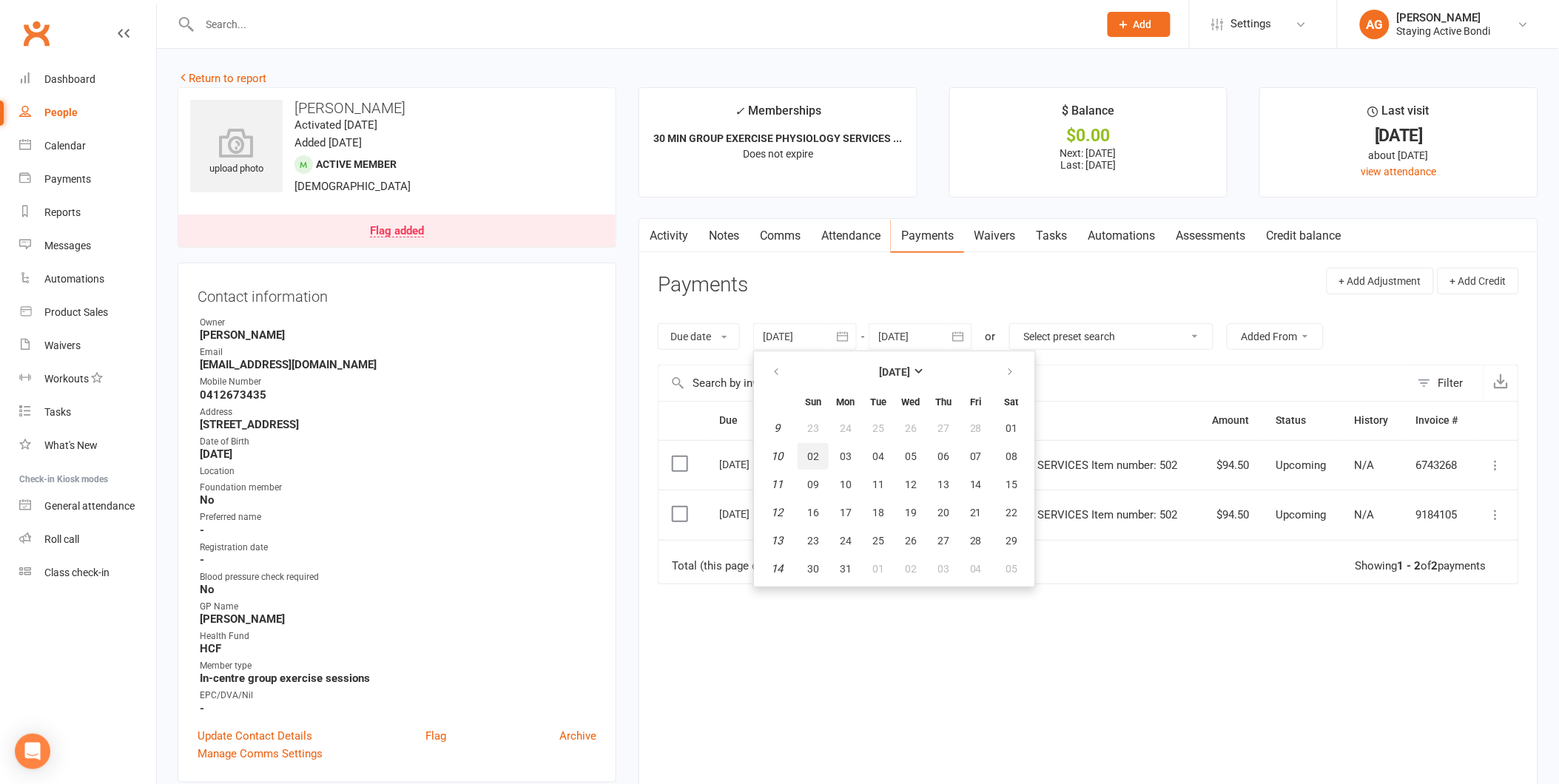
type input "02 Mar 2025"
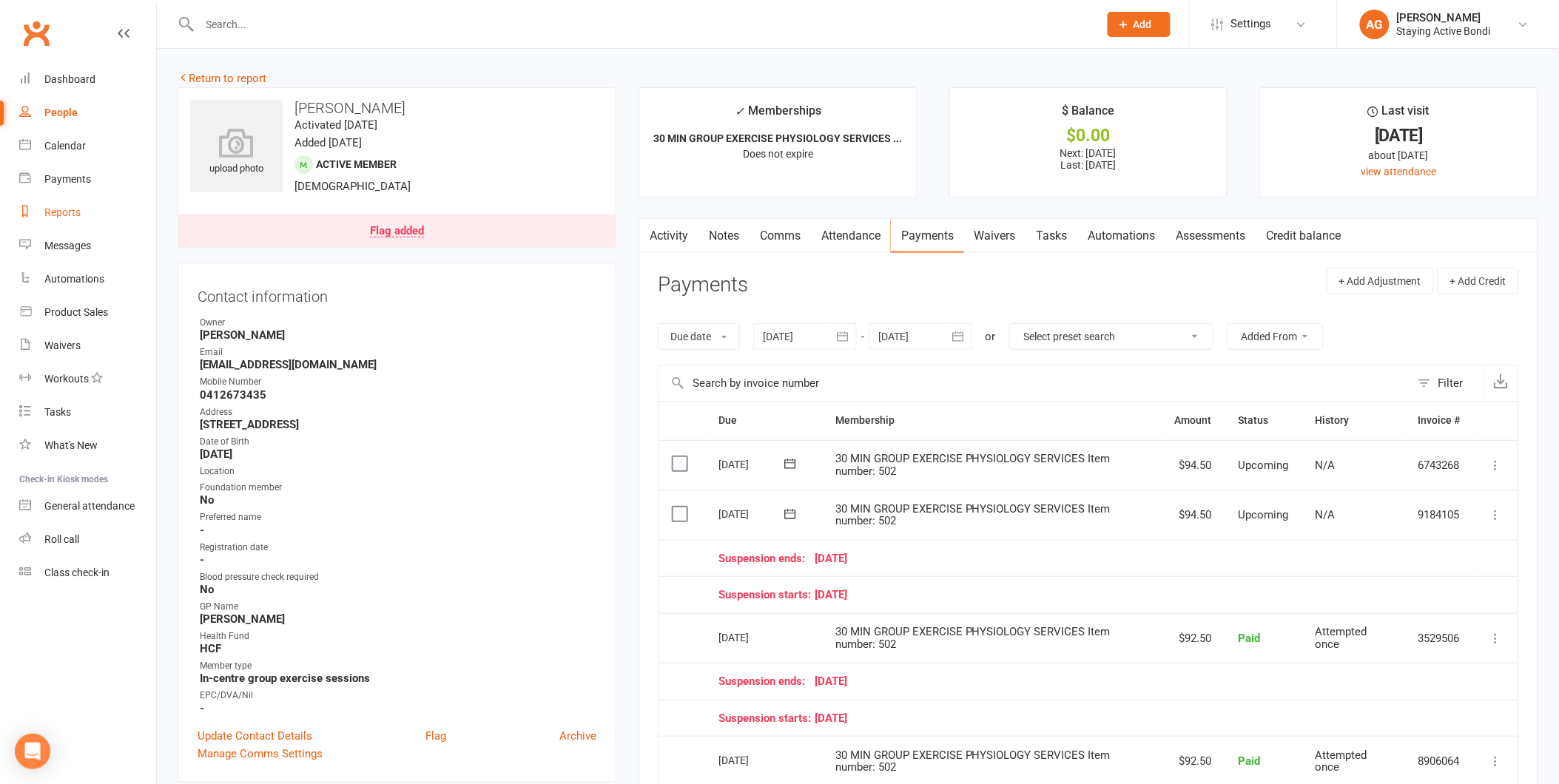
click at [74, 211] on div "Reports" at bounding box center [63, 211] width 36 height 12
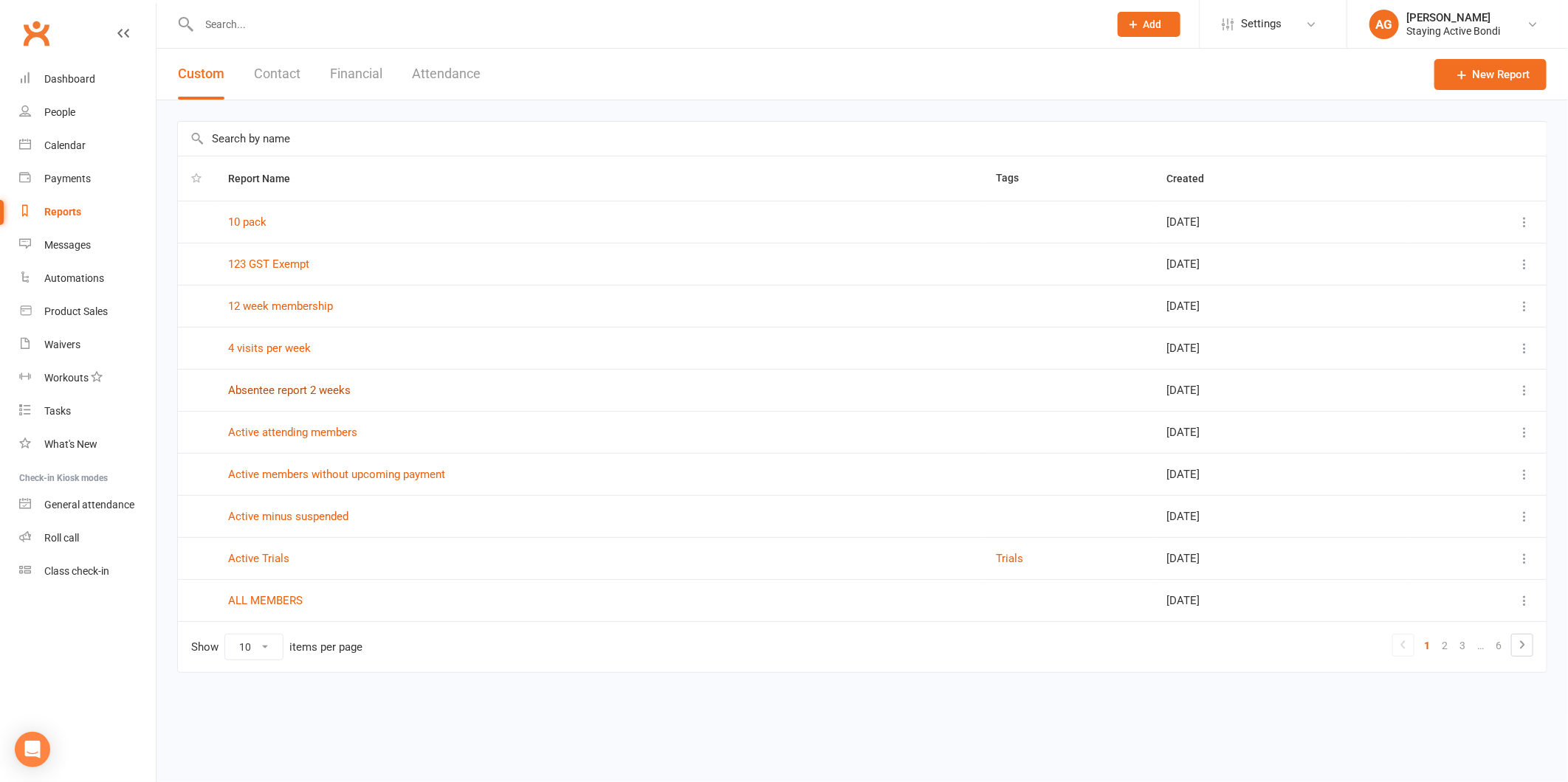
click at [292, 395] on link "Absentee report 2 weeks" at bounding box center [289, 389] width 122 height 13
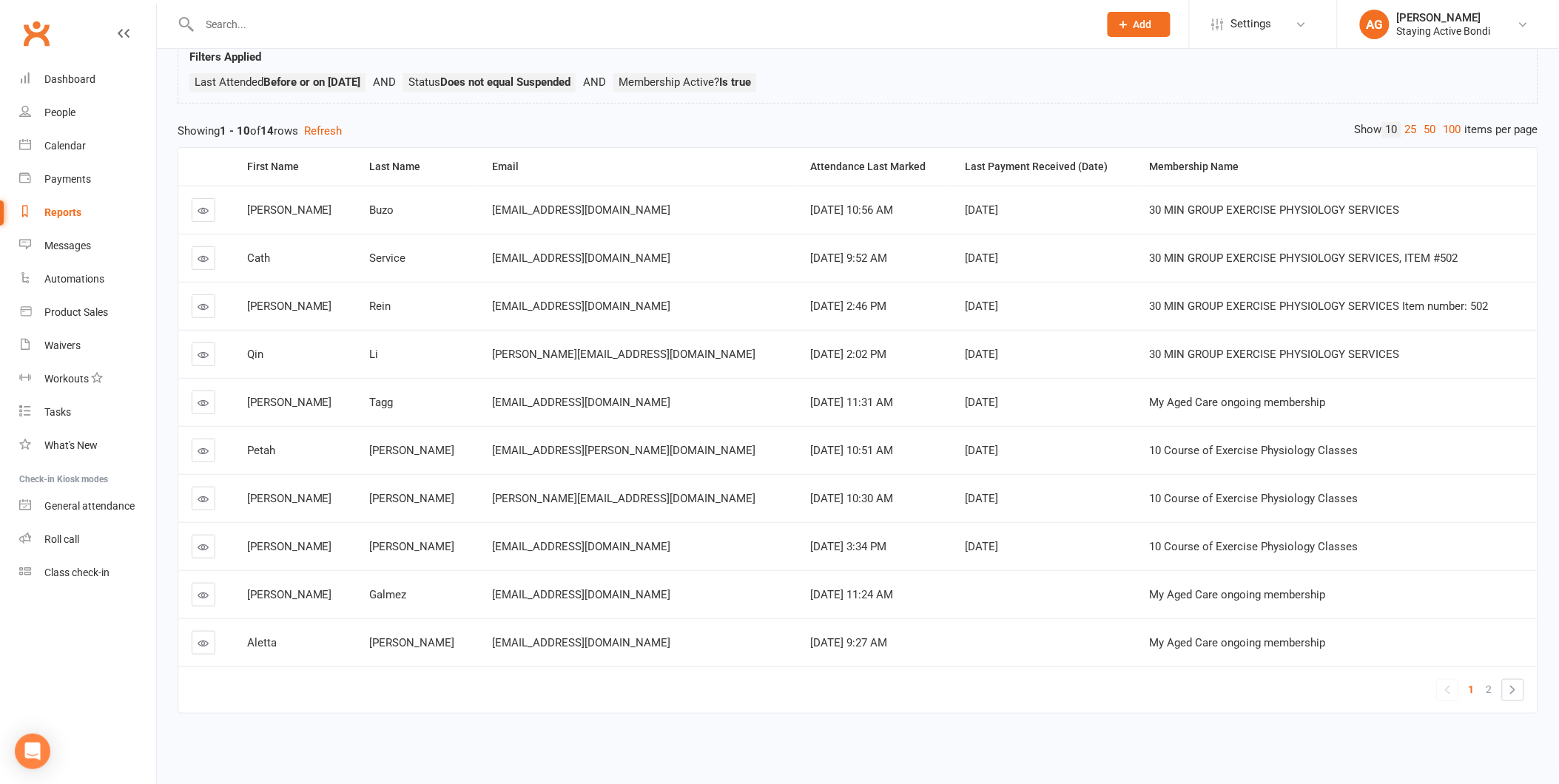
scroll to position [113, 0]
click at [1495, 679] on link "2" at bounding box center [1489, 689] width 18 height 21
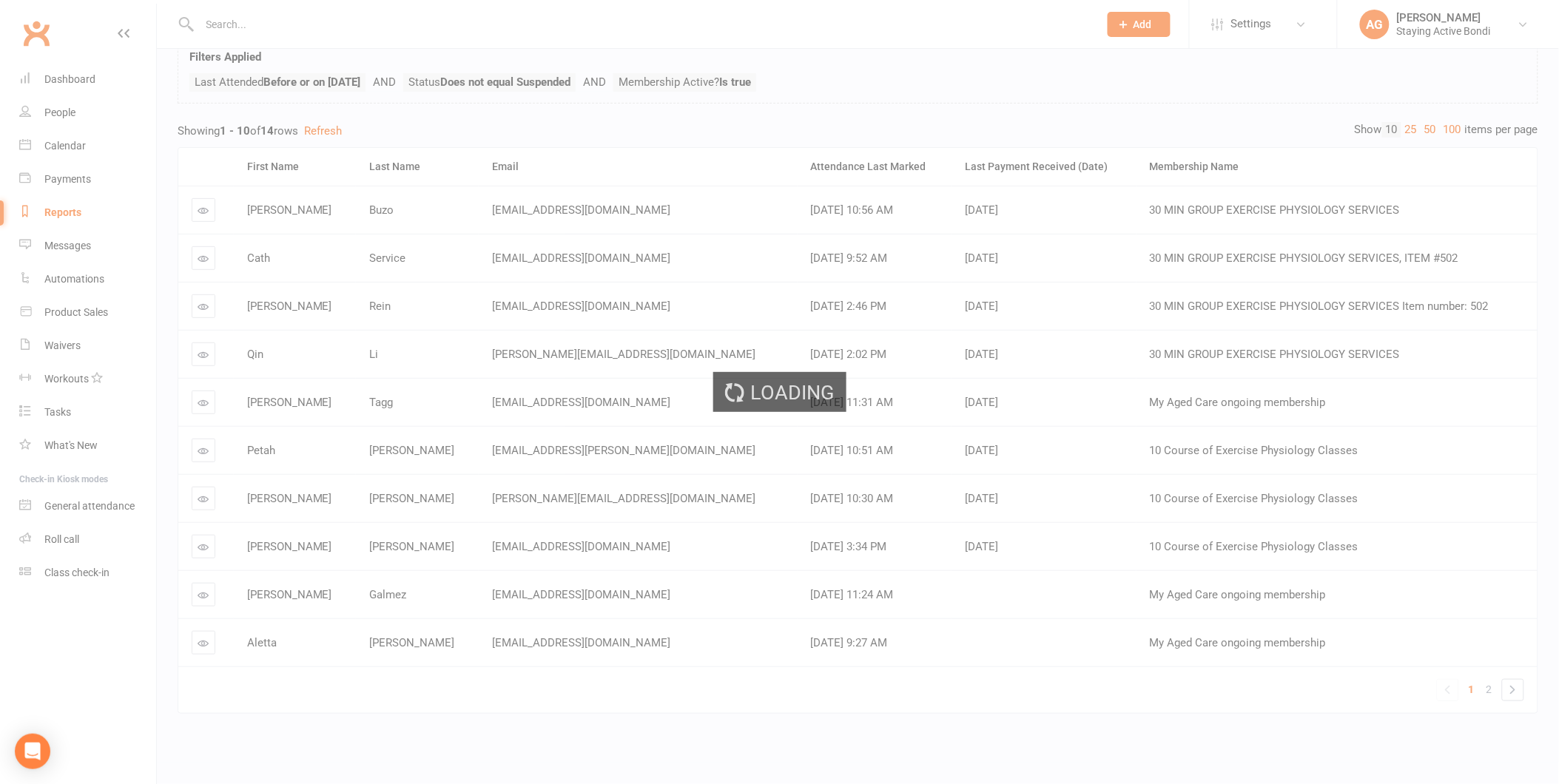
scroll to position [0, 0]
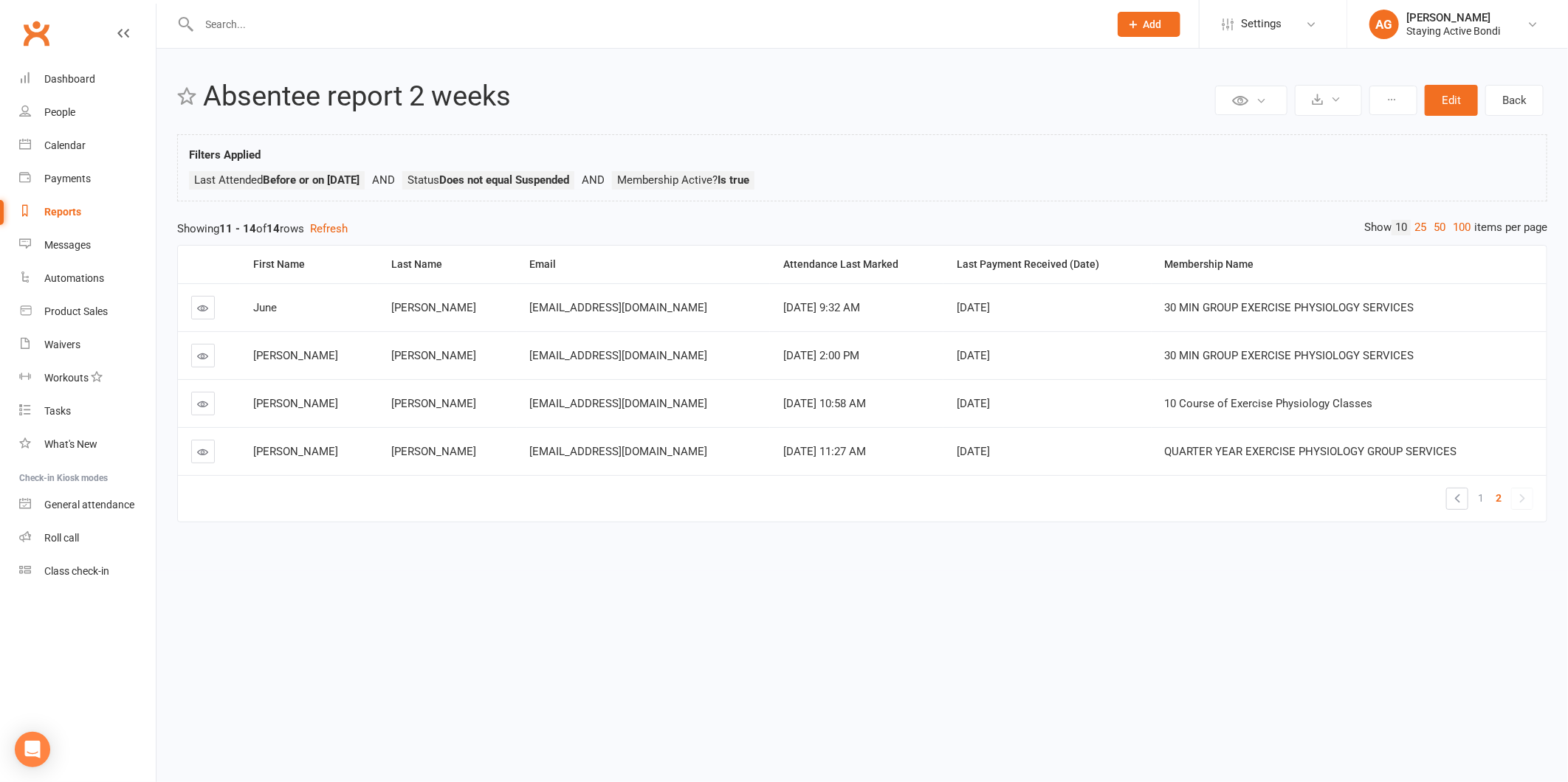
click at [204, 310] on icon at bounding box center [203, 308] width 11 height 11
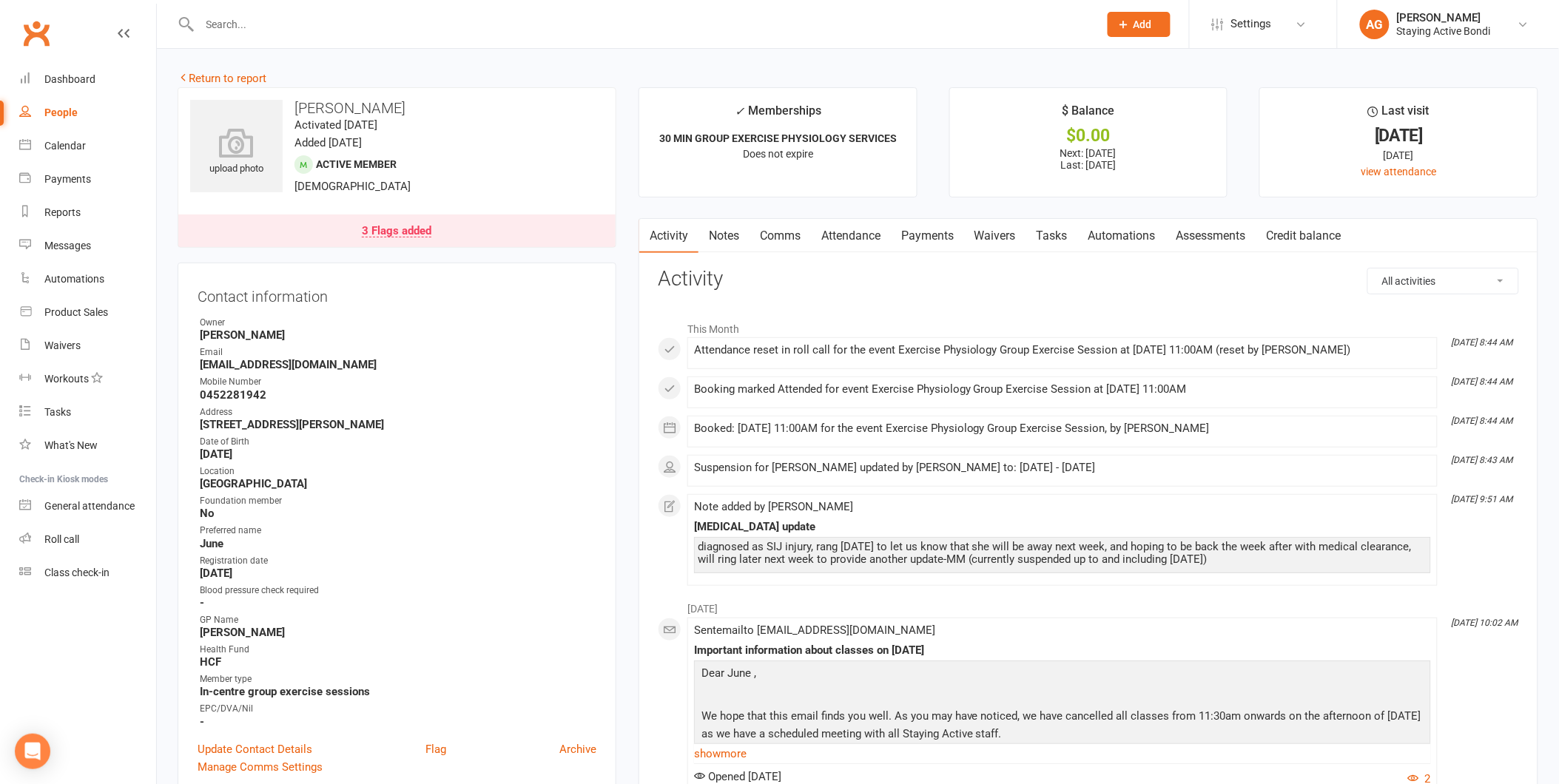
click at [940, 239] on link "Payments" at bounding box center [927, 236] width 73 height 34
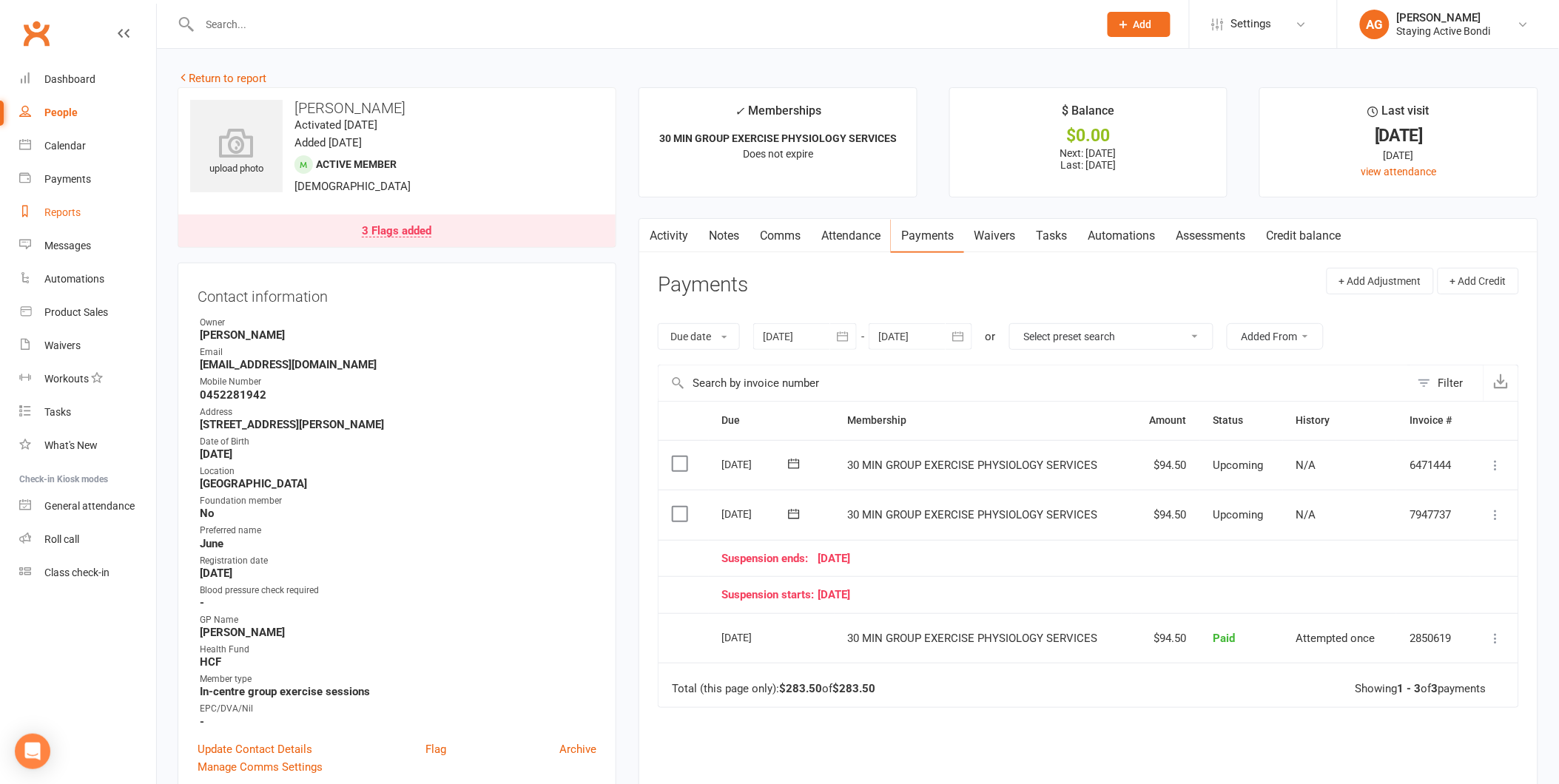
click at [69, 217] on div "Reports" at bounding box center [63, 211] width 36 height 12
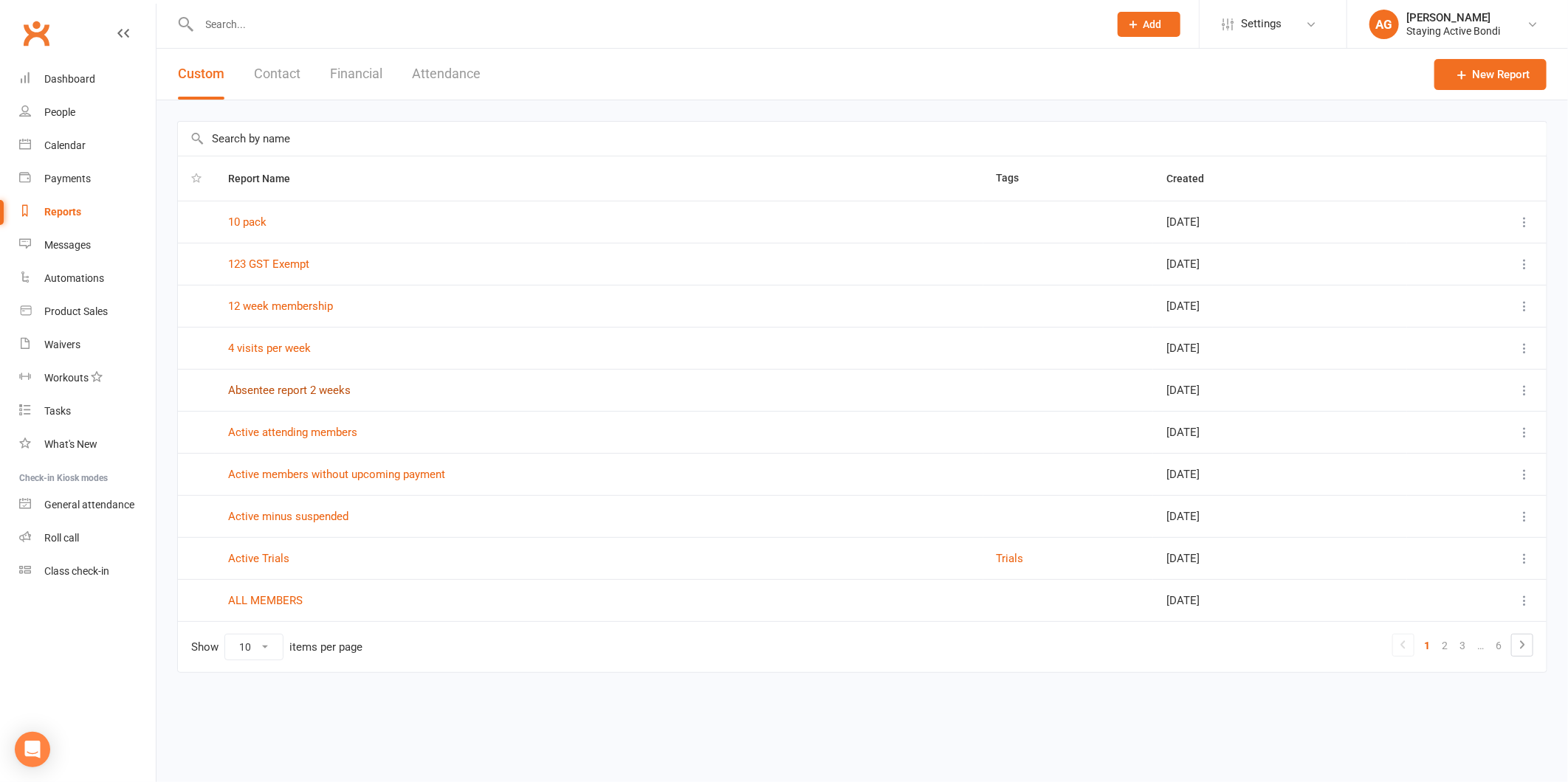
click at [295, 389] on link "Absentee report 2 weeks" at bounding box center [289, 389] width 122 height 13
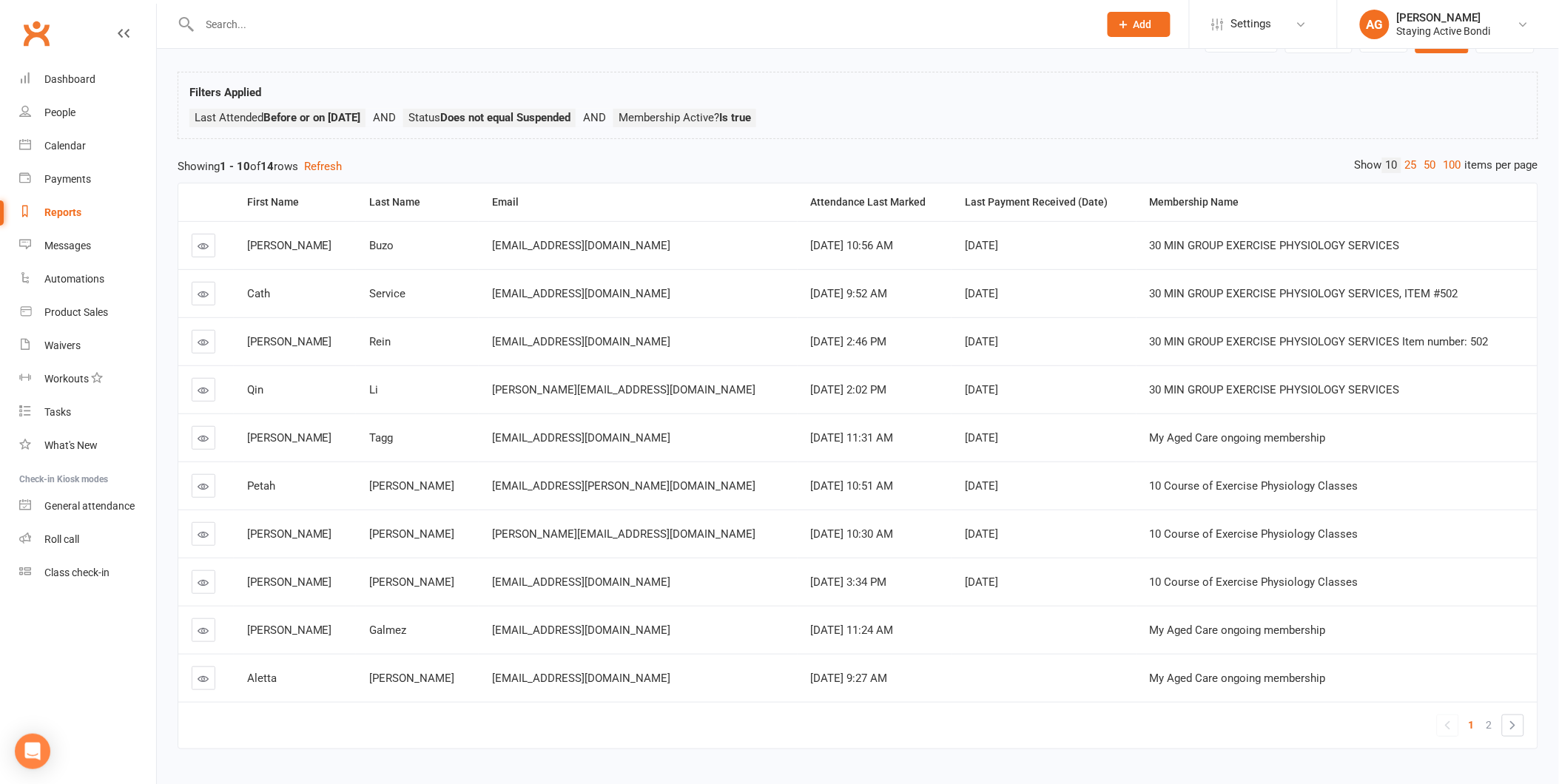
scroll to position [113, 0]
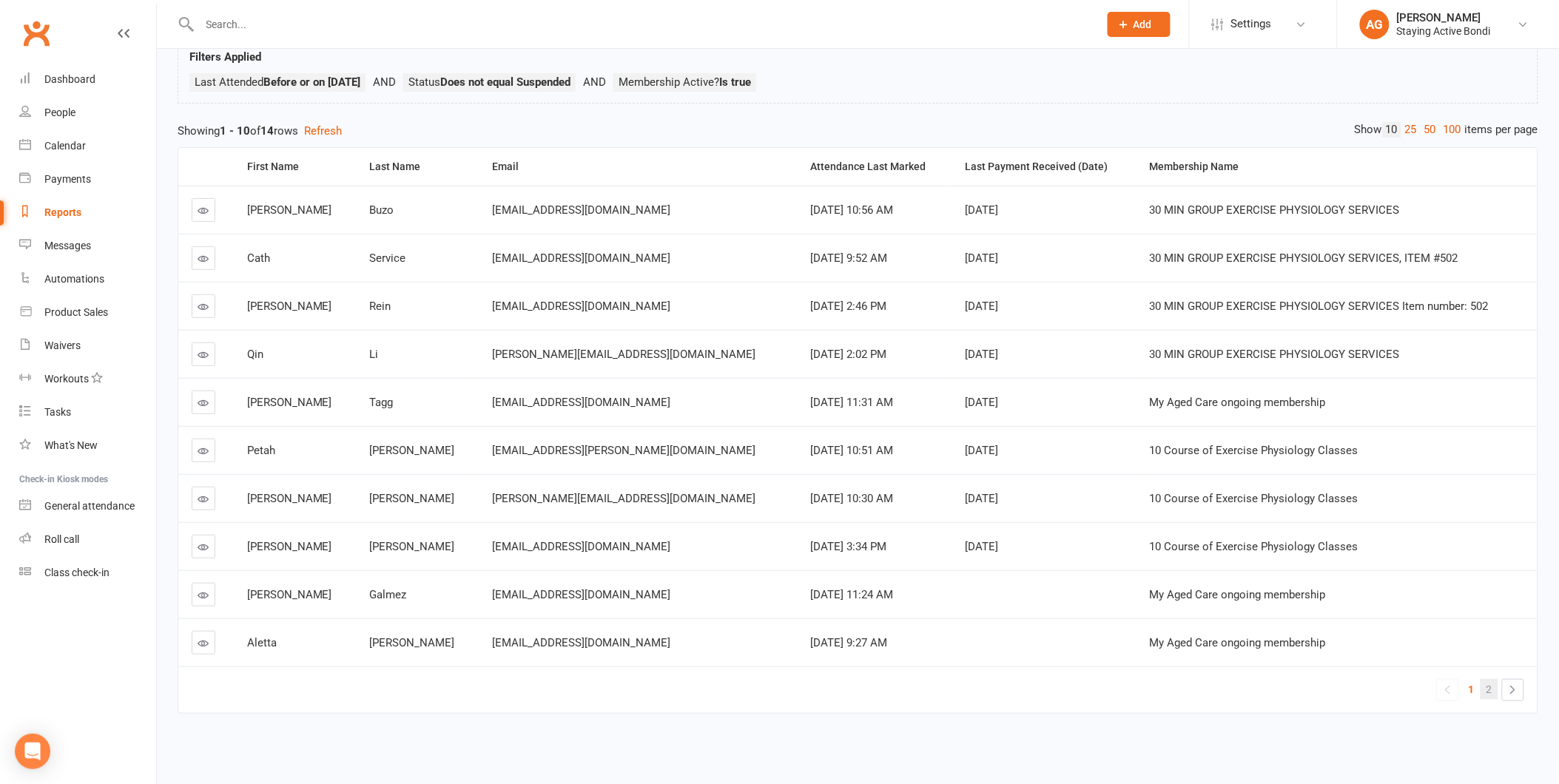
click at [1488, 679] on span "2" at bounding box center [1490, 689] width 6 height 21
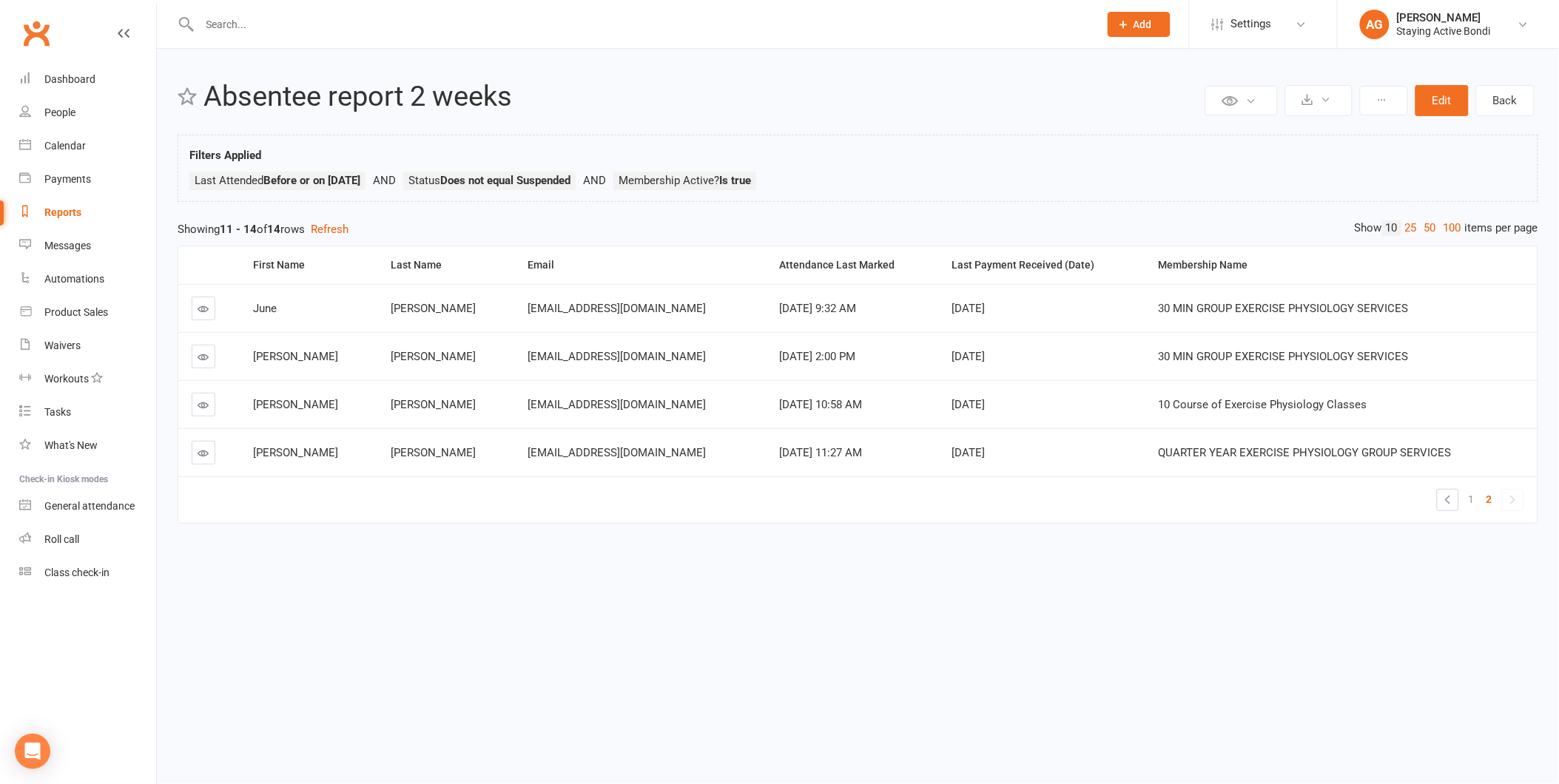
scroll to position [0, 0]
click at [203, 357] on icon at bounding box center [204, 357] width 11 height 11
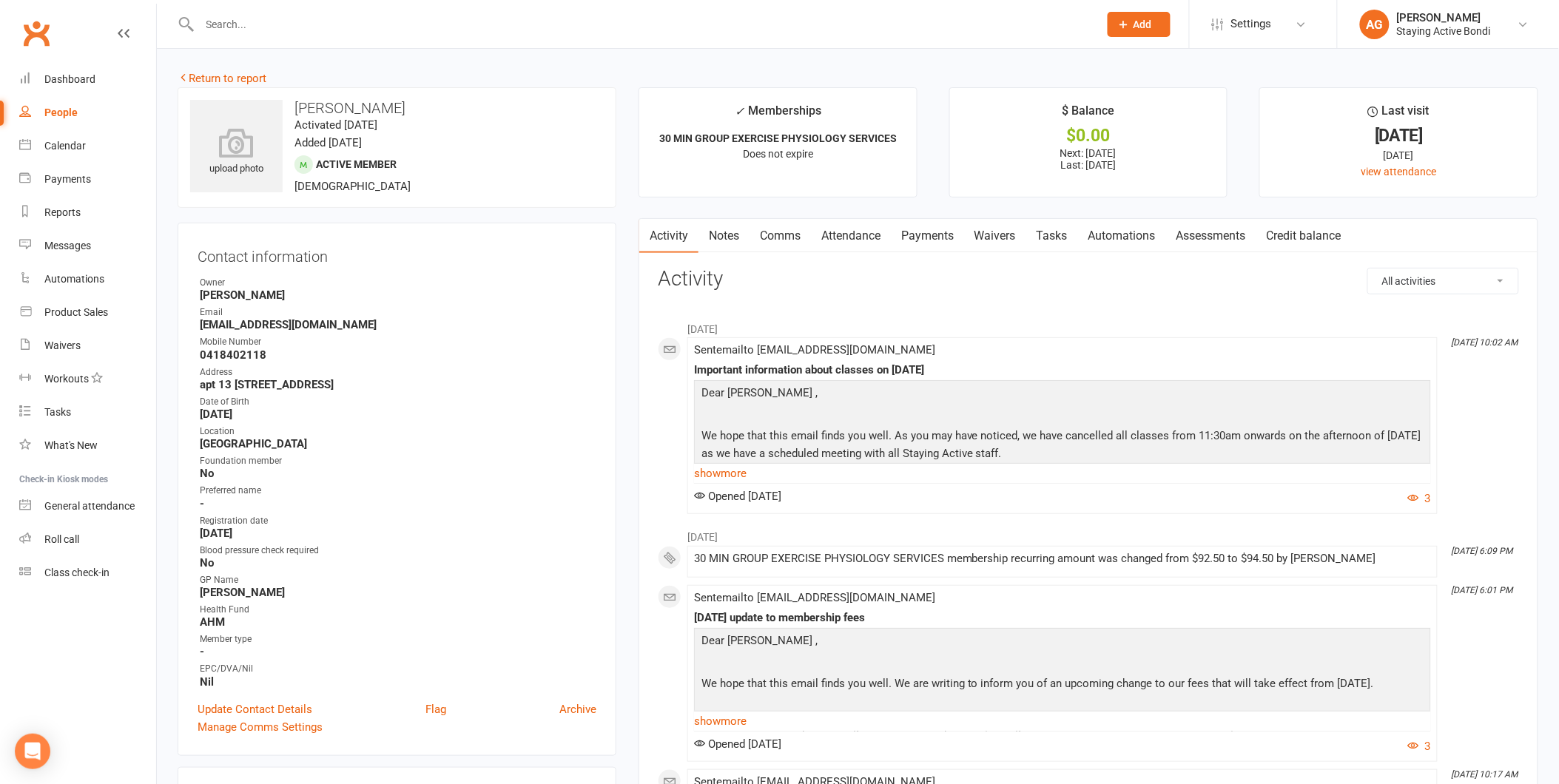
click at [915, 237] on link "Payments" at bounding box center [927, 236] width 73 height 34
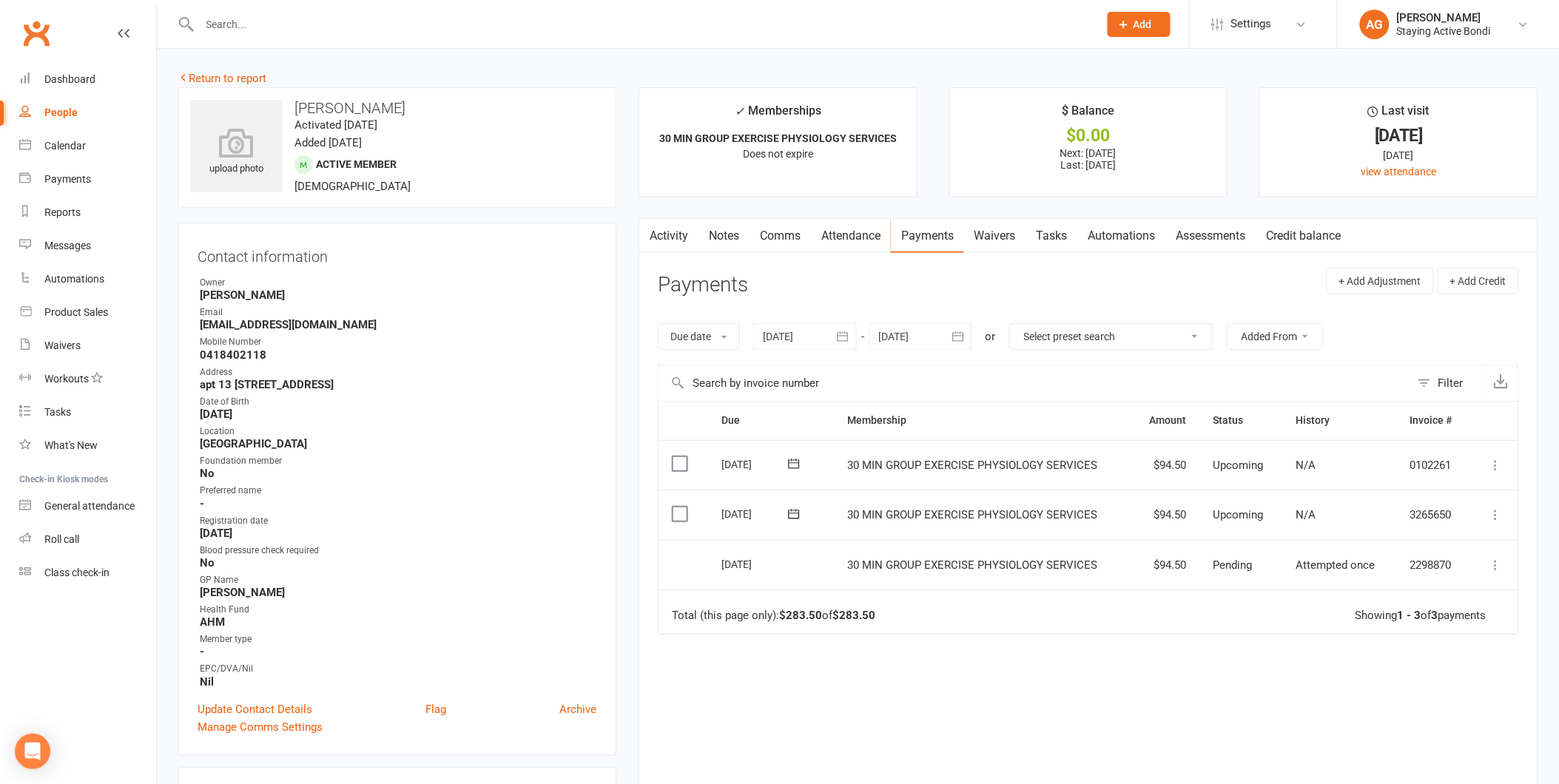
click at [779, 336] on div at bounding box center [805, 336] width 103 height 27
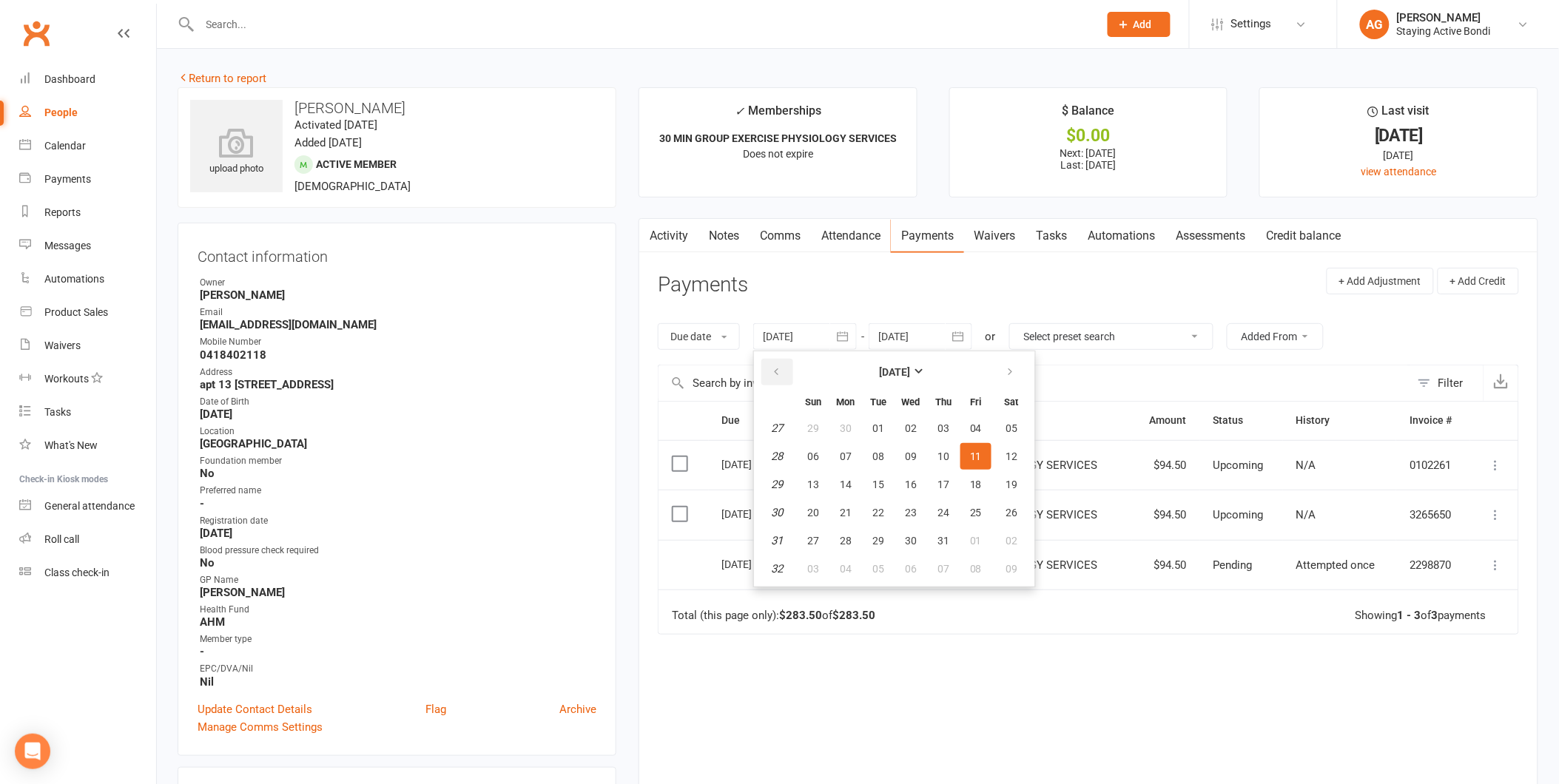
click at [764, 365] on button "button" at bounding box center [776, 372] width 32 height 27
click at [809, 427] on span "27" at bounding box center [813, 427] width 12 height 12
type input "27 Apr 2025"
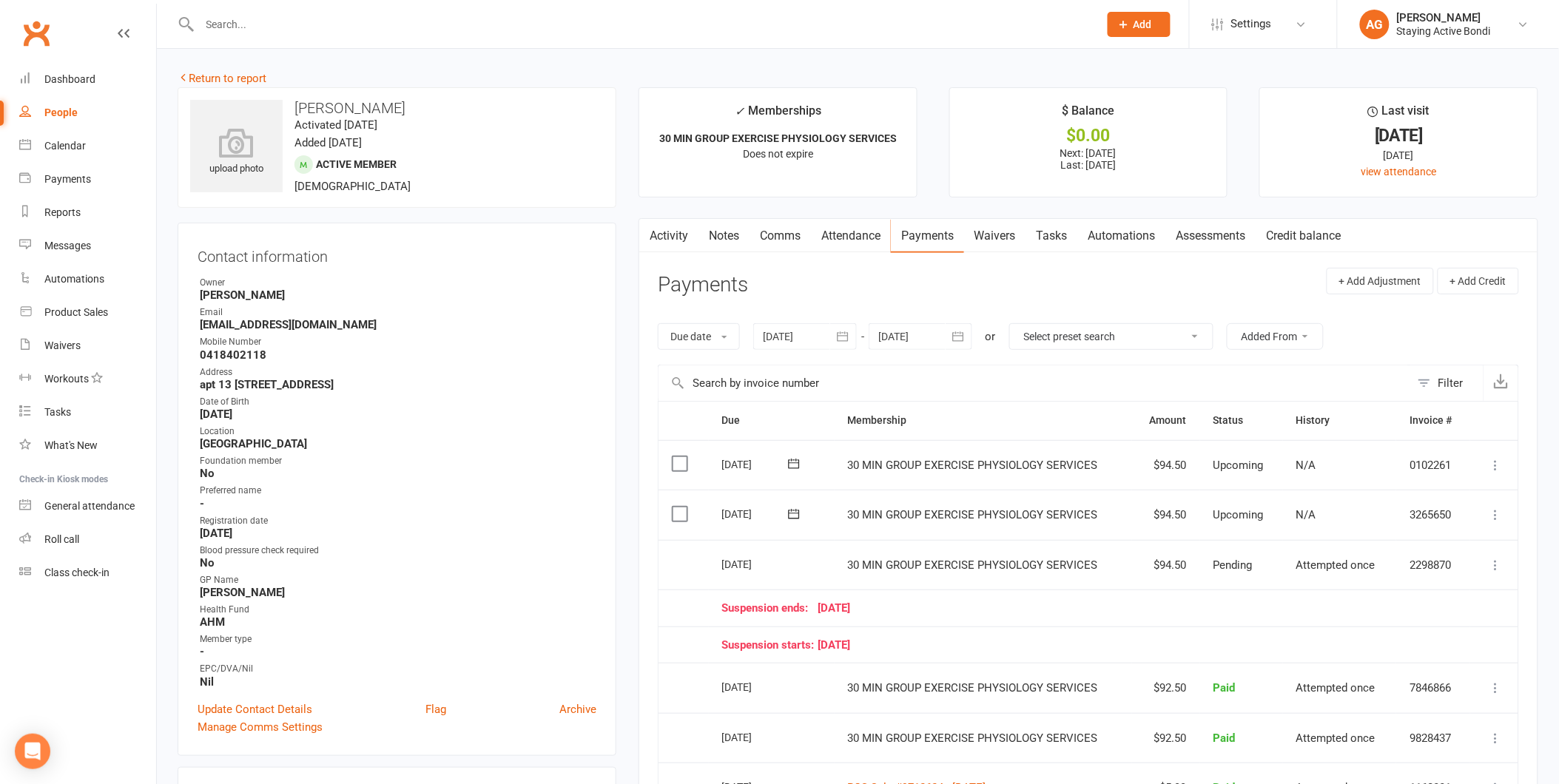
click at [856, 233] on link "Attendance" at bounding box center [851, 236] width 80 height 34
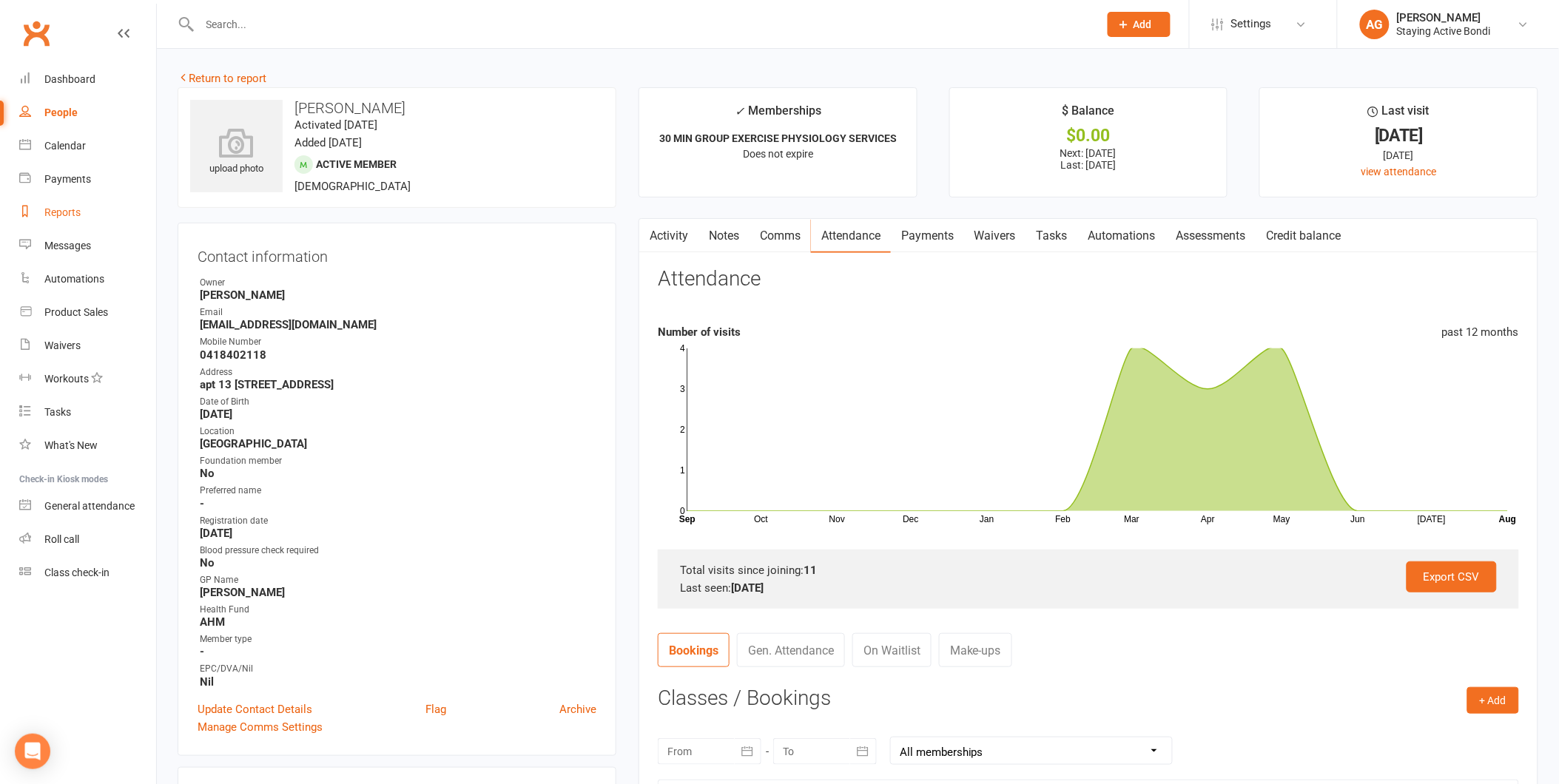
click at [76, 201] on link "Reports" at bounding box center [87, 212] width 137 height 33
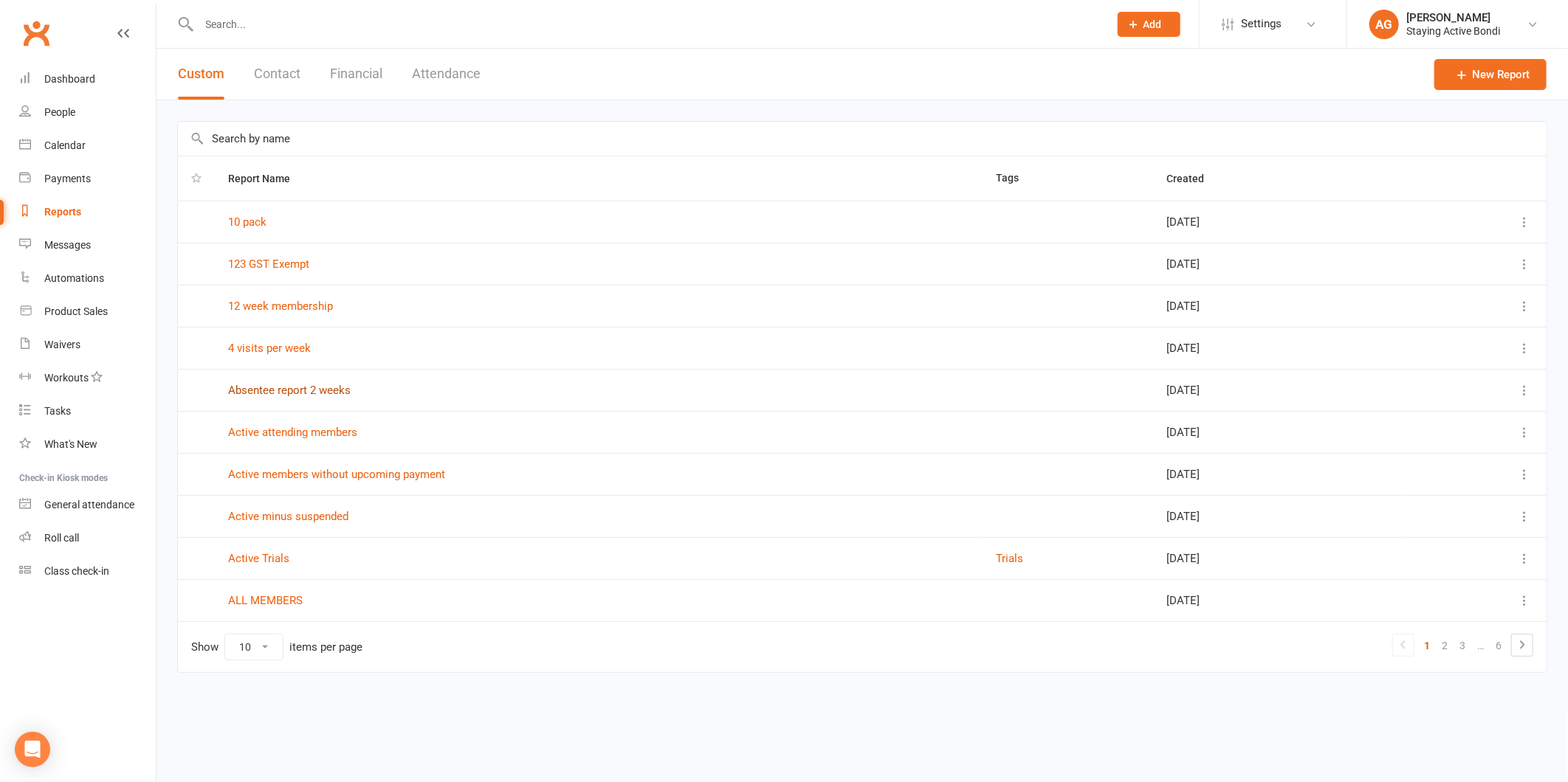
click at [347, 391] on link "Absentee report 2 weeks" at bounding box center [289, 389] width 122 height 13
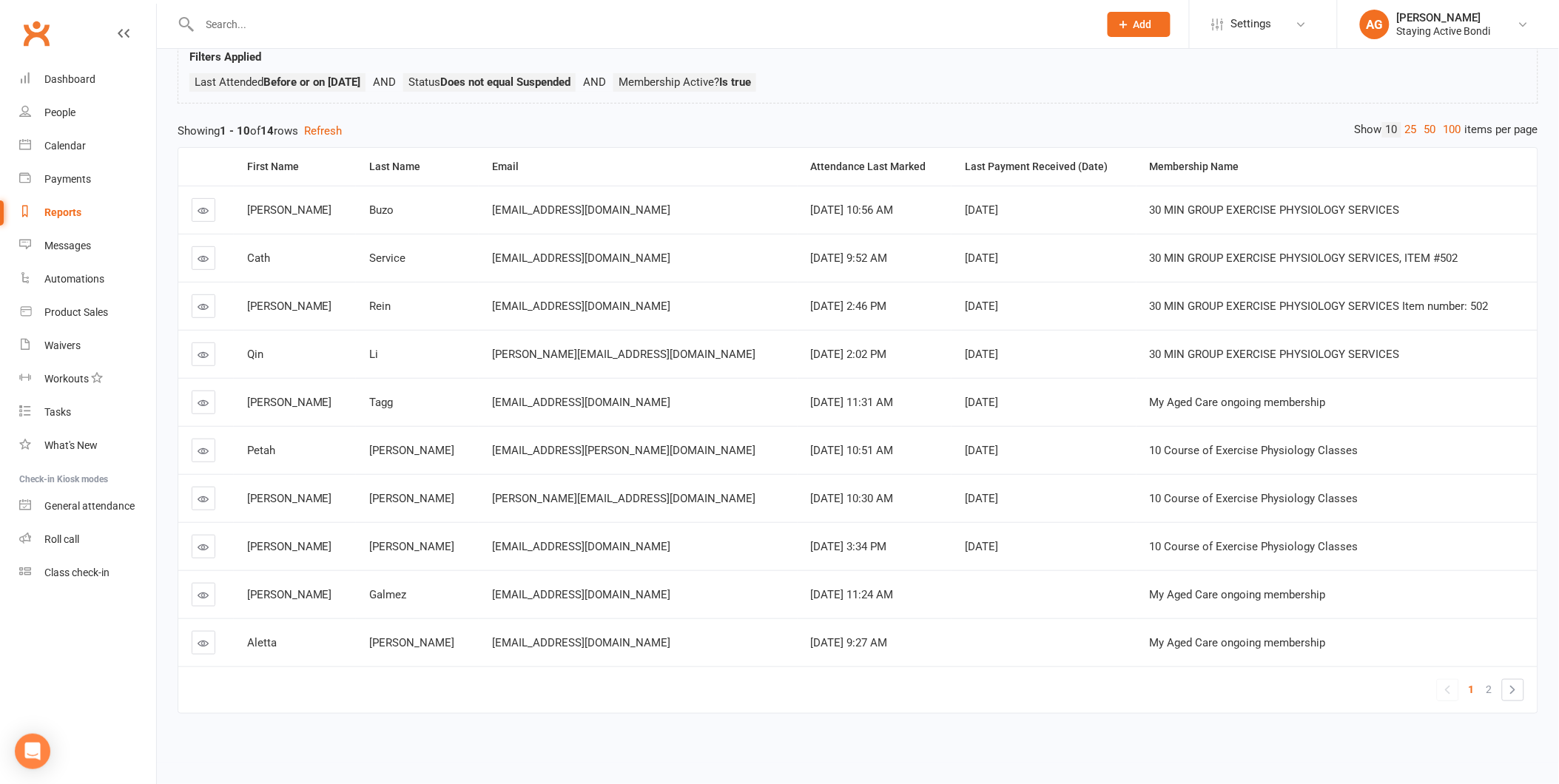
scroll to position [113, 0]
click at [1483, 679] on link "2" at bounding box center [1489, 689] width 18 height 21
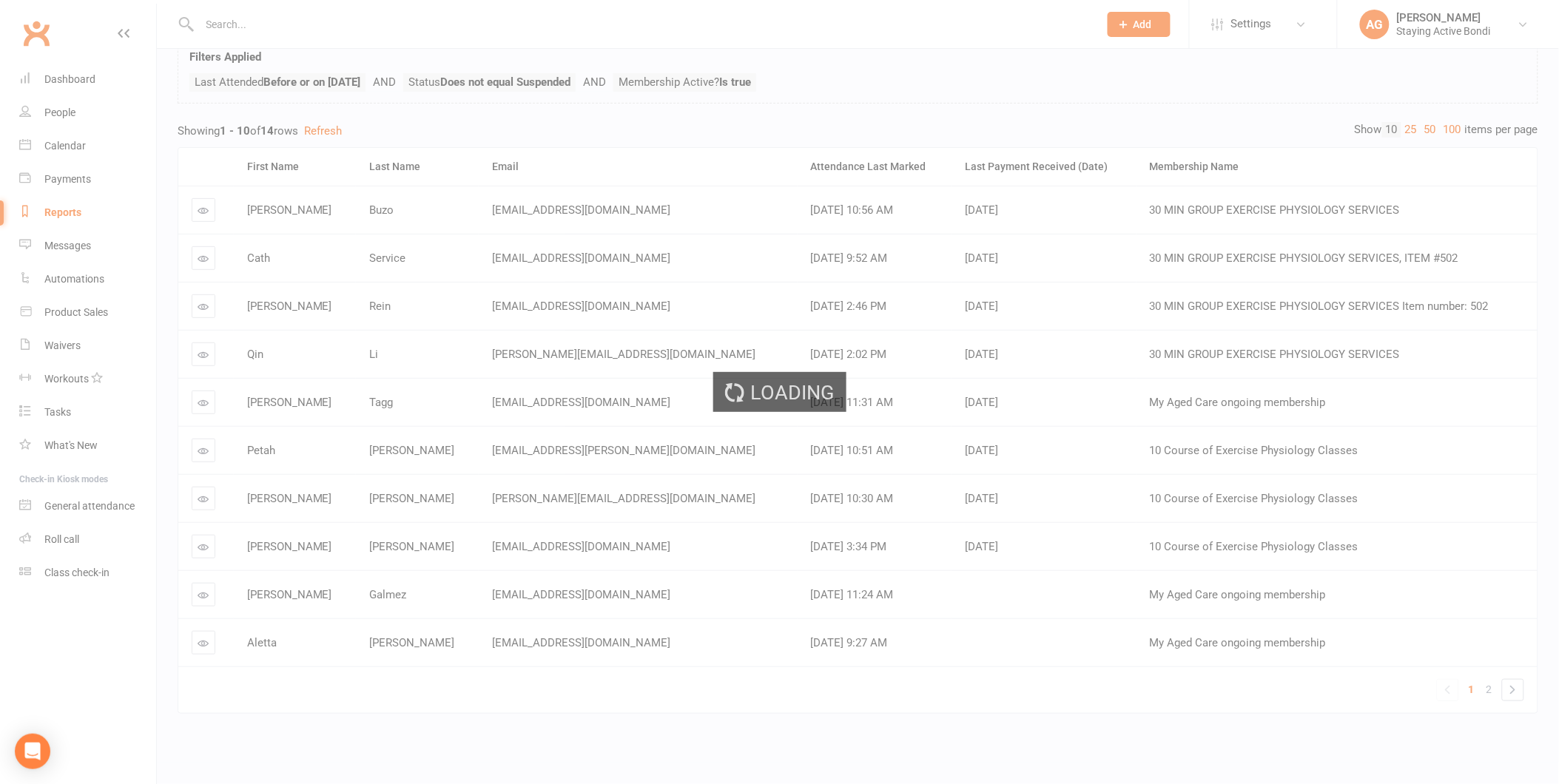
scroll to position [0, 0]
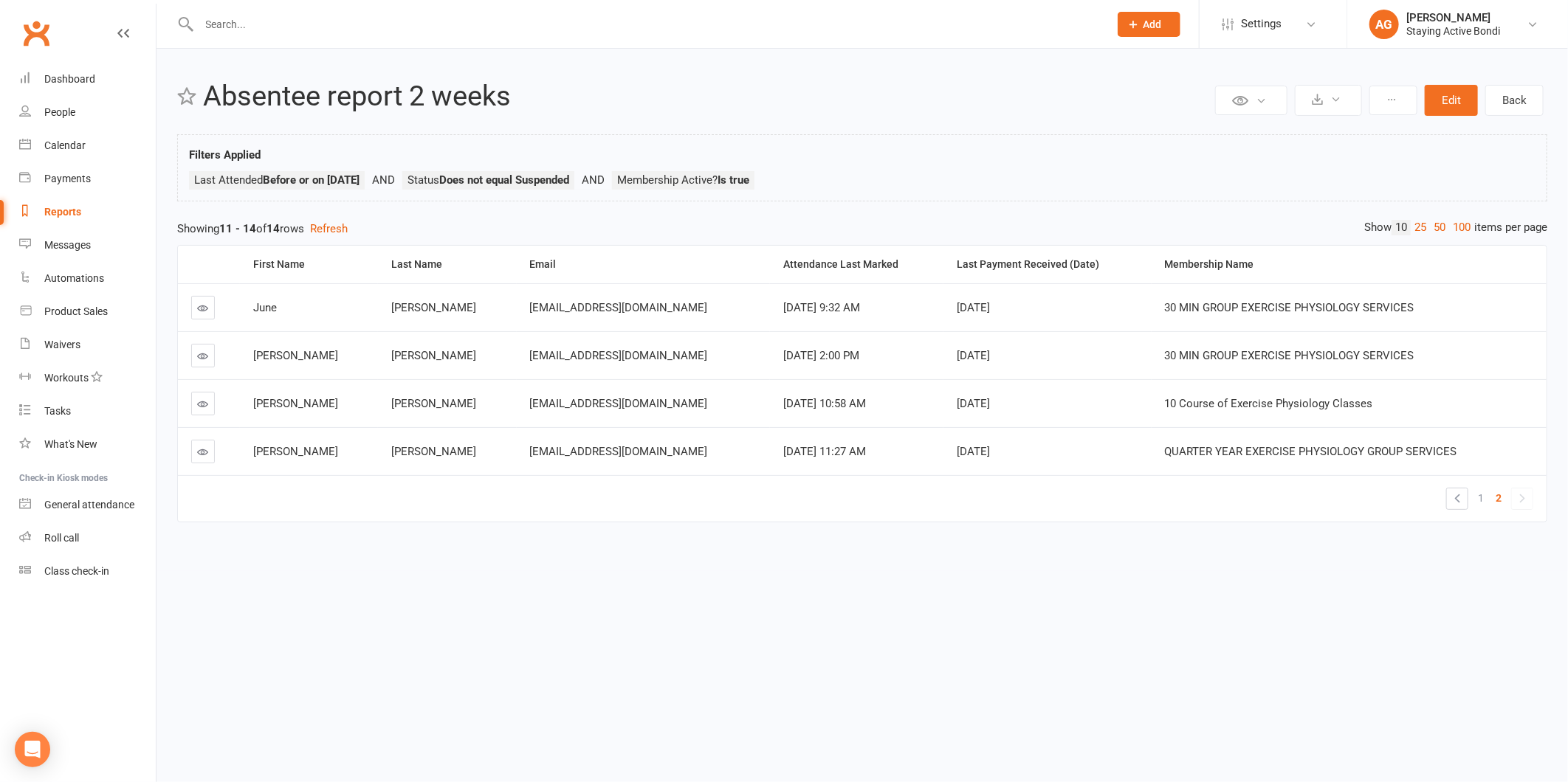
click at [205, 453] on icon at bounding box center [203, 452] width 11 height 11
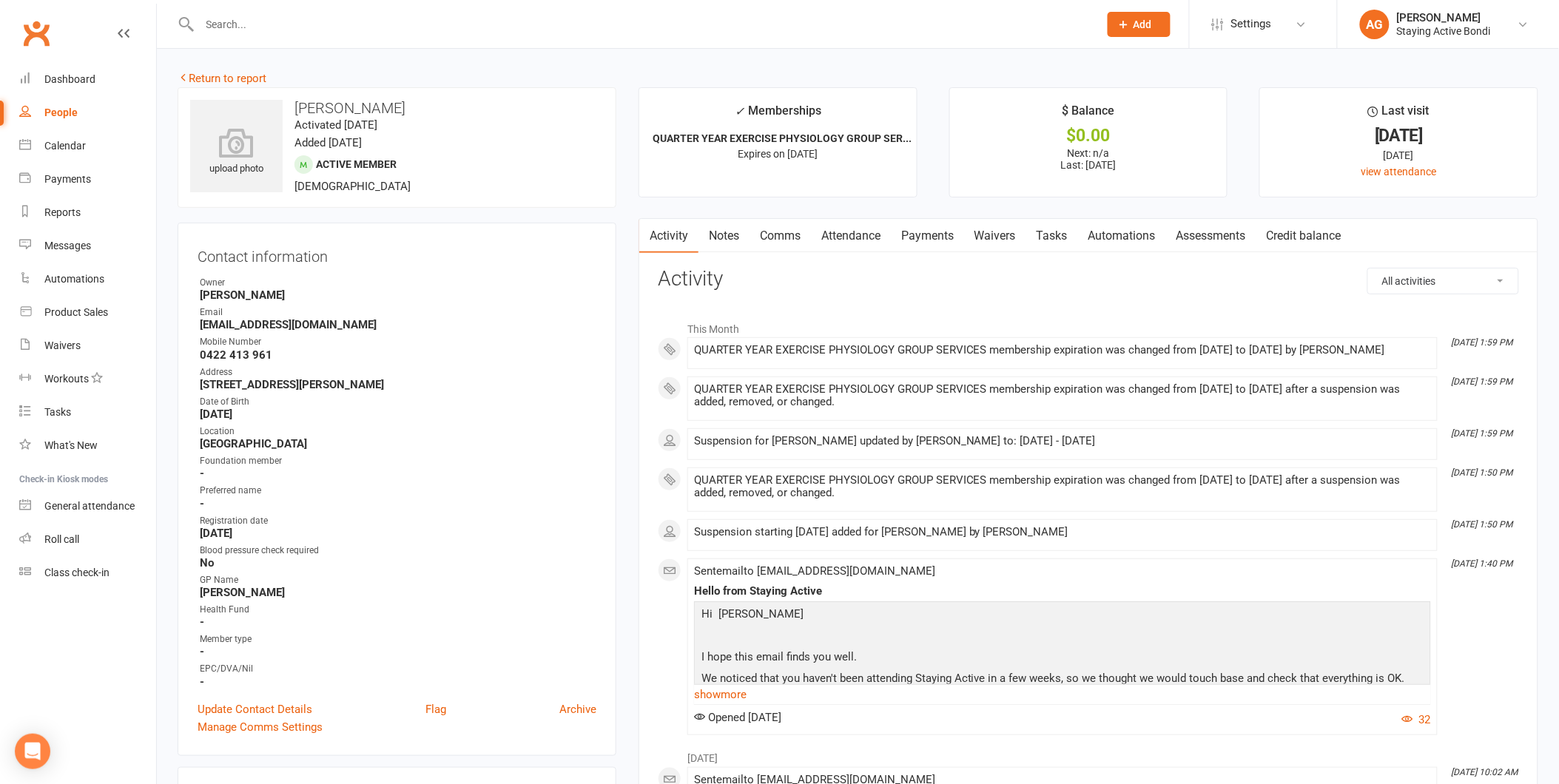
click at [928, 238] on link "Payments" at bounding box center [927, 236] width 73 height 34
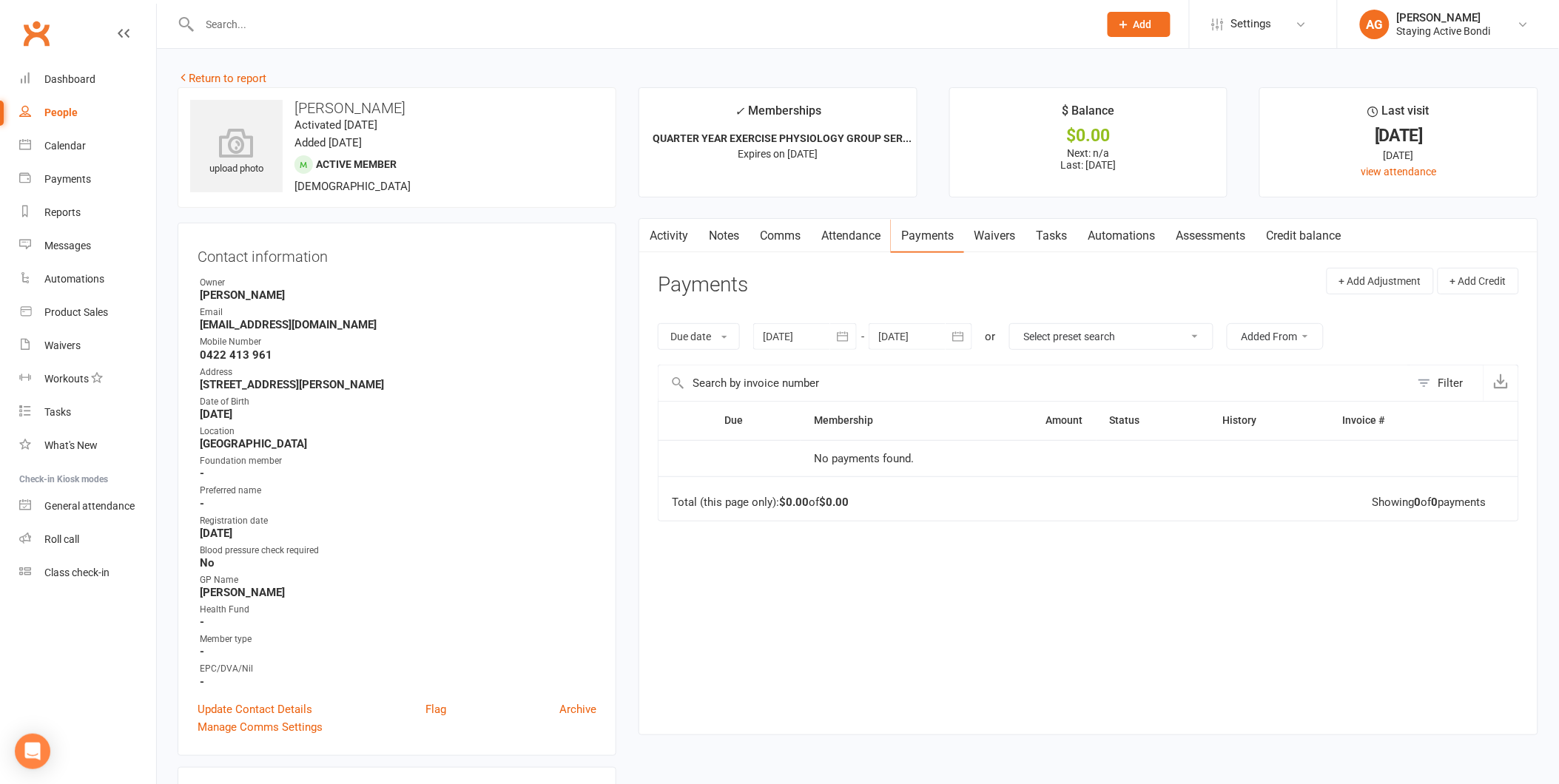
click at [816, 335] on div at bounding box center [805, 336] width 103 height 27
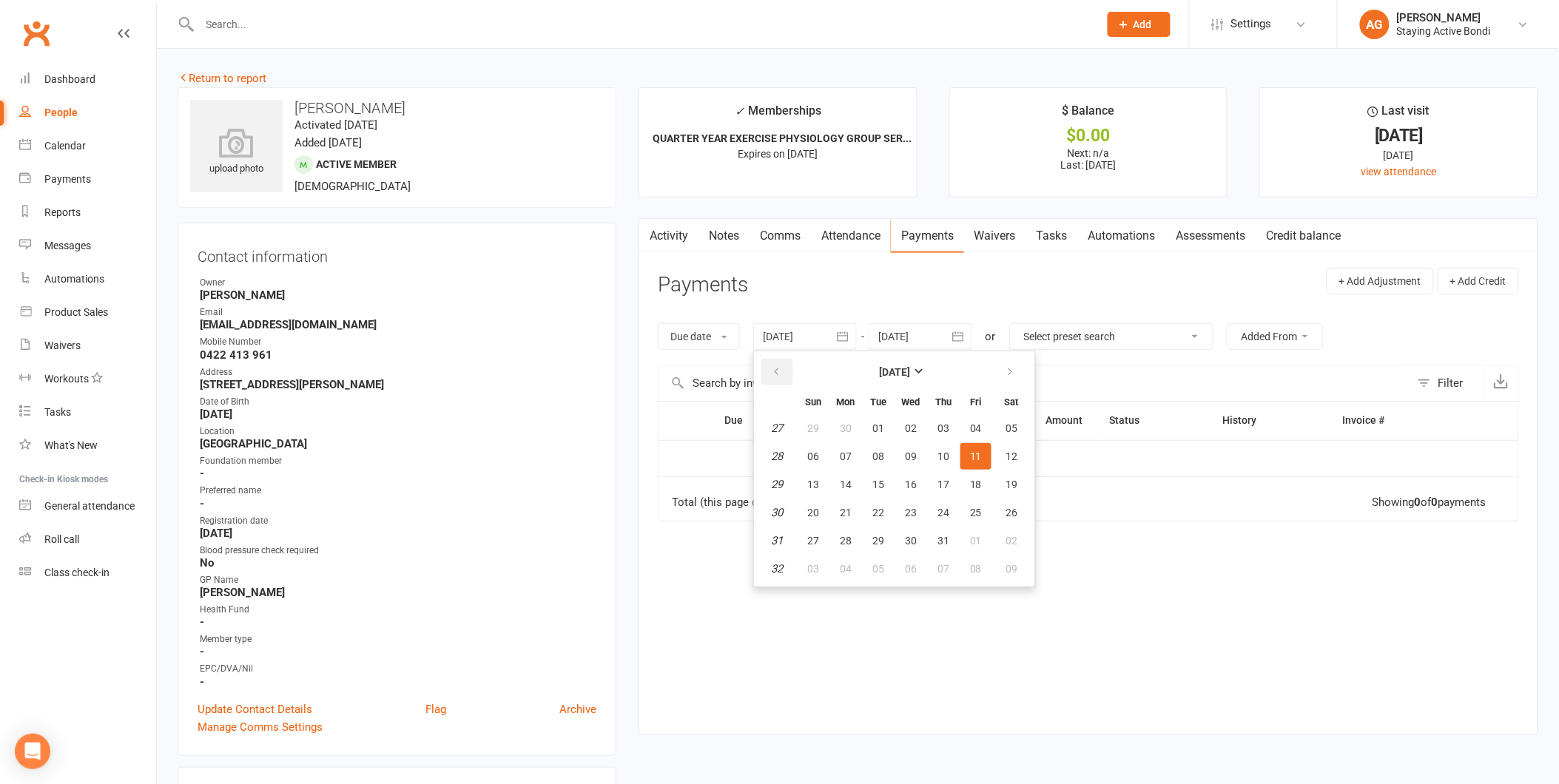
click at [779, 376] on icon "button" at bounding box center [776, 371] width 10 height 12
click at [830, 425] on button "31" at bounding box center [845, 428] width 31 height 27
type input "31 Mar 2025"
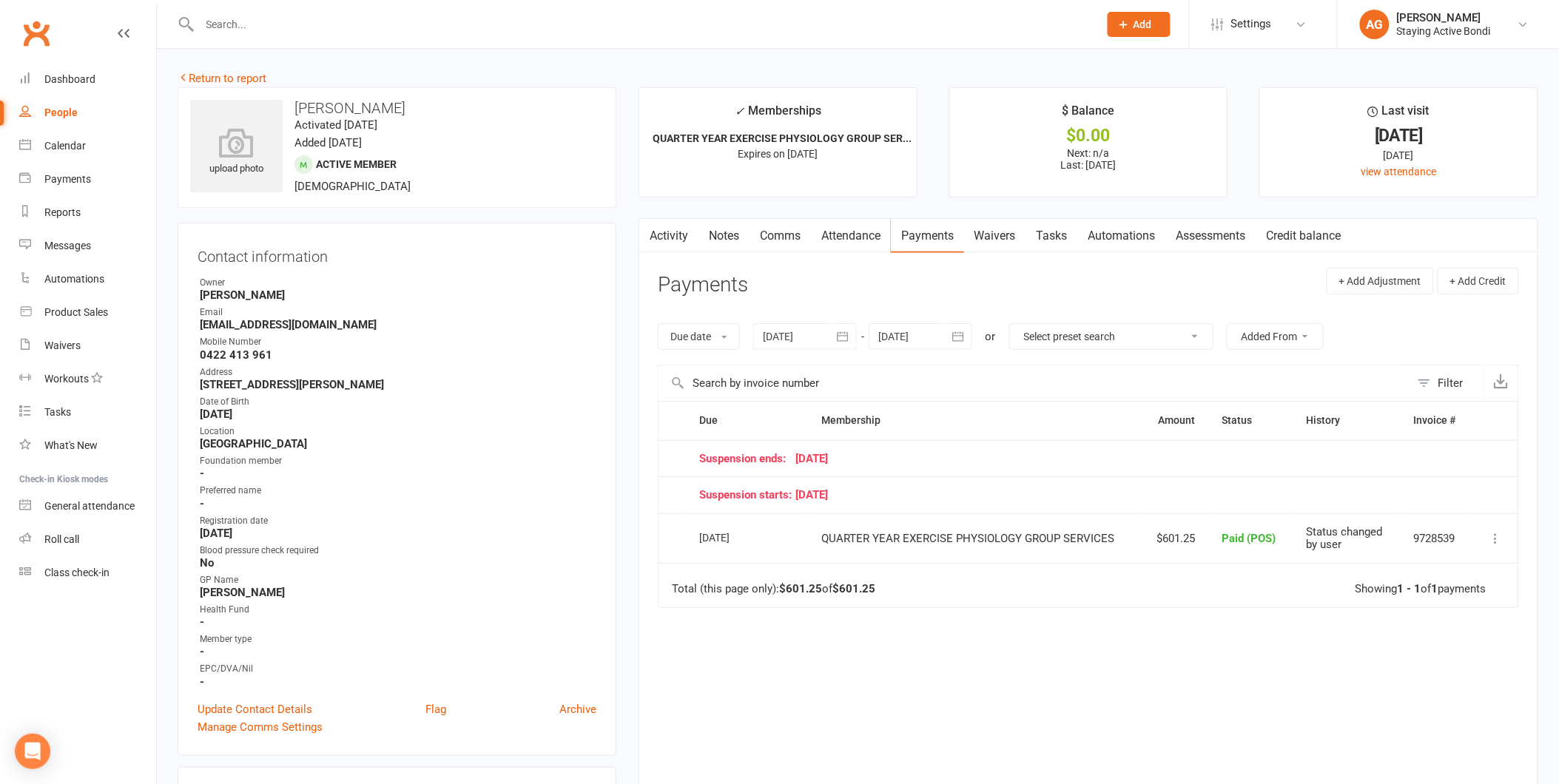
click at [563, 37] on div at bounding box center [633, 24] width 911 height 48
click at [555, 30] on input "text" at bounding box center [641, 24] width 893 height 21
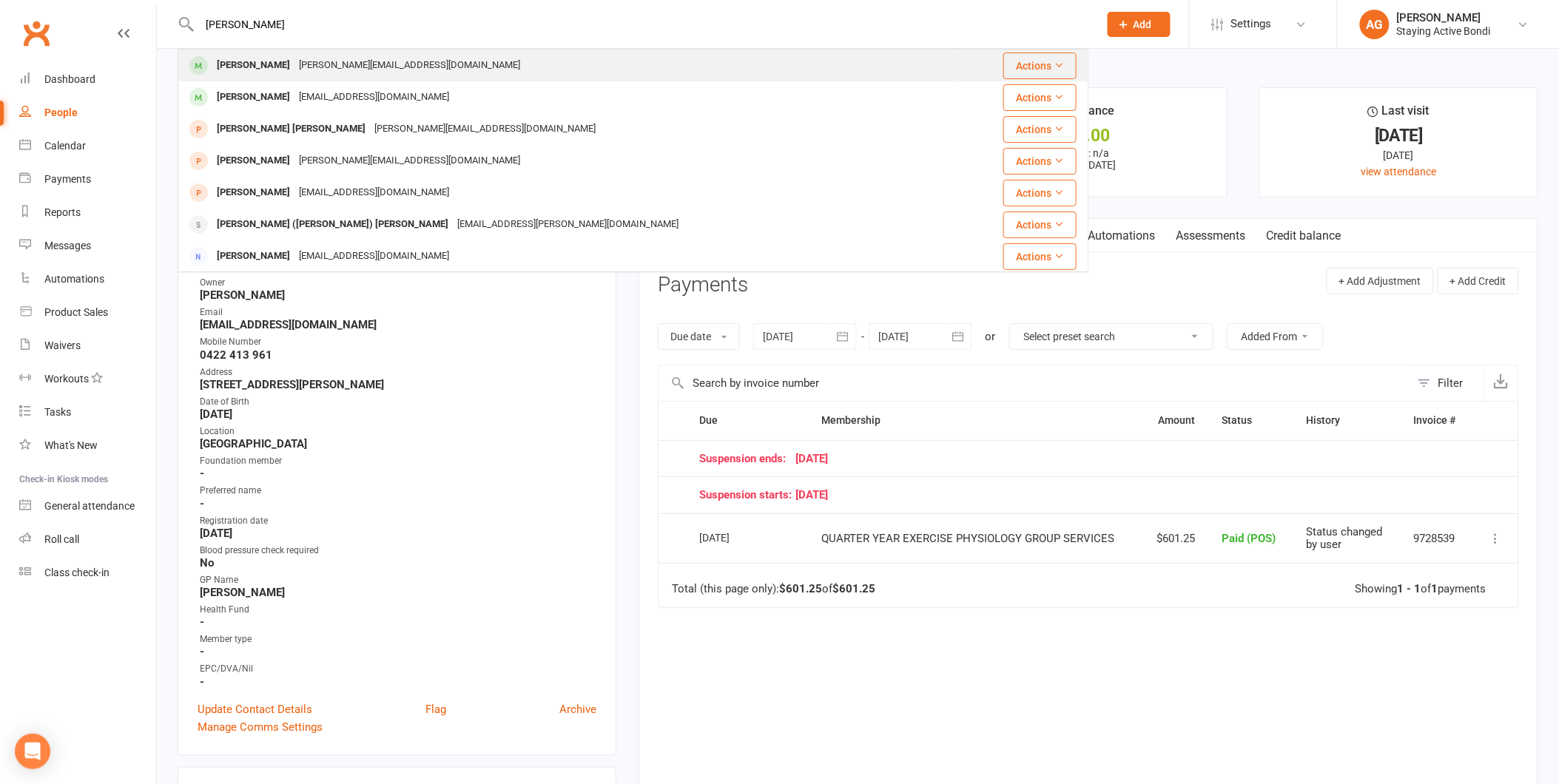
type input "jenny li"
click at [370, 62] on div "jennyliqin@bigpond.com.au" at bounding box center [409, 66] width 230 height 22
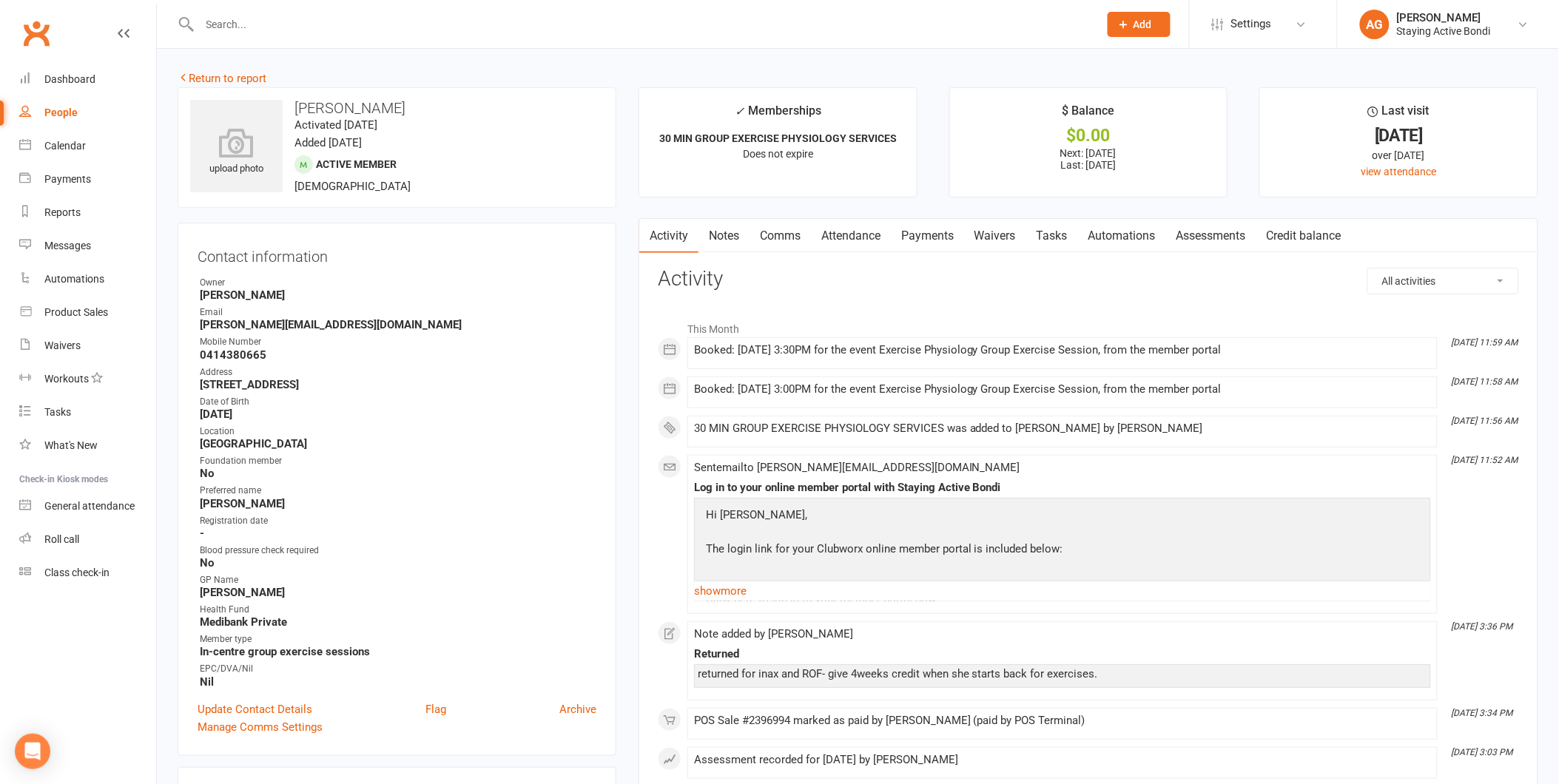
click at [720, 233] on link "Notes" at bounding box center [724, 236] width 51 height 34
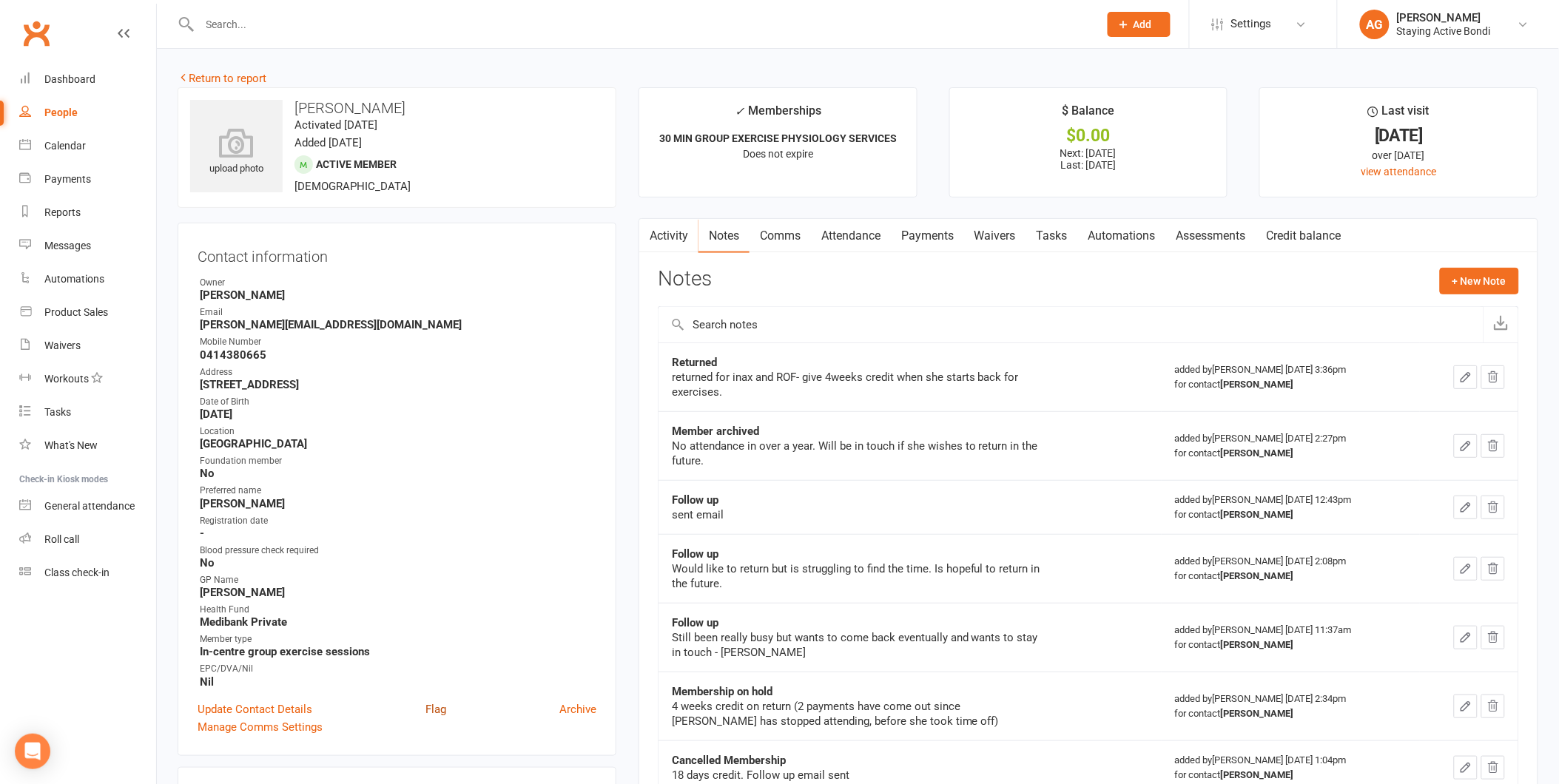
click at [431, 711] on link "Flag" at bounding box center [435, 709] width 21 height 18
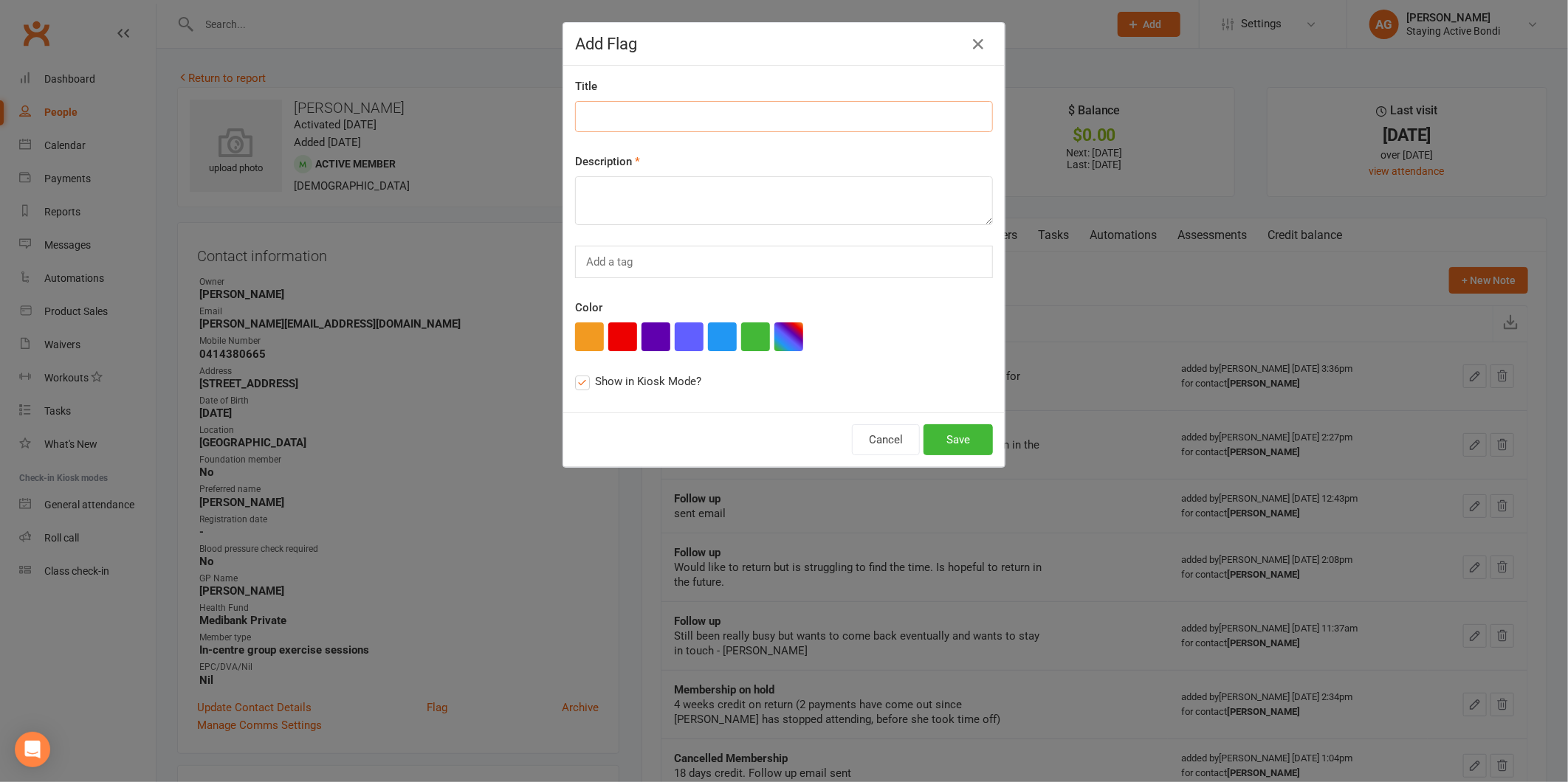
click at [666, 112] on input at bounding box center [784, 116] width 418 height 31
type input "New program for returning member"
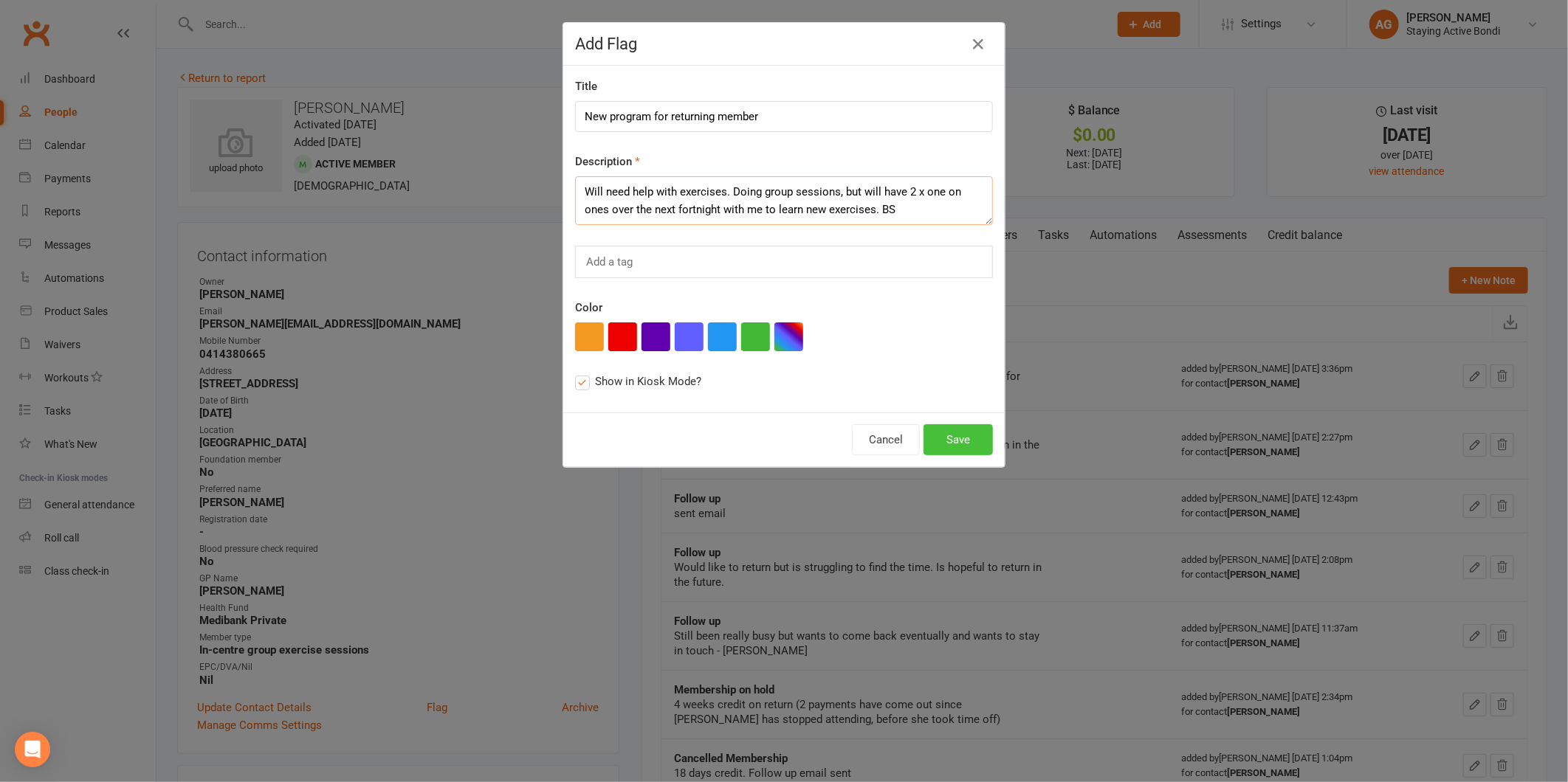
type textarea "Will need help with exercises. Doing group sessions, but will have 2 x one on o…"
click at [940, 437] on button "Save" at bounding box center [958, 439] width 69 height 31
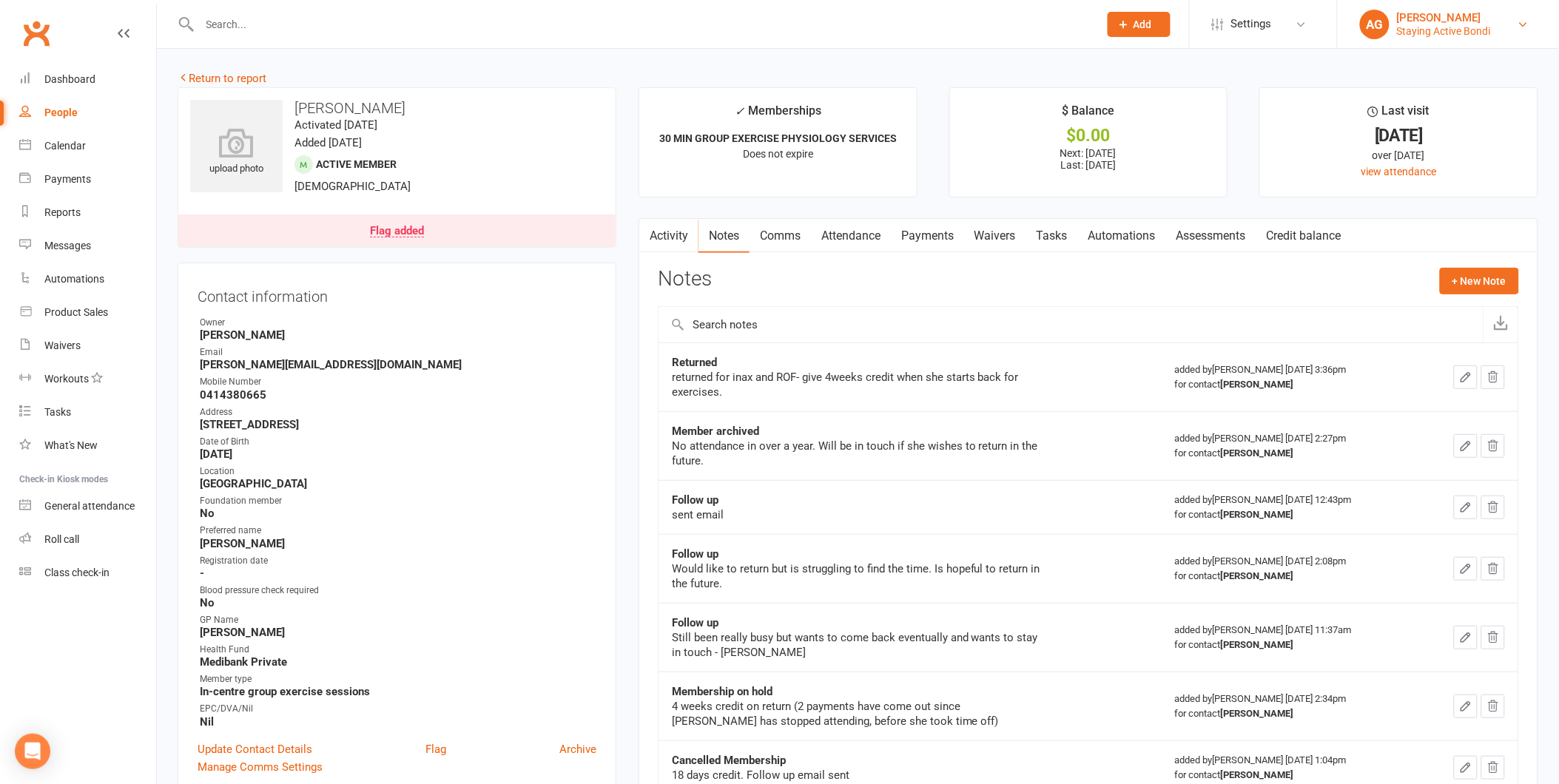
click at [1452, 35] on div "Staying Active Bondi" at bounding box center [1444, 31] width 94 height 13
drag, startPoint x: 1420, startPoint y: 194, endPoint x: 1409, endPoint y: 192, distance: 11.2
click at [1420, 194] on link "Sign out" at bounding box center [1448, 204] width 222 height 34
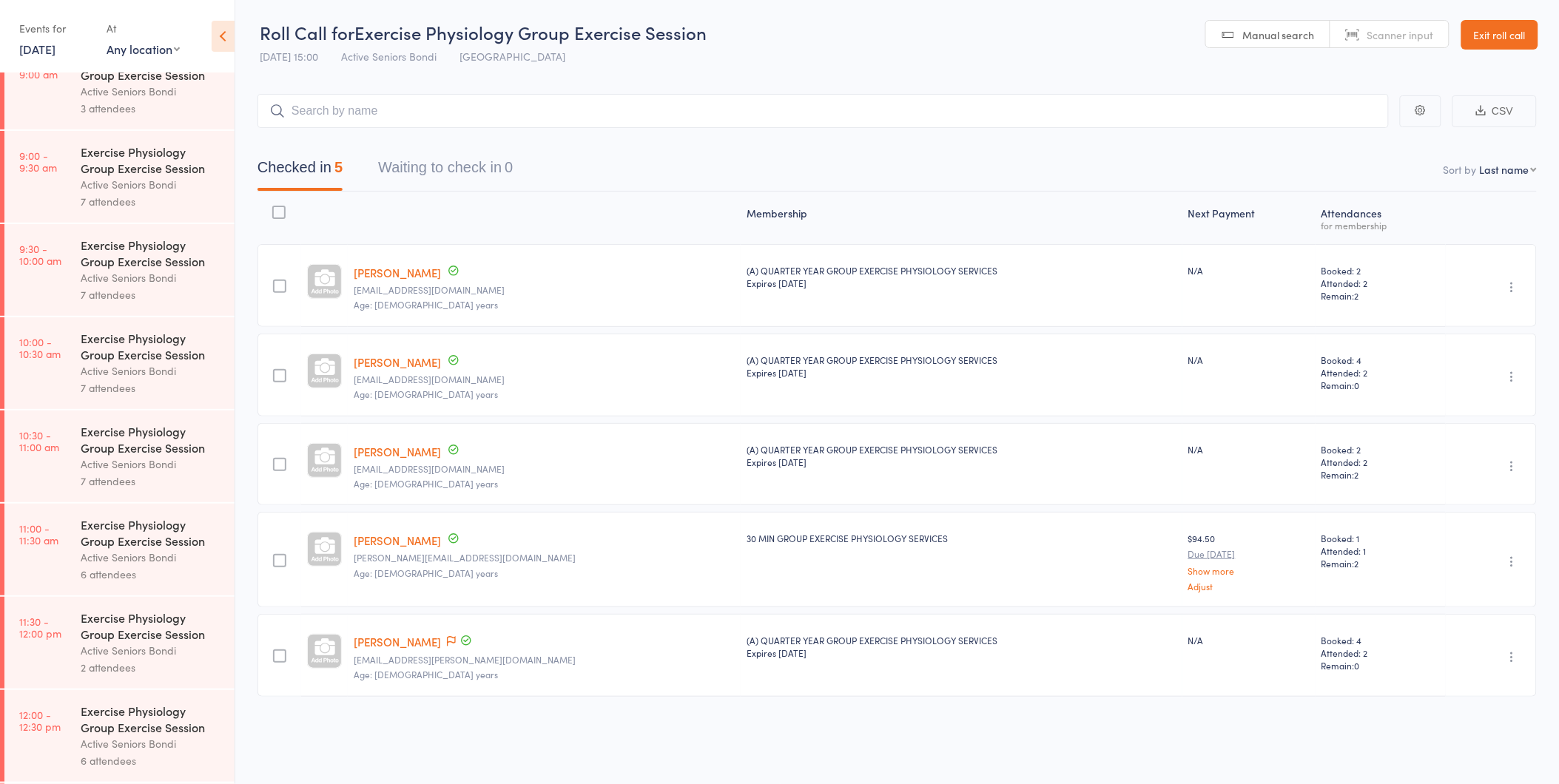
scroll to position [691, 0]
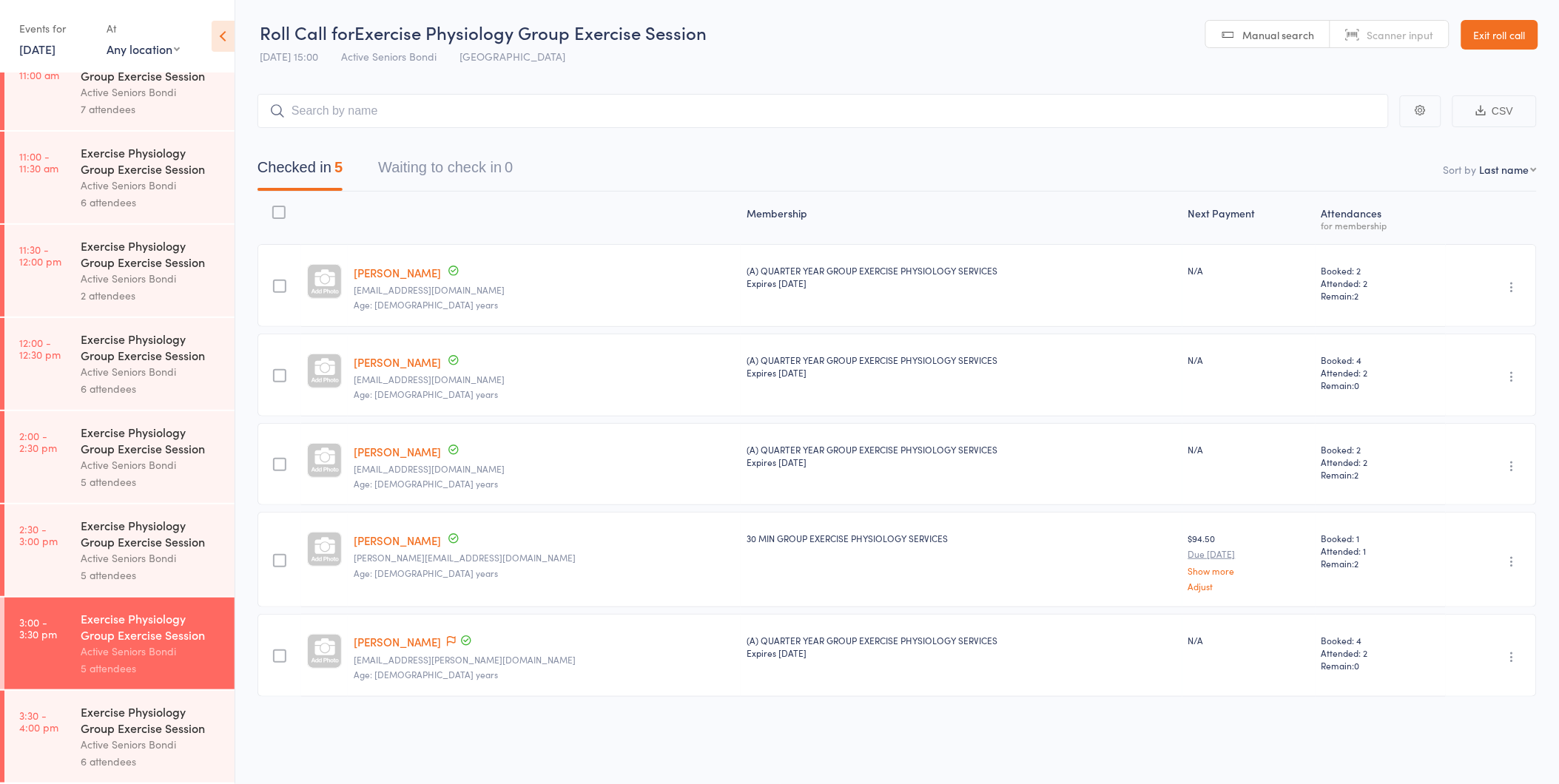
click at [157, 727] on div "Exercise Physiology Group Exercise Session" at bounding box center [150, 720] width 141 height 32
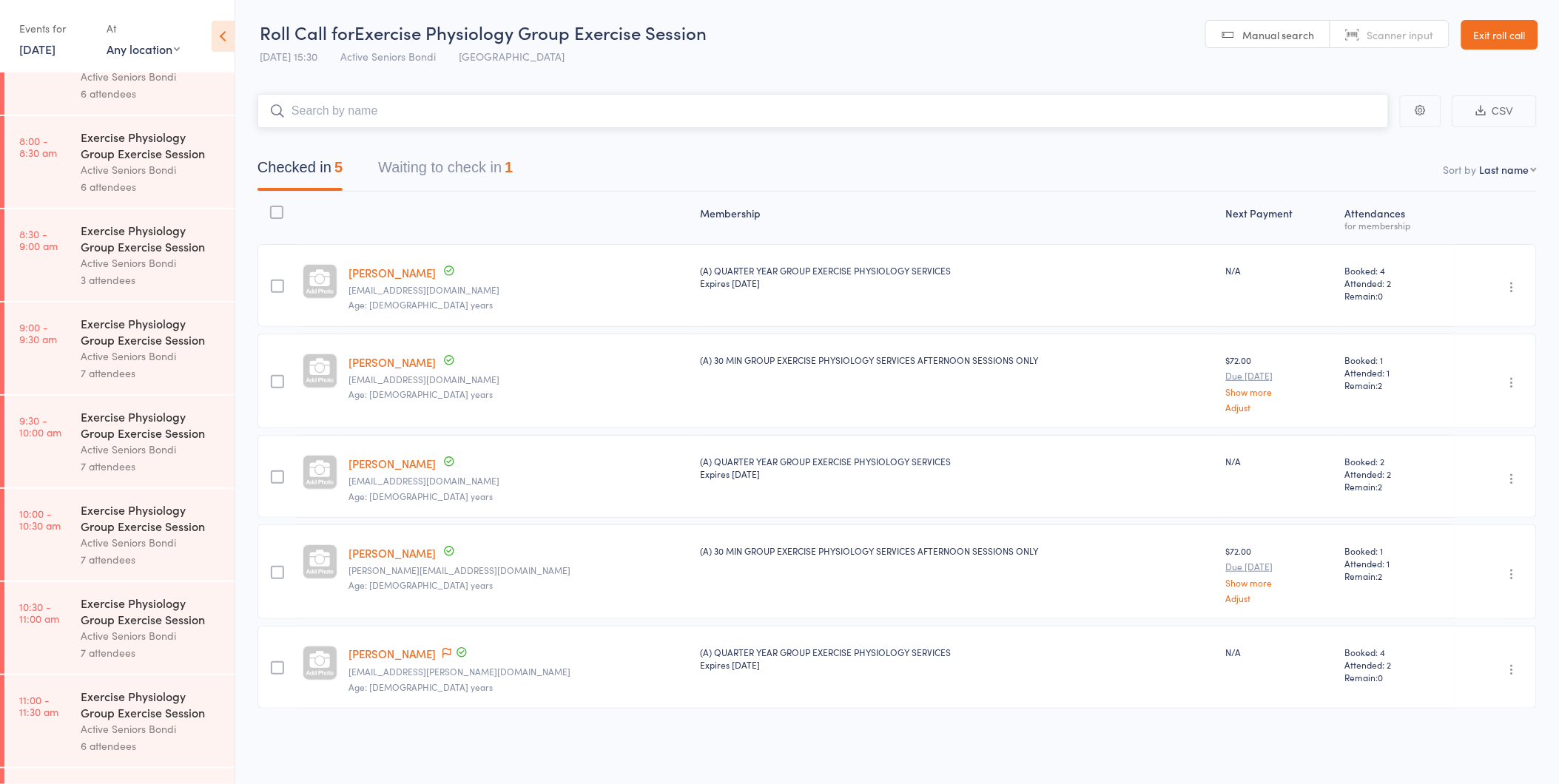
scroll to position [164, 0]
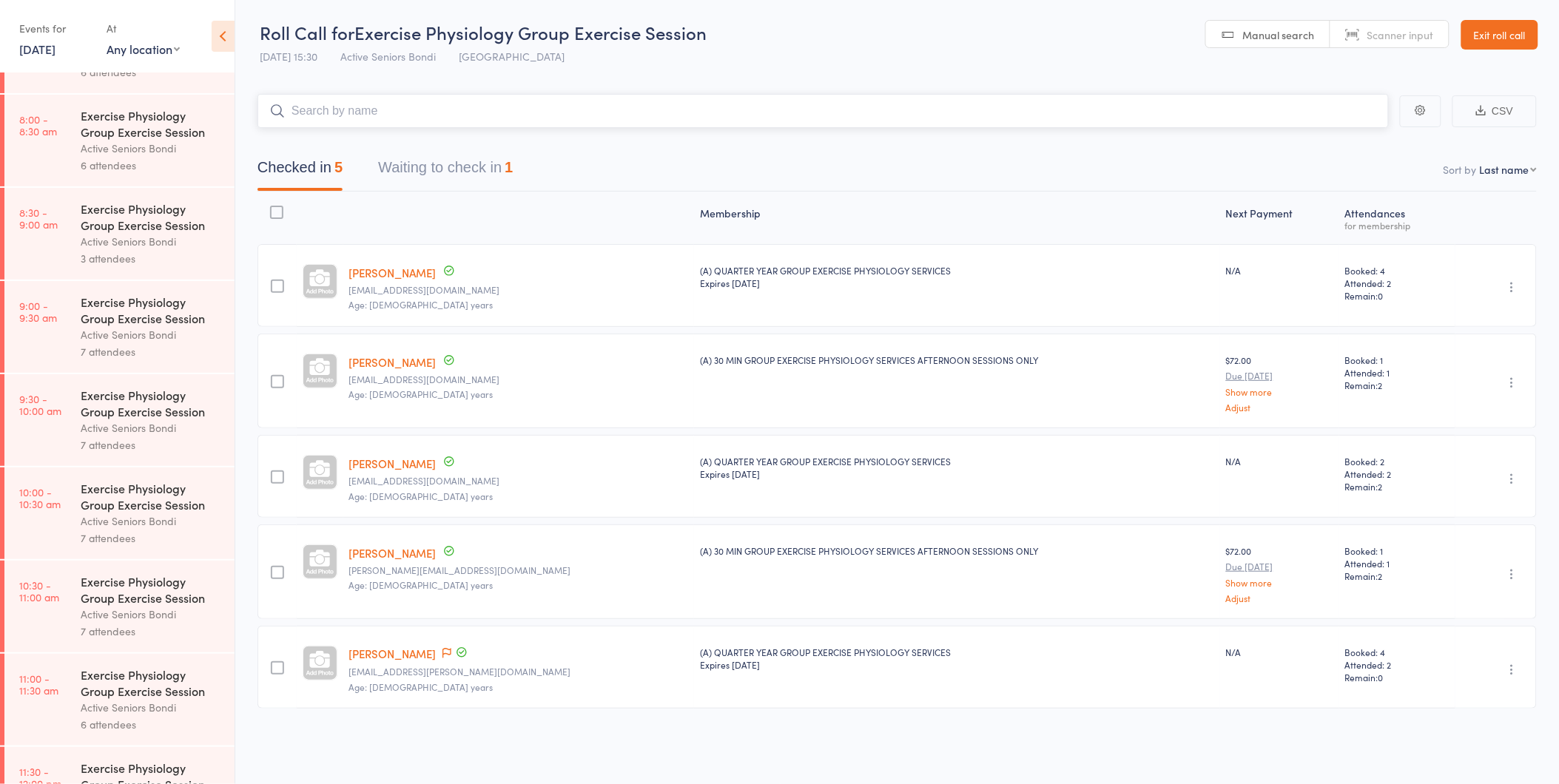
click at [448, 166] on button "Waiting to check in 1" at bounding box center [445, 171] width 134 height 39
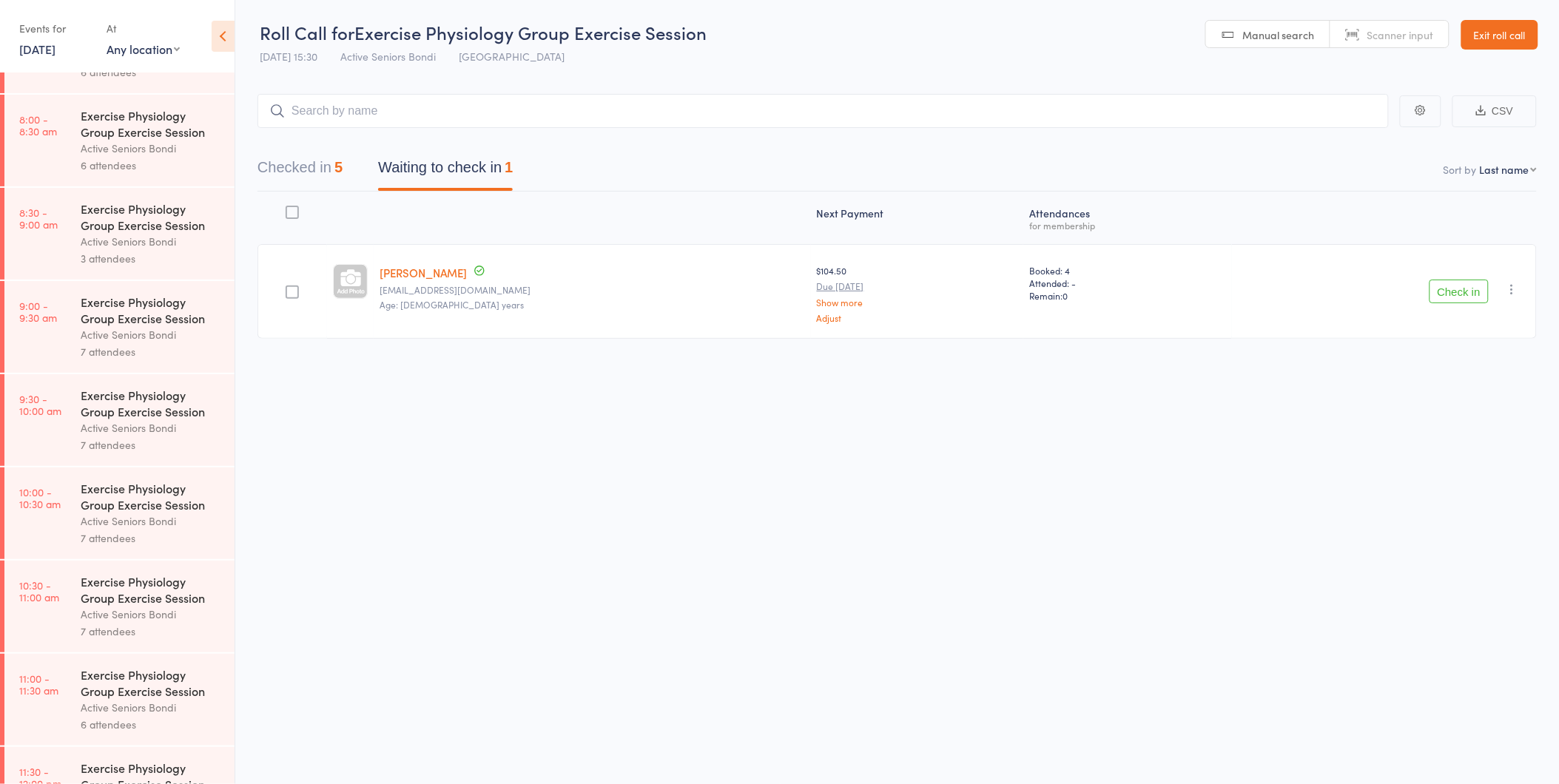
click at [1512, 289] on icon "button" at bounding box center [1512, 289] width 15 height 15
click at [1467, 434] on li "Mark absent" at bounding box center [1459, 438] width 122 height 20
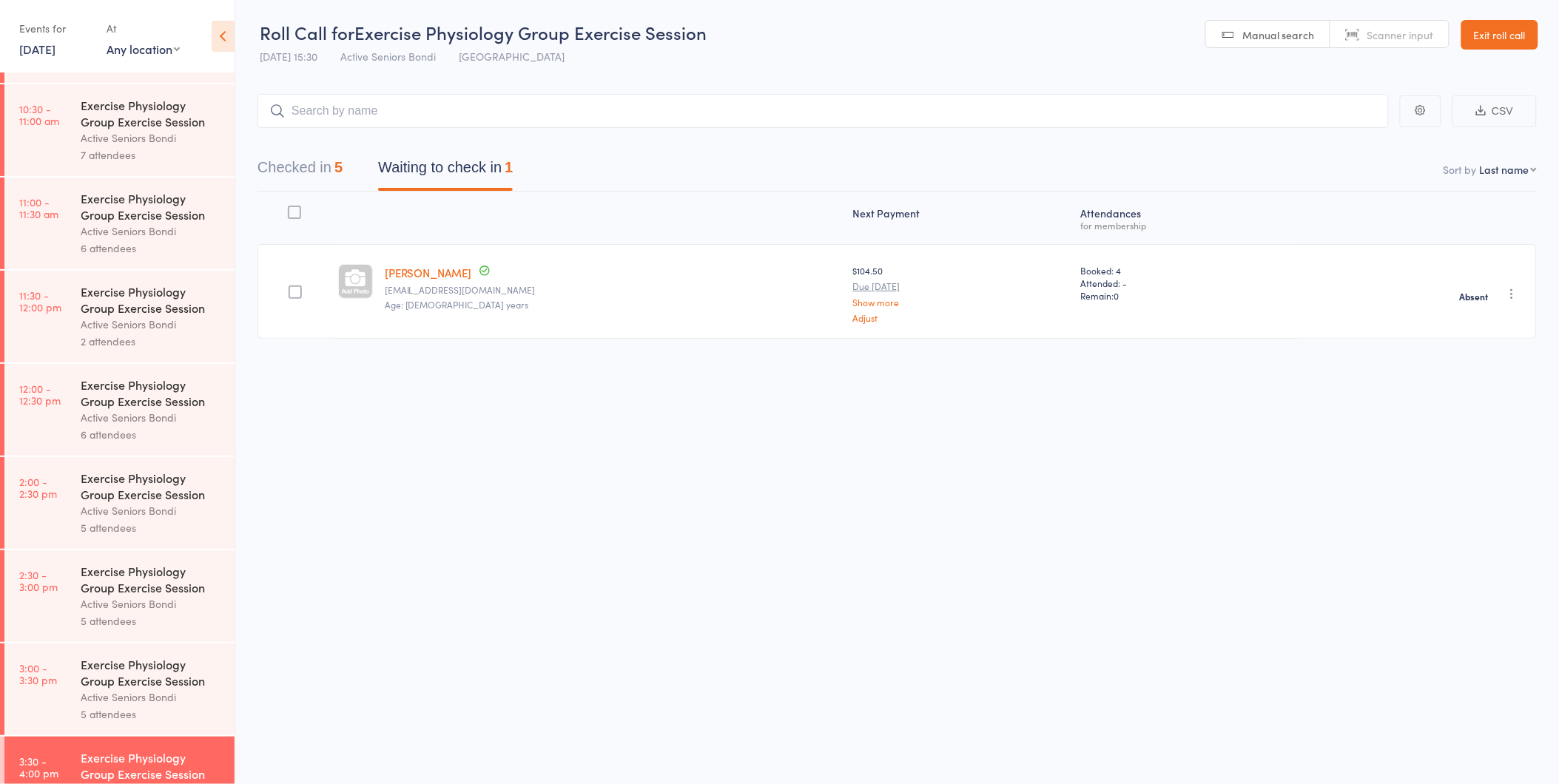
scroll to position [691, 0]
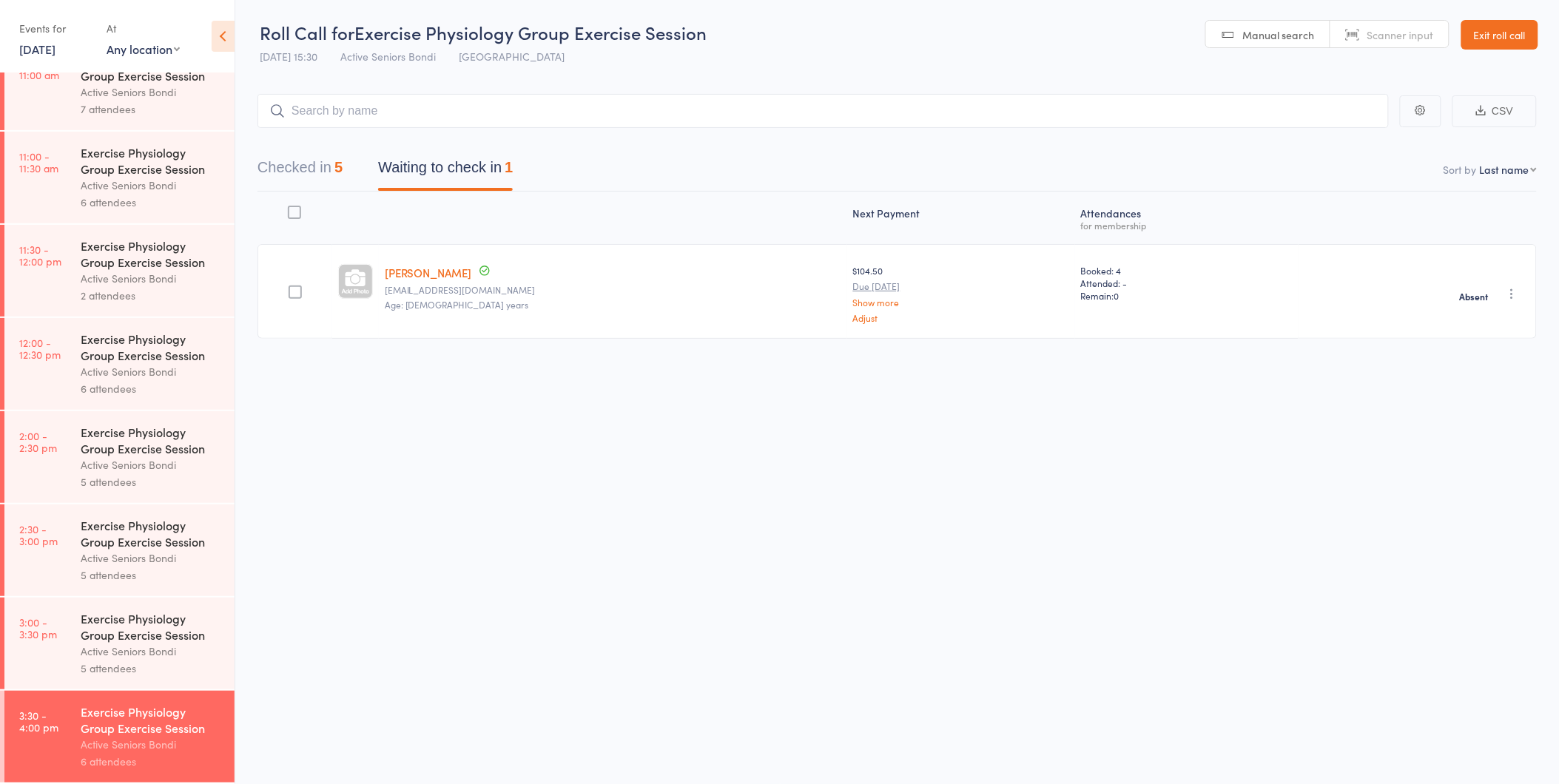
click at [150, 643] on div "Active Seniors Bondi" at bounding box center [150, 651] width 141 height 17
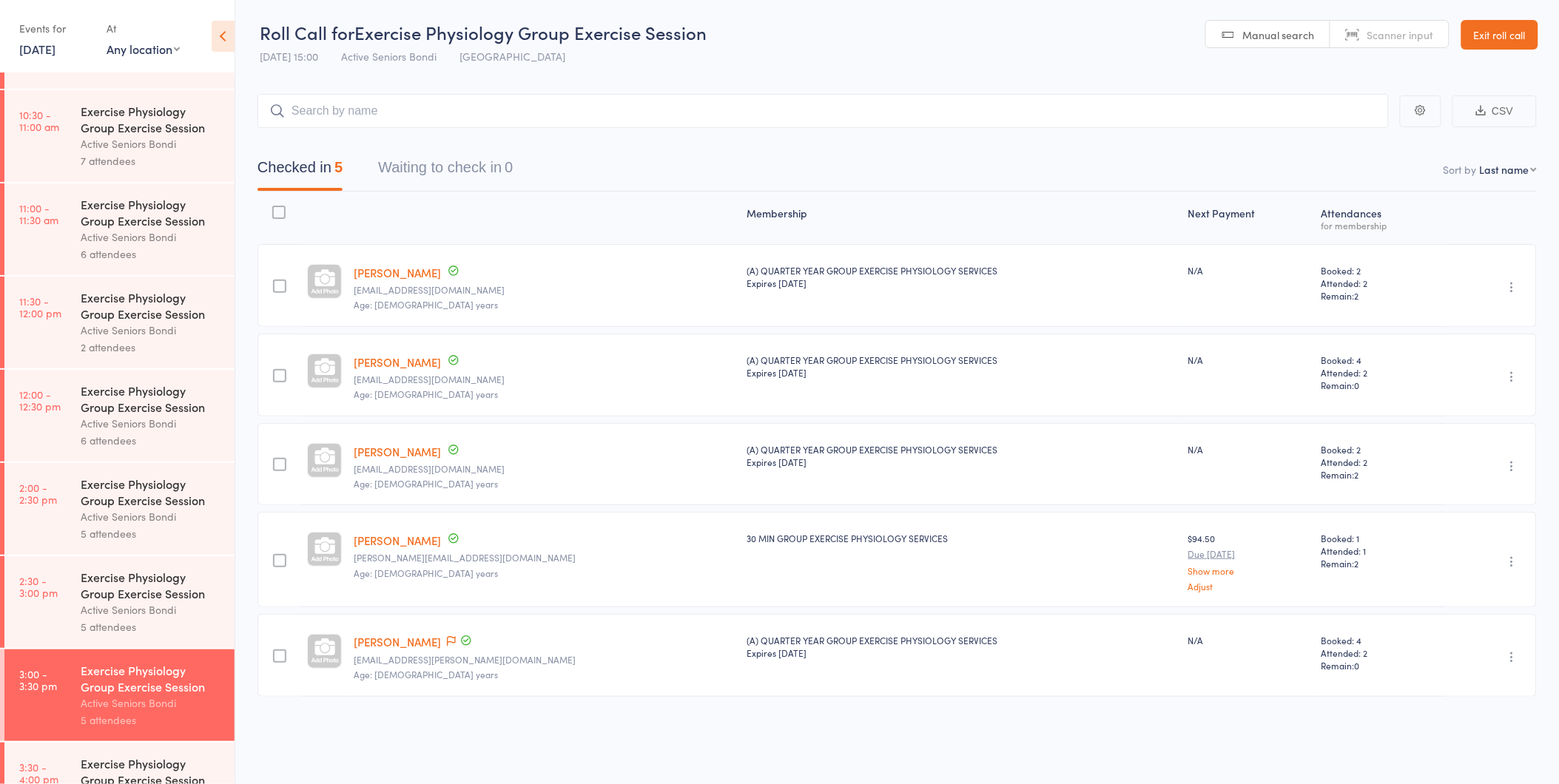
scroll to position [691, 0]
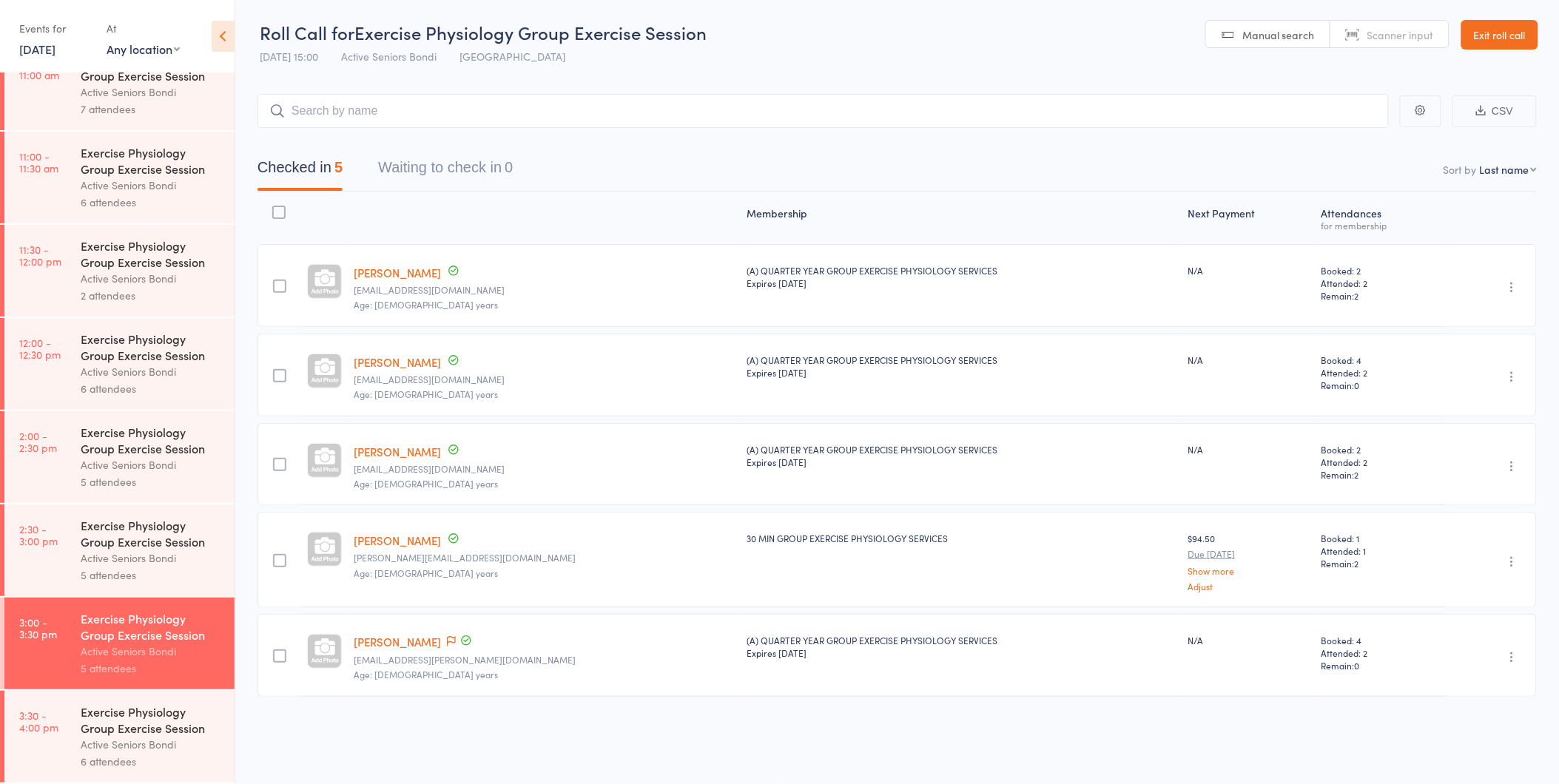
click at [134, 542] on div "Exercise Physiology Group Exercise Session" at bounding box center [150, 533] width 141 height 32
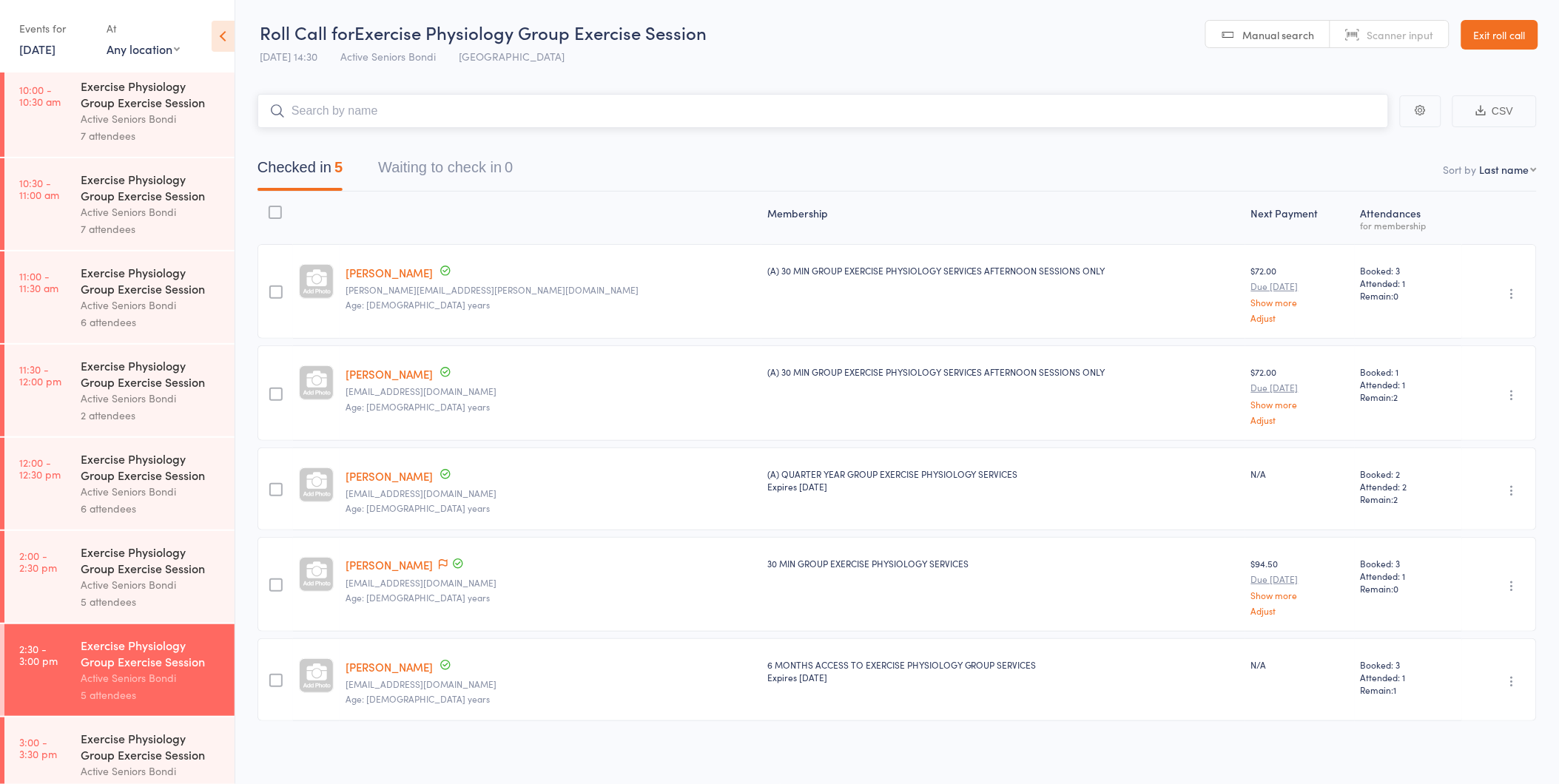
scroll to position [691, 0]
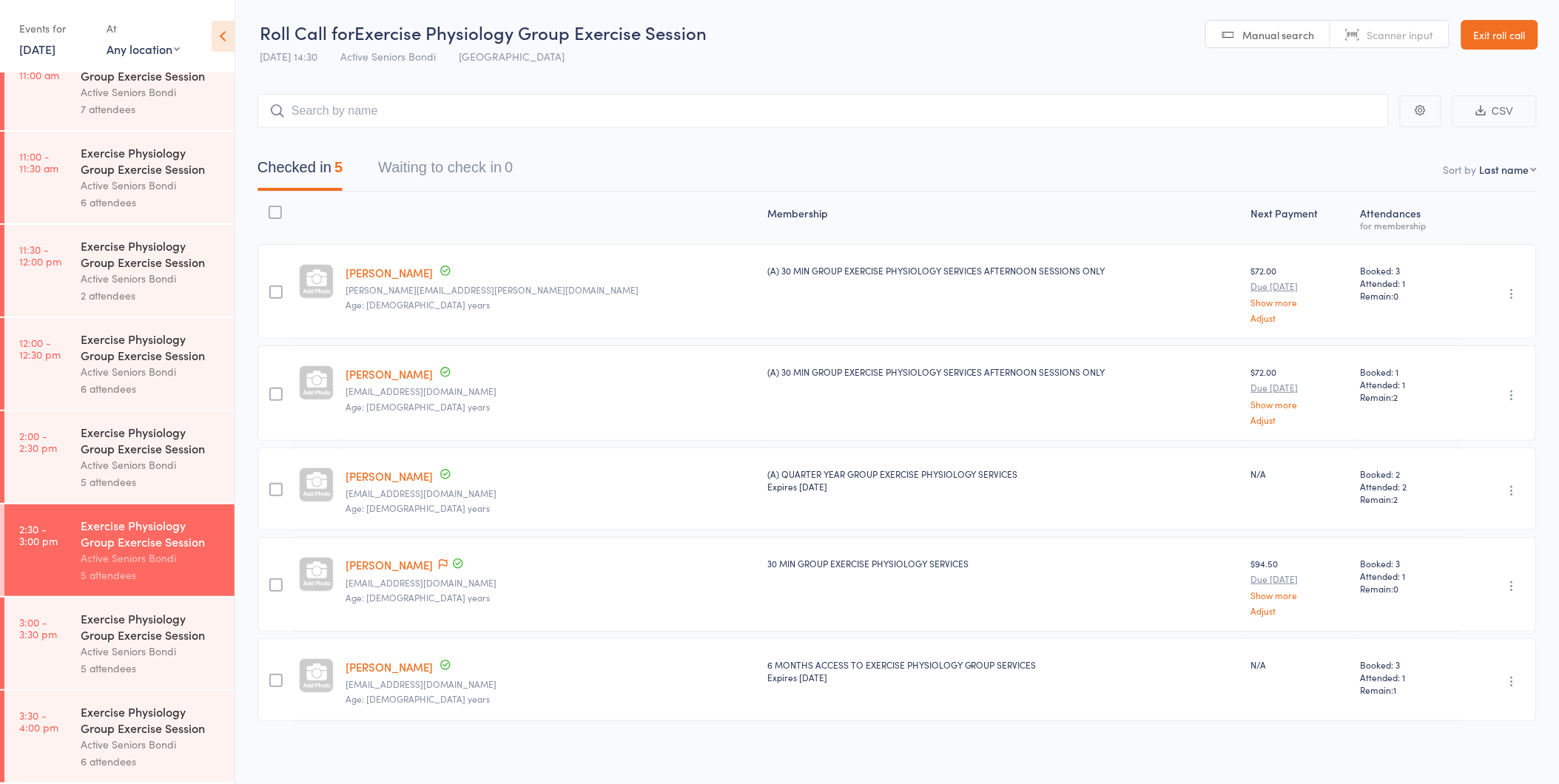
click at [137, 438] on div "Exercise Physiology Group Exercise Session" at bounding box center [150, 440] width 141 height 32
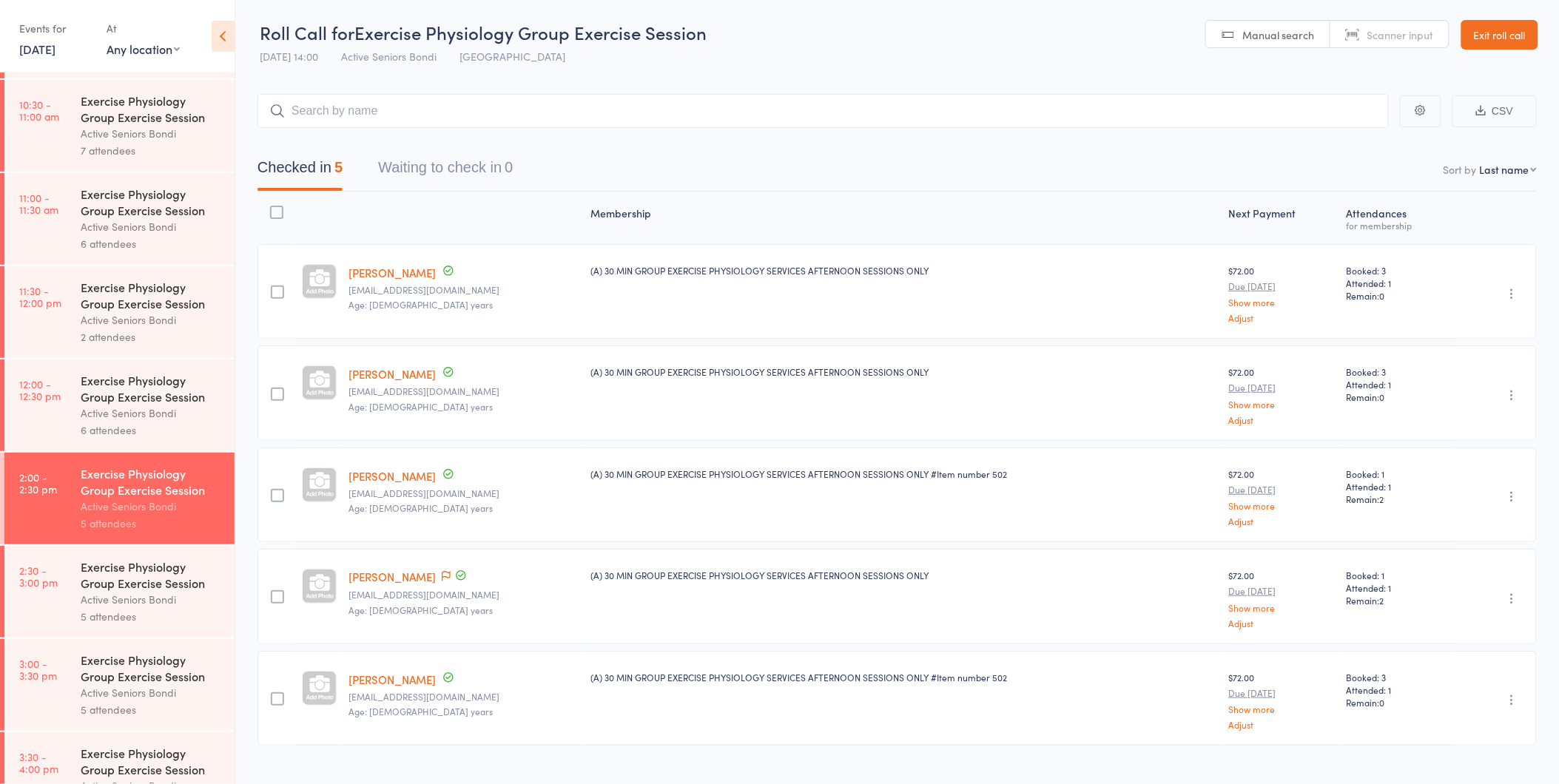
scroll to position [657, 0]
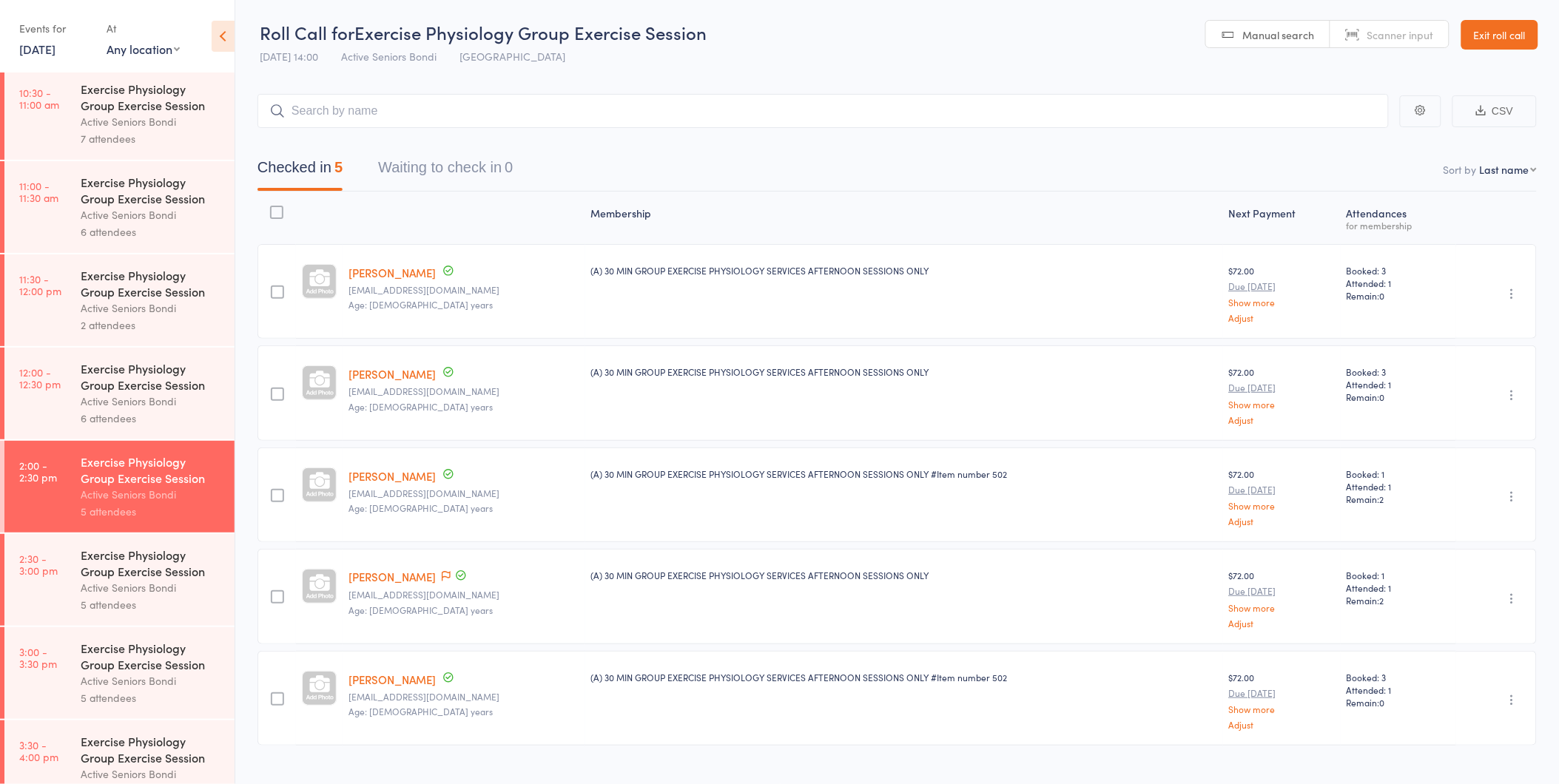
click at [144, 400] on div "Active Seniors Bondi" at bounding box center [150, 401] width 141 height 17
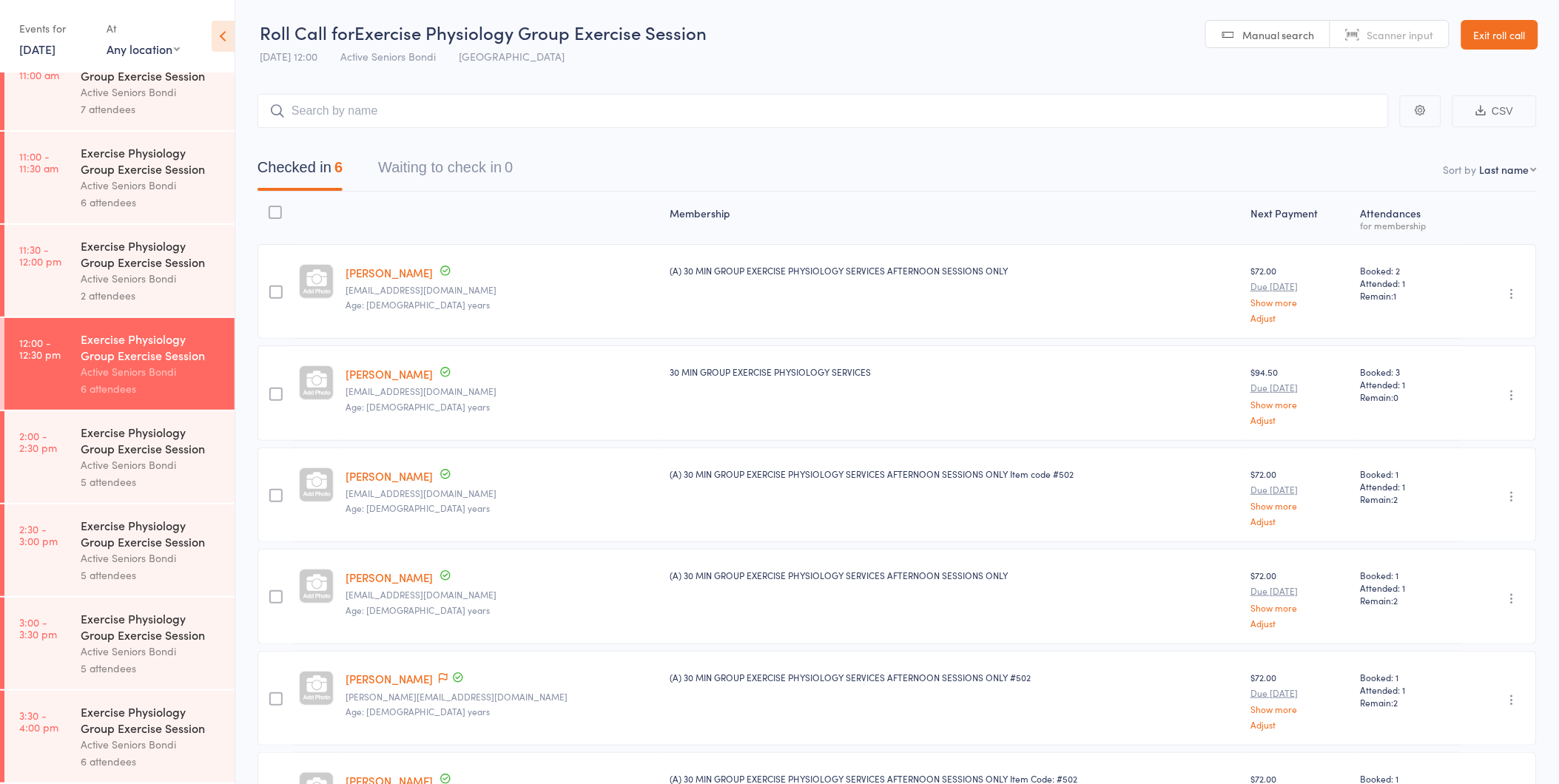
scroll to position [691, 0]
click at [106, 274] on div "Active Seniors Bondi" at bounding box center [150, 279] width 141 height 17
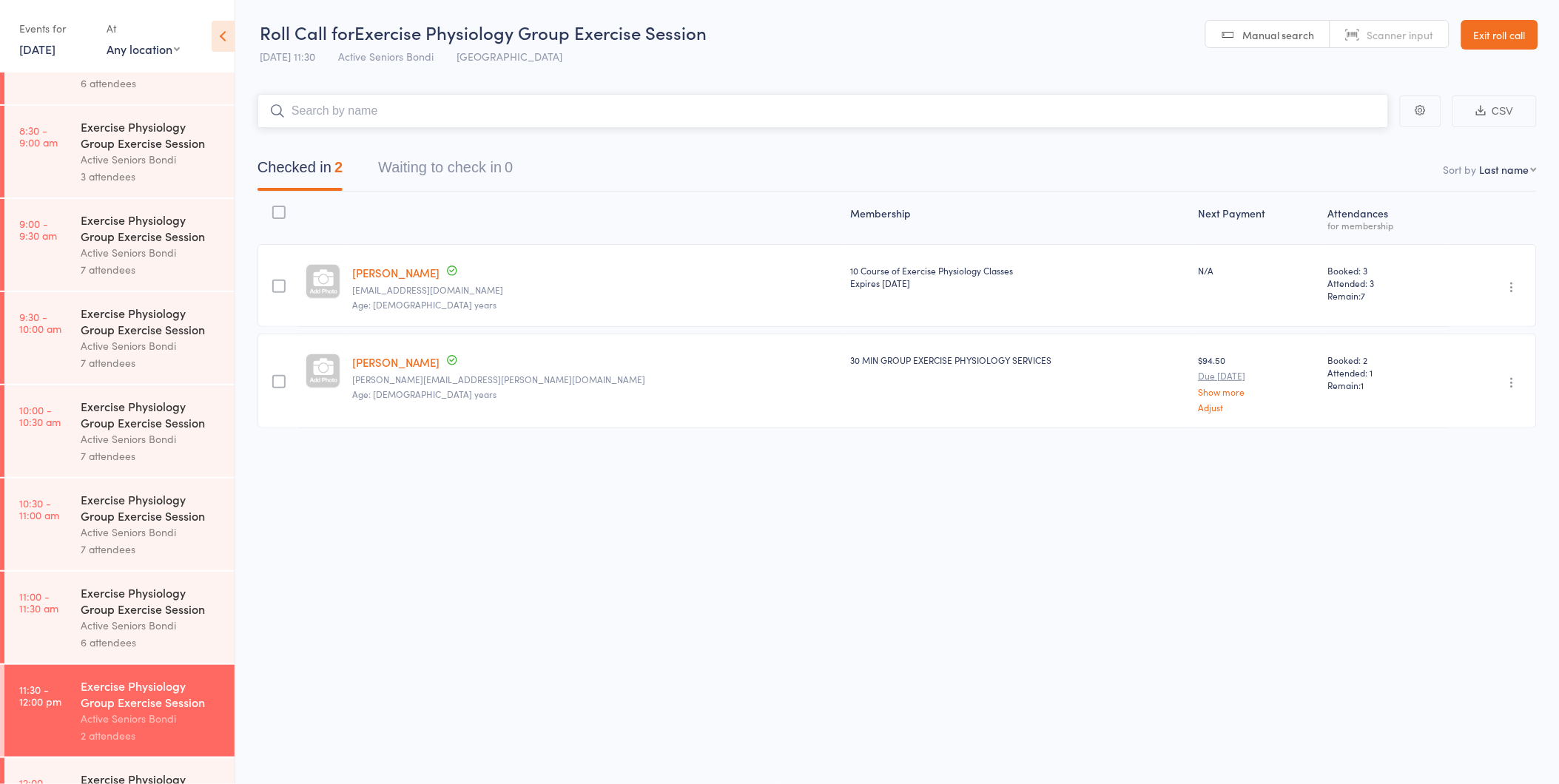
scroll to position [575, 0]
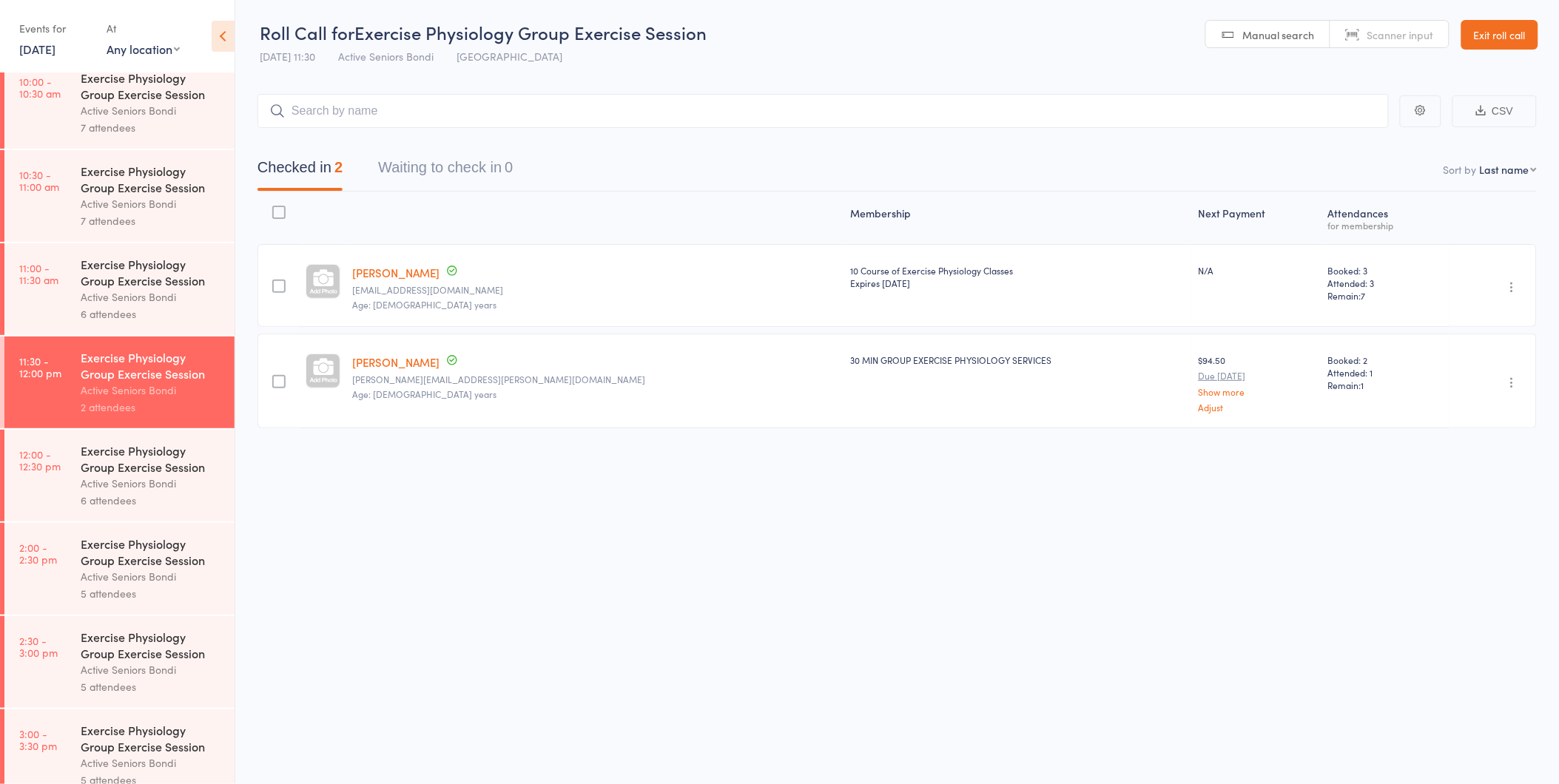
click at [136, 286] on div "Exercise Physiology Group Exercise Session" at bounding box center [150, 272] width 141 height 32
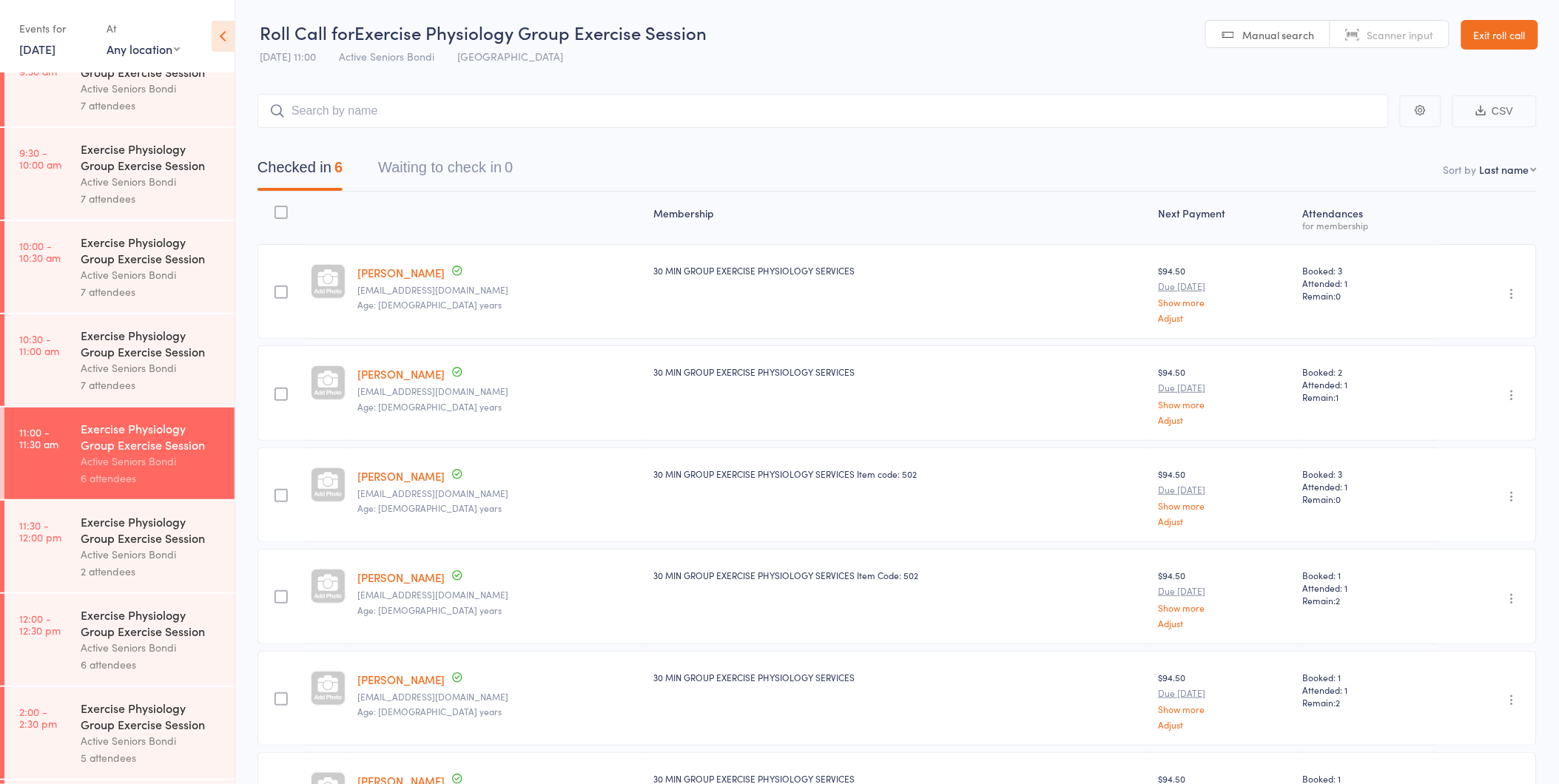
scroll to position [492, 0]
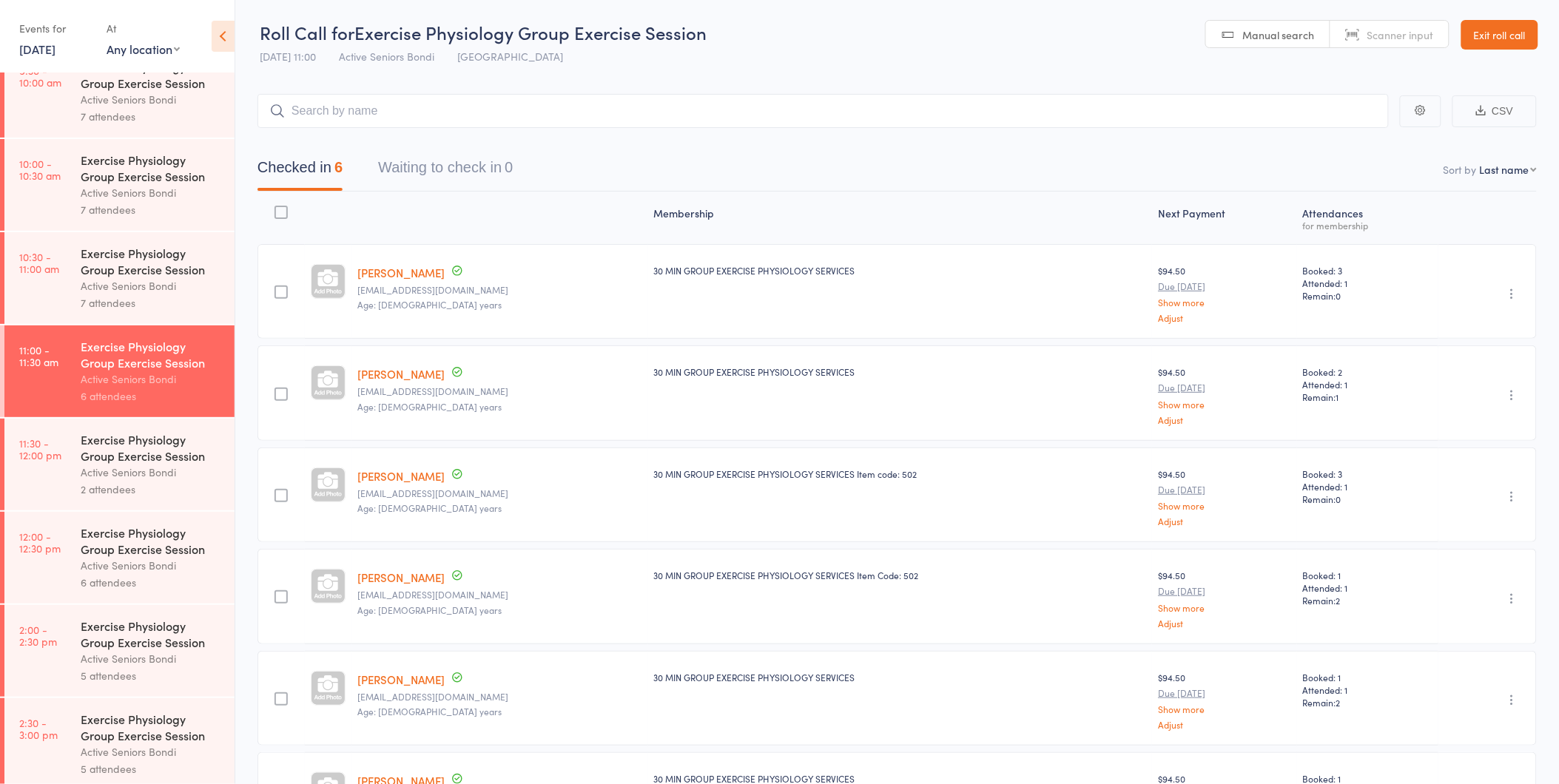
click at [151, 291] on div "Active Seniors Bondi" at bounding box center [150, 286] width 141 height 17
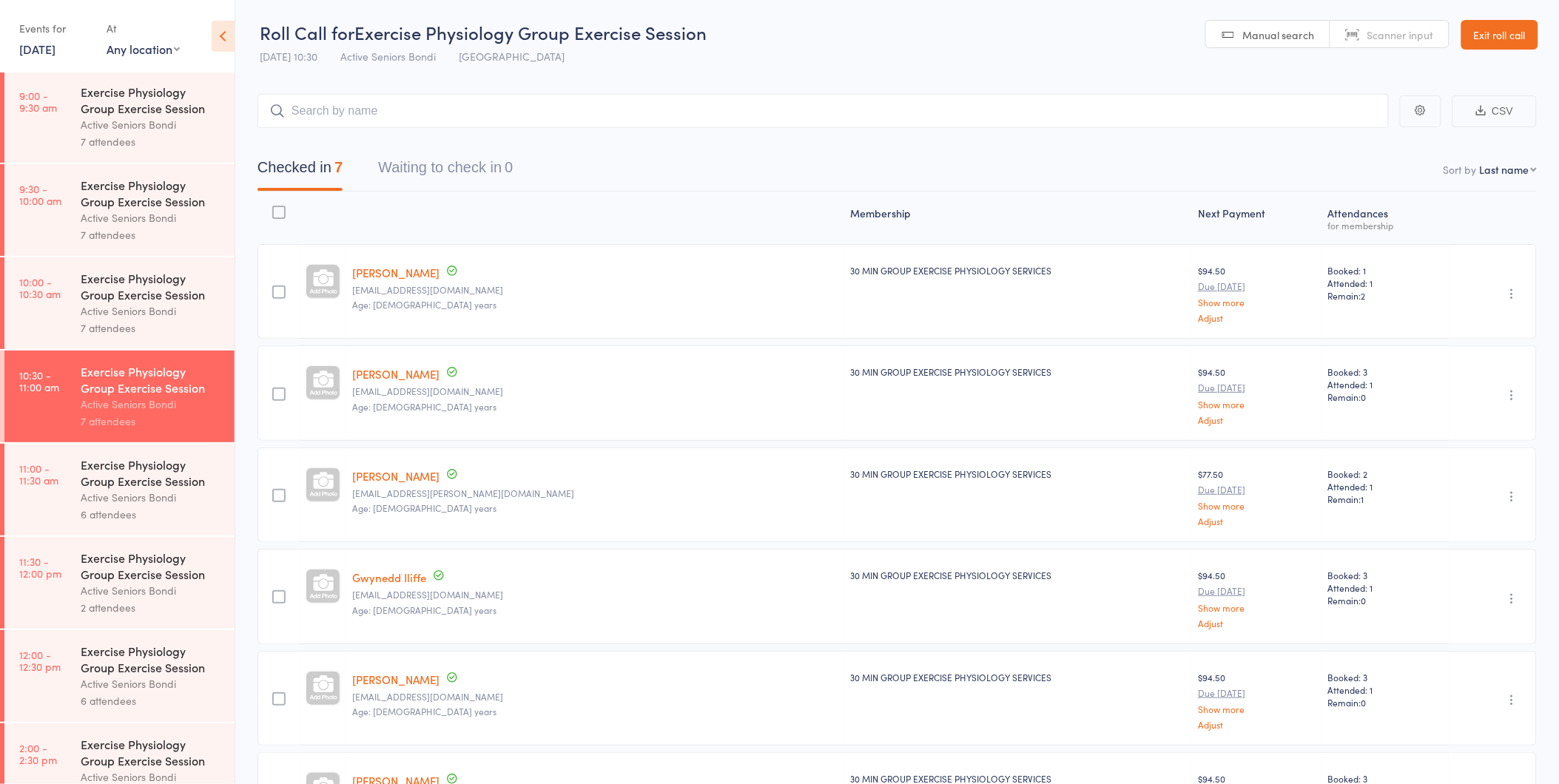
scroll to position [411, 0]
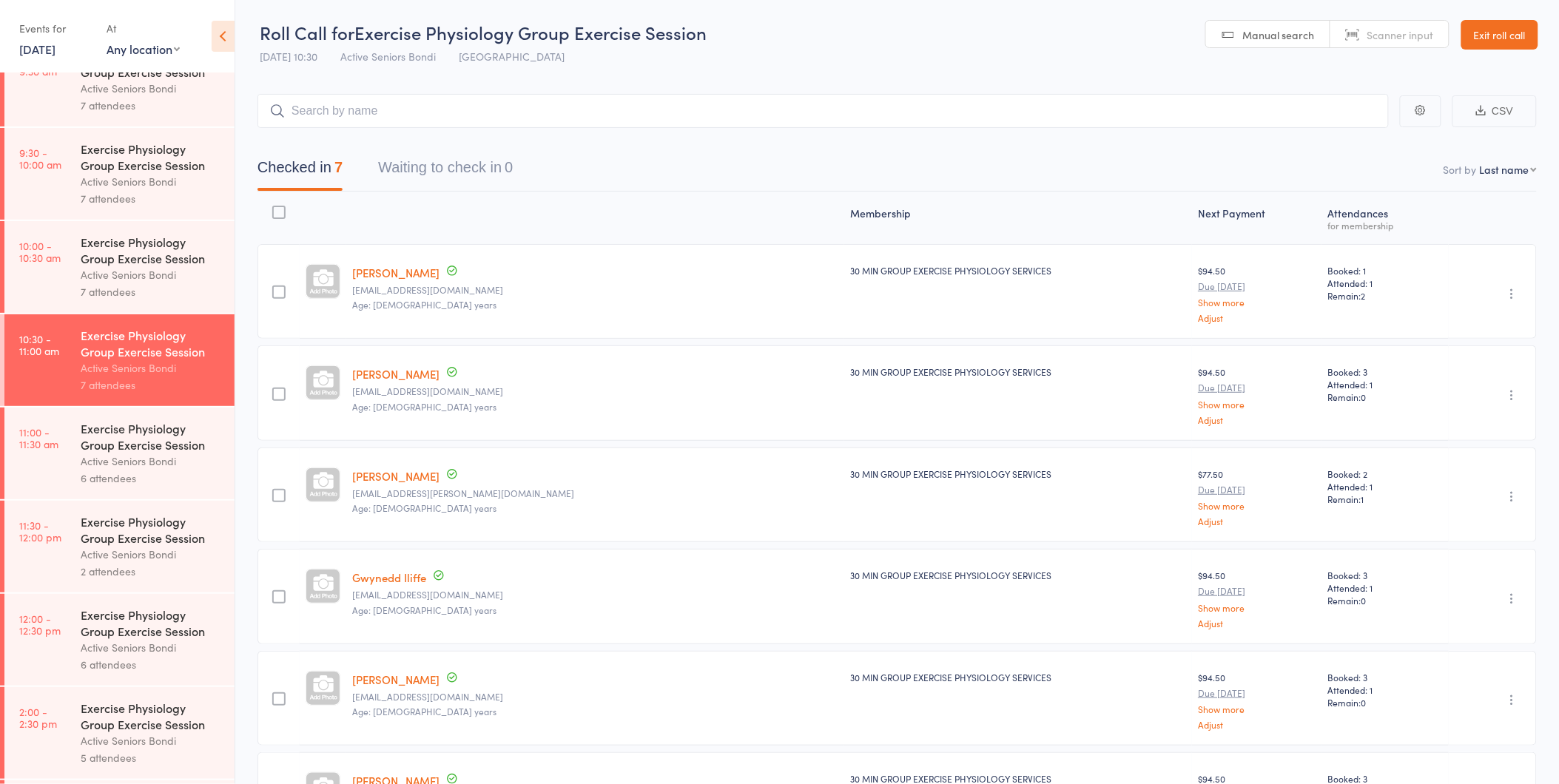
click at [153, 279] on div "Active Seniors Bondi" at bounding box center [150, 275] width 141 height 17
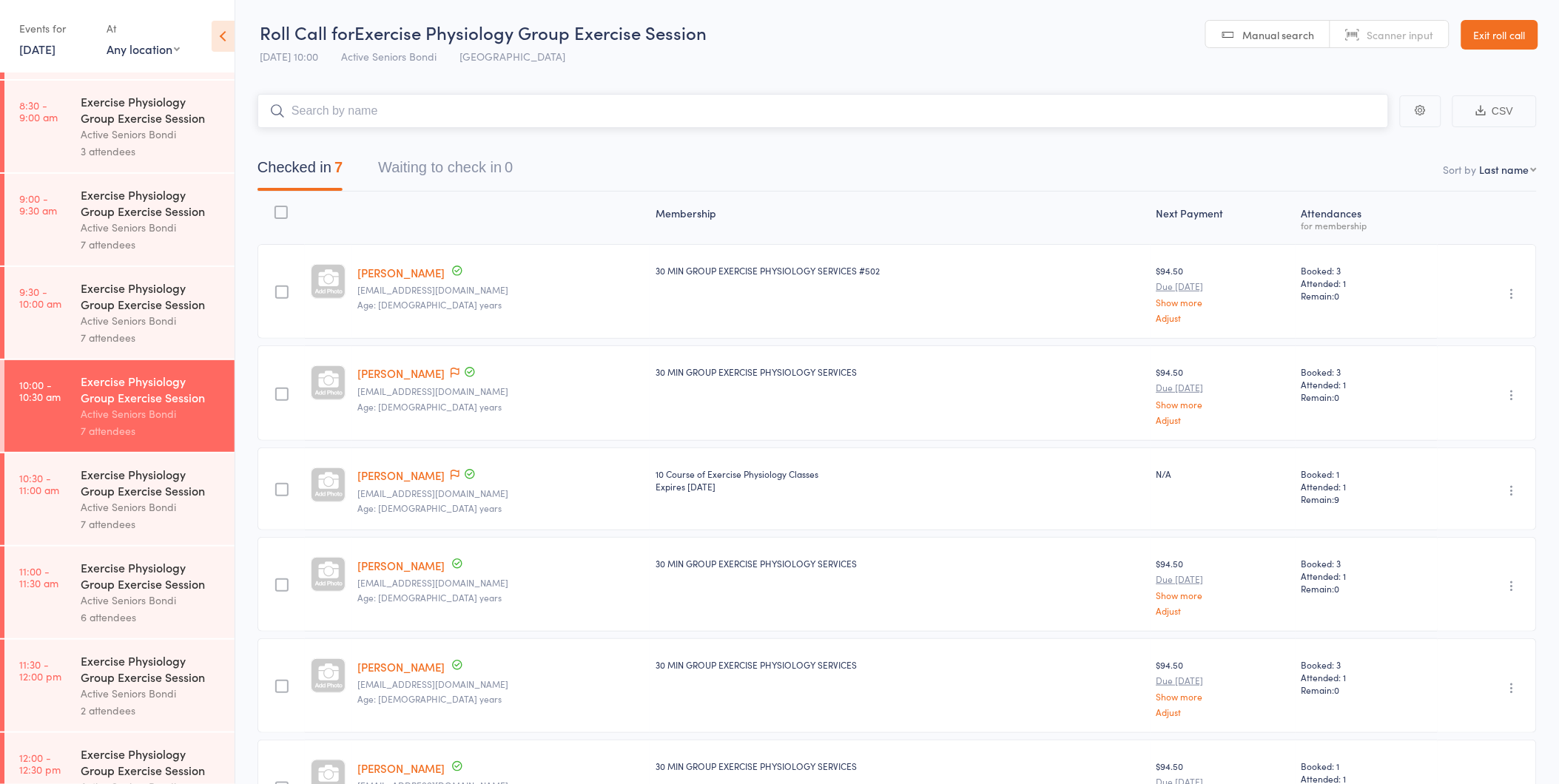
scroll to position [329, 0]
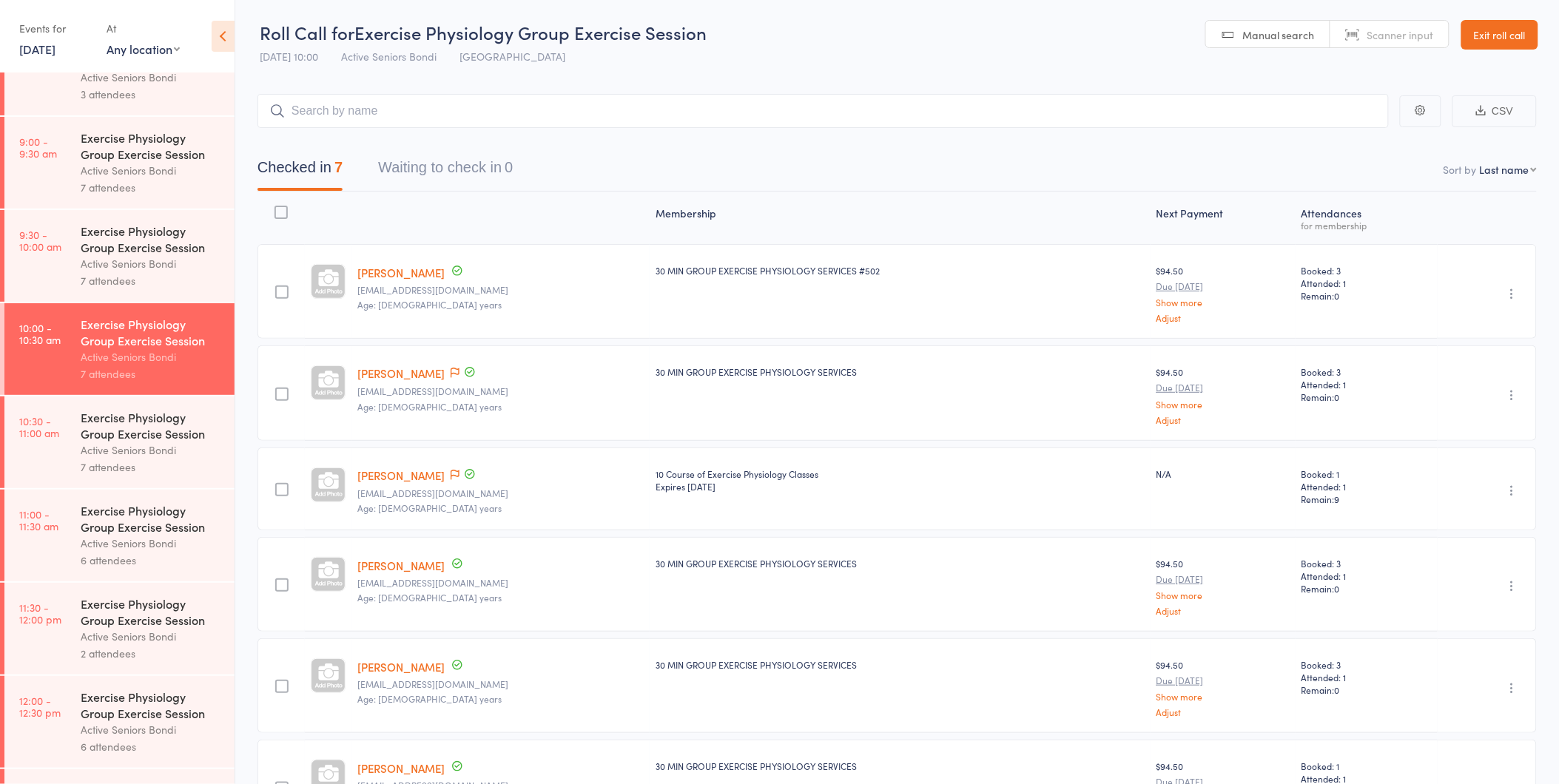
click at [185, 248] on div "Exercise Physiology Group Exercise Session" at bounding box center [150, 239] width 141 height 32
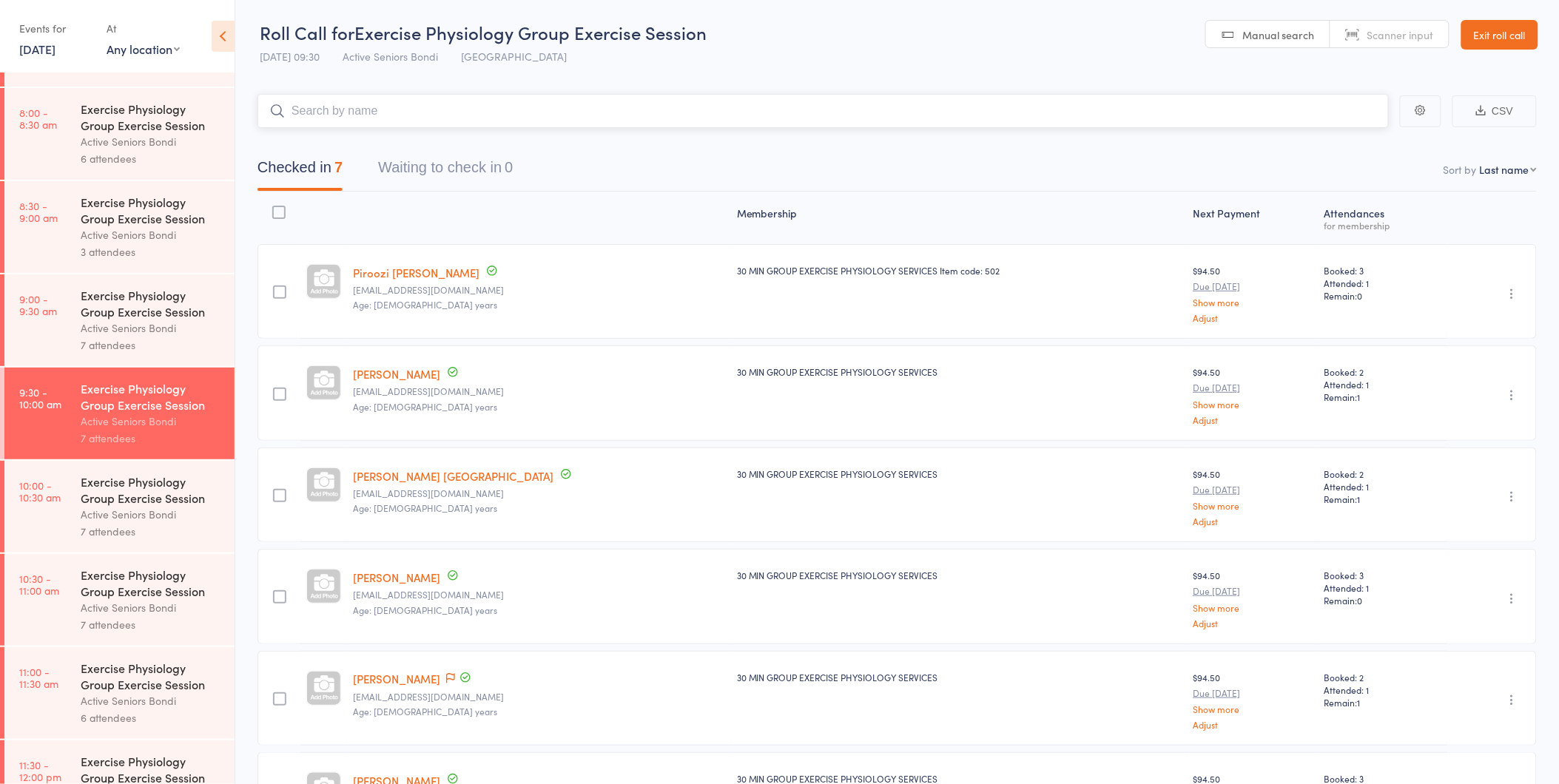
scroll to position [246, 0]
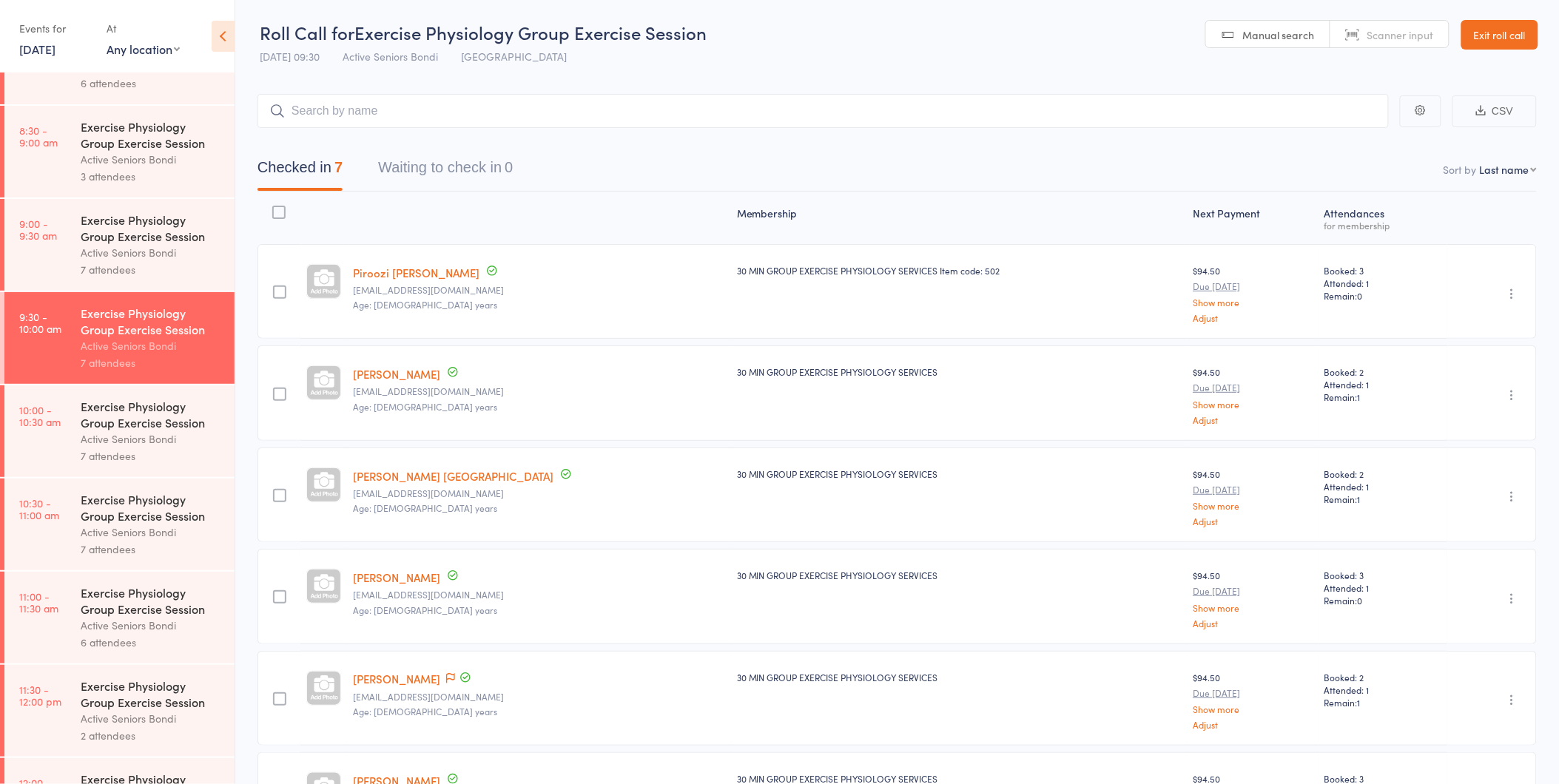
click at [169, 247] on div "Active Seniors Bondi" at bounding box center [150, 252] width 141 height 17
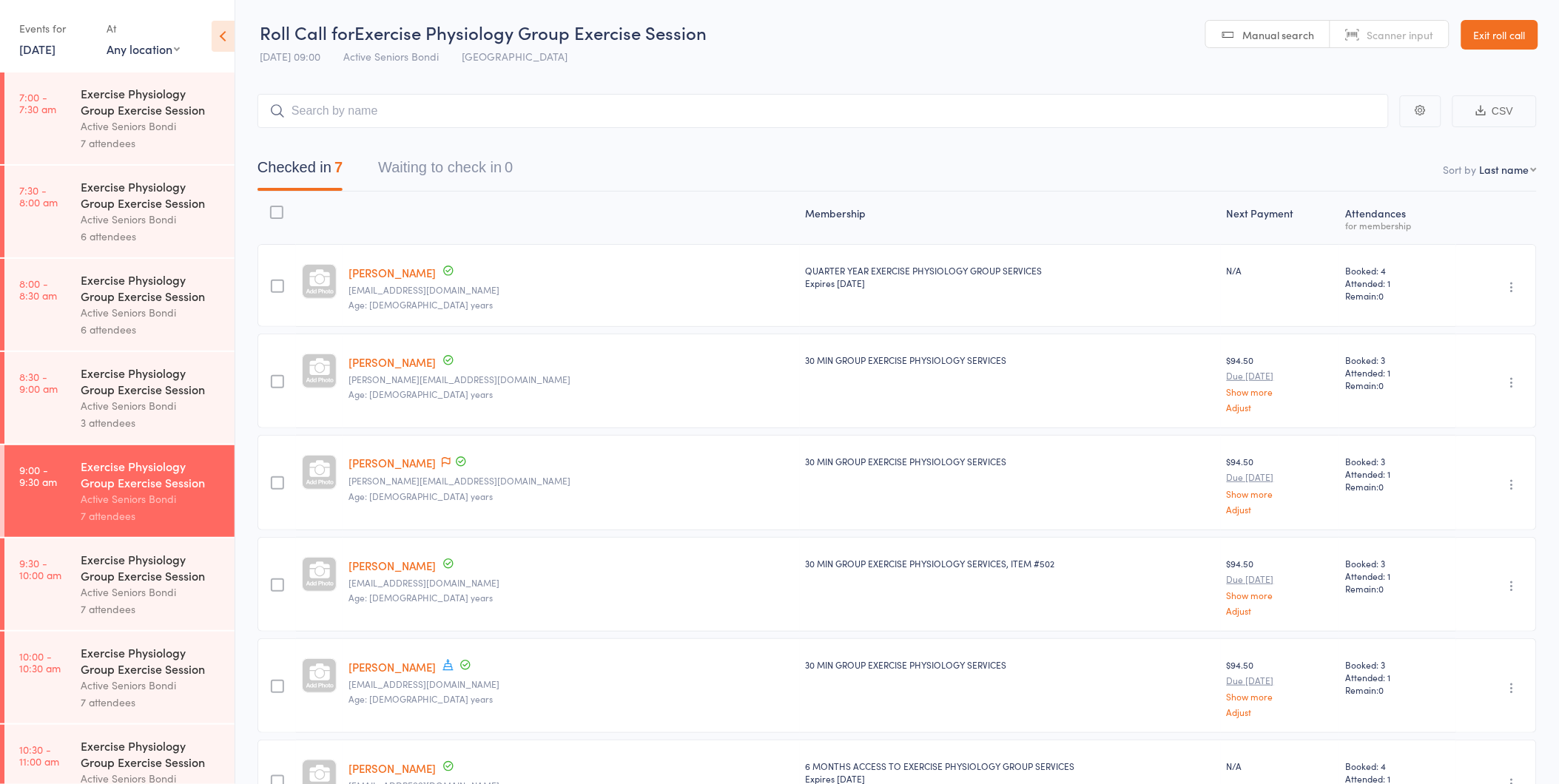
drag, startPoint x: 1510, startPoint y: 32, endPoint x: 1443, endPoint y: 34, distance: 67.0
click at [1510, 32] on link "Exit roll call" at bounding box center [1500, 35] width 77 height 29
